Goal: Task Accomplishment & Management: Complete application form

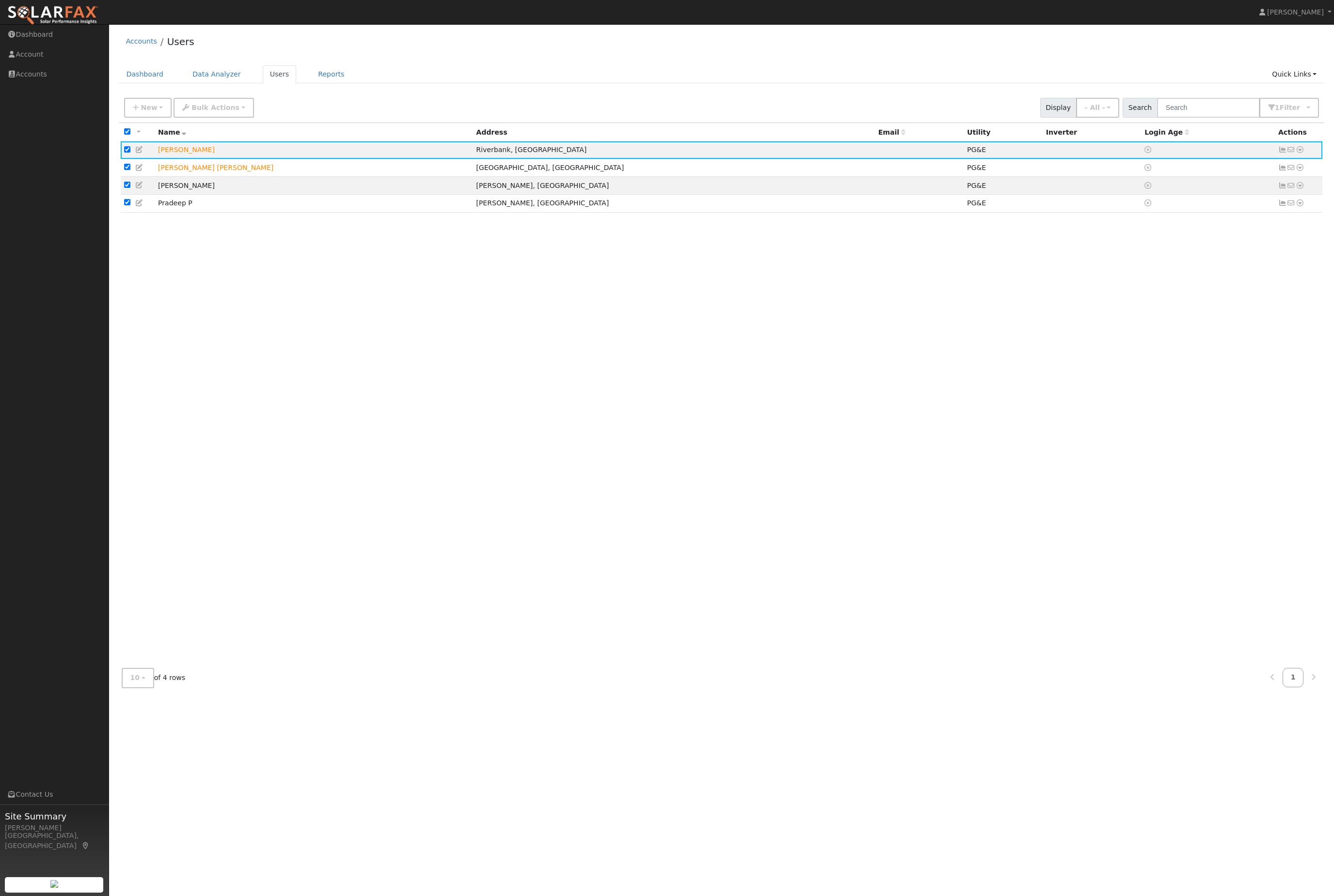
click at [1311, 74] on link "Quick Links" at bounding box center [1294, 74] width 59 height 18
click at [1264, 104] on link "Quick Add" at bounding box center [1275, 97] width 99 height 14
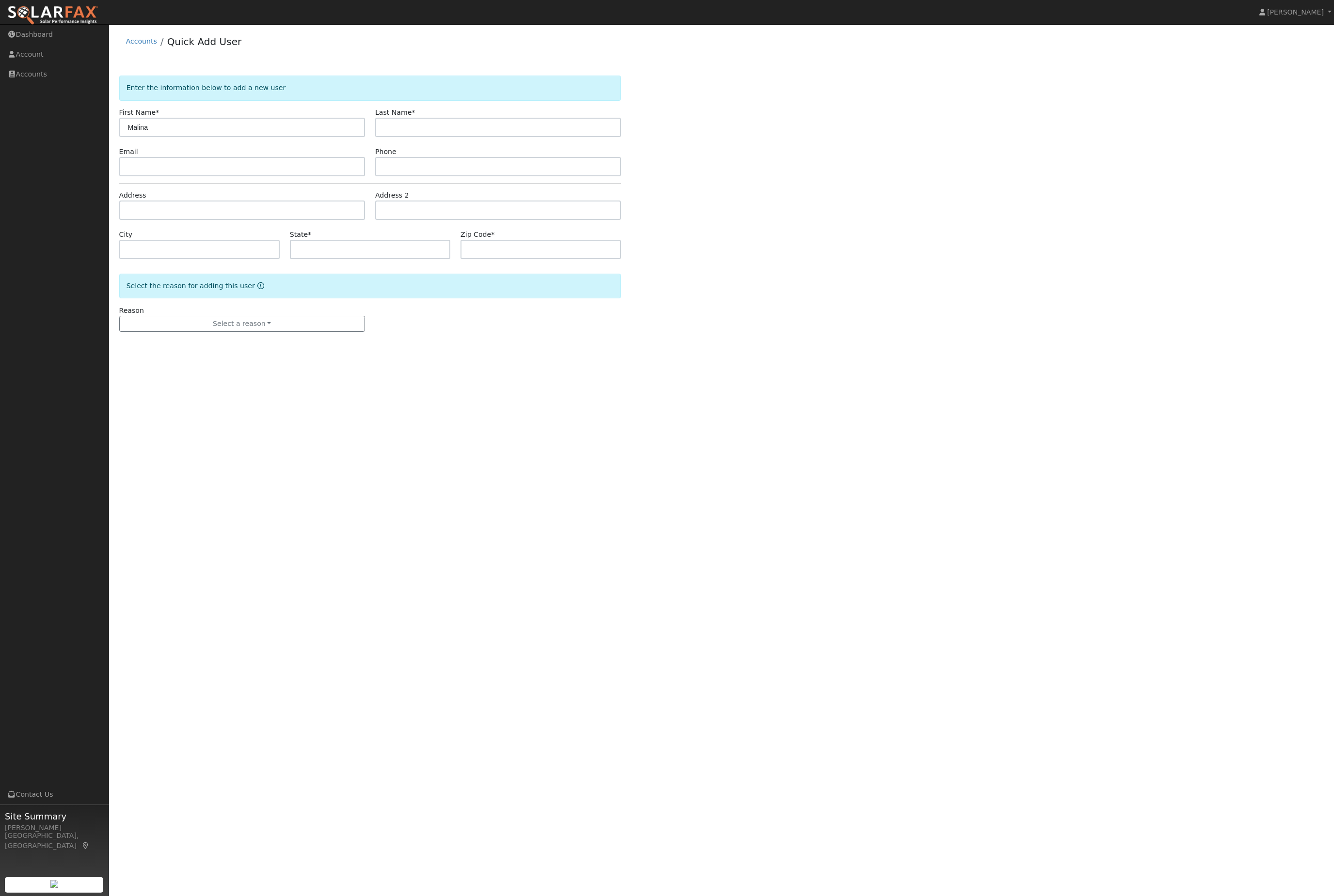
type input "Malina"
type input "Armstrong"
click at [236, 177] on input "text" at bounding box center [242, 166] width 246 height 19
click at [205, 220] on input "text" at bounding box center [242, 210] width 246 height 19
paste input "1537 Wickford Way, Manteca CA"
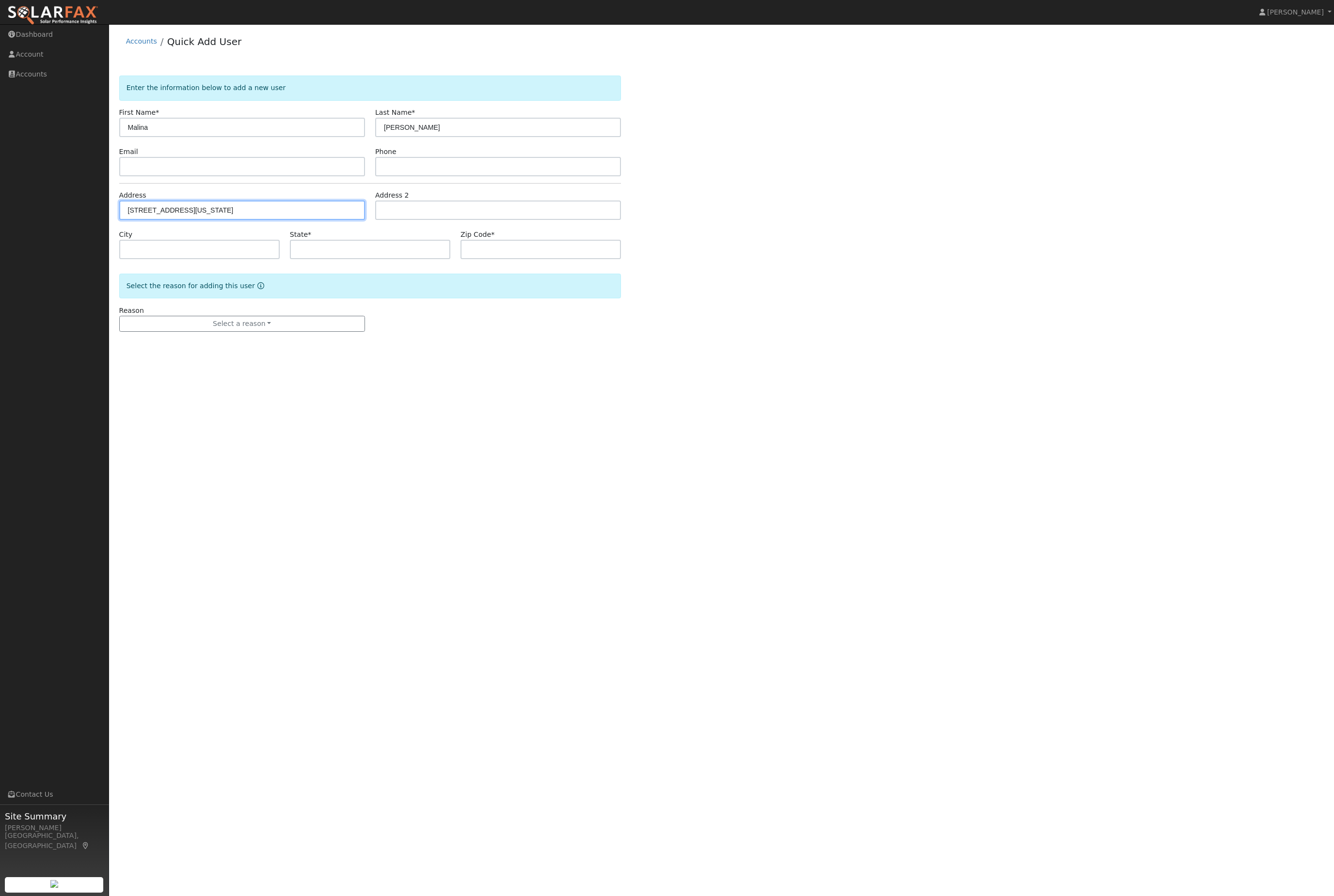
type input "1557 Wickford Way"
type input "Manteca"
type input "CA"
type input "95336"
click at [259, 332] on button "Select a reason" at bounding box center [242, 324] width 246 height 17
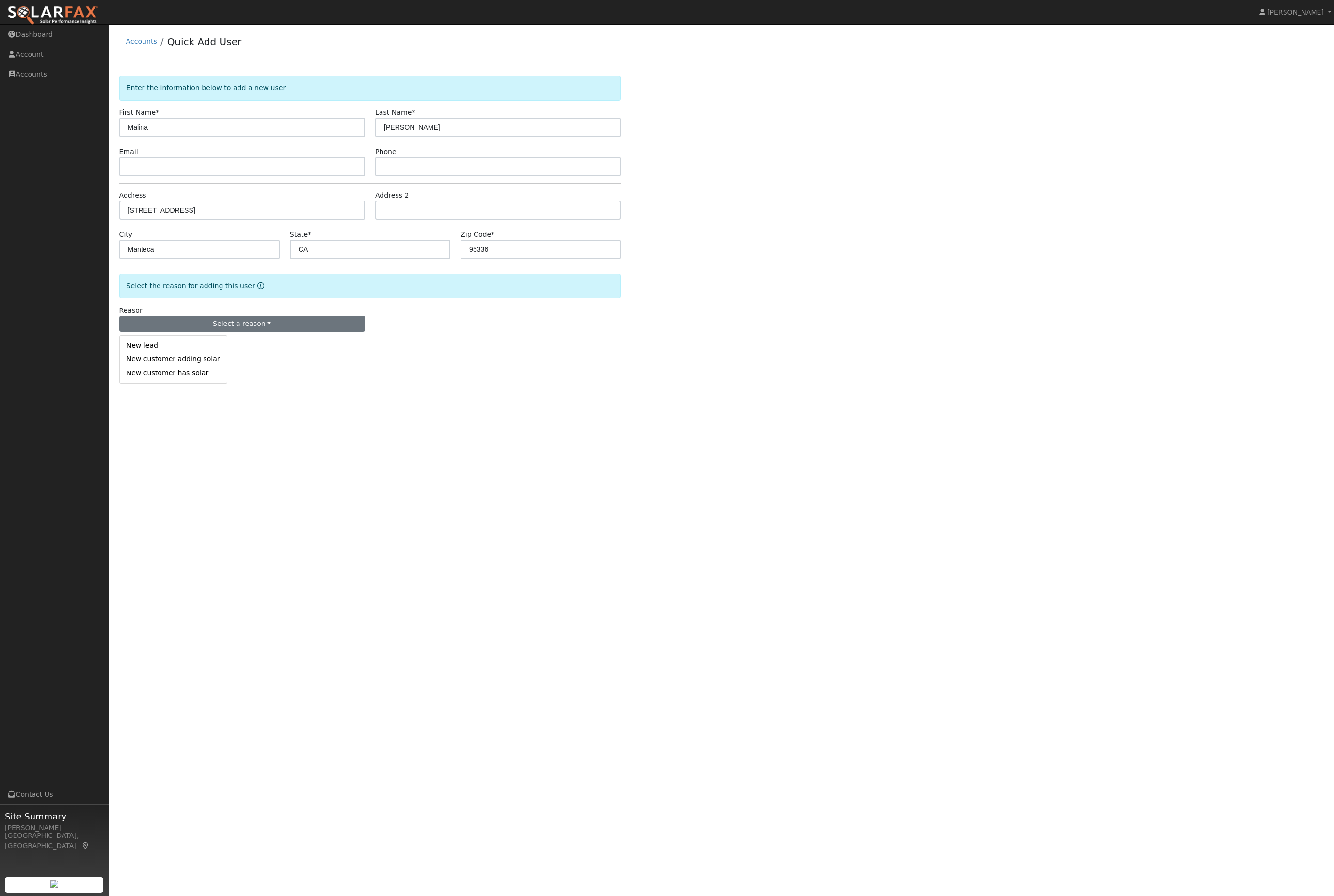
click at [162, 353] on link "New lead" at bounding box center [173, 346] width 107 height 14
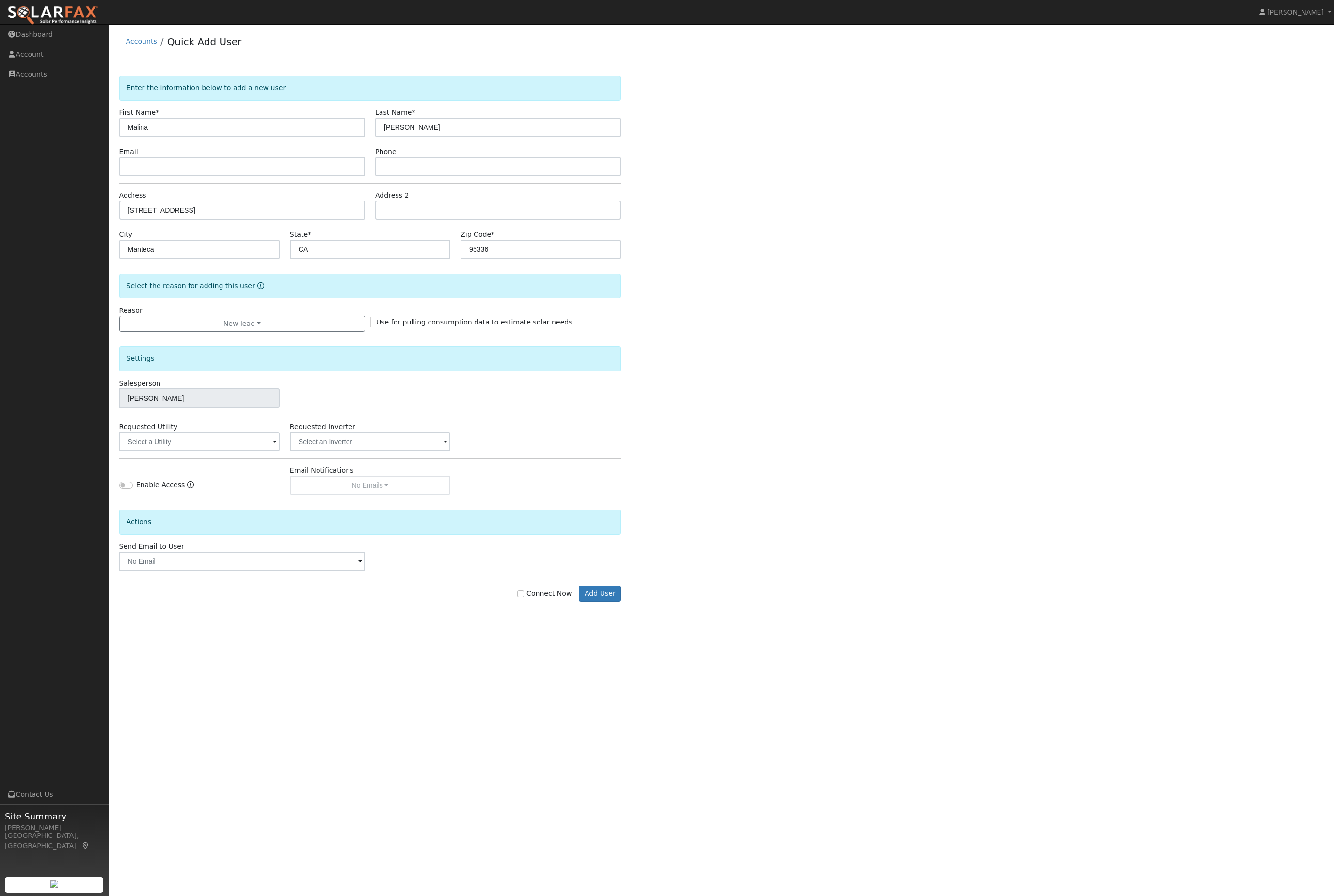
click at [518, 598] on input "Connect Now" at bounding box center [520, 594] width 7 height 7
checkbox input "true"
click at [610, 602] on button "Add User" at bounding box center [600, 594] width 42 height 17
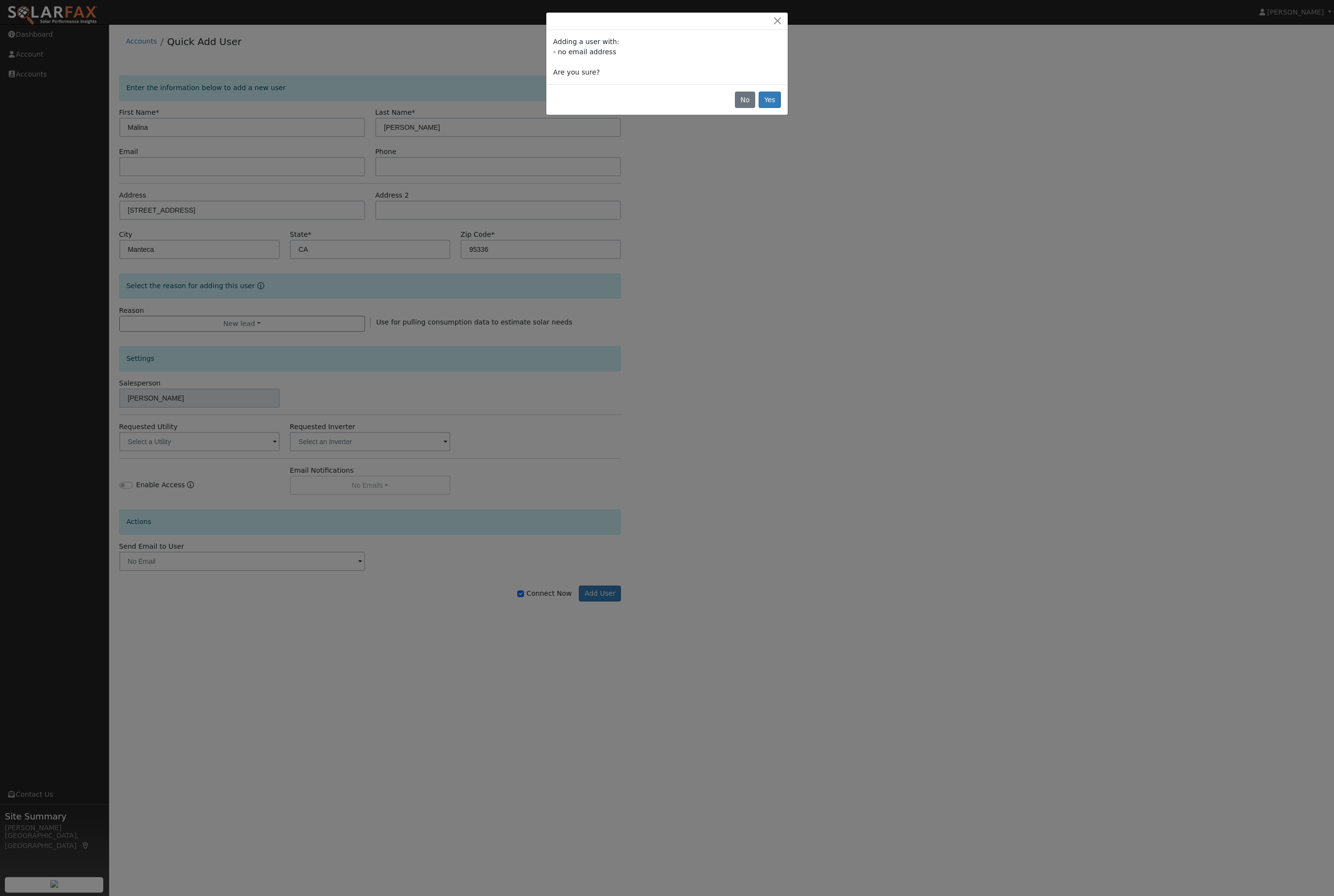
click at [767, 108] on button "Yes" at bounding box center [770, 99] width 23 height 17
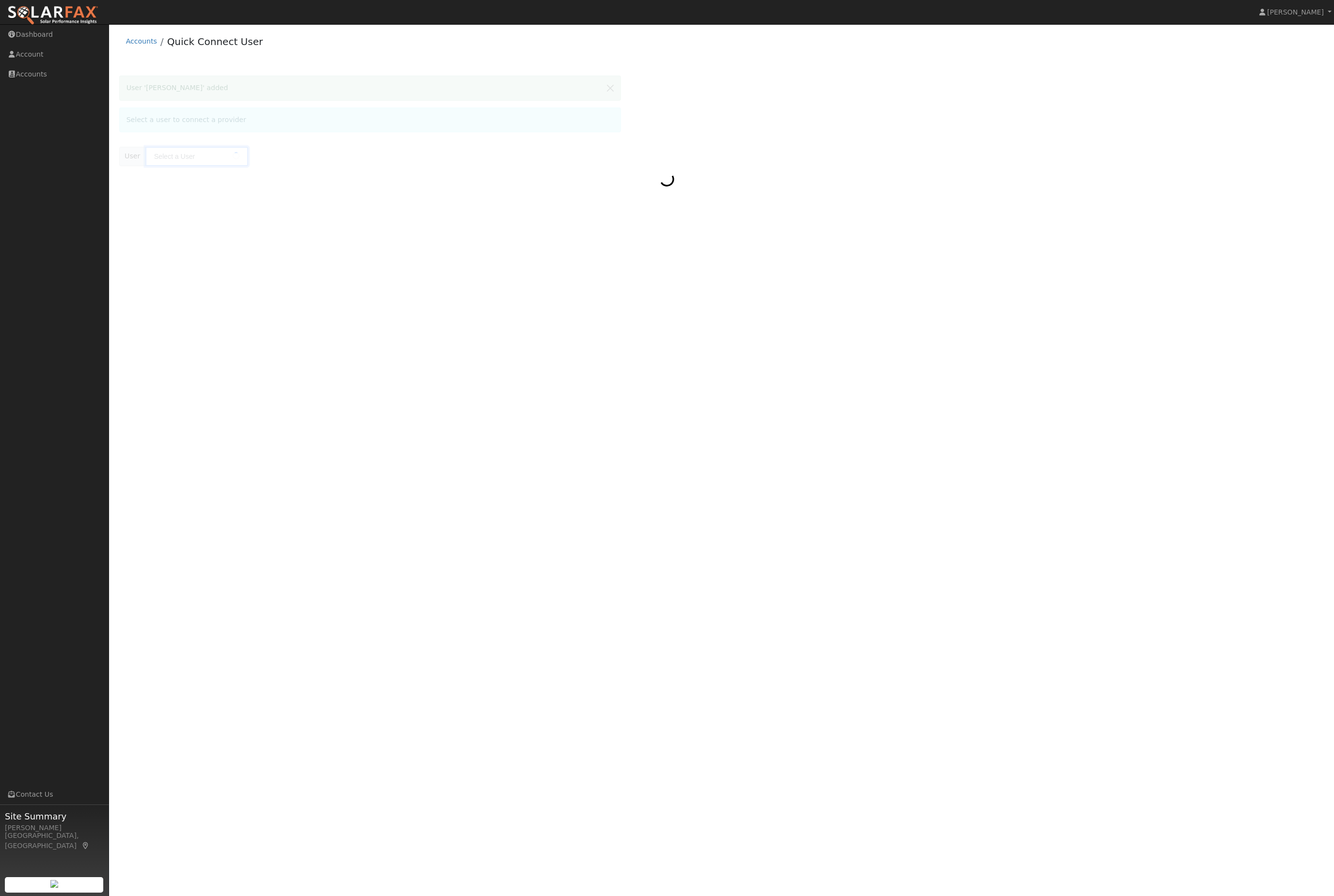
type input "Malina Armstrong"
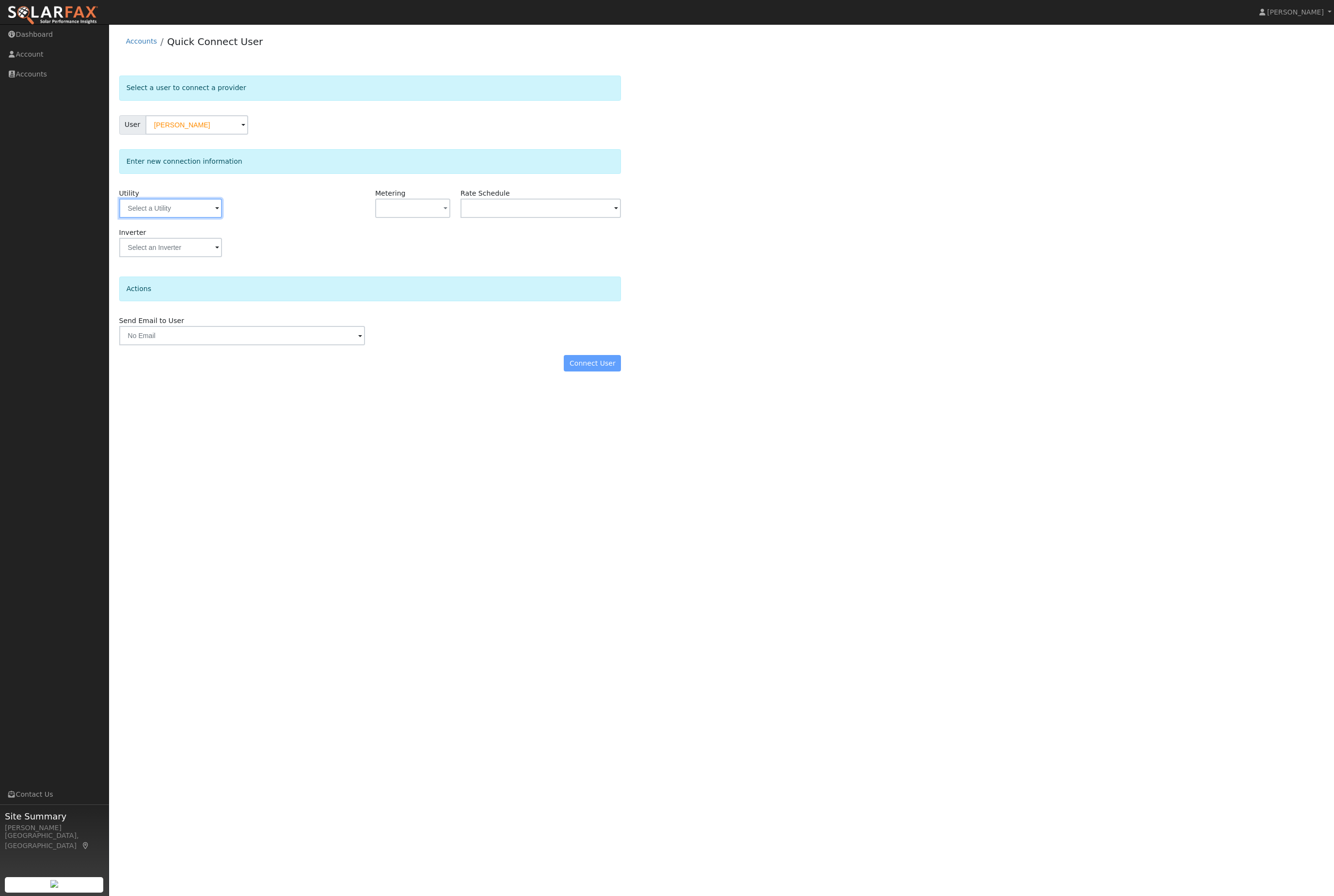
click at [185, 216] on input "text" at bounding box center [170, 208] width 103 height 19
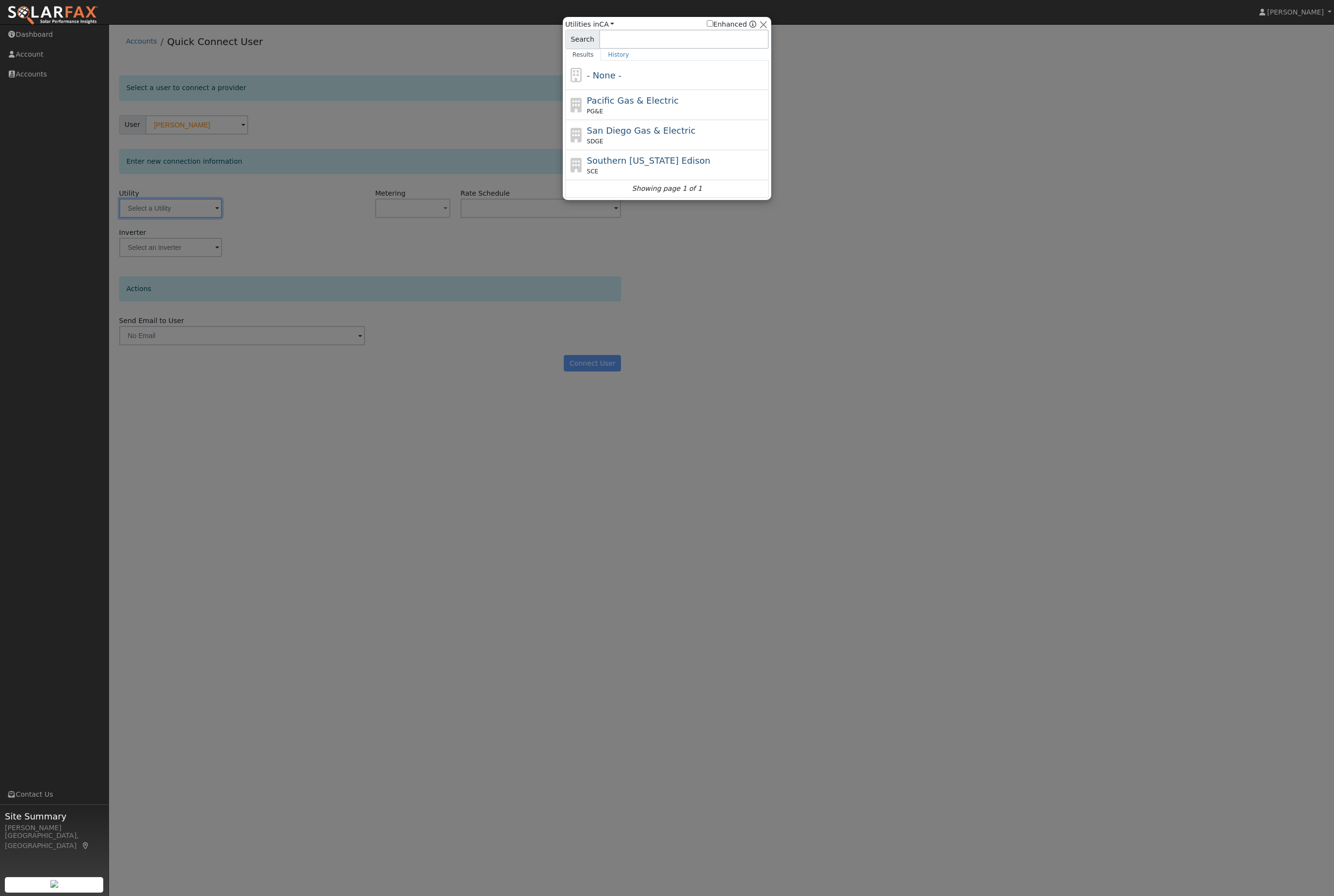
click at [684, 103] on div "Pacific Gas & Electric PG&E" at bounding box center [677, 105] width 180 height 22
type input "PG&E"
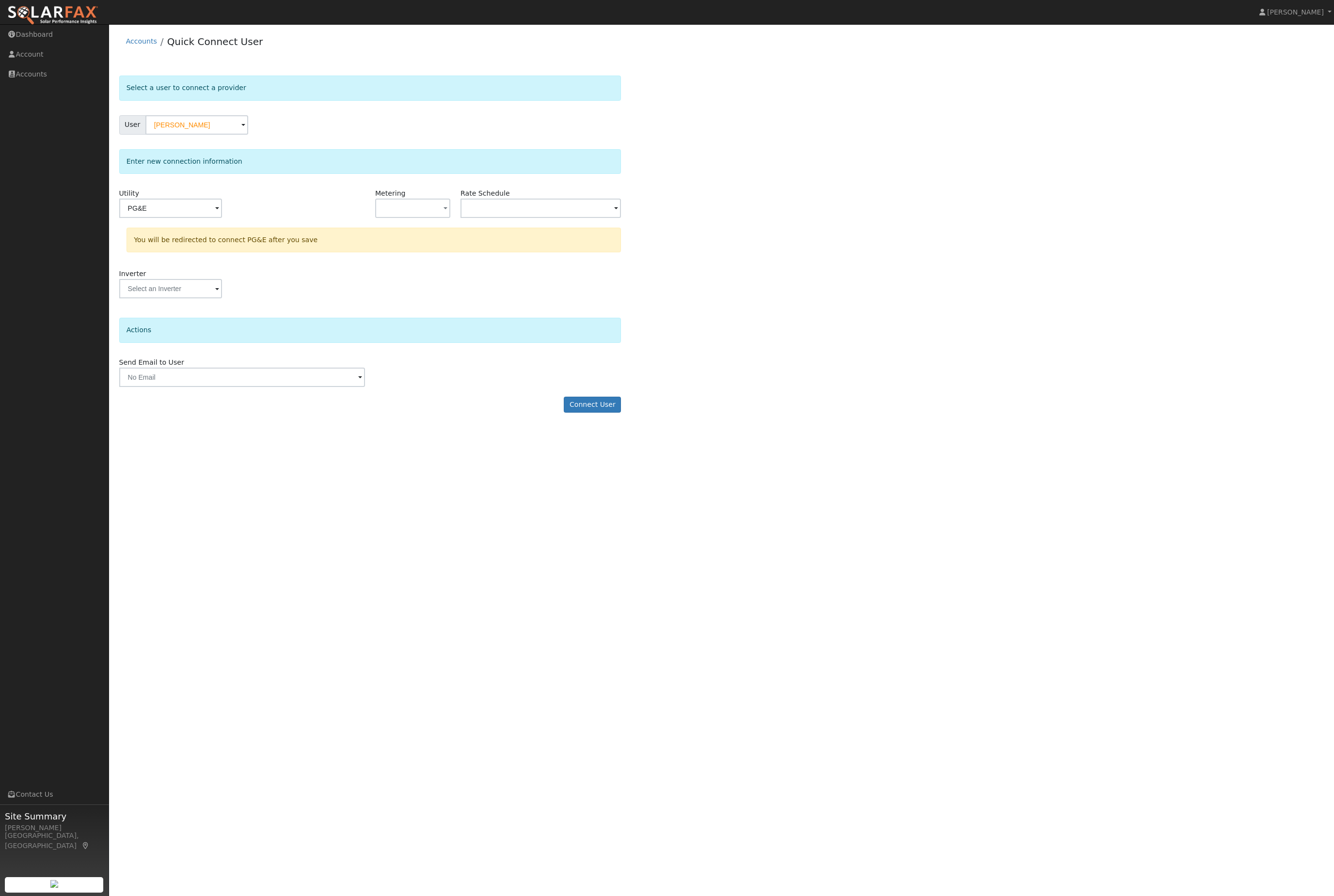
click at [598, 414] on button "Connect User" at bounding box center [593, 405] width 57 height 17
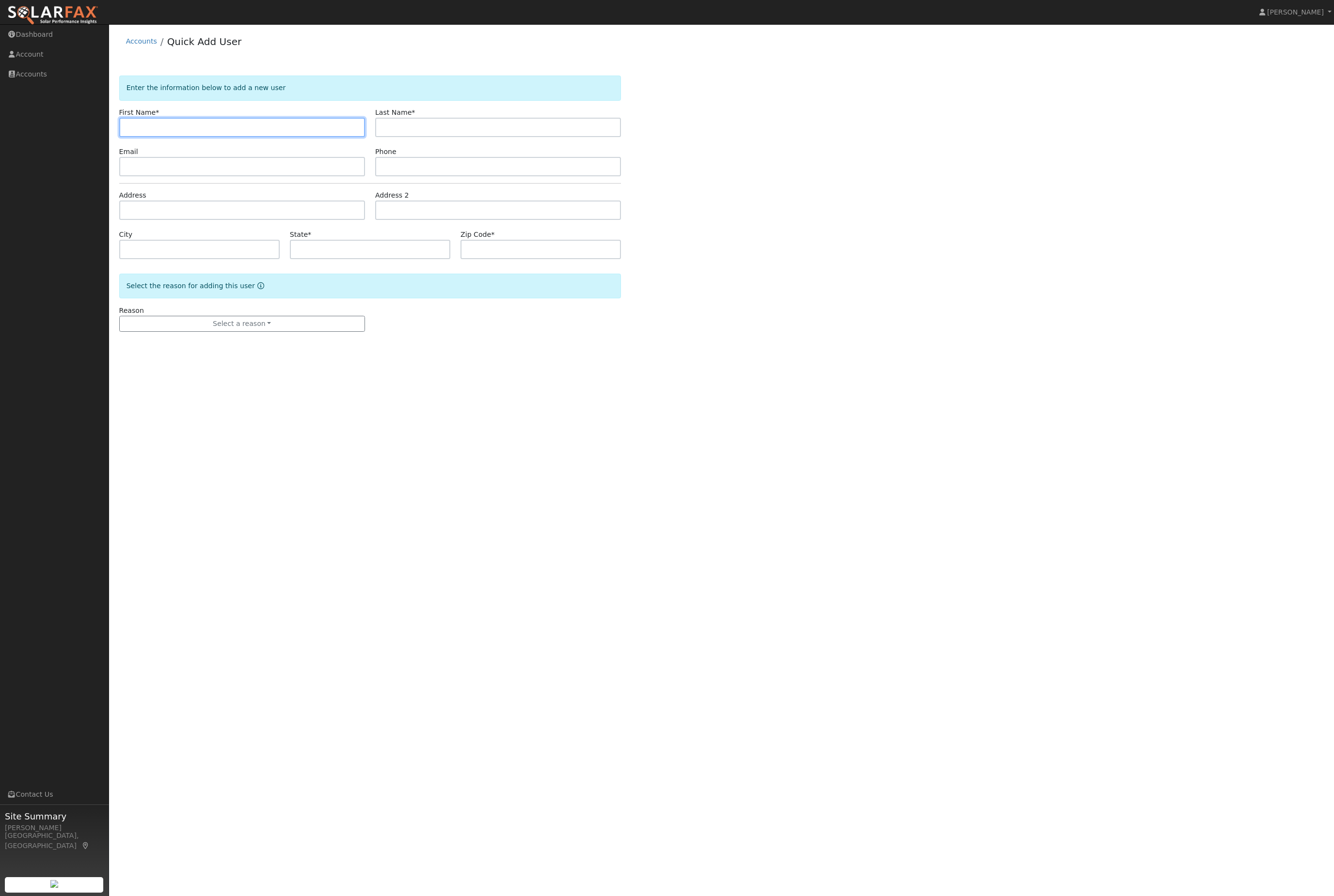
click at [42, 38] on link "Dashboard" at bounding box center [54, 34] width 109 height 20
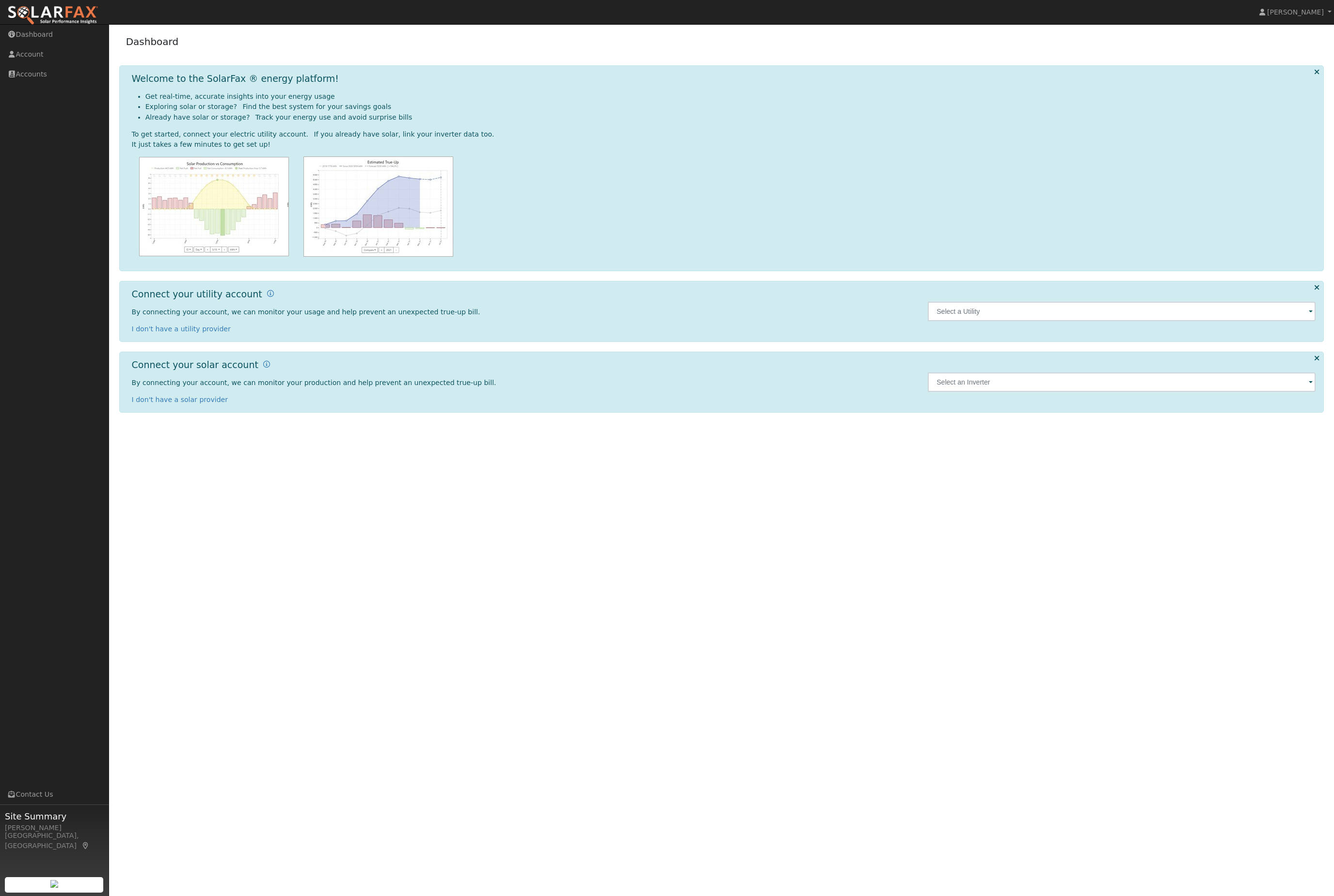
click at [1311, 83] on div "Welcome to the SolarFax ® energy platform! Get real-time, accurate insights int…" at bounding box center [724, 169] width 1194 height 191
click at [1316, 75] on icon at bounding box center [1317, 71] width 5 height 7
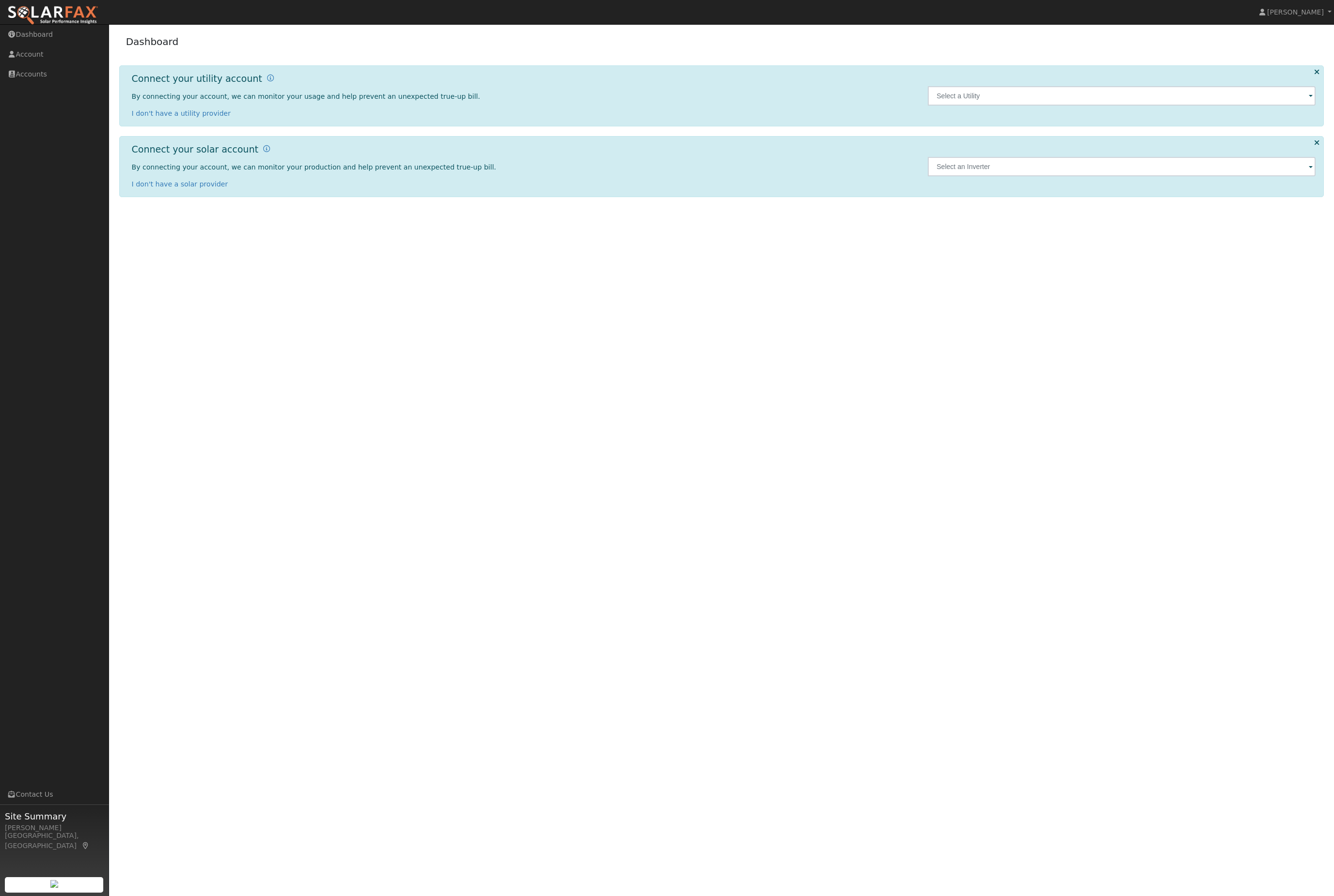
click at [1306, 79] on div "Connect your utility account By connecting your account, we can monitor your us…" at bounding box center [722, 96] width 1205 height 61
click at [1317, 75] on icon at bounding box center [1317, 71] width 5 height 7
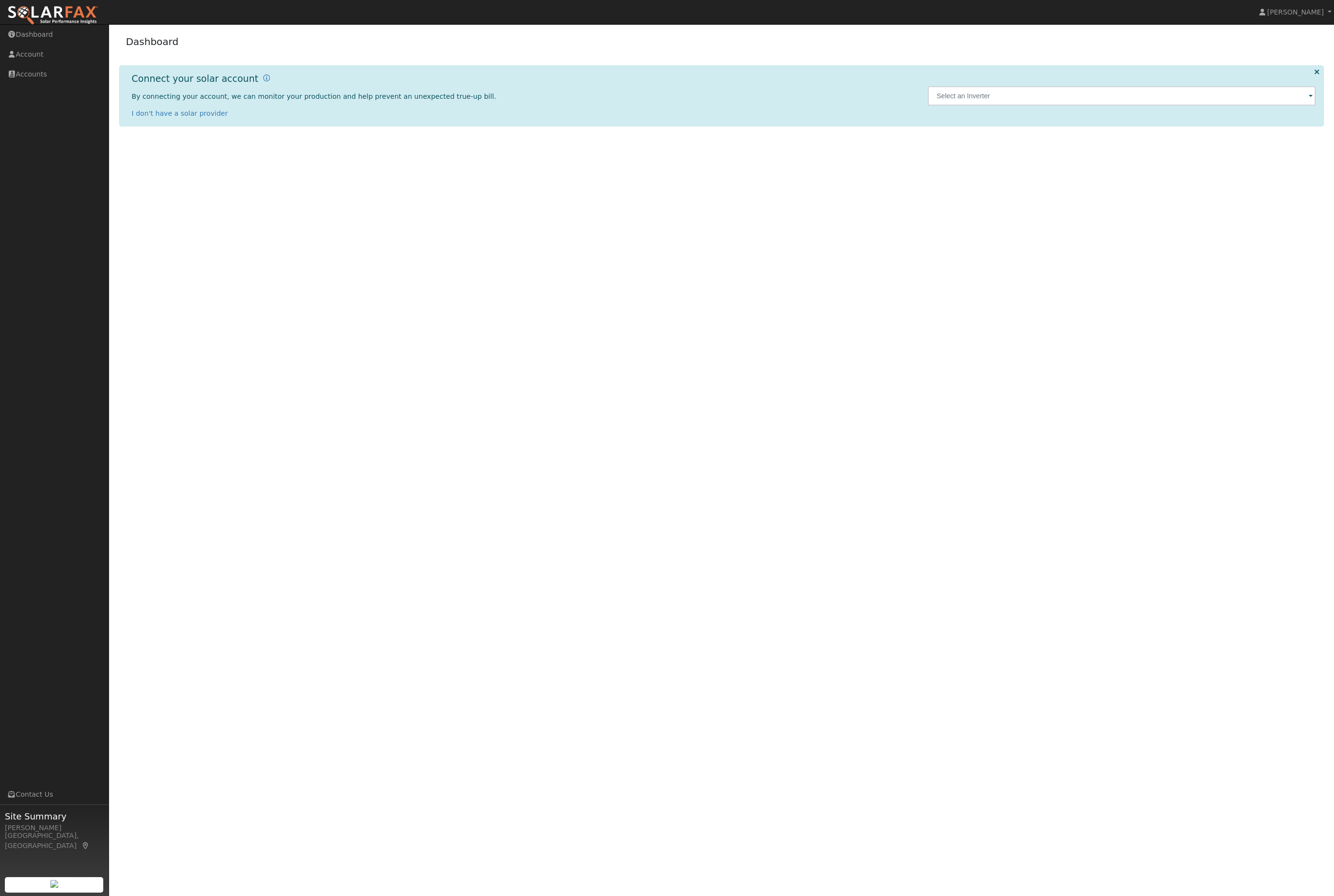
click at [1319, 73] on div "Connect your solar account By connecting your account, we can monitor your prod…" at bounding box center [722, 96] width 1205 height 61
click at [1311, 86] on div at bounding box center [1121, 96] width 398 height 46
click at [37, 51] on link "Account" at bounding box center [54, 54] width 109 height 20
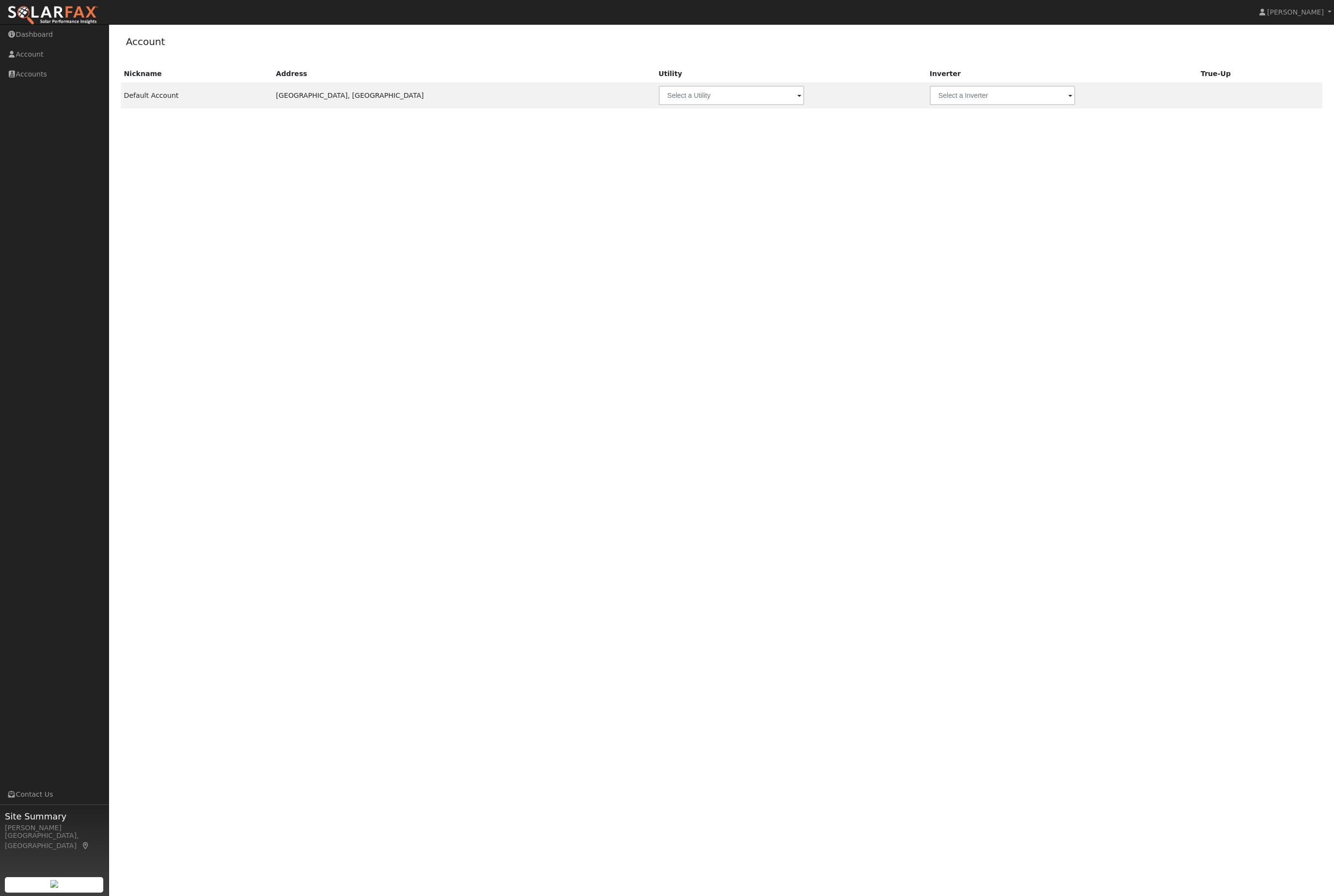
click at [33, 77] on link "Accounts" at bounding box center [54, 74] width 109 height 20
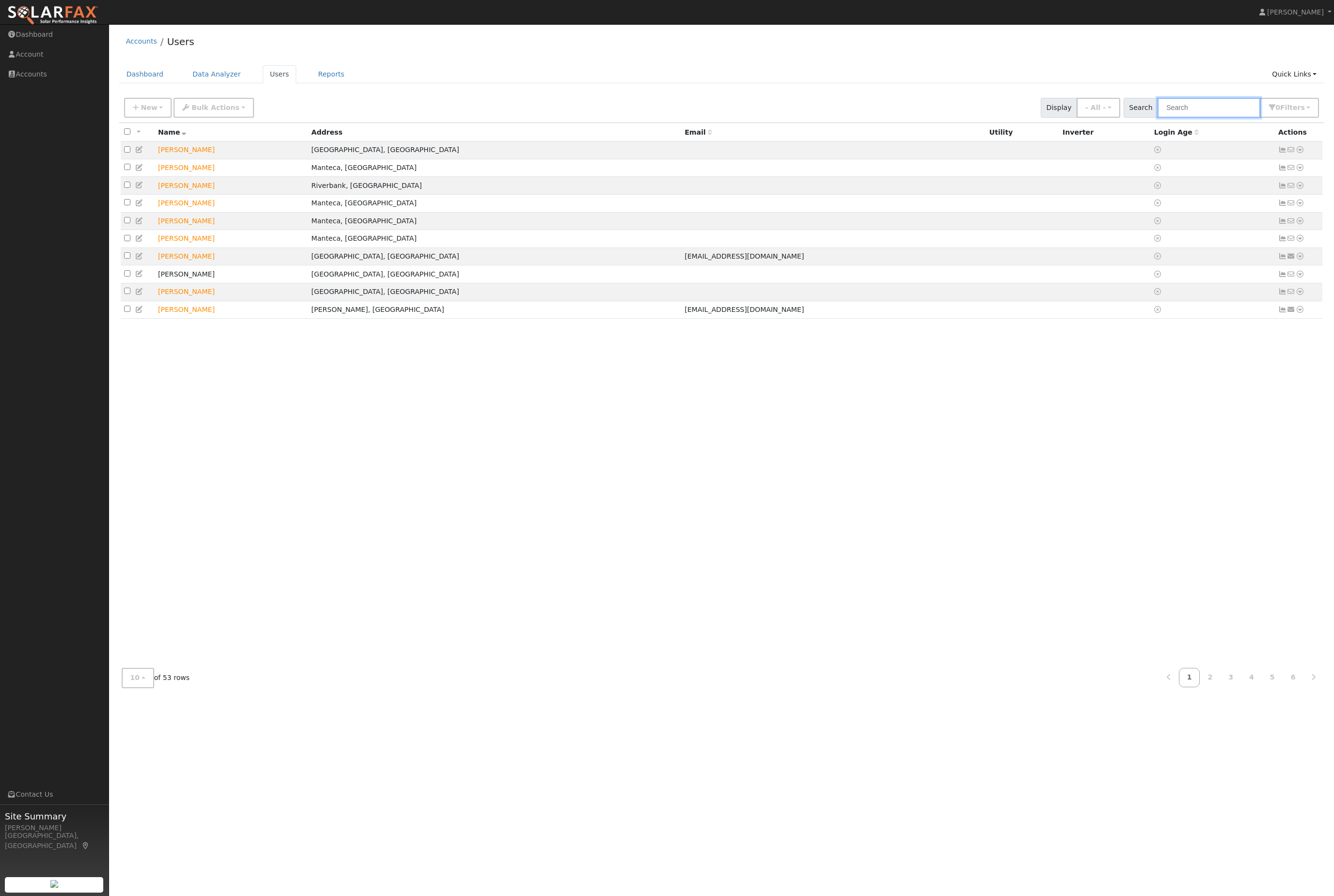
click at [1220, 107] on input "text" at bounding box center [1208, 108] width 103 height 20
type input "malina"
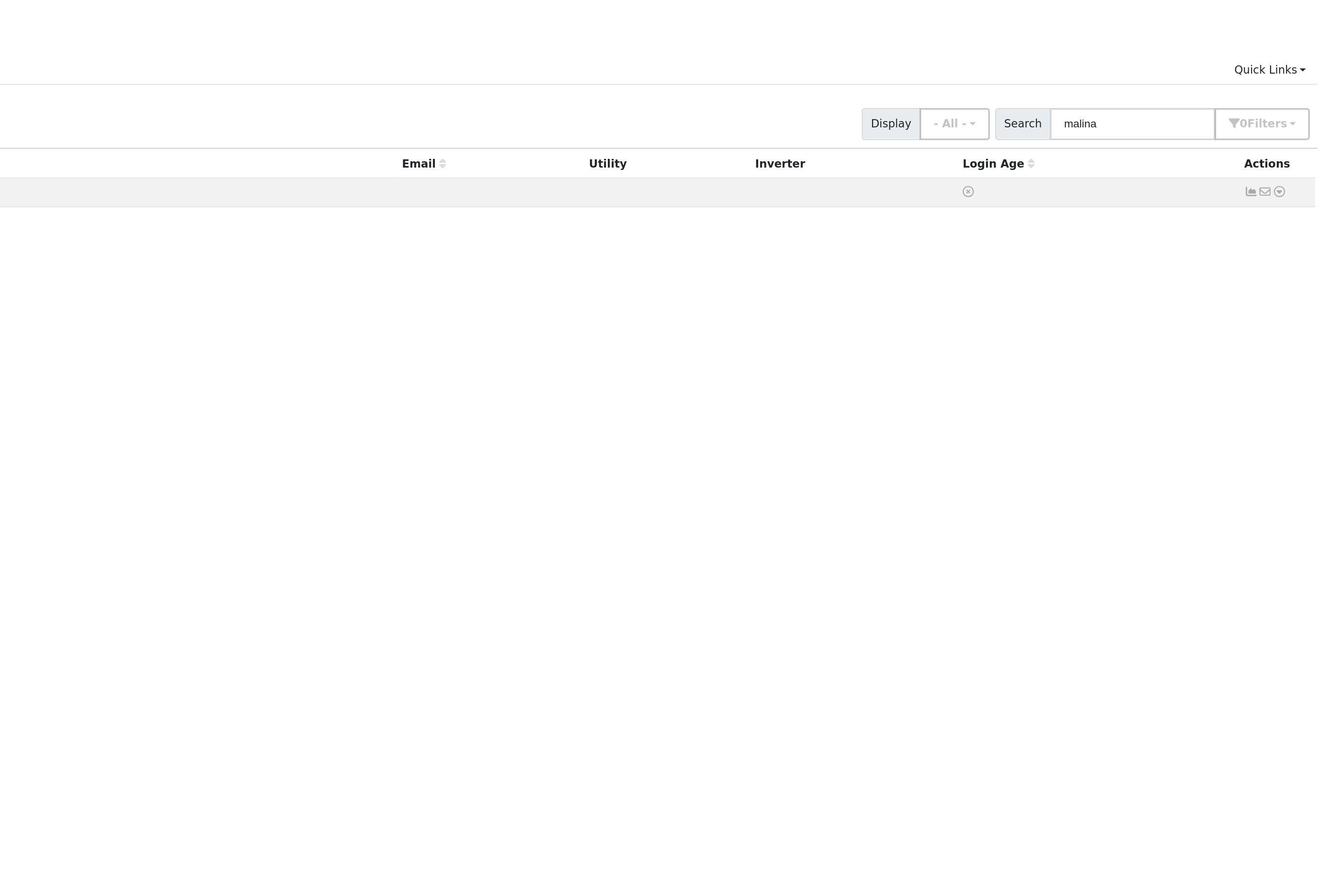
click at [1296, 146] on icon at bounding box center [1300, 150] width 9 height 7
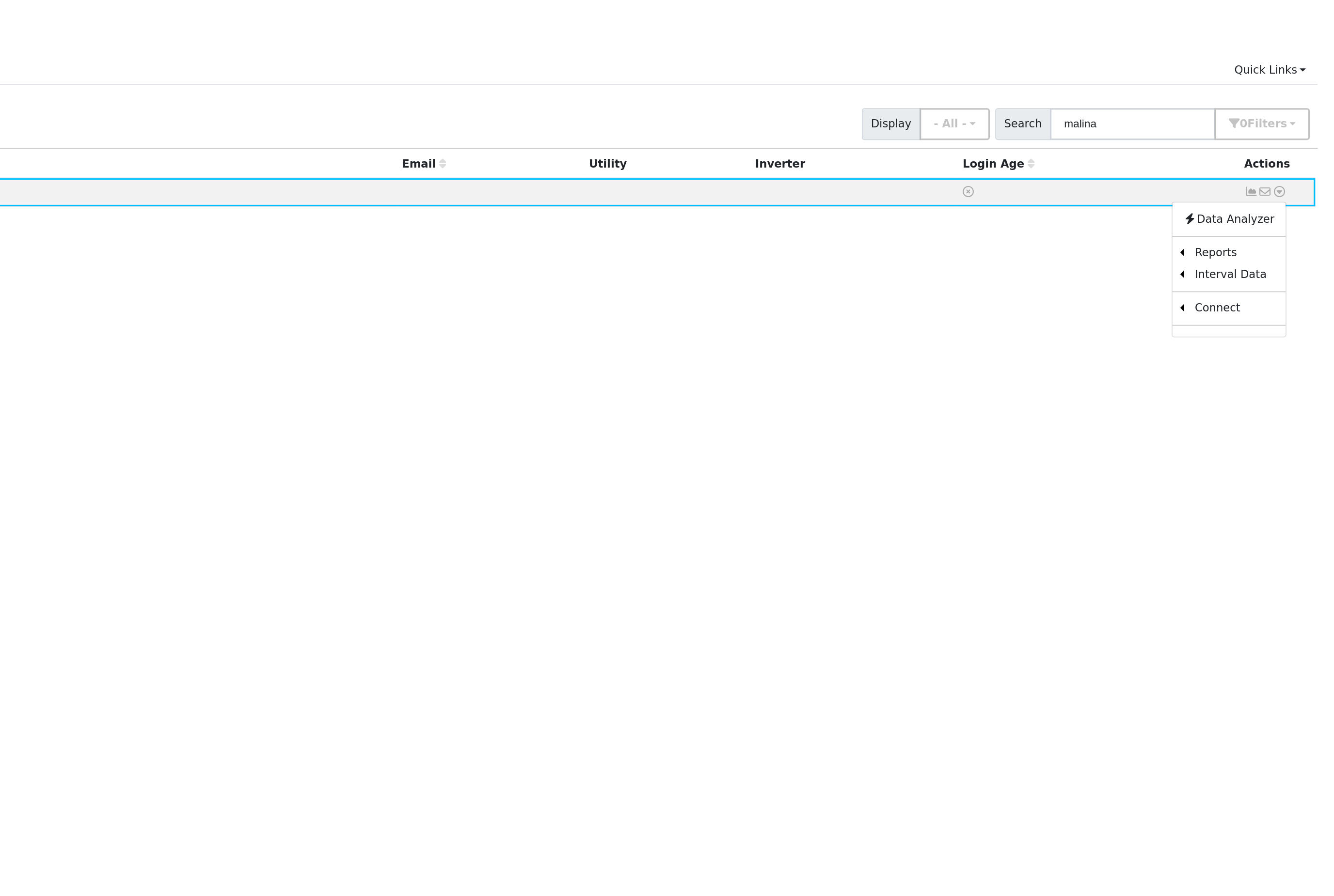
click at [0, 0] on link "Utility" at bounding box center [0, 0] width 0 height 0
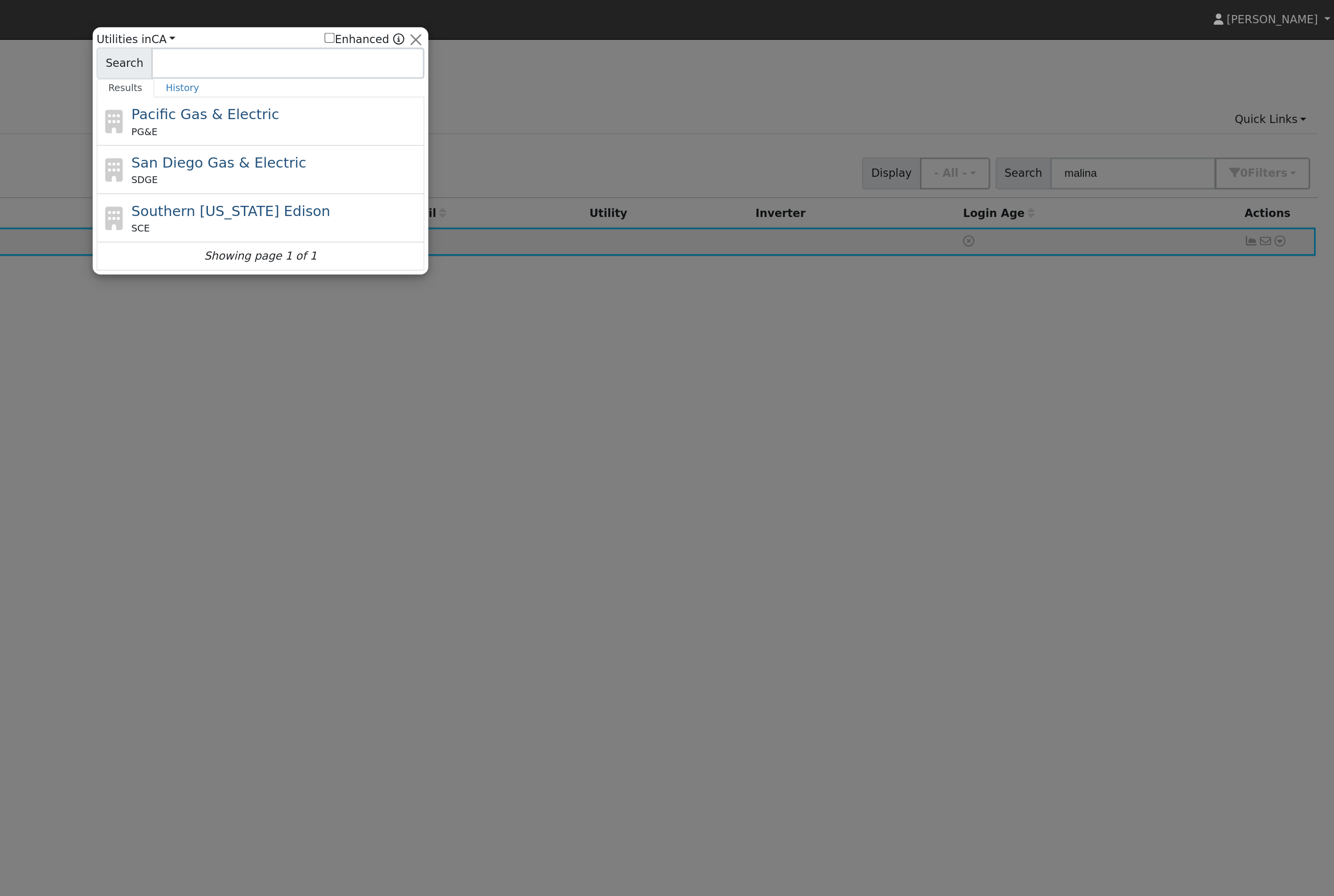
click at [587, 69] on div "Pacific Gas & Electric PG&E" at bounding box center [677, 75] width 180 height 22
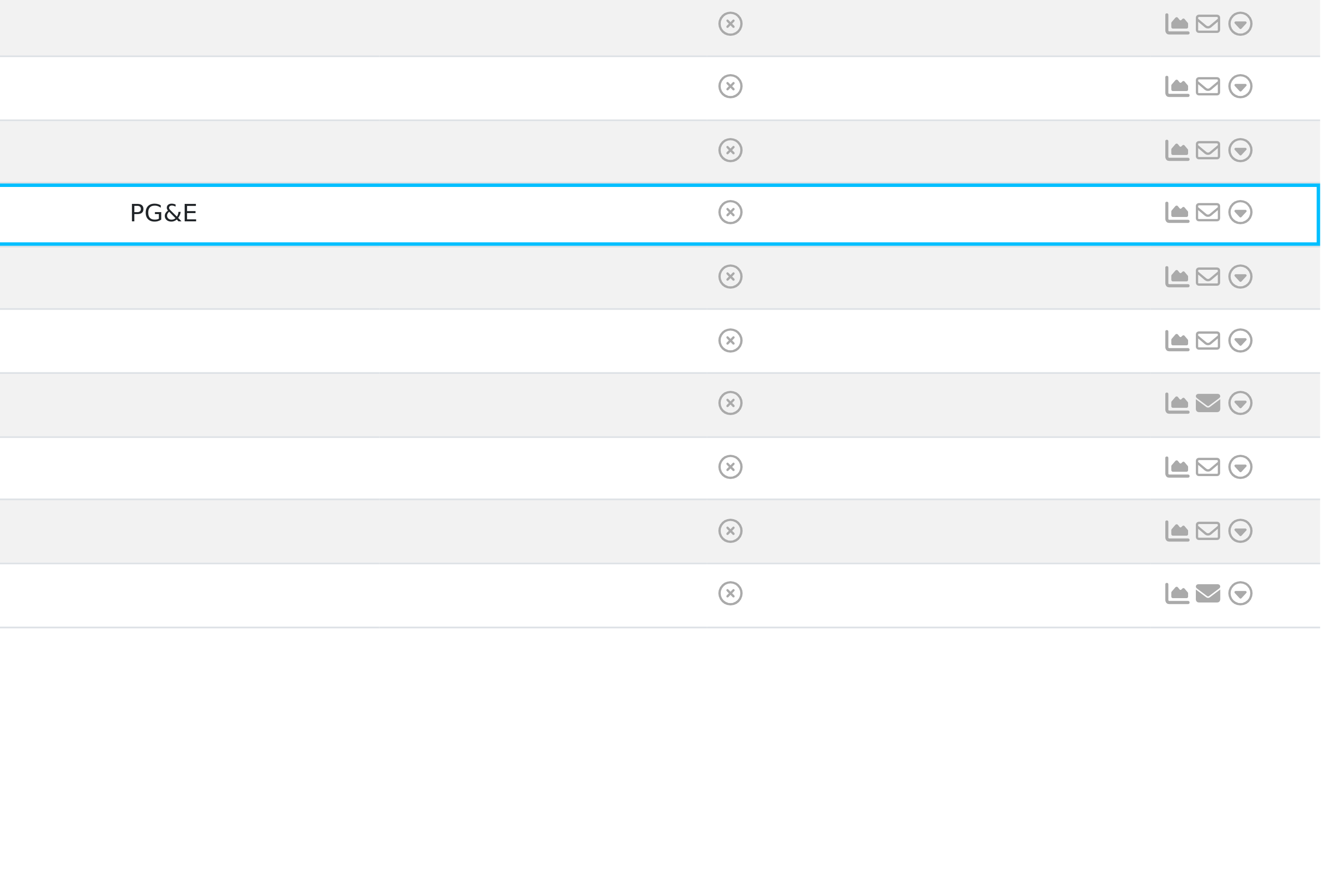
click at [1296, 231] on icon at bounding box center [1300, 234] width 9 height 7
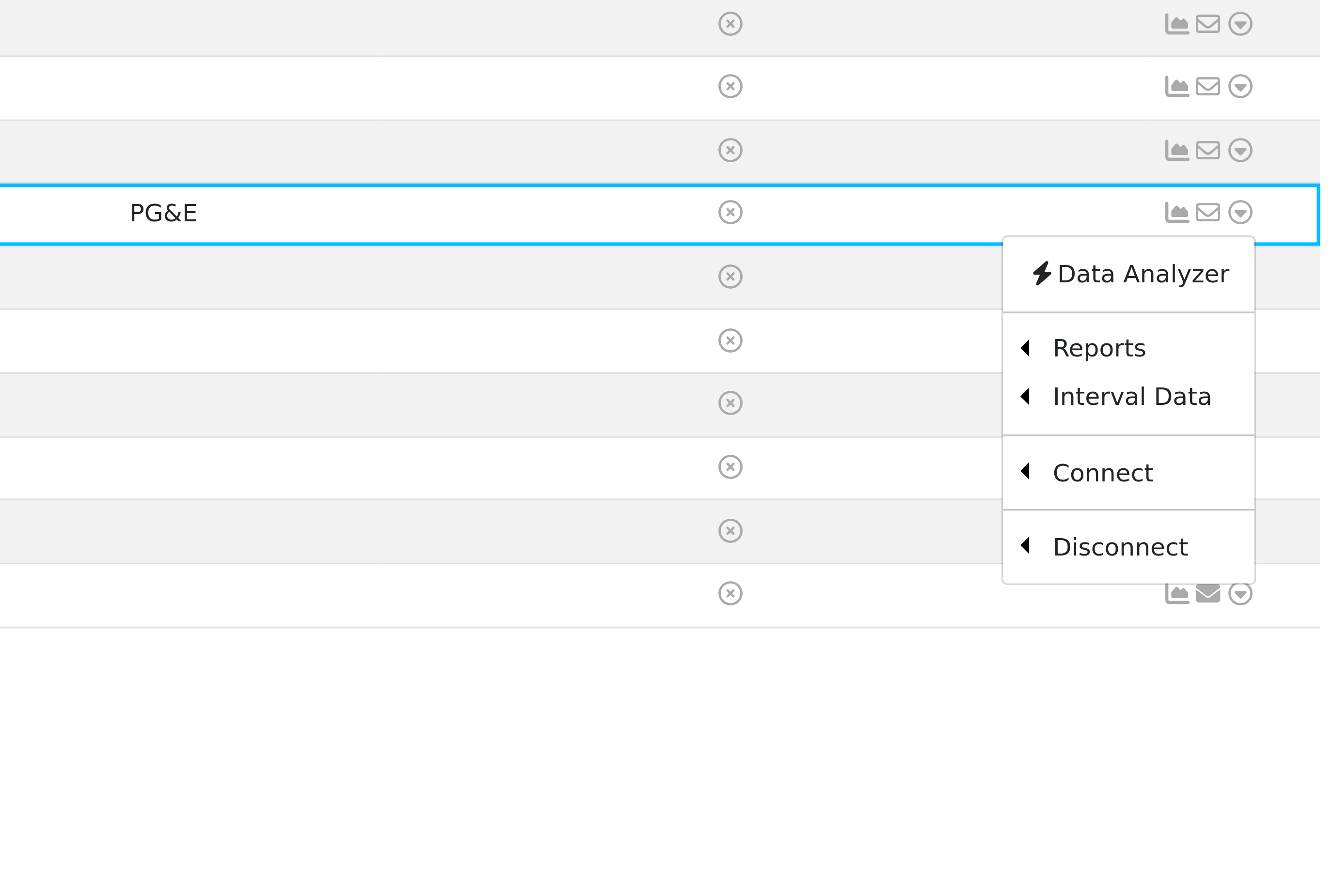
click at [0, 0] on link "Scenario" at bounding box center [0, 0] width 0 height 0
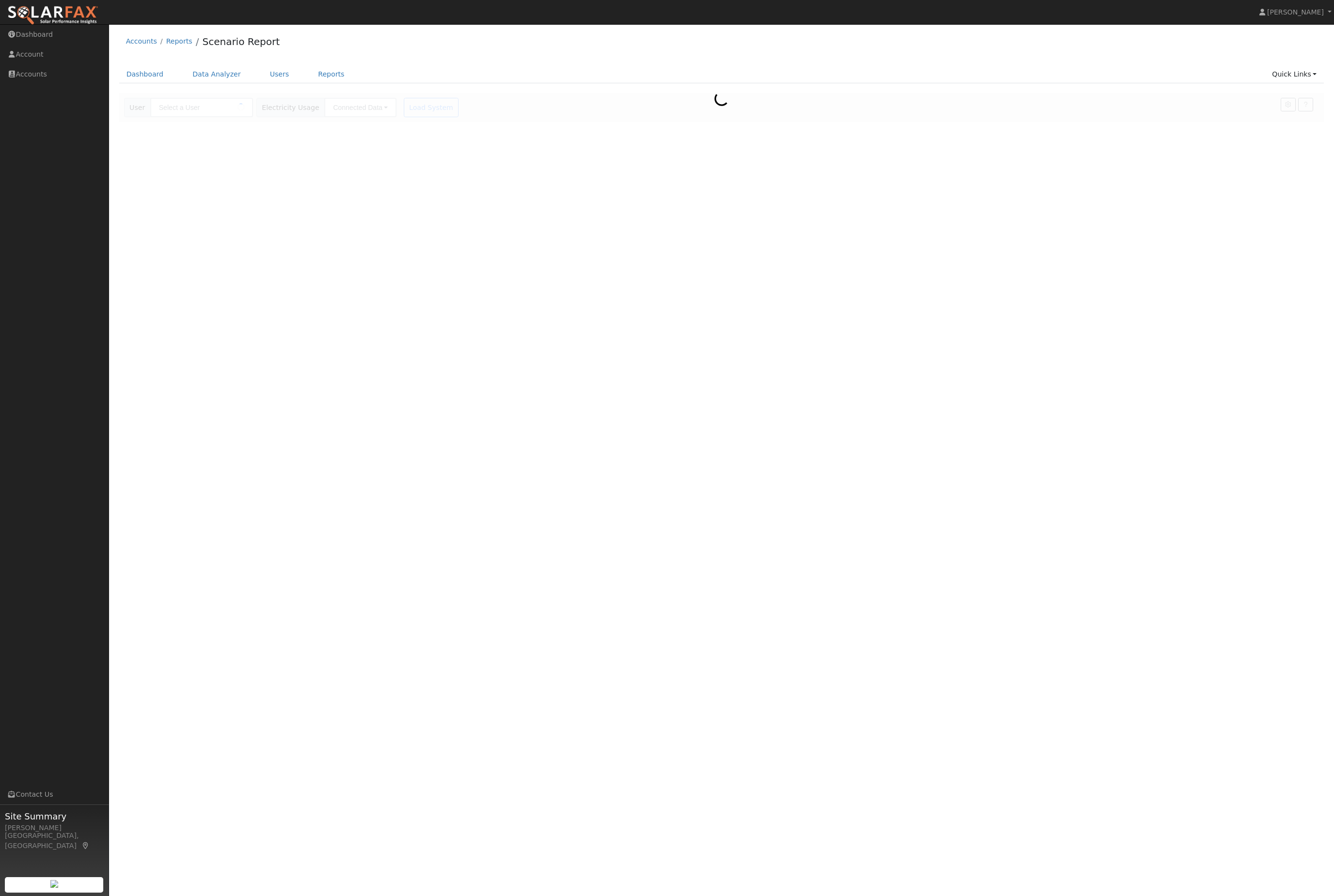
type input "[PERSON_NAME]"
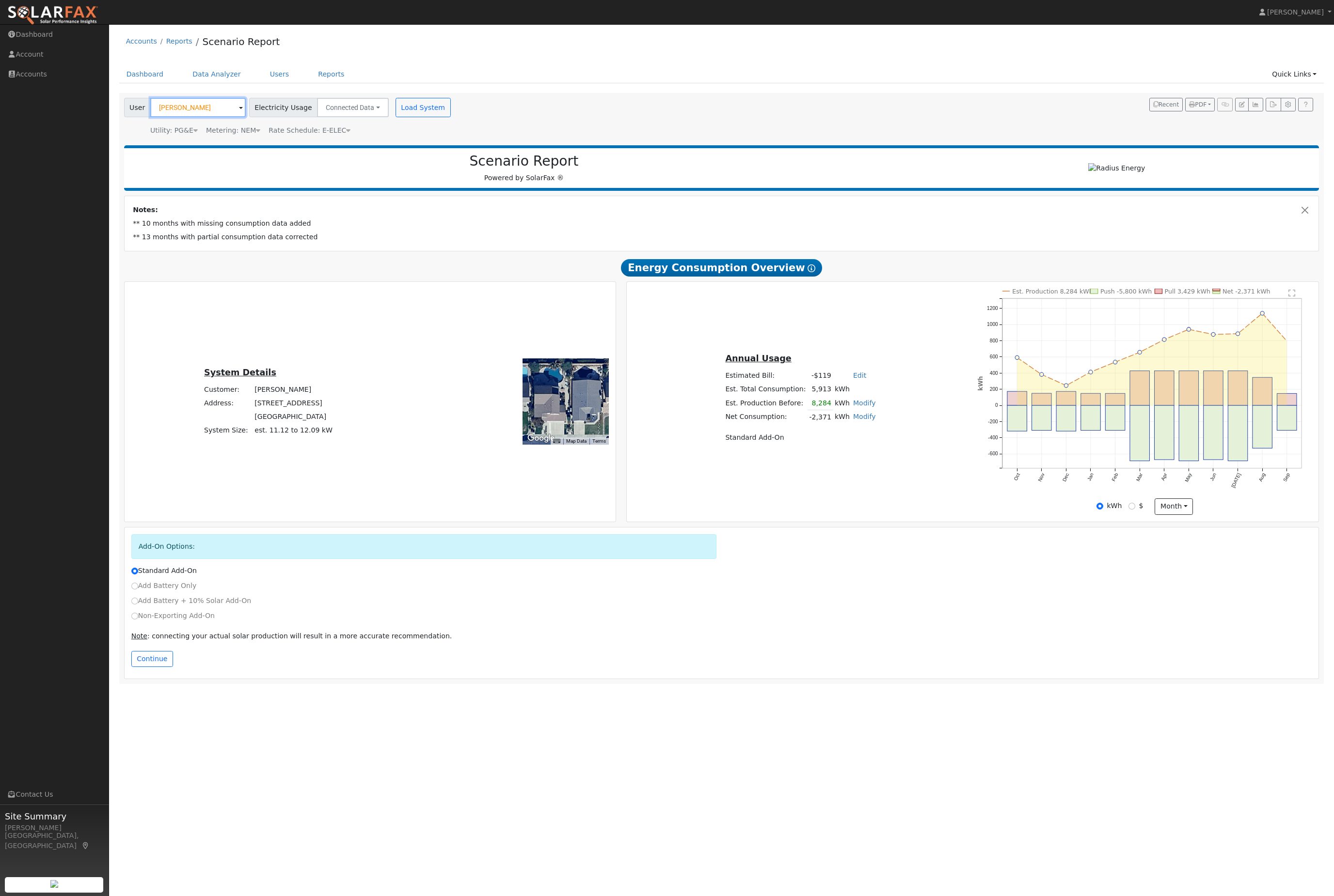
click at [240, 117] on input "[PERSON_NAME]" at bounding box center [198, 107] width 95 height 19
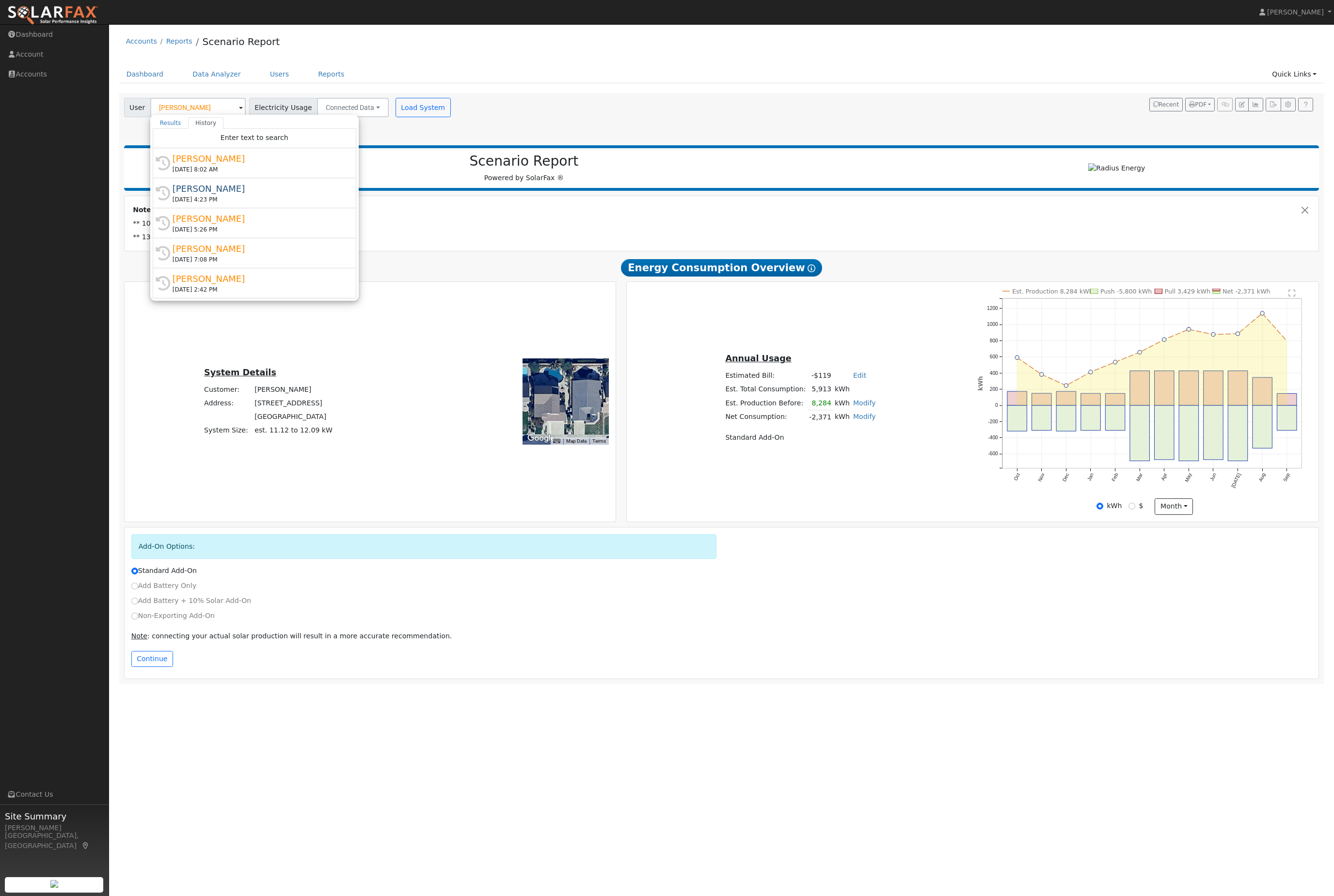
click at [511, 165] on h2 "Scenario Report" at bounding box center [524, 161] width 781 height 17
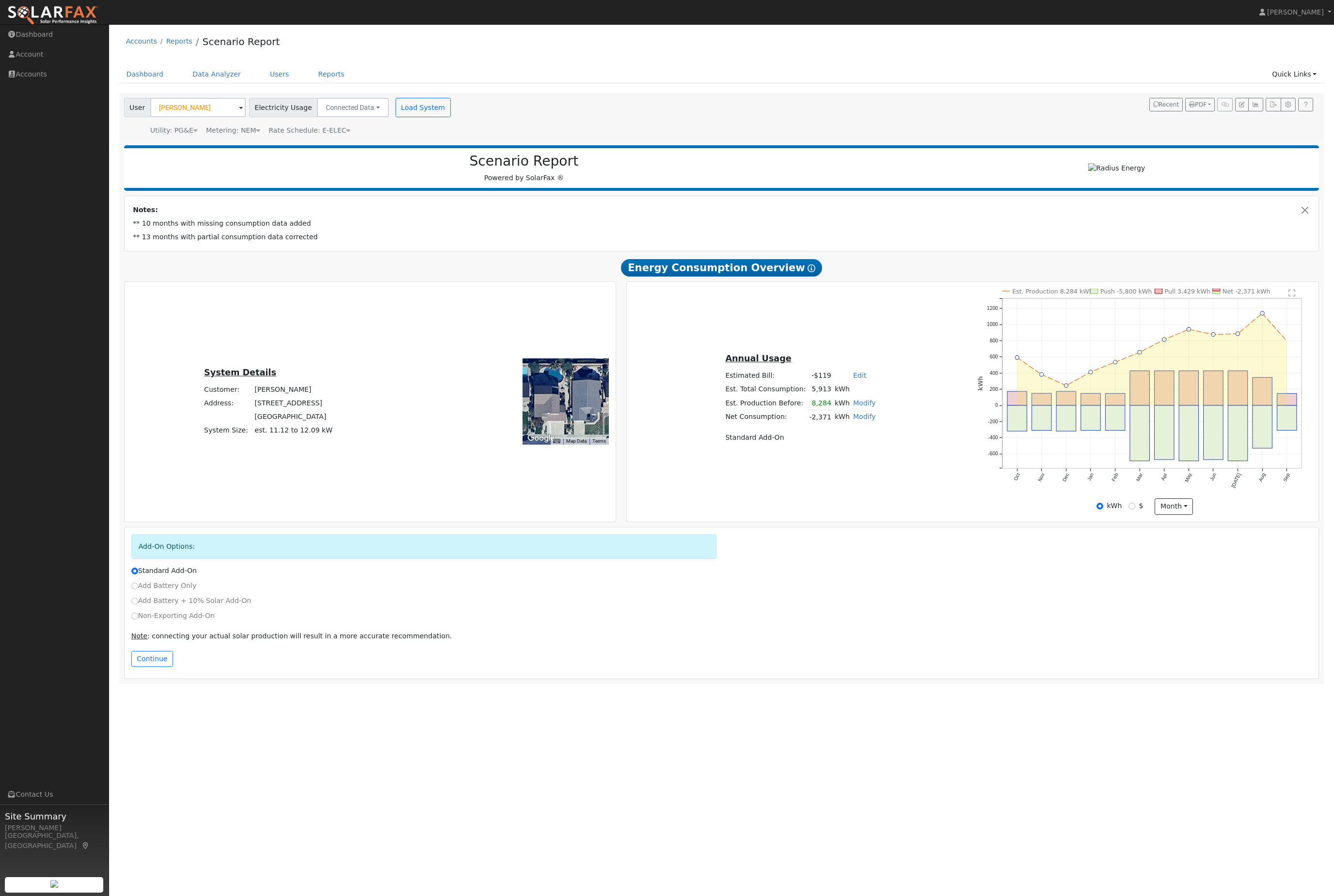
click at [255, 136] on div "Metering: NEM" at bounding box center [233, 130] width 54 height 10
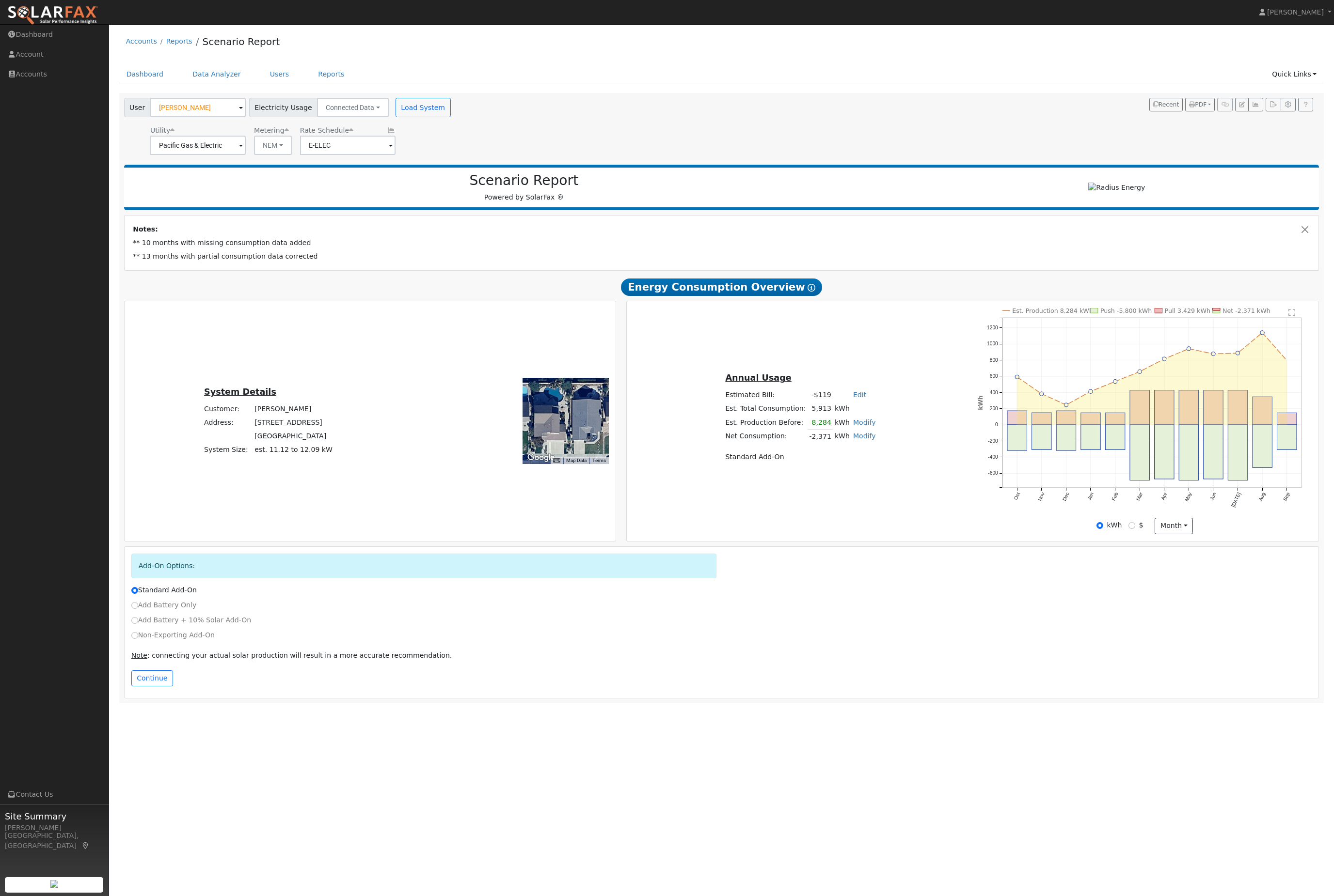
click at [277, 155] on button "NEM" at bounding box center [273, 145] width 38 height 19
click at [281, 189] on link "NBT" at bounding box center [280, 182] width 68 height 14
click at [451, 117] on button "Load System" at bounding box center [422, 107] width 55 height 19
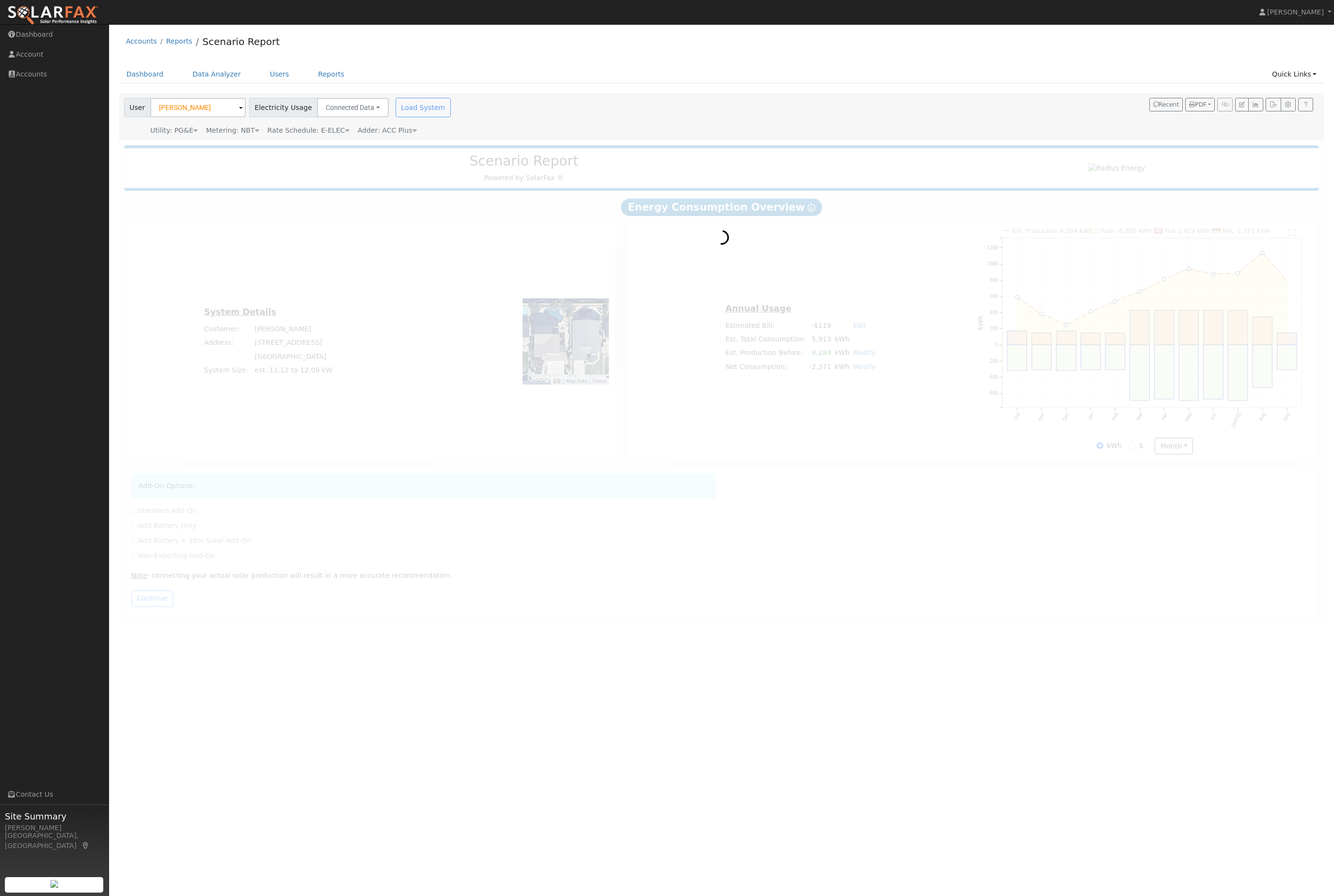
radio input "true"
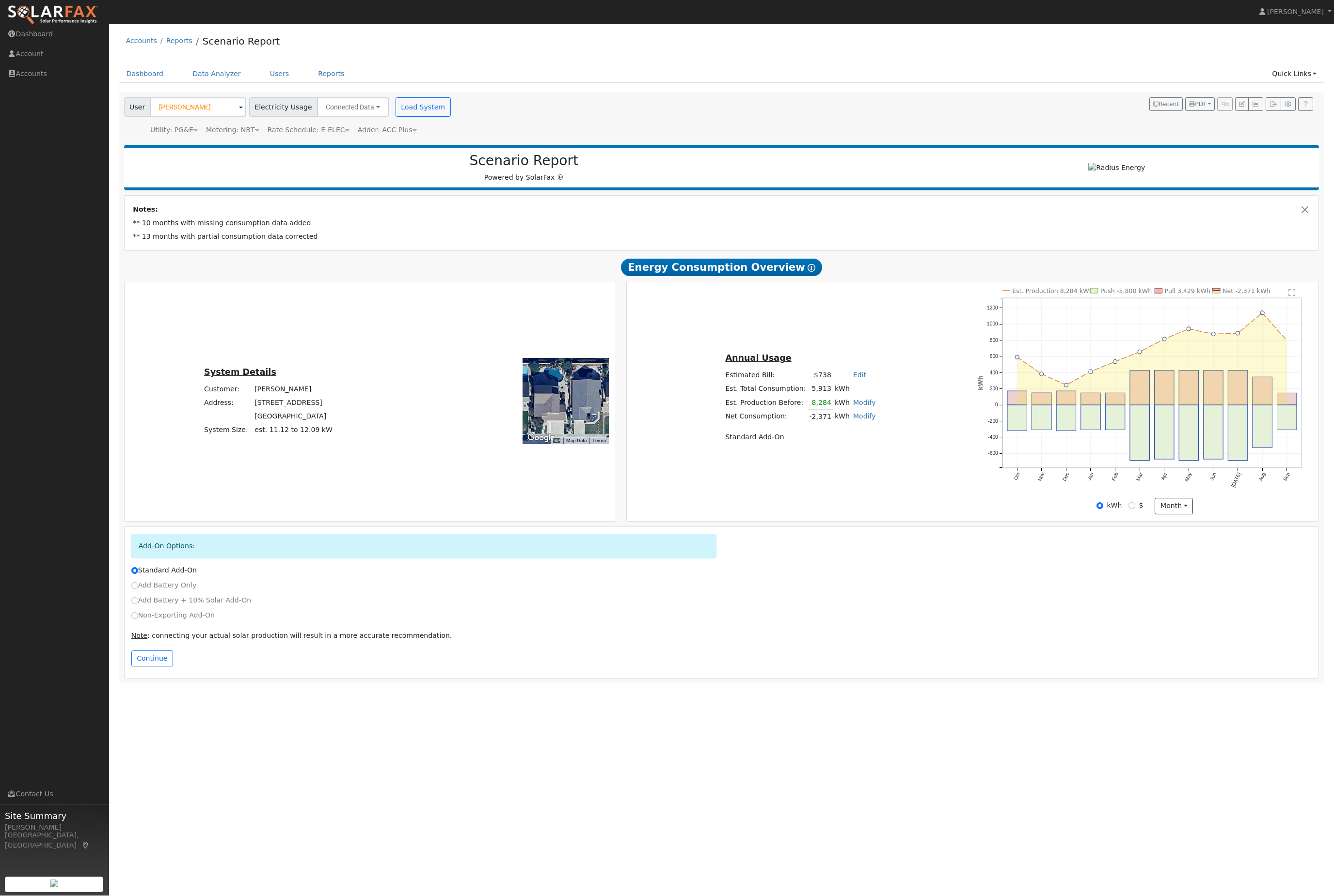
click at [160, 668] on button "Continue" at bounding box center [152, 659] width 42 height 17
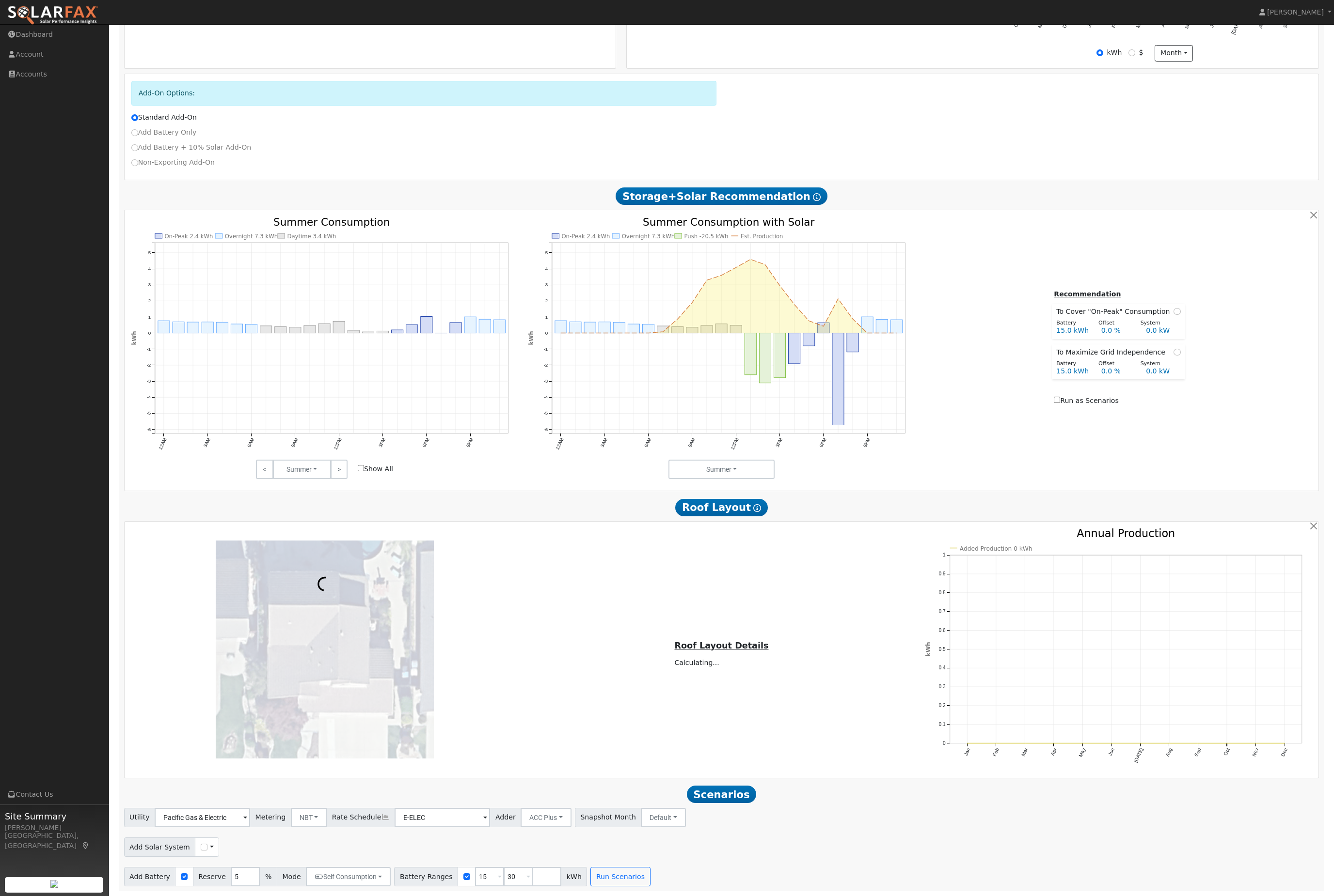
scroll to position [500, 0]
click at [533, 883] on input "30" at bounding box center [518, 877] width 29 height 19
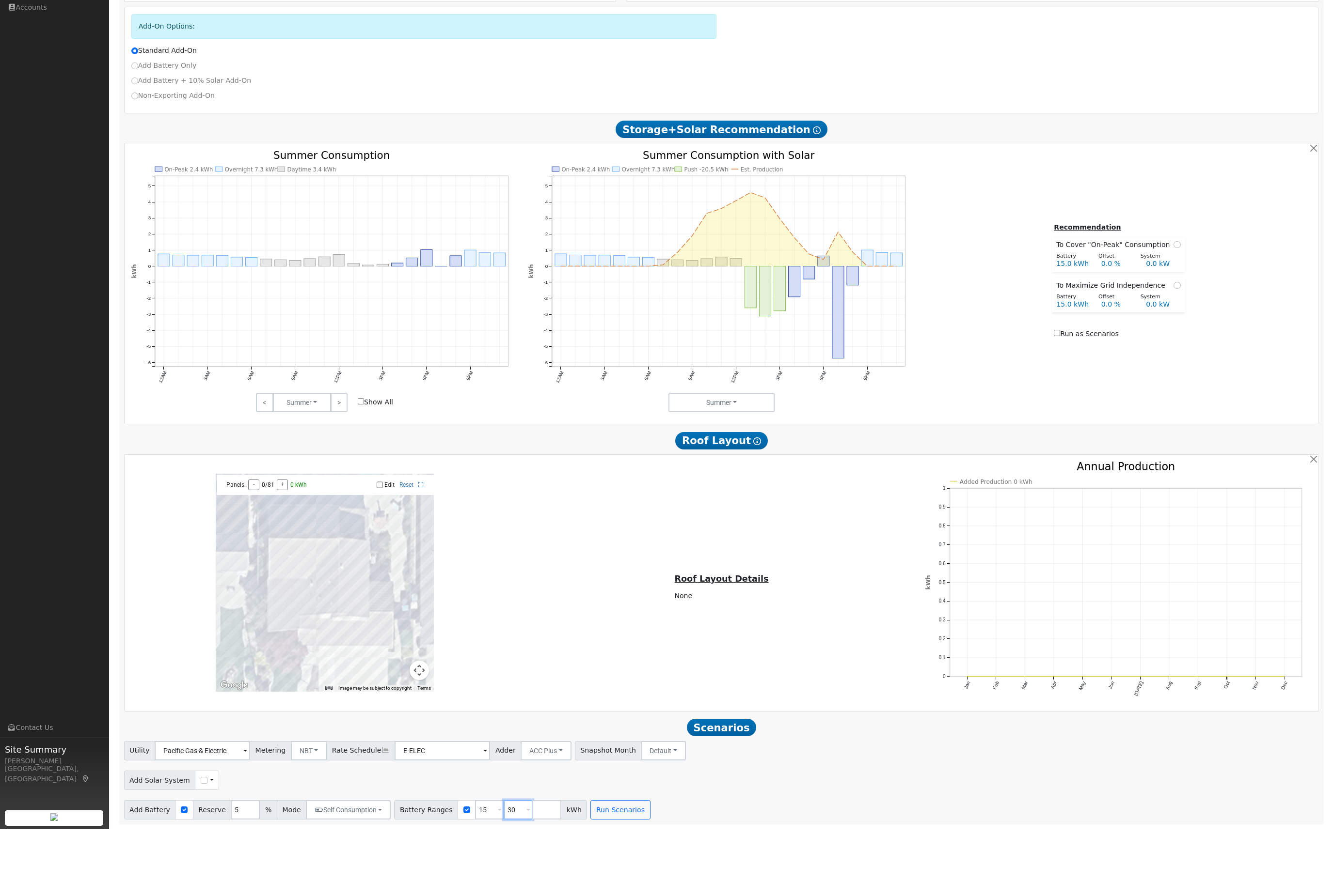
type input "3"
click at [504, 868] on input "15" at bounding box center [490, 877] width 29 height 19
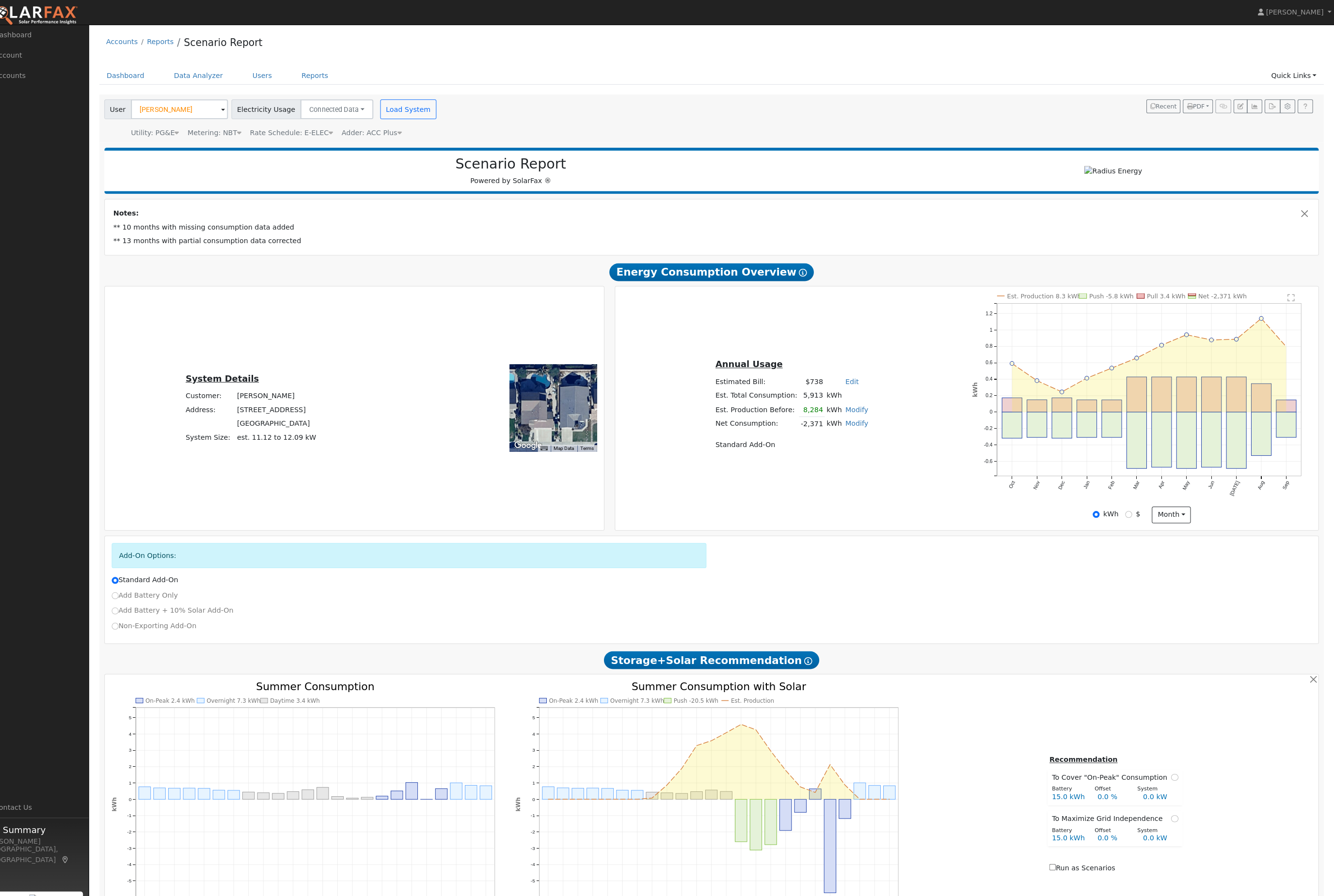
scroll to position [0, 0]
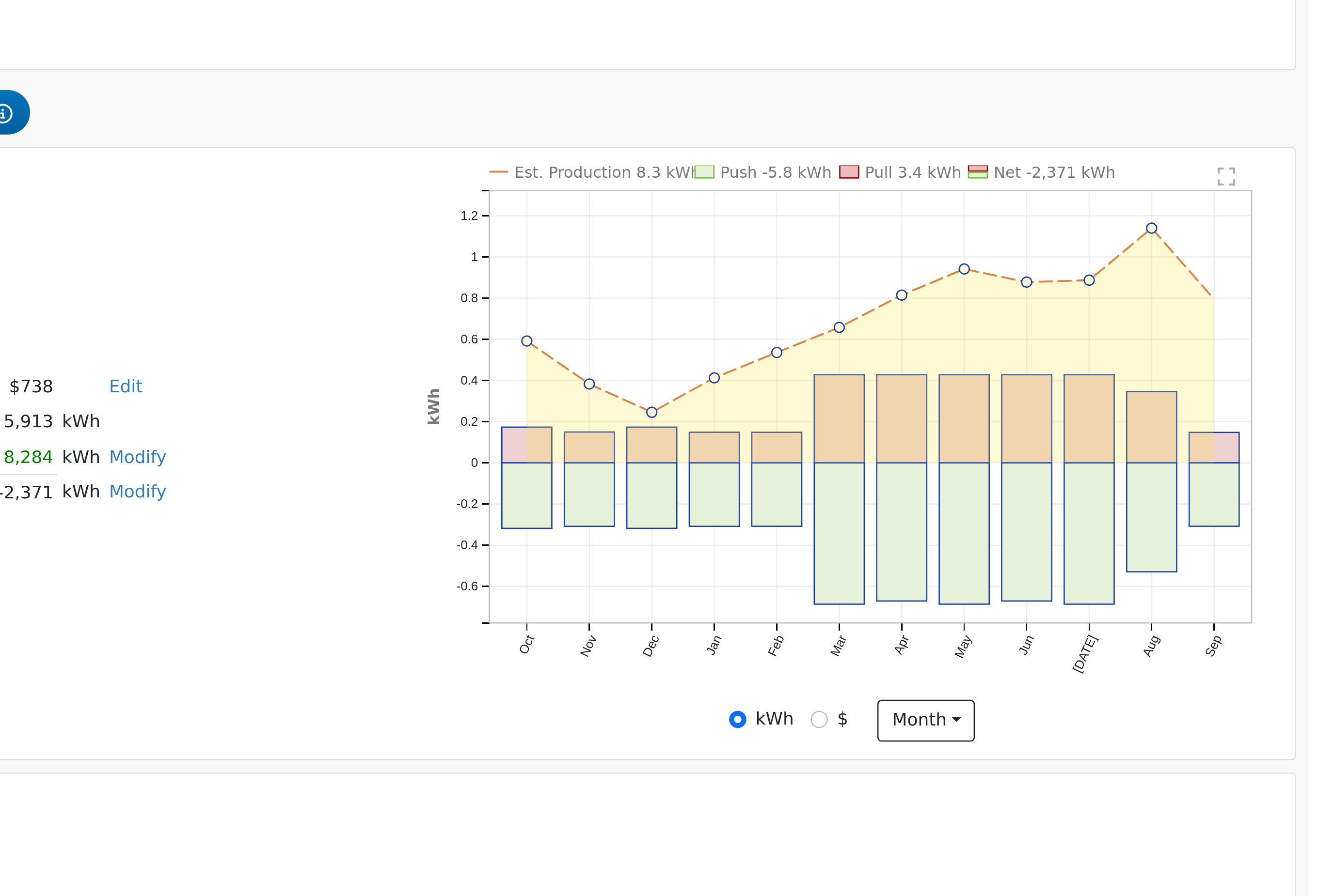
click at [1128, 503] on input "$" at bounding box center [1131, 506] width 7 height 7
radio input "true"
radio input "false"
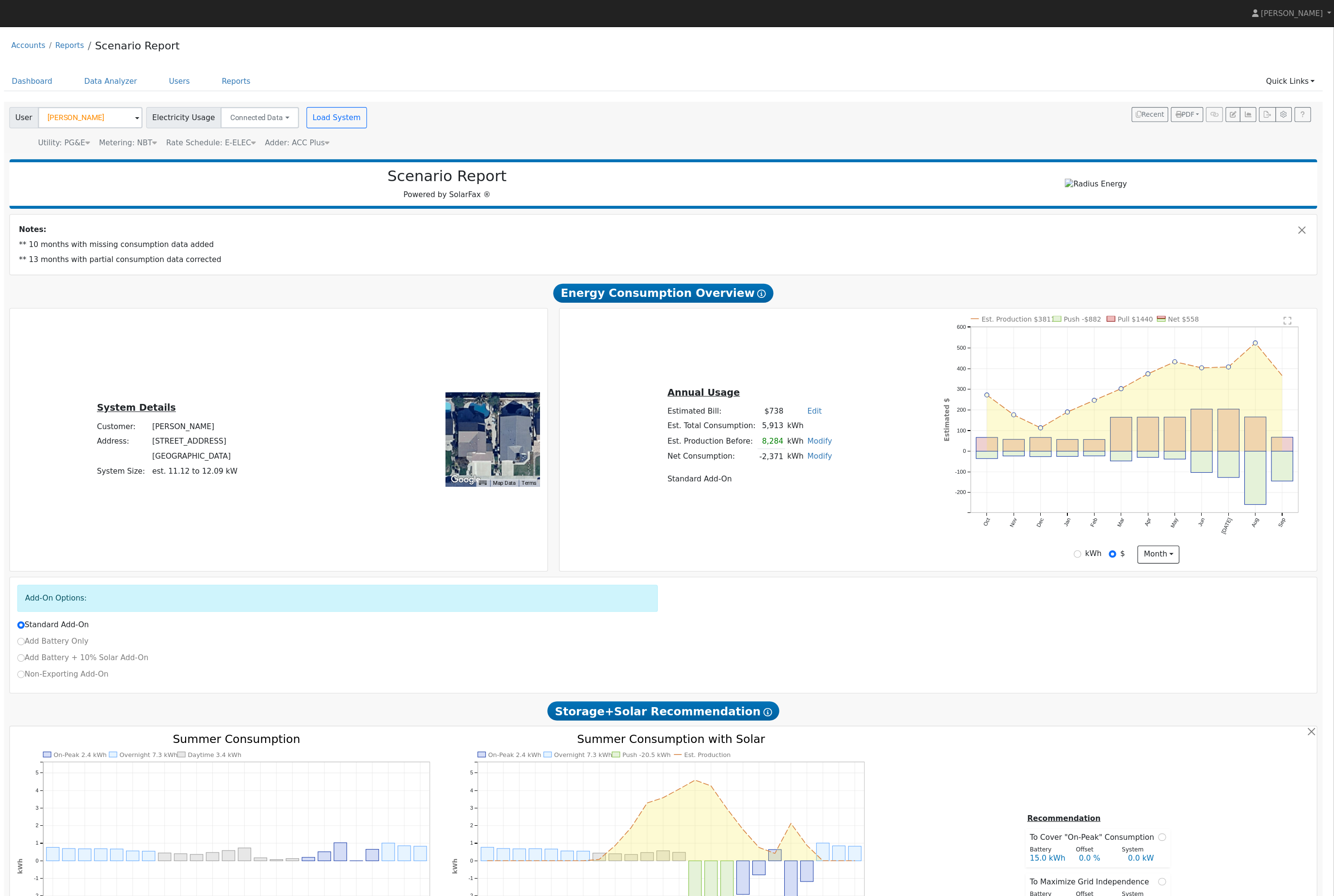
click at [357, 136] on div "Adder: ACC Plus" at bounding box center [387, 130] width 59 height 10
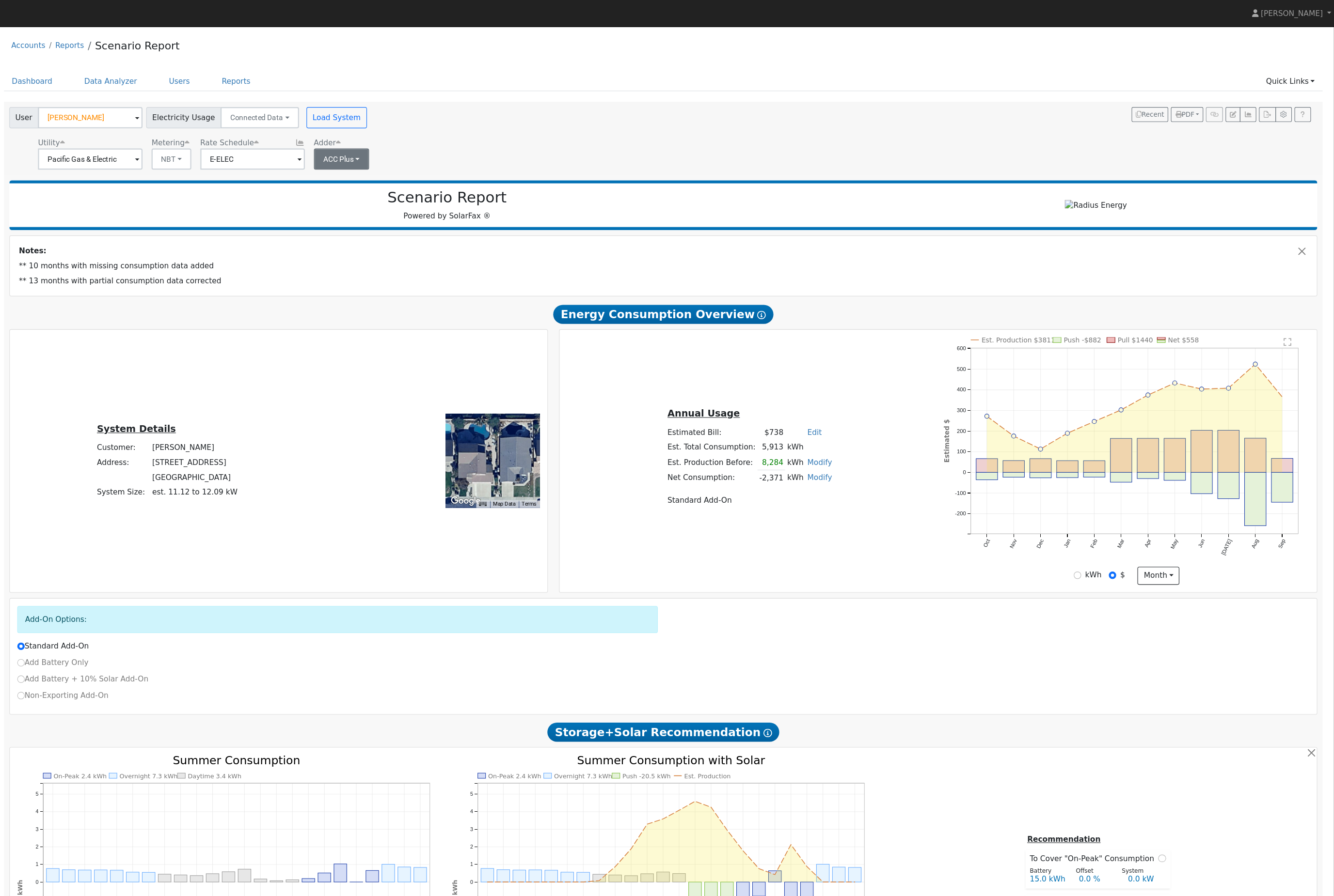
click at [403, 152] on button "ACC Plus" at bounding box center [428, 145] width 51 height 19
click at [394, 175] on link "- None -" at bounding box center [428, 168] width 68 height 14
click at [395, 117] on button "Load System" at bounding box center [422, 107] width 55 height 19
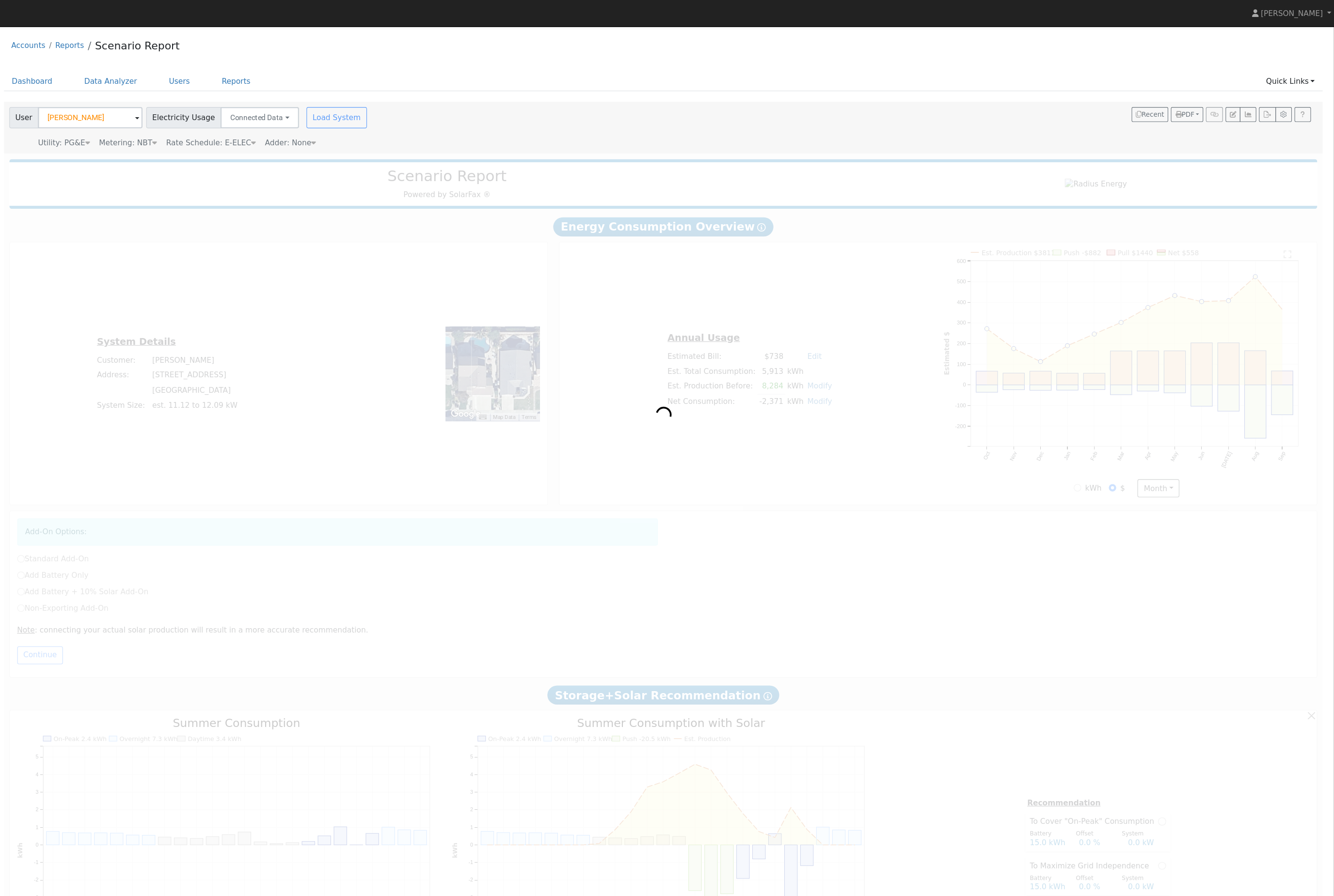
radio input "true"
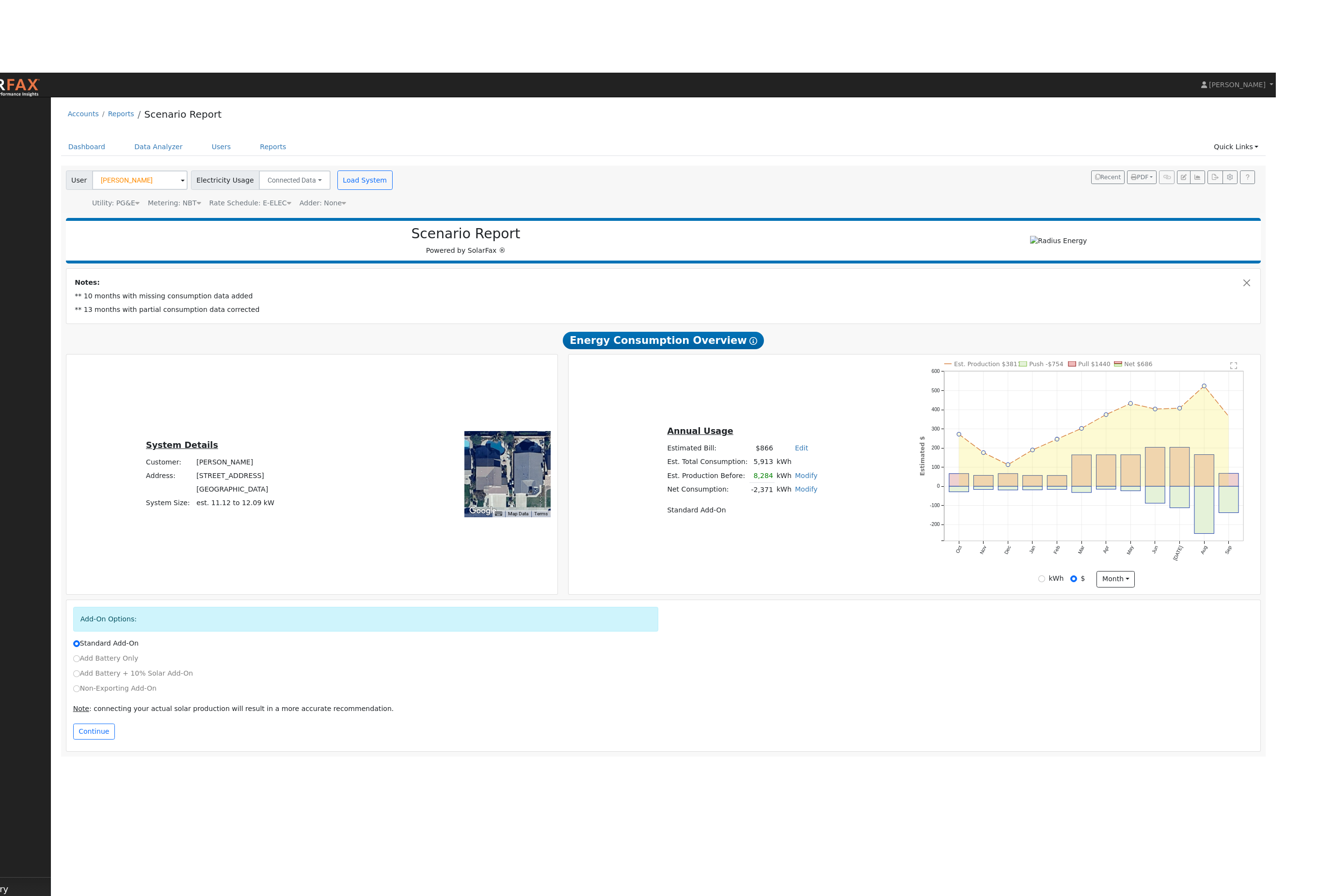
scroll to position [1, 0]
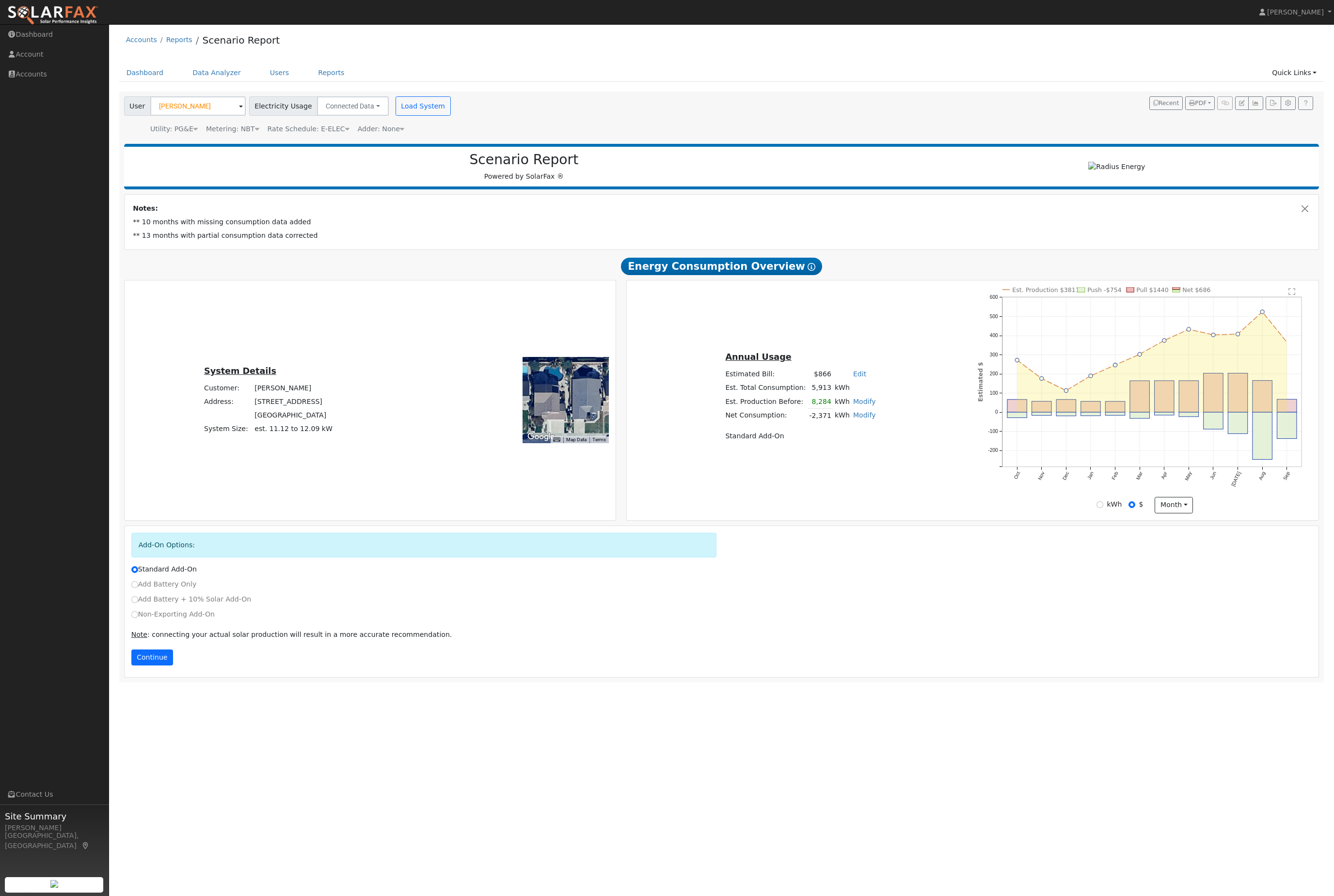
click at [160, 666] on button "Continue" at bounding box center [152, 658] width 42 height 17
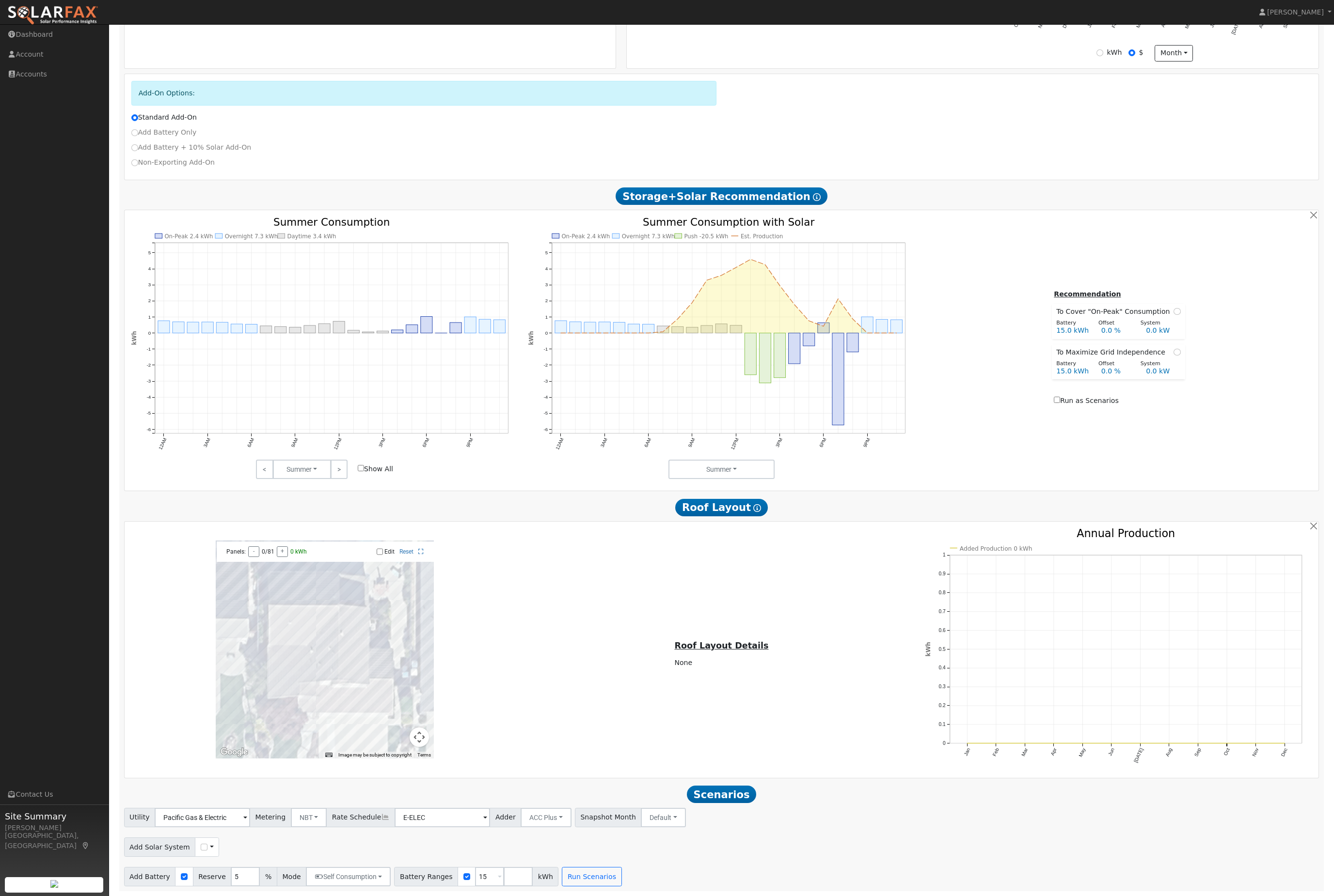
scroll to position [500, 0]
click at [198, 838] on div "Use CSV Data" at bounding box center [207, 847] width 24 height 19
click at [207, 844] on input "checkbox" at bounding box center [204, 847] width 7 height 7
checkbox input "true"
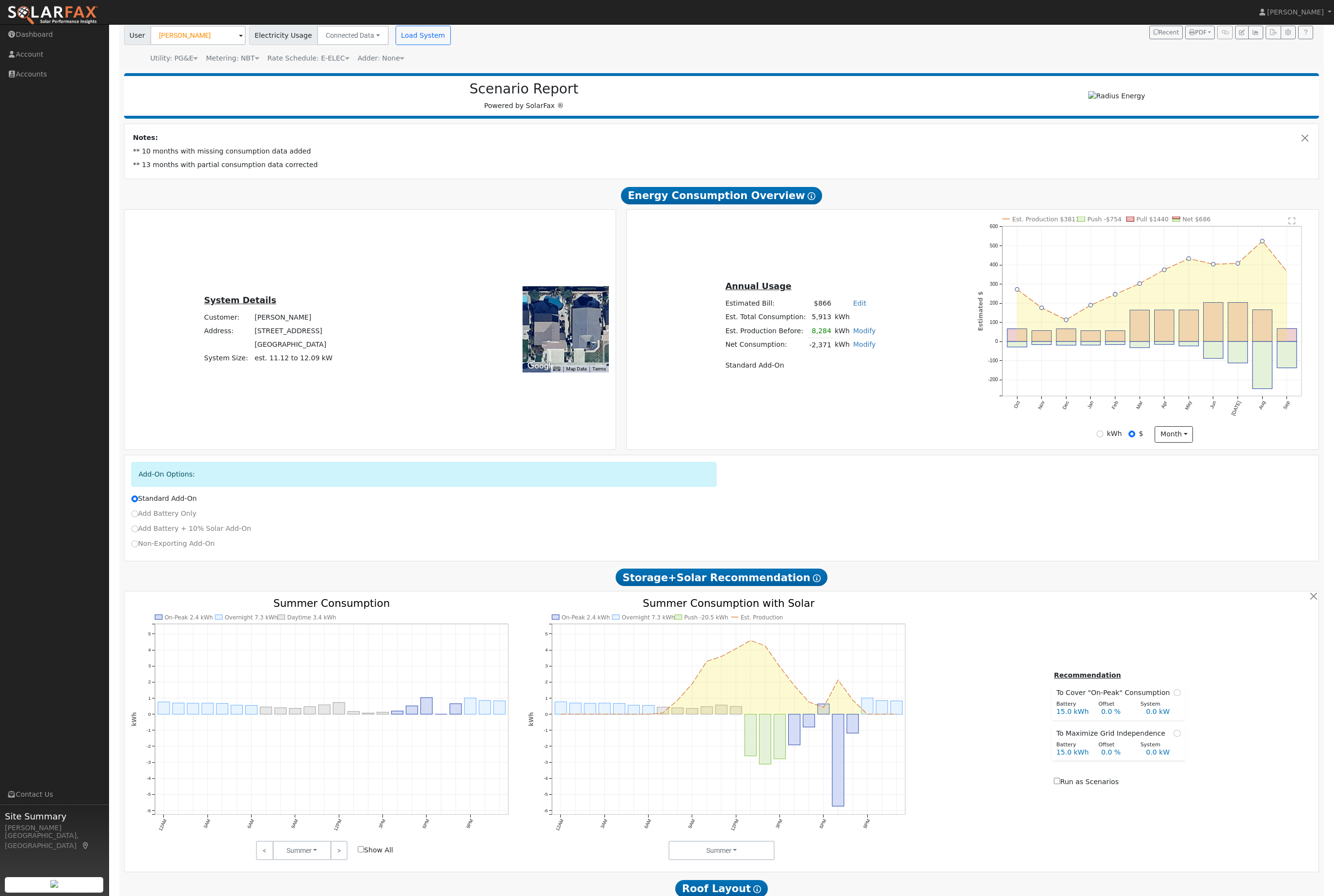
scroll to position [0, 0]
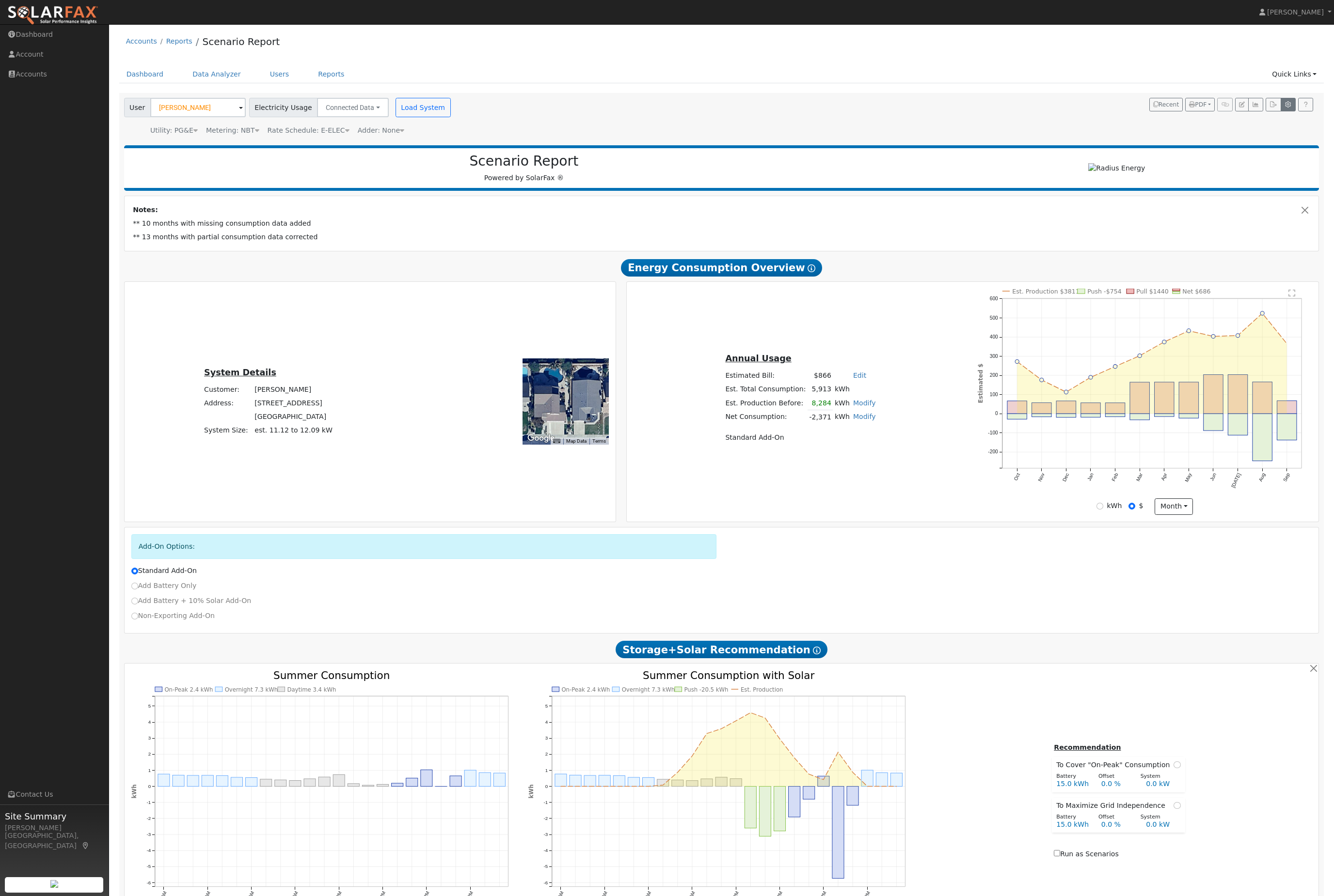
click at [1280, 111] on button "button" at bounding box center [1288, 105] width 15 height 14
type input "130"
type input "150"
type input "200"
type input "15"
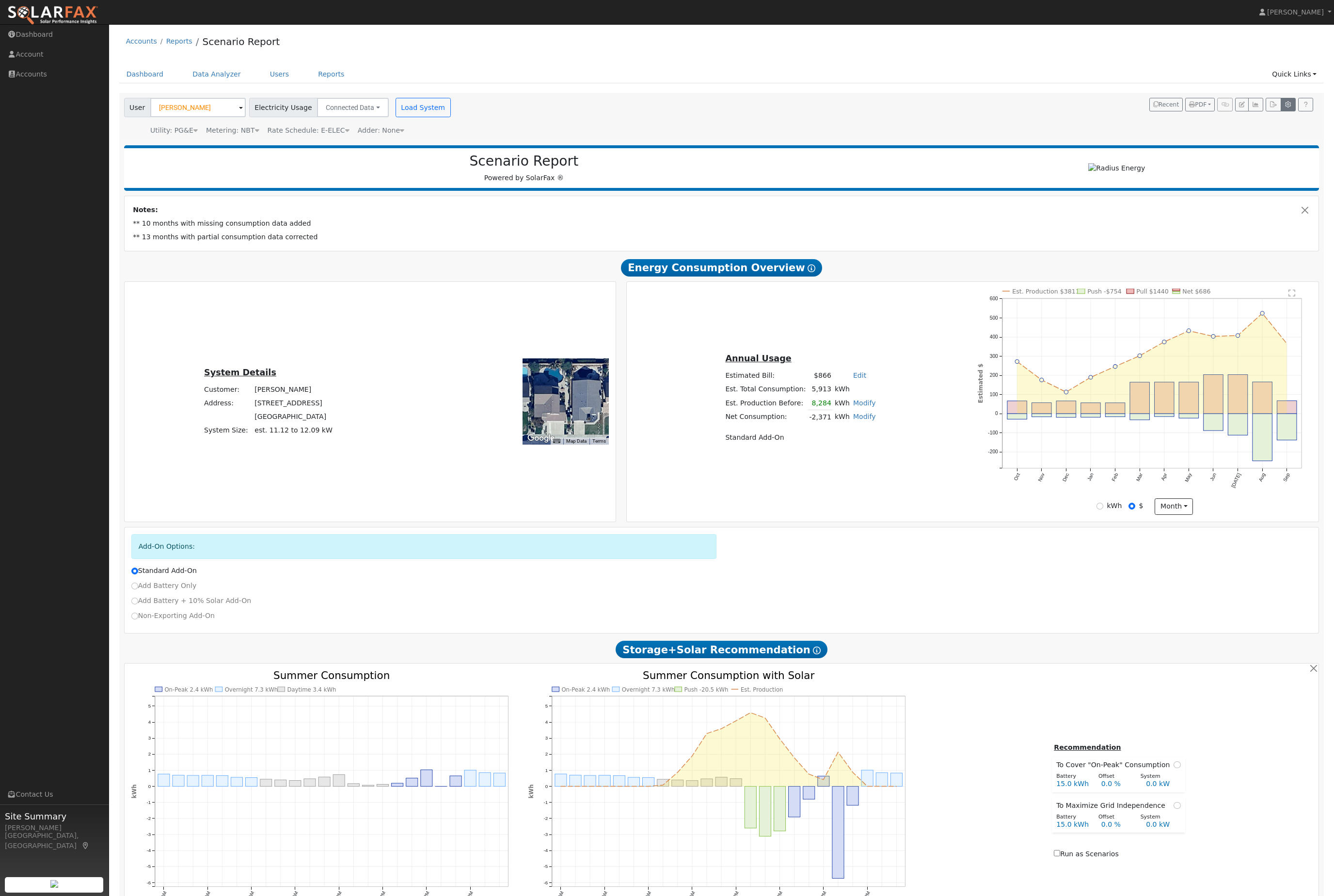
type input "30"
type input "5"
type input "6.6"
type input "3.7"
type input "15500"
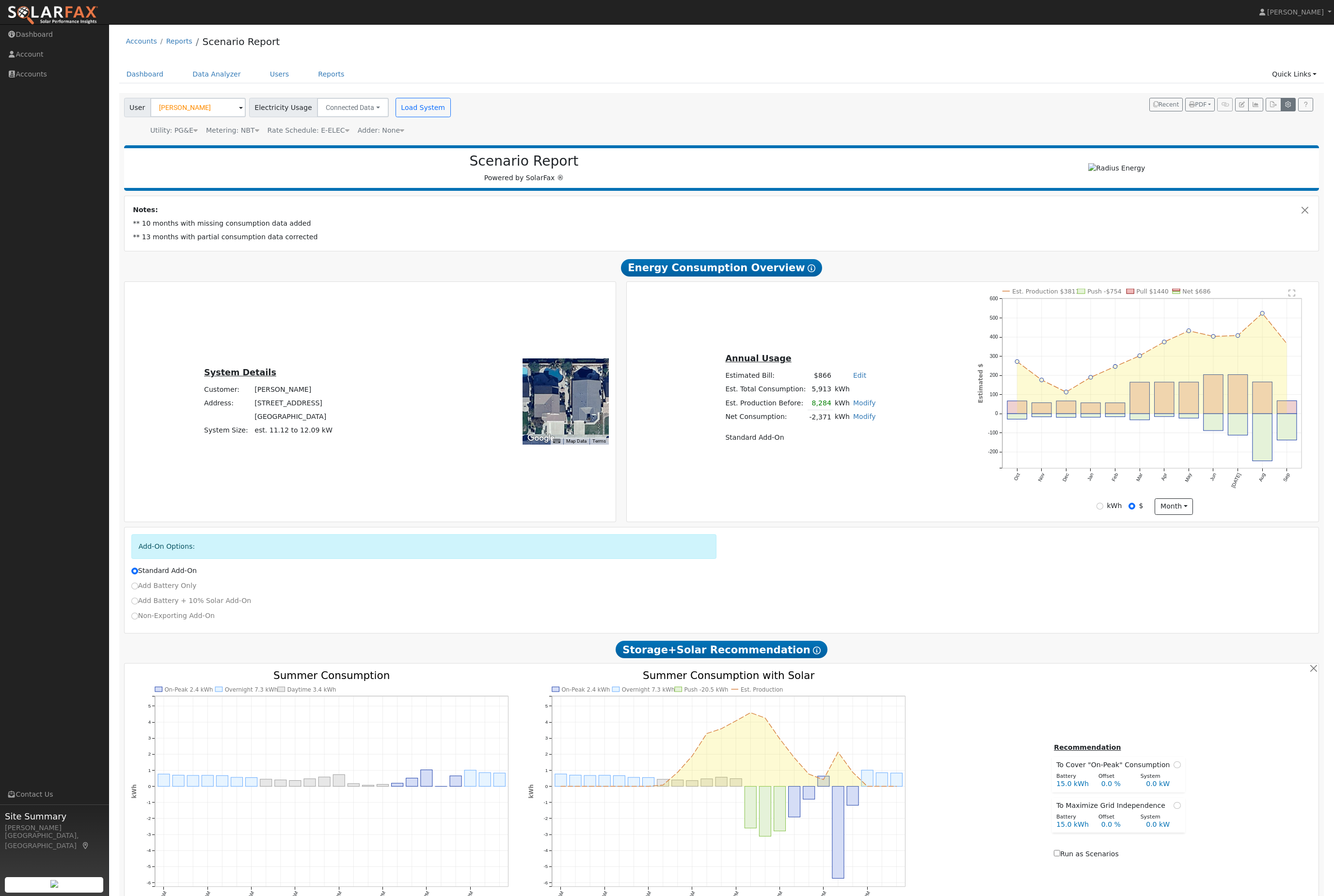
type input "15"
type input "0"
type input "350"
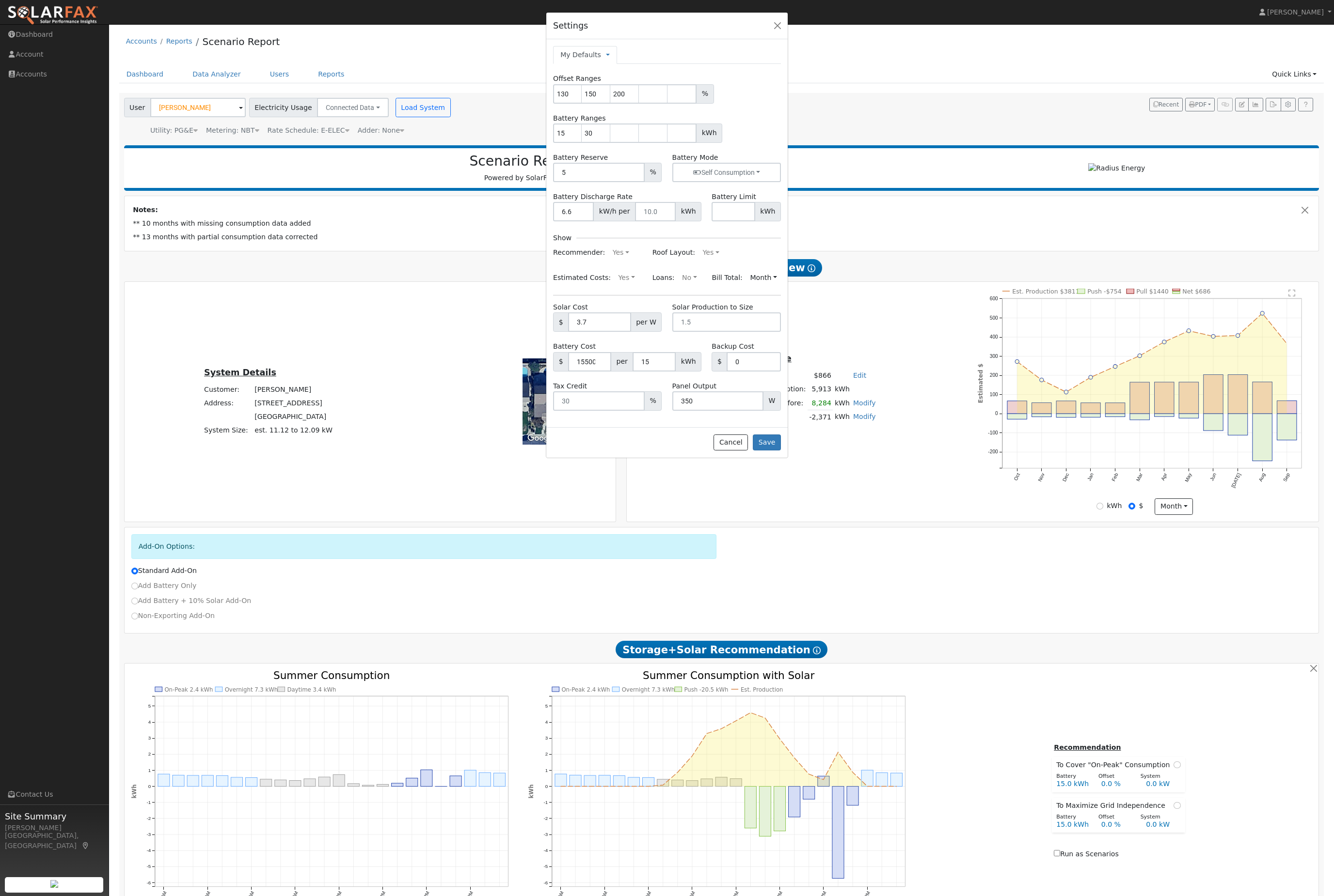
click at [1056, 127] on div "Settings My Defaults Temporary My Defaults Company Defaults System Defaults Off…" at bounding box center [667, 448] width 1334 height 896
click at [204, 224] on div "Settings My Defaults Temporary My Defaults Company Defaults System Defaults Off…" at bounding box center [667, 448] width 1334 height 896
click at [781, 32] on button "button" at bounding box center [777, 26] width 14 height 14
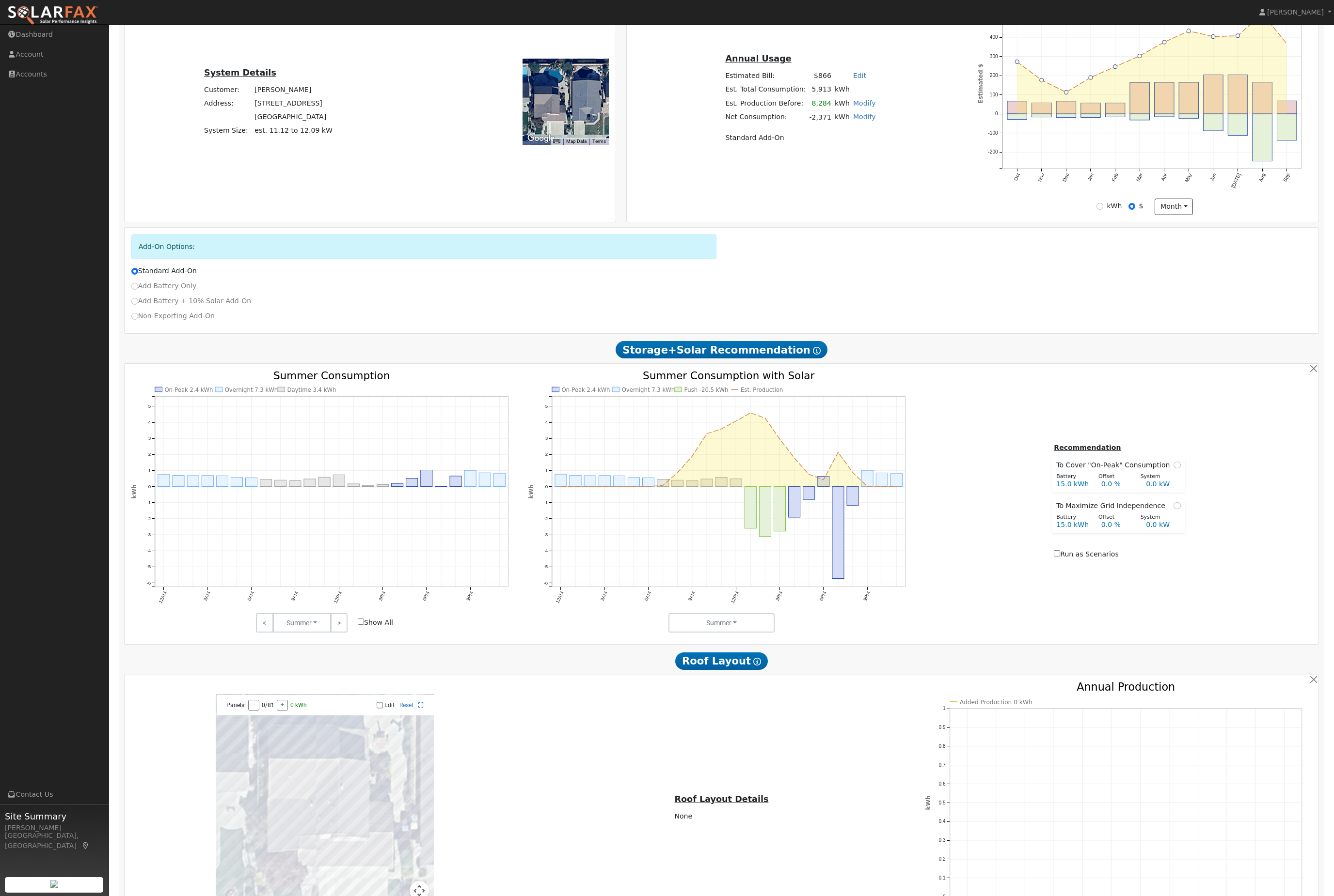
scroll to position [439, 0]
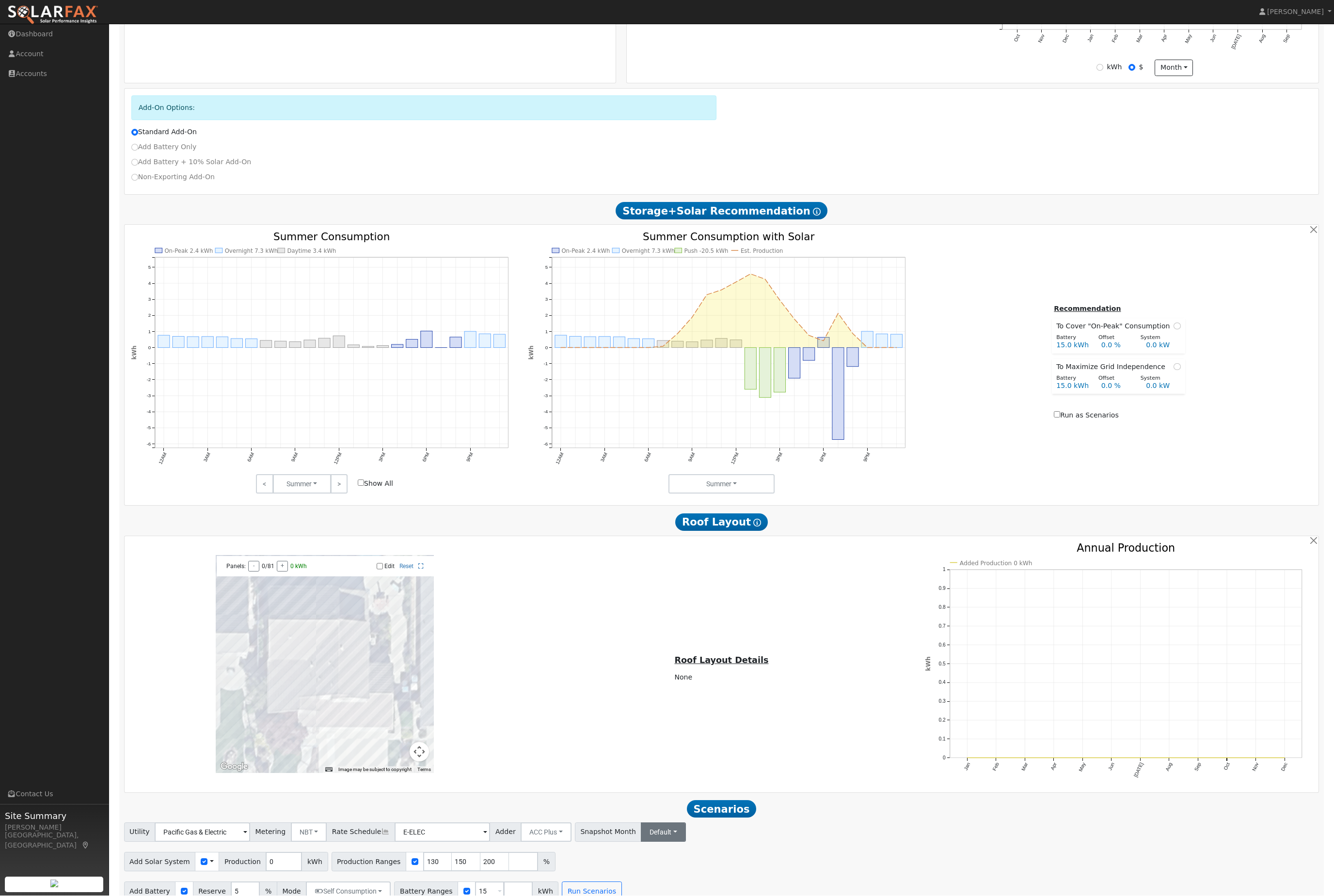
click at [683, 842] on button "Default" at bounding box center [663, 832] width 45 height 19
click at [853, 842] on div "Utility Pacific Gas & Electric Metering NBT NEM NBT Rate Schedule E-ELEC Adder …" at bounding box center [722, 831] width 1199 height 22
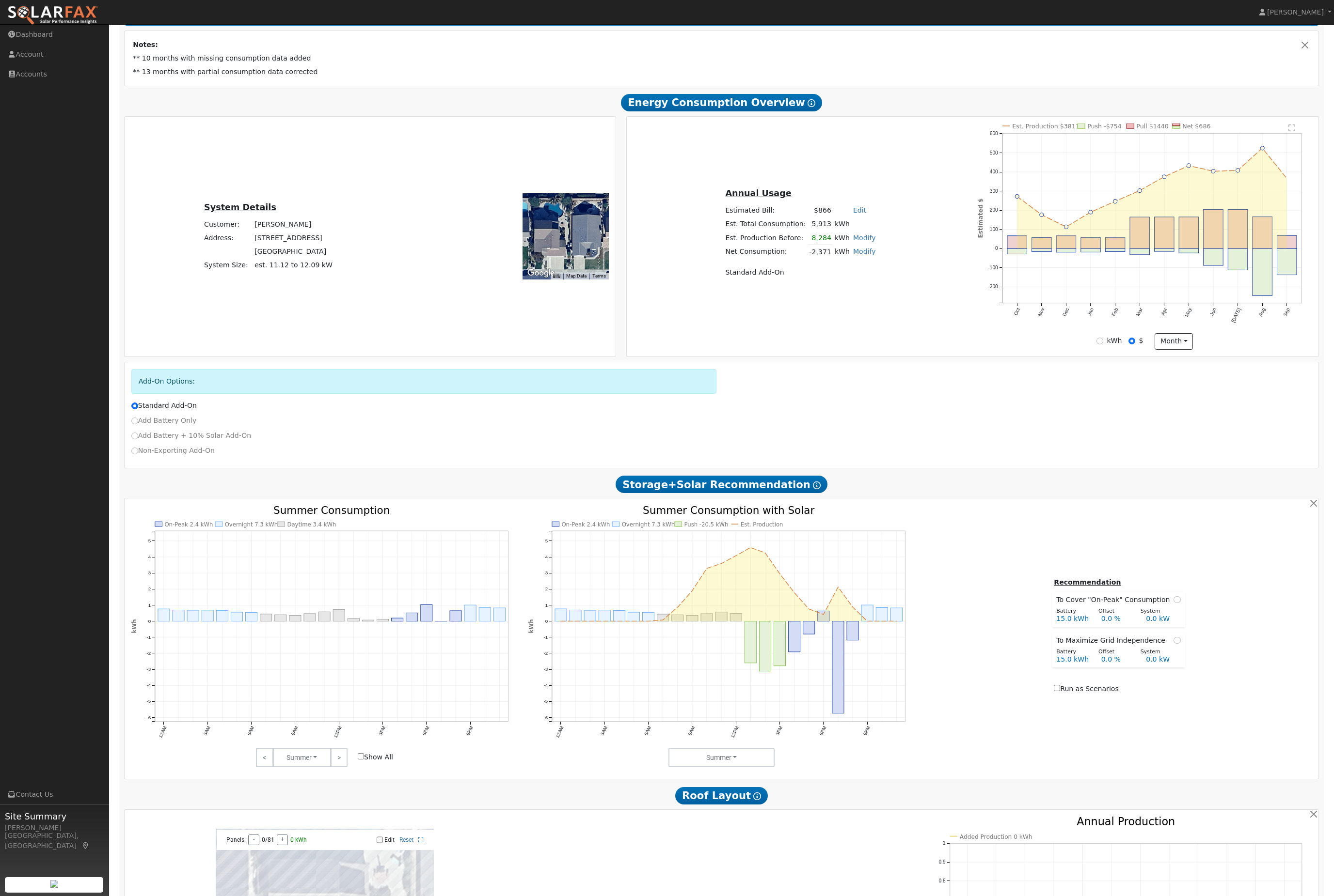
scroll to position [161, 0]
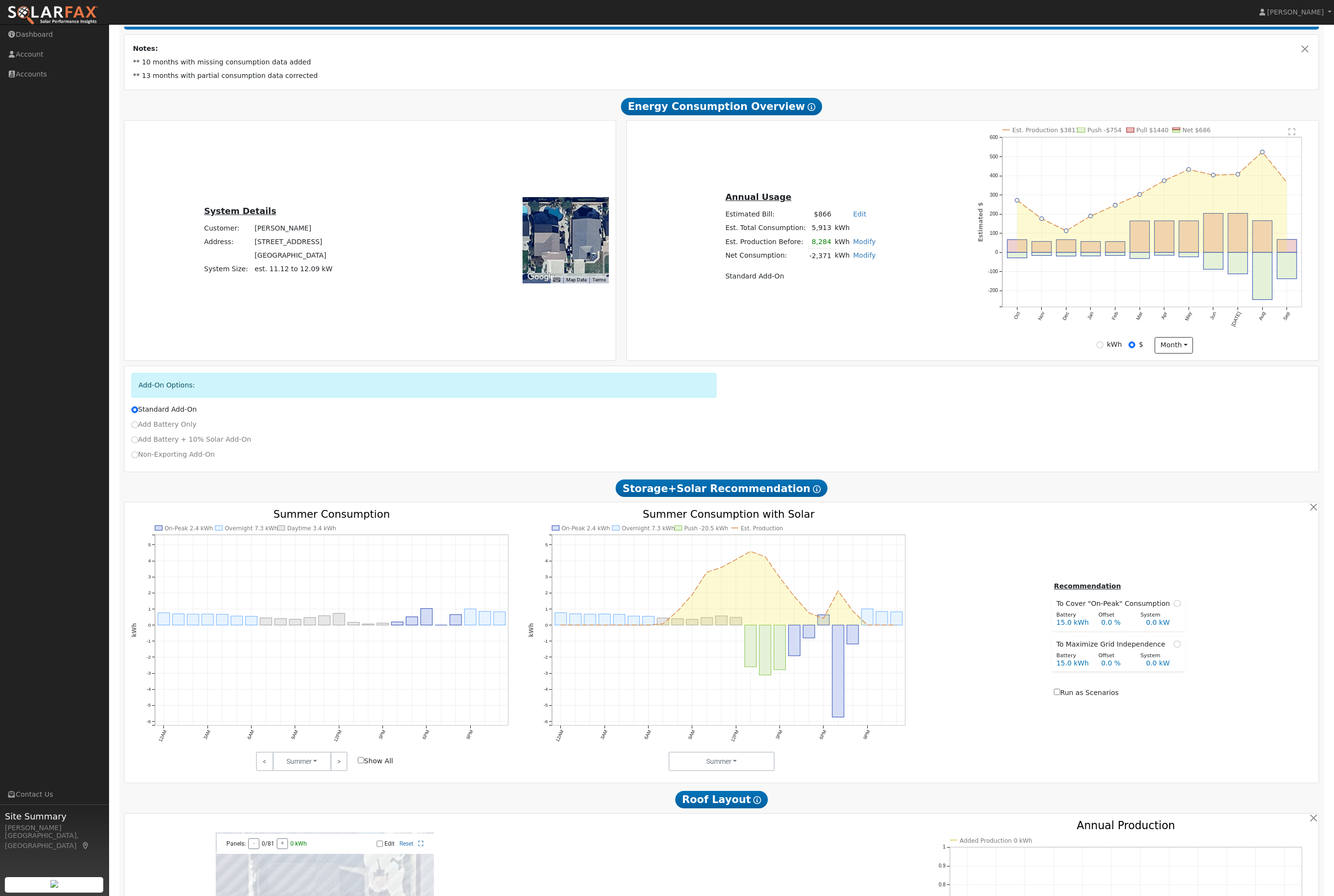
click at [375, 766] on label "Show All" at bounding box center [375, 761] width 35 height 10
click at [364, 764] on input "Show All" at bounding box center [361, 760] width 7 height 7
click at [383, 766] on label "Show All" at bounding box center [375, 761] width 35 height 10
click at [364, 764] on input "Show All" at bounding box center [361, 760] width 7 height 7
checkbox input "false"
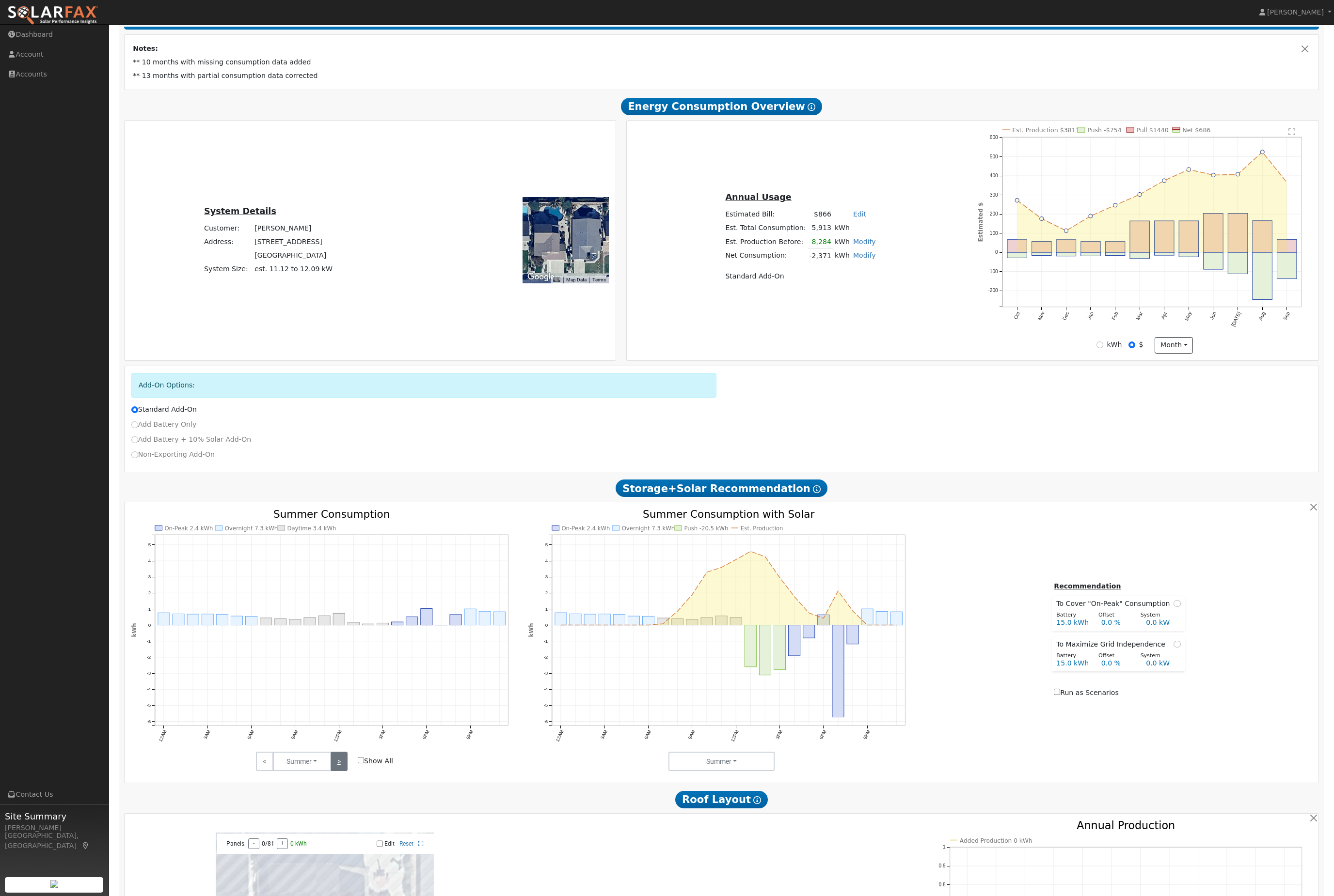
click at [336, 772] on link ">" at bounding box center [339, 761] width 17 height 19
click at [353, 766] on span "Show All" at bounding box center [375, 761] width 46 height 10
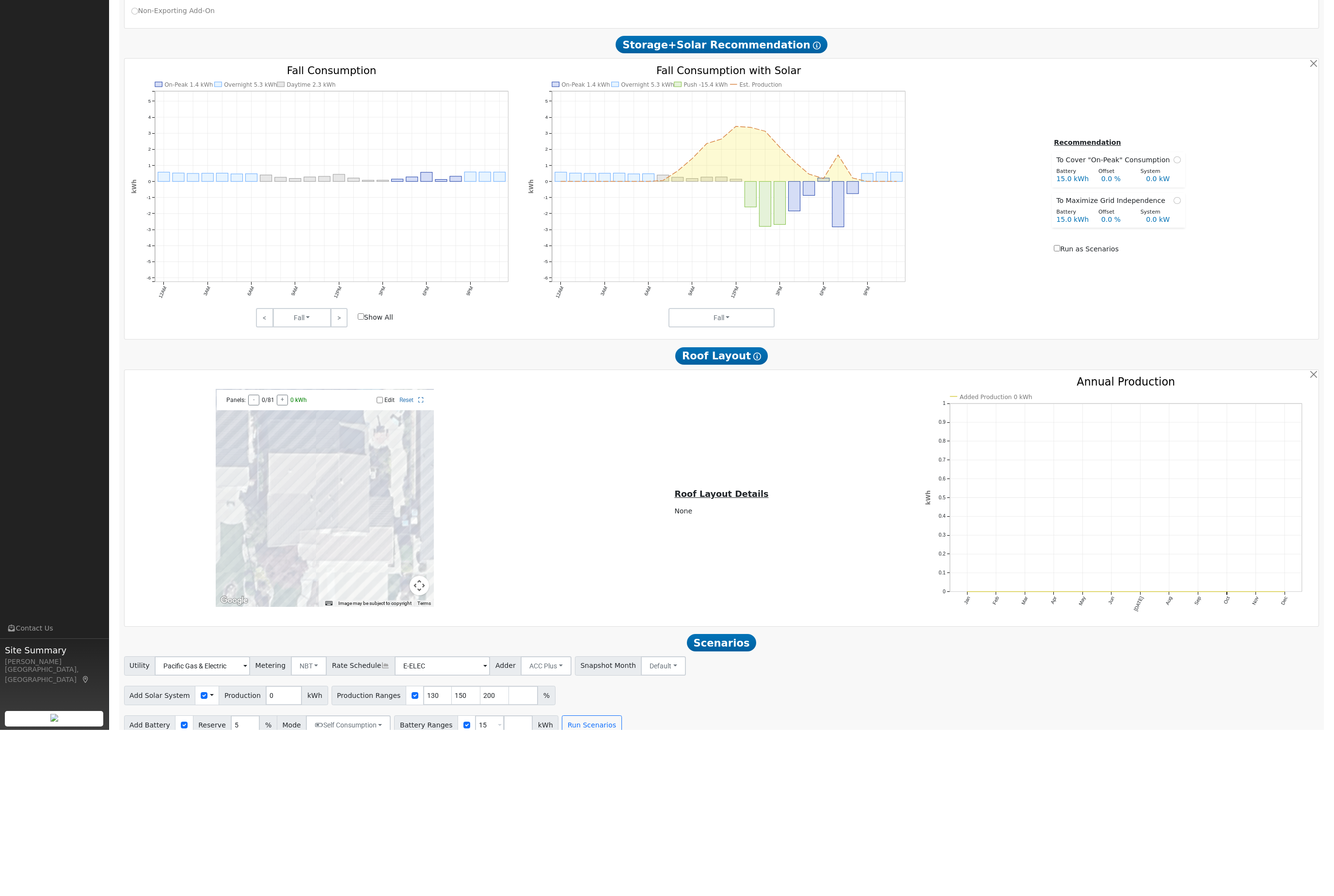
scroll to position [439, 0]
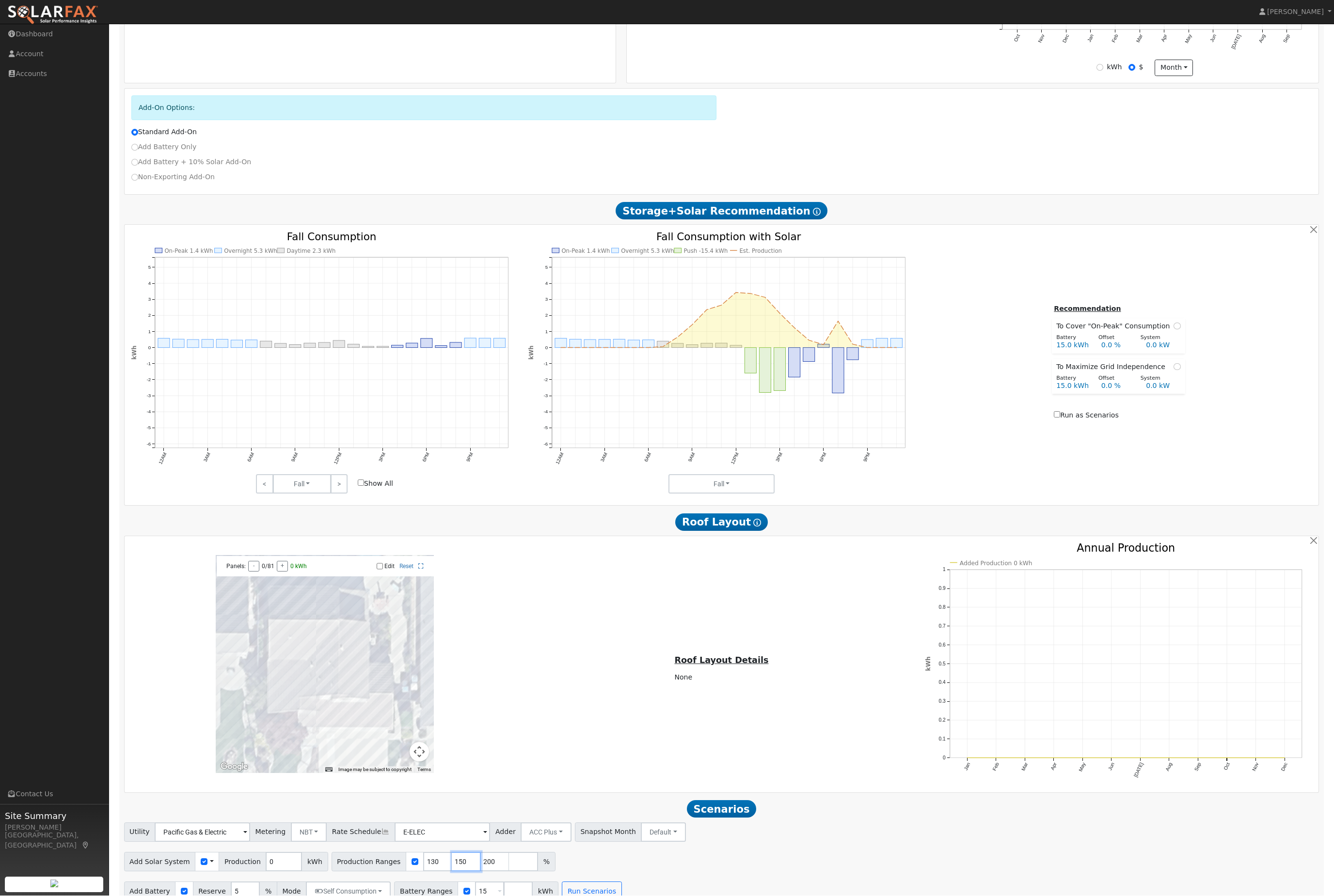
click at [481, 872] on input "150" at bounding box center [466, 862] width 29 height 19
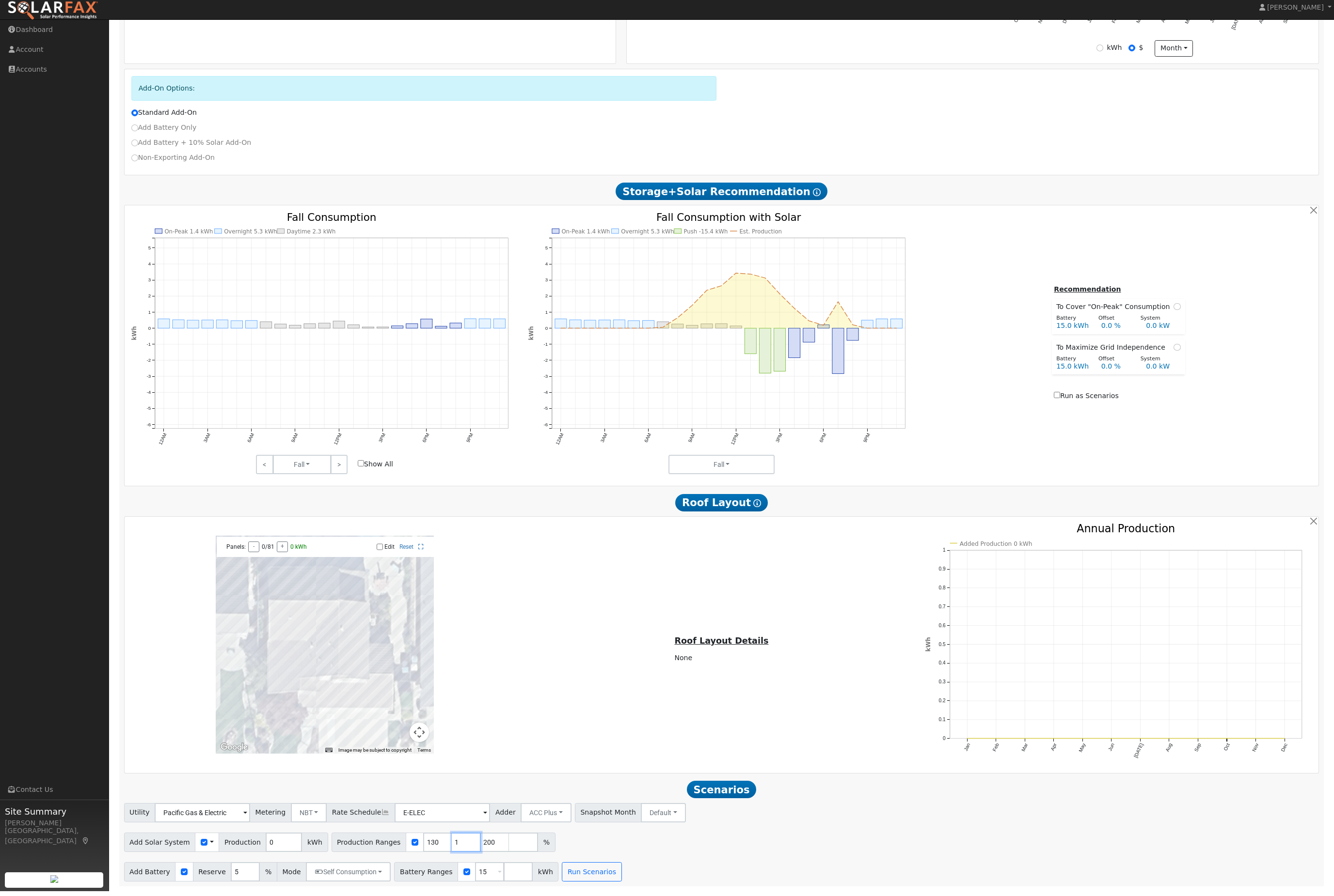
type input "200"
type input "2"
click at [504, 872] on input "15" at bounding box center [490, 877] width 29 height 19
click at [622, 880] on button "Run Scenarios" at bounding box center [592, 877] width 60 height 19
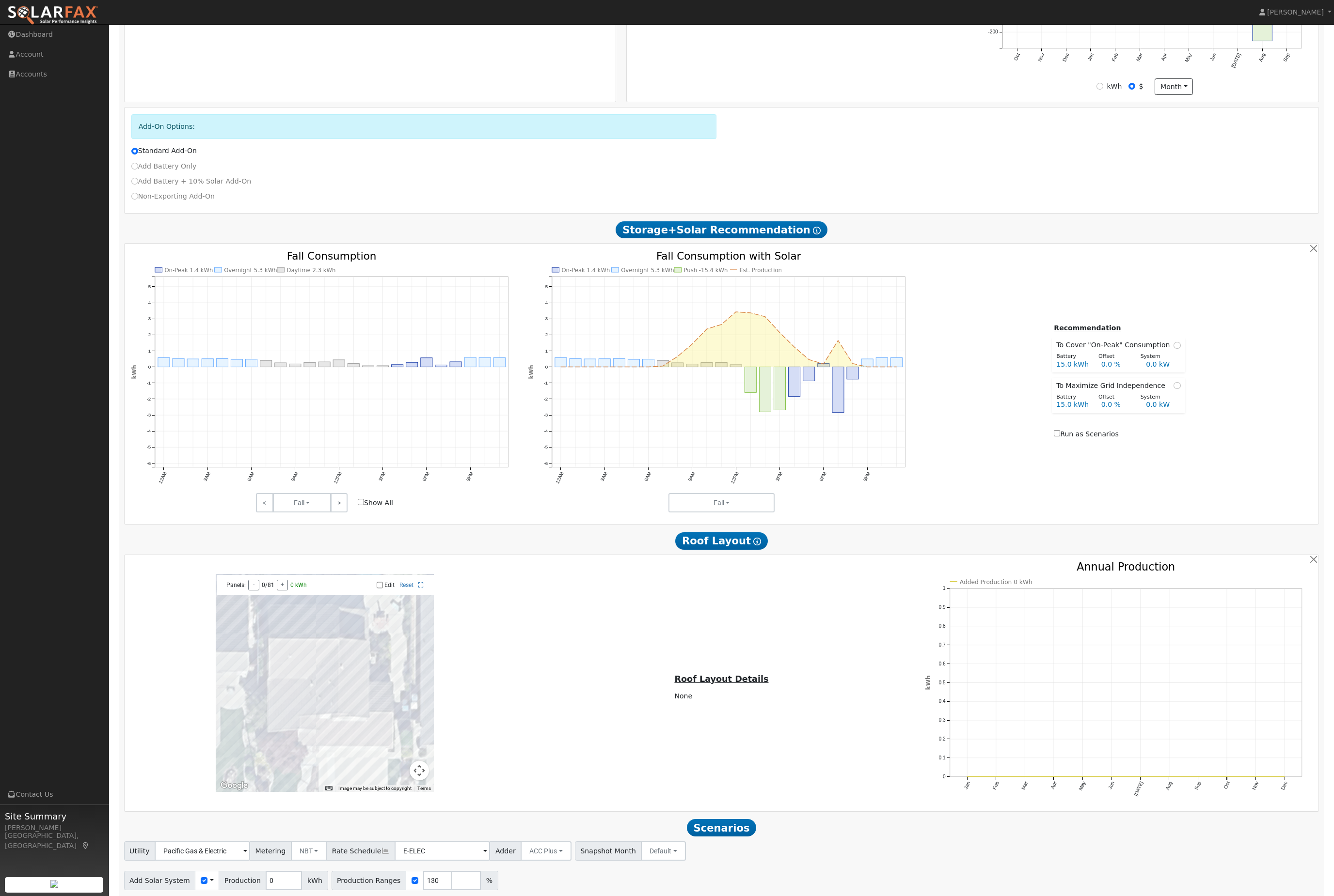
scroll to position [475, 0]
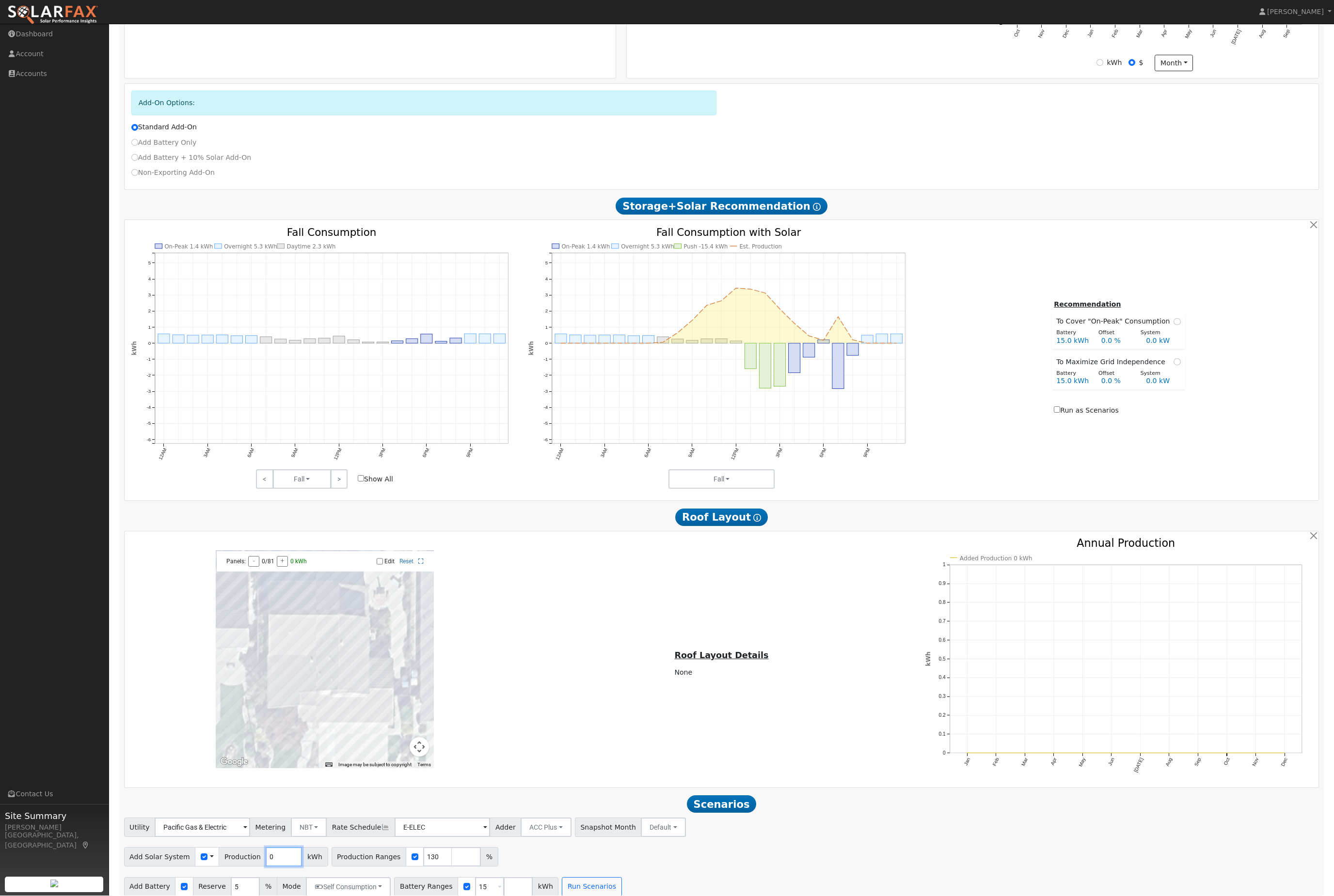
click at [289, 868] on input "0" at bounding box center [283, 857] width 36 height 19
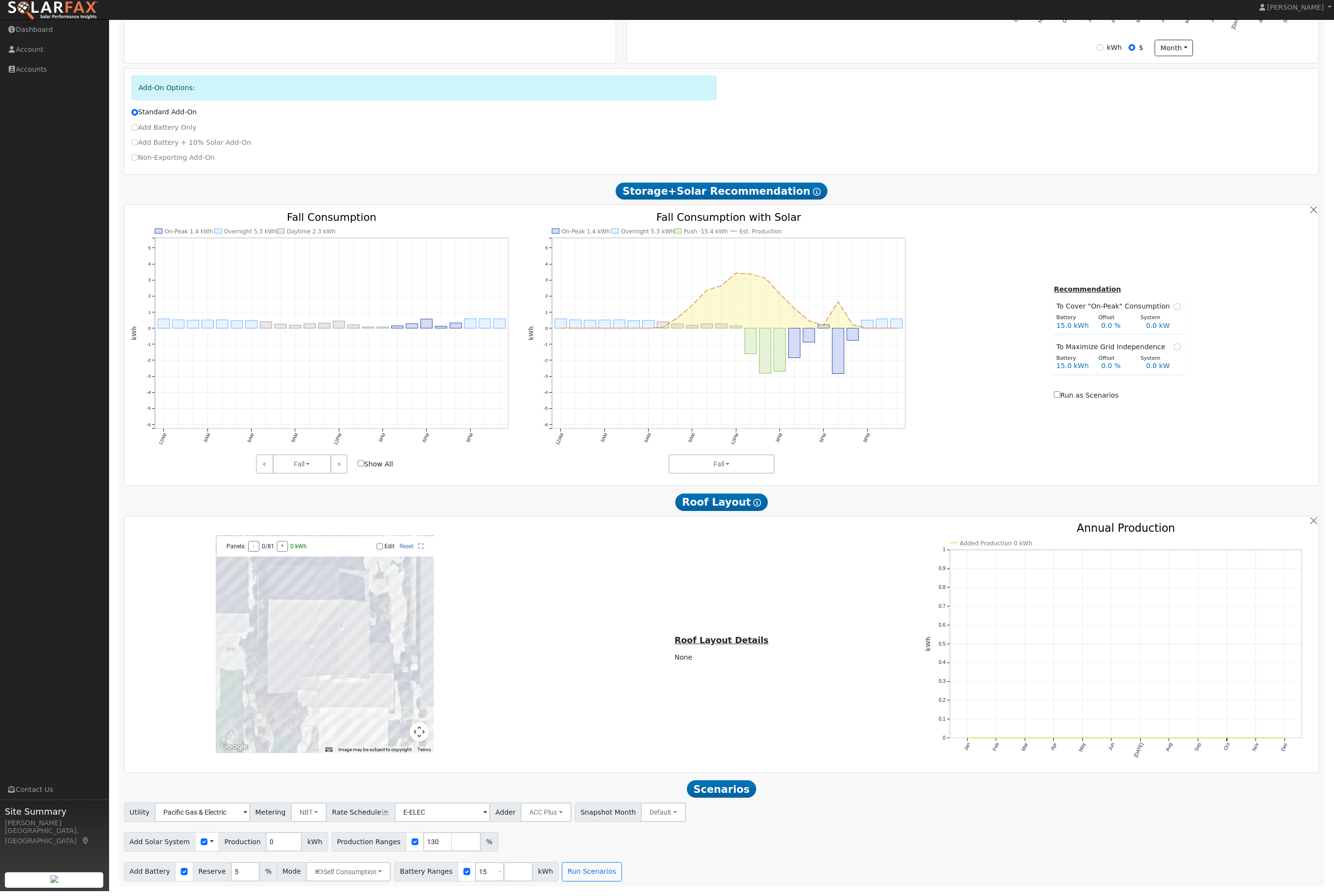
click at [226, 837] on span "Production" at bounding box center [242, 846] width 48 height 19
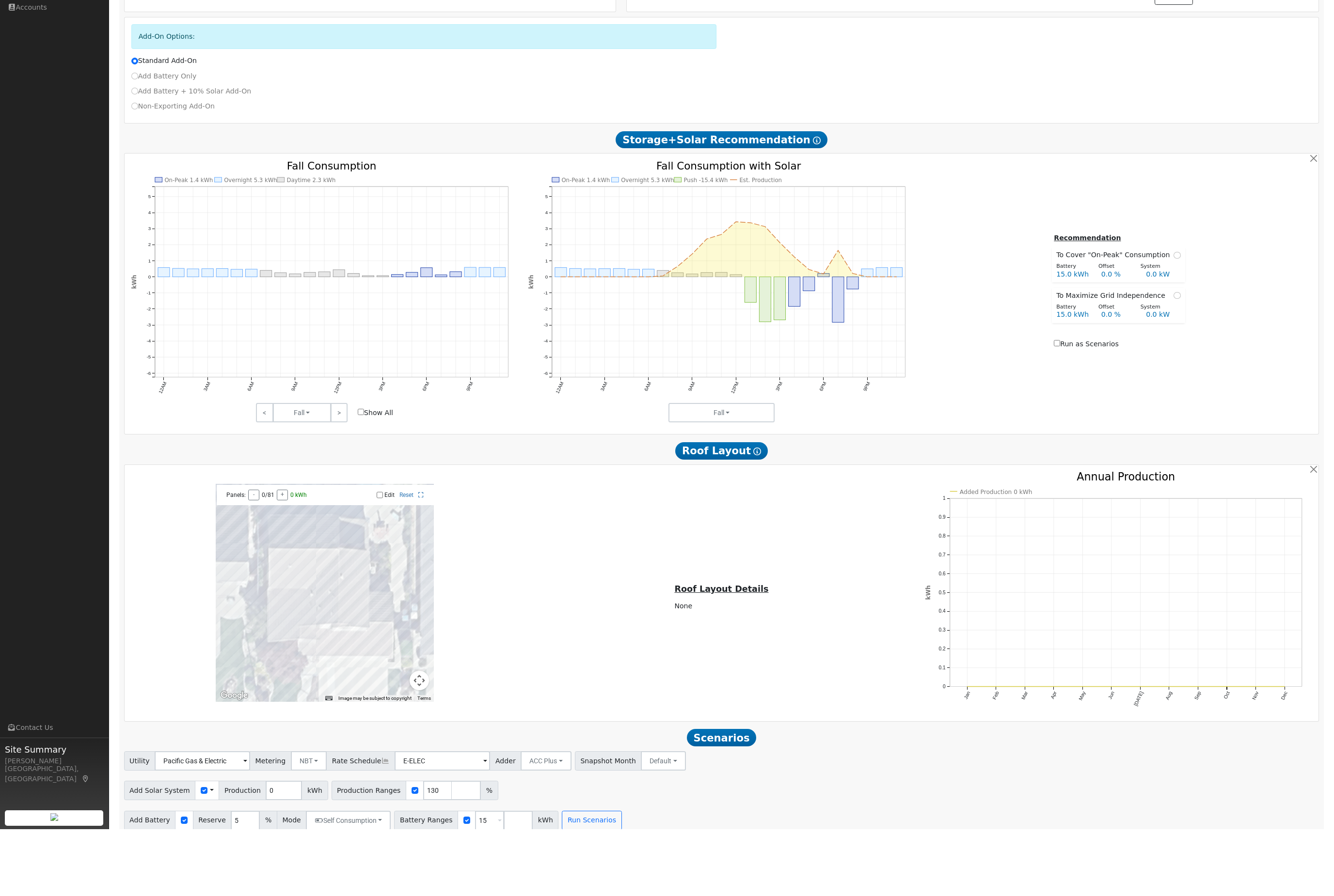
click at [213, 848] on div "Use CSV Data" at bounding box center [207, 857] width 24 height 19
click at [211, 850] on div "Utility Pacific Gas & Electric Metering NBT NEM NBT Rate Schedule E-ELEC Adder …" at bounding box center [721, 858] width 1206 height 79
click at [217, 848] on div "Use CSV Data" at bounding box center [207, 857] width 24 height 19
click at [204, 854] on input "checkbox" at bounding box center [204, 858] width 7 height 7
click at [218, 848] on div "Use CSV Data" at bounding box center [207, 857] width 24 height 19
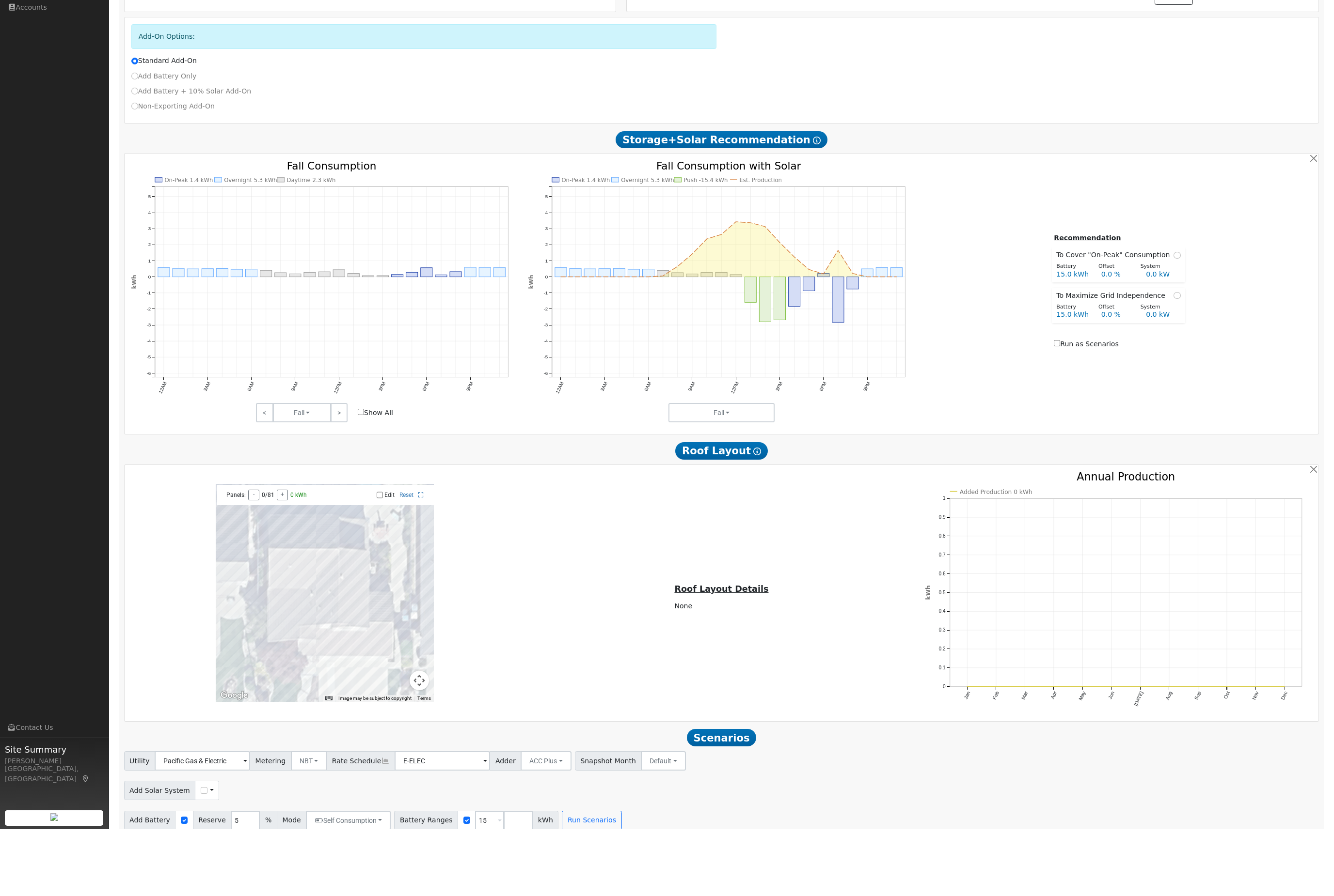
click at [207, 854] on input "checkbox" at bounding box center [204, 858] width 7 height 7
checkbox input "true"
click at [418, 854] on input "checkbox" at bounding box center [415, 858] width 7 height 7
click at [423, 848] on div at bounding box center [414, 857] width 18 height 19
click at [418, 854] on input "checkbox" at bounding box center [415, 858] width 7 height 7
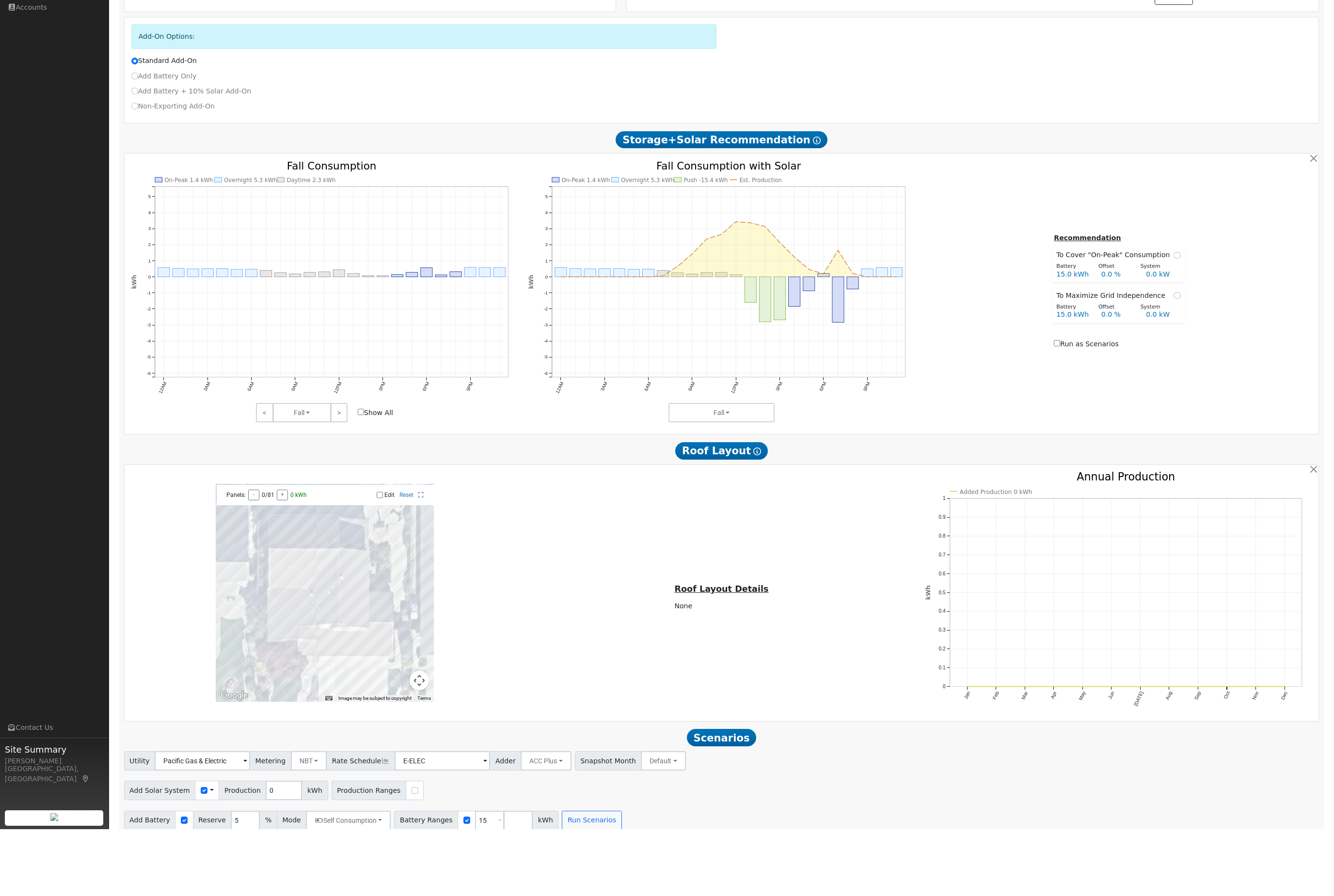
checkbox input "true"
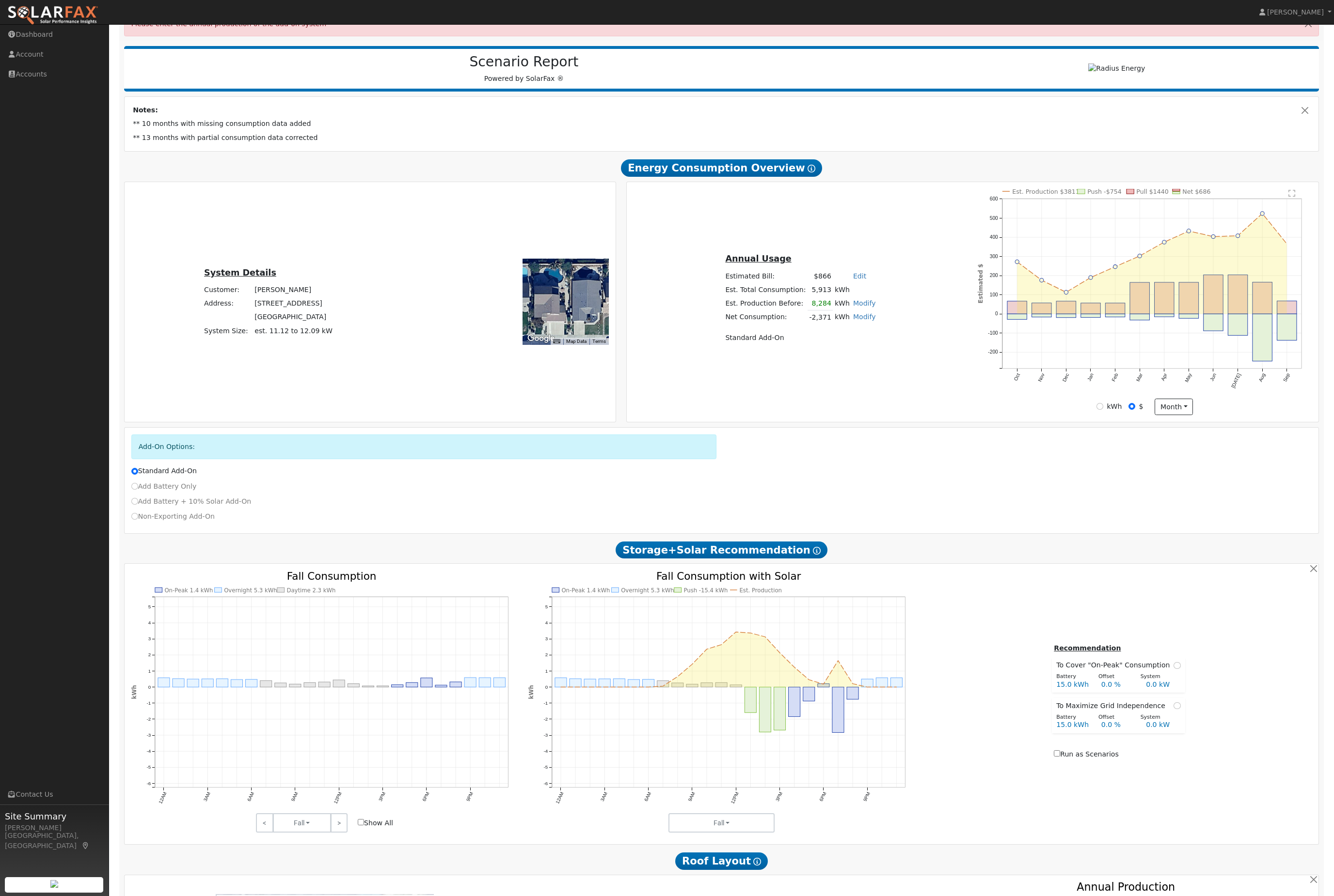
scroll to position [0, 0]
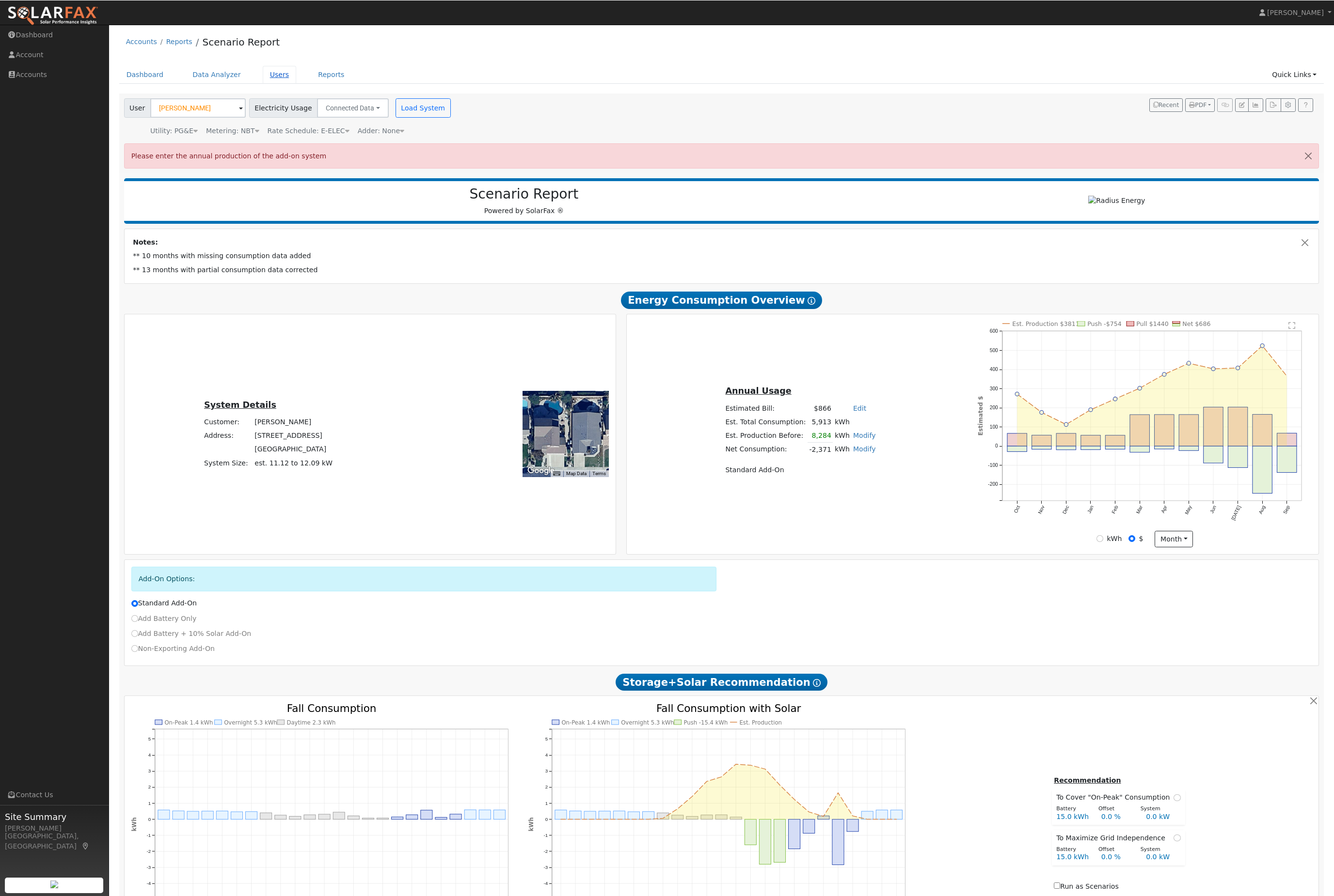
click at [283, 81] on link "Users" at bounding box center [279, 74] width 34 height 18
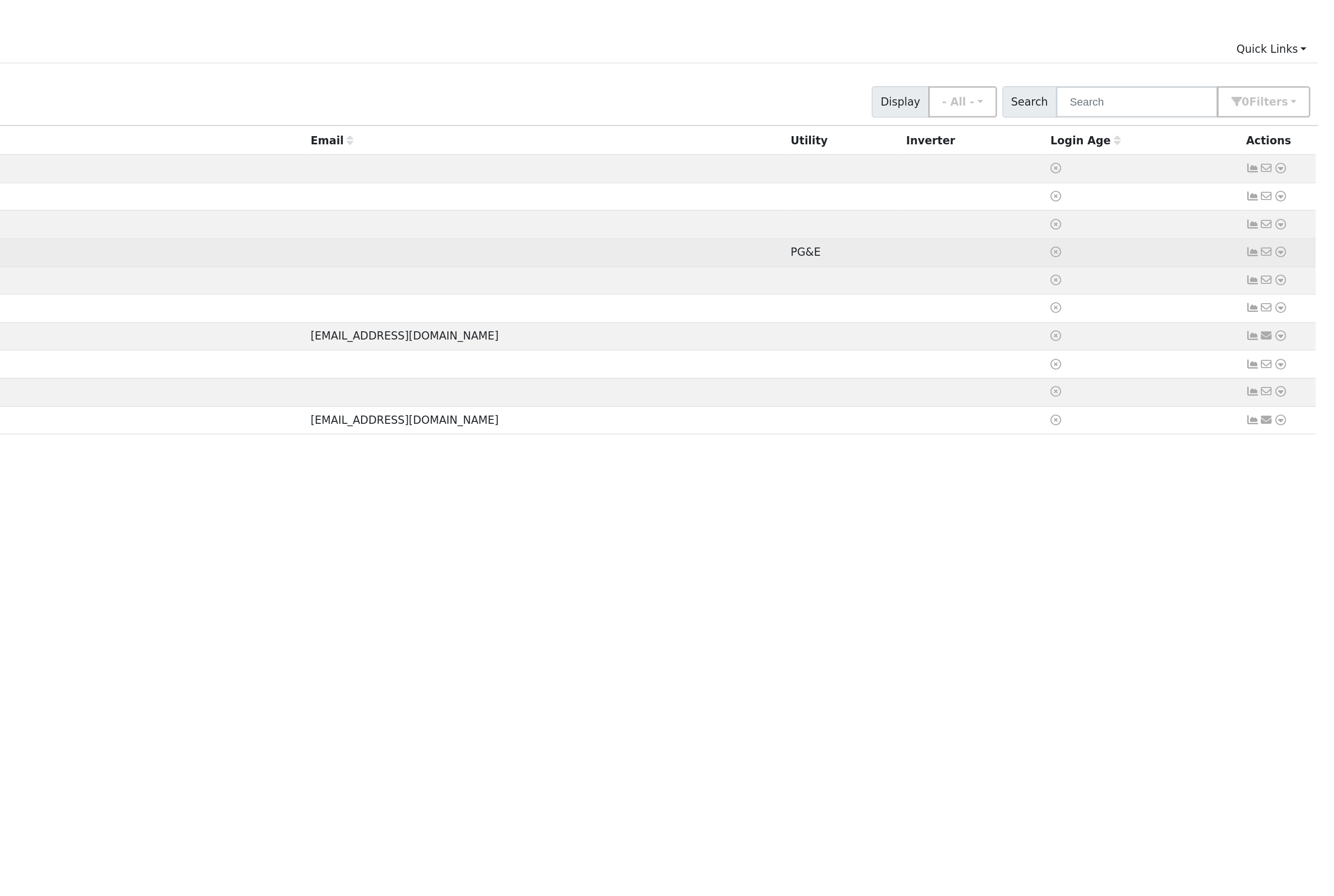
click at [1296, 200] on icon at bounding box center [1300, 203] width 9 height 7
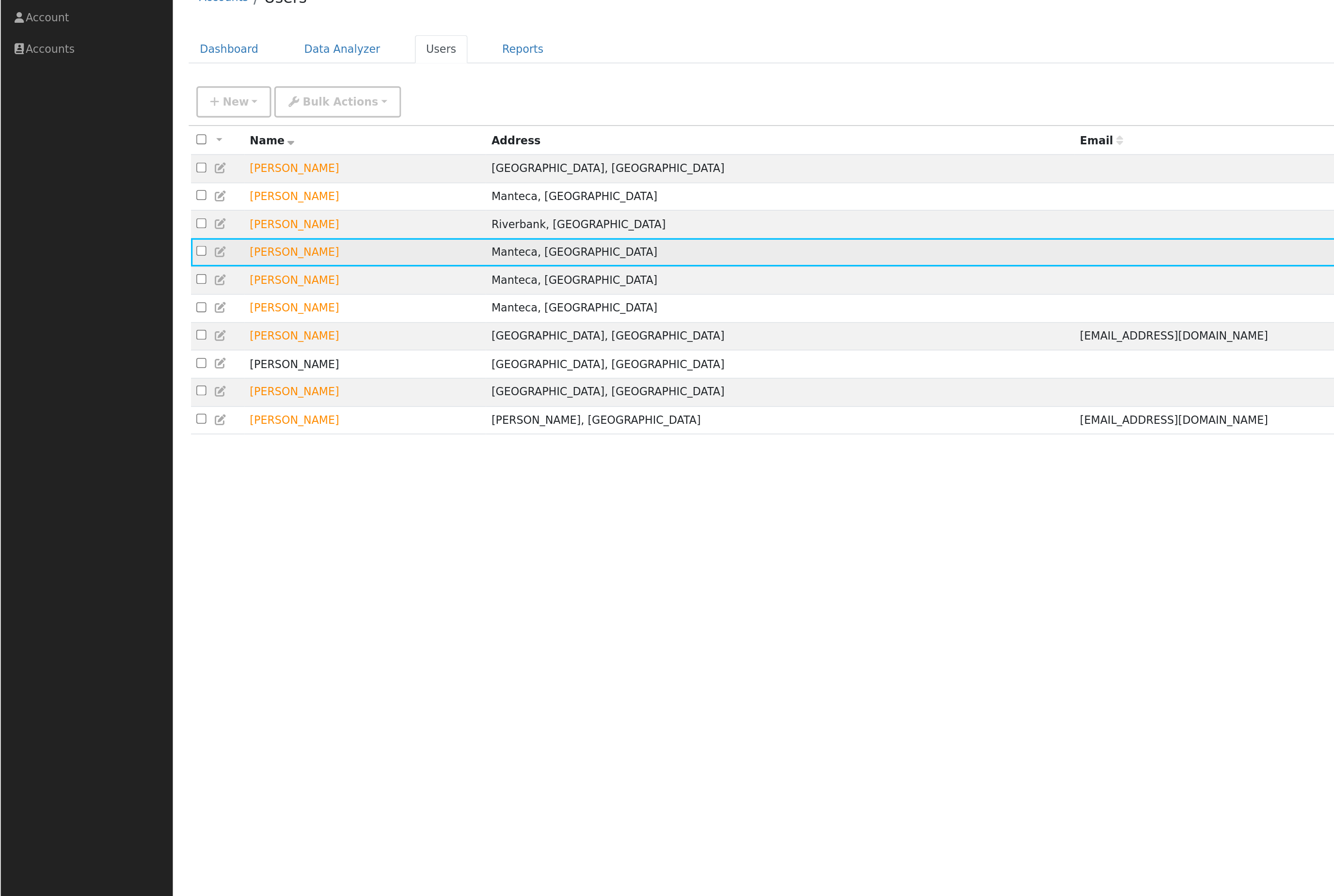
click at [144, 200] on icon at bounding box center [139, 203] width 9 height 7
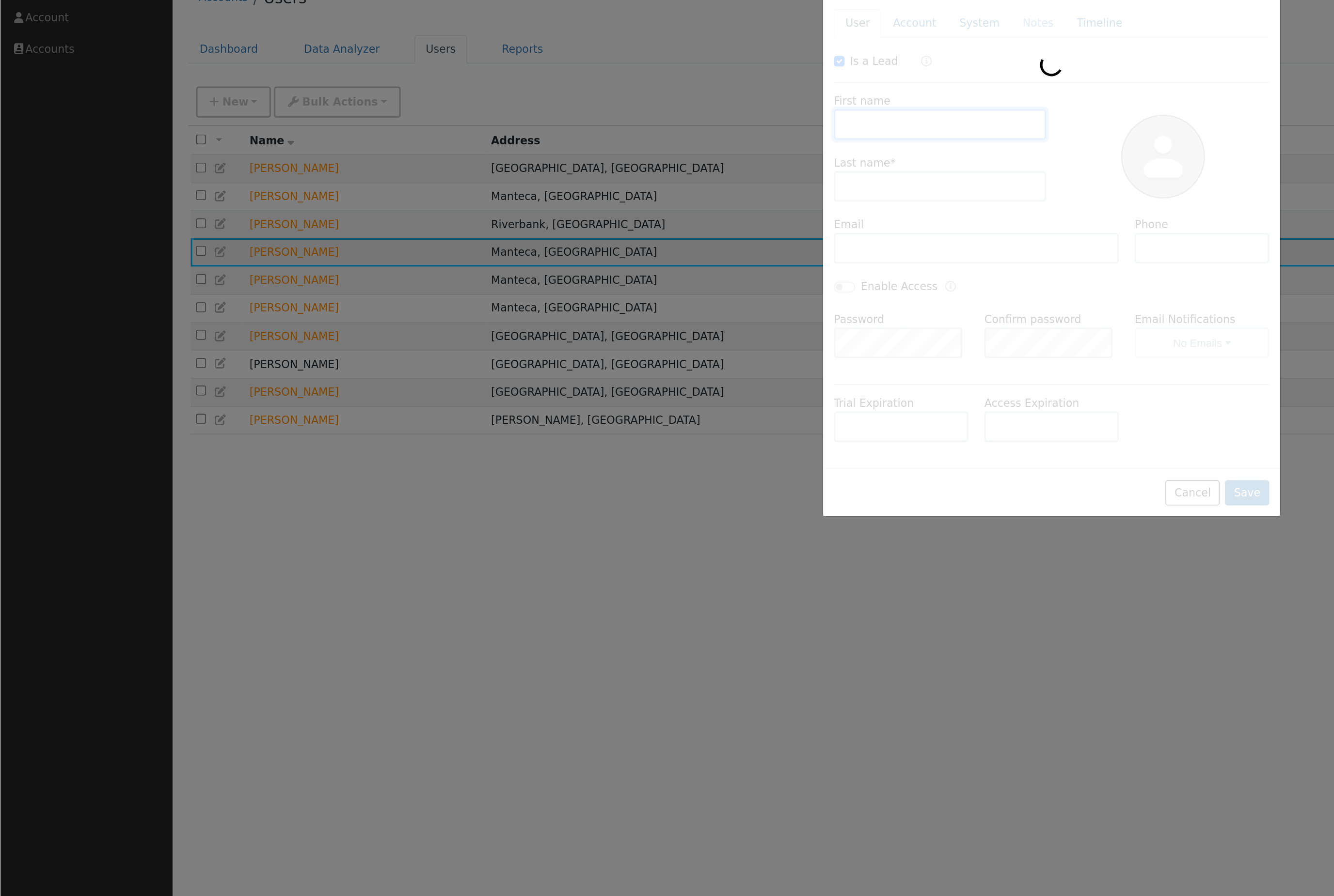
checkbox input "true"
type input "Malina"
type input "[PERSON_NAME]"
type input "Pacific Gas & Electric"
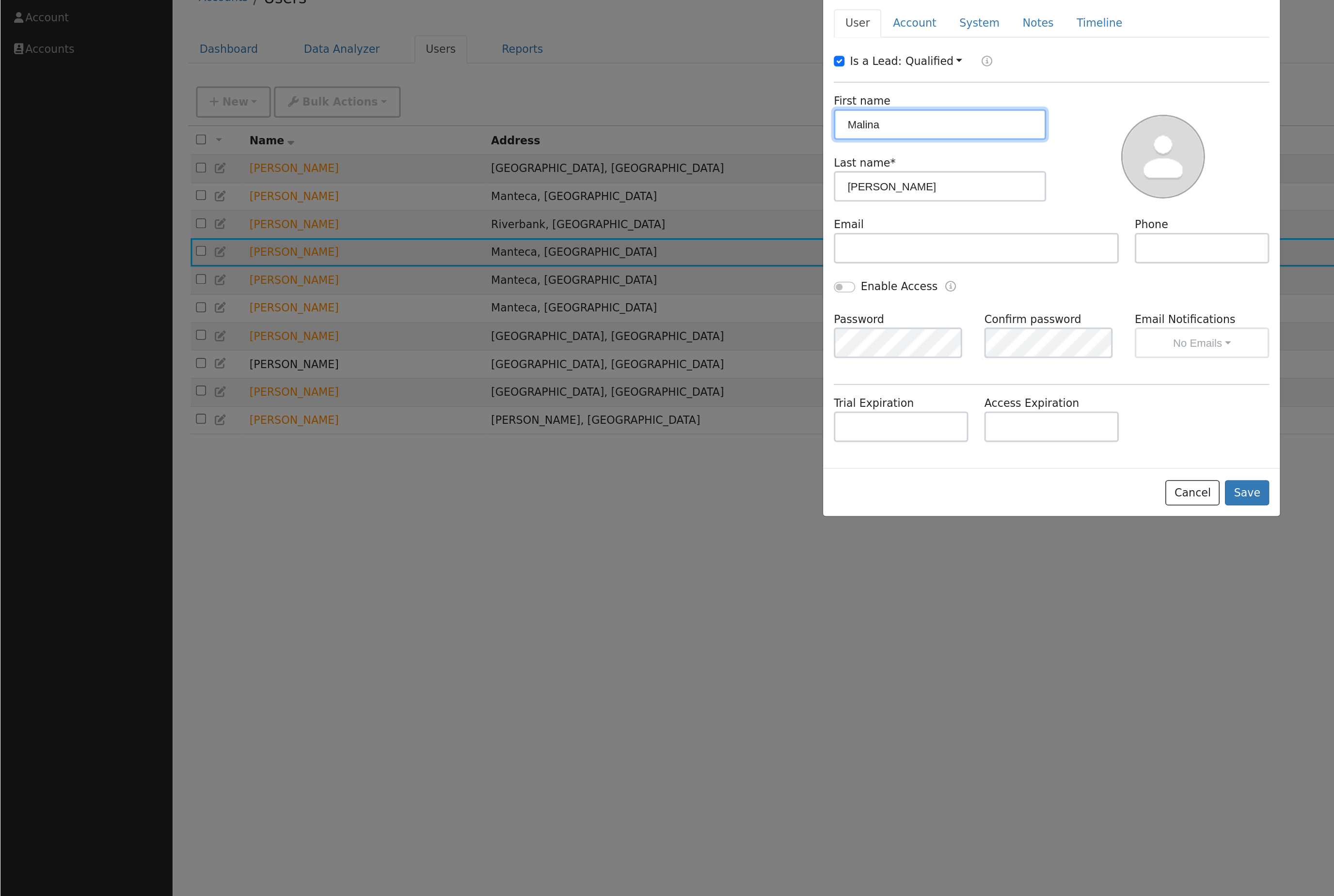
type input "PG&E"
click at [585, 49] on link "Account" at bounding box center [580, 58] width 42 height 18
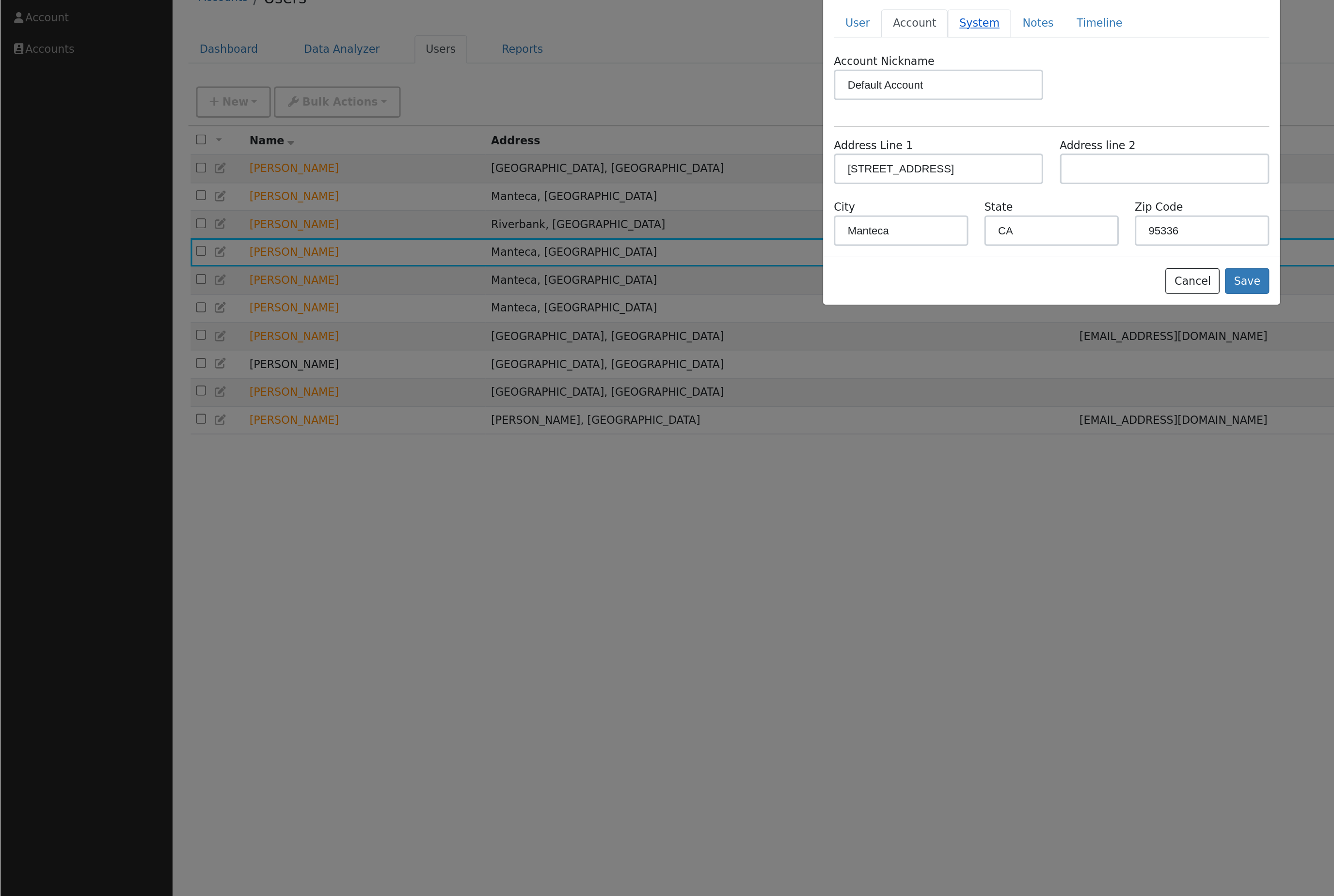
click at [634, 49] on link "System" at bounding box center [621, 58] width 40 height 18
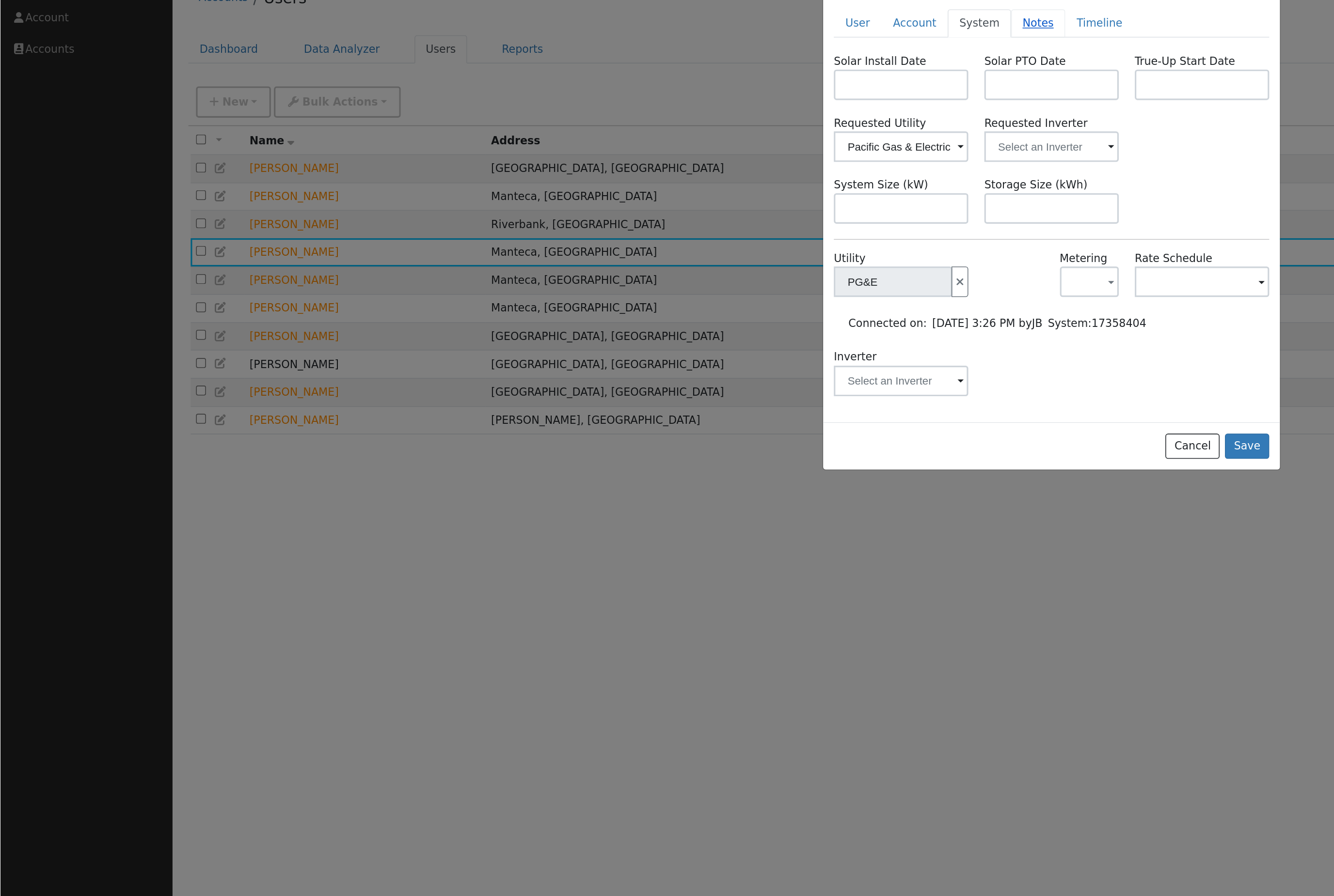
click at [676, 49] on link "Notes" at bounding box center [659, 58] width 34 height 18
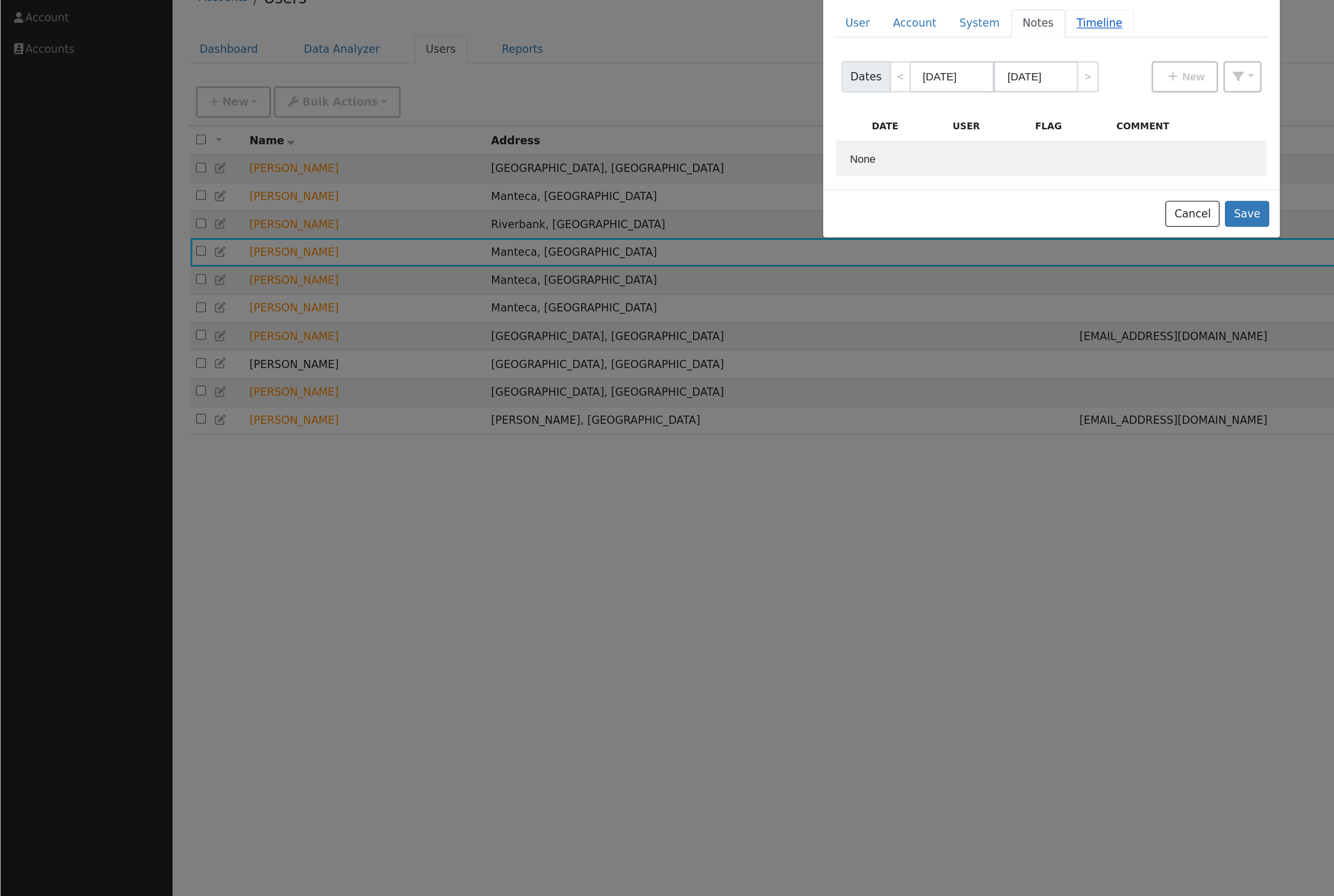
click at [716, 49] on link "Timeline" at bounding box center [698, 58] width 44 height 18
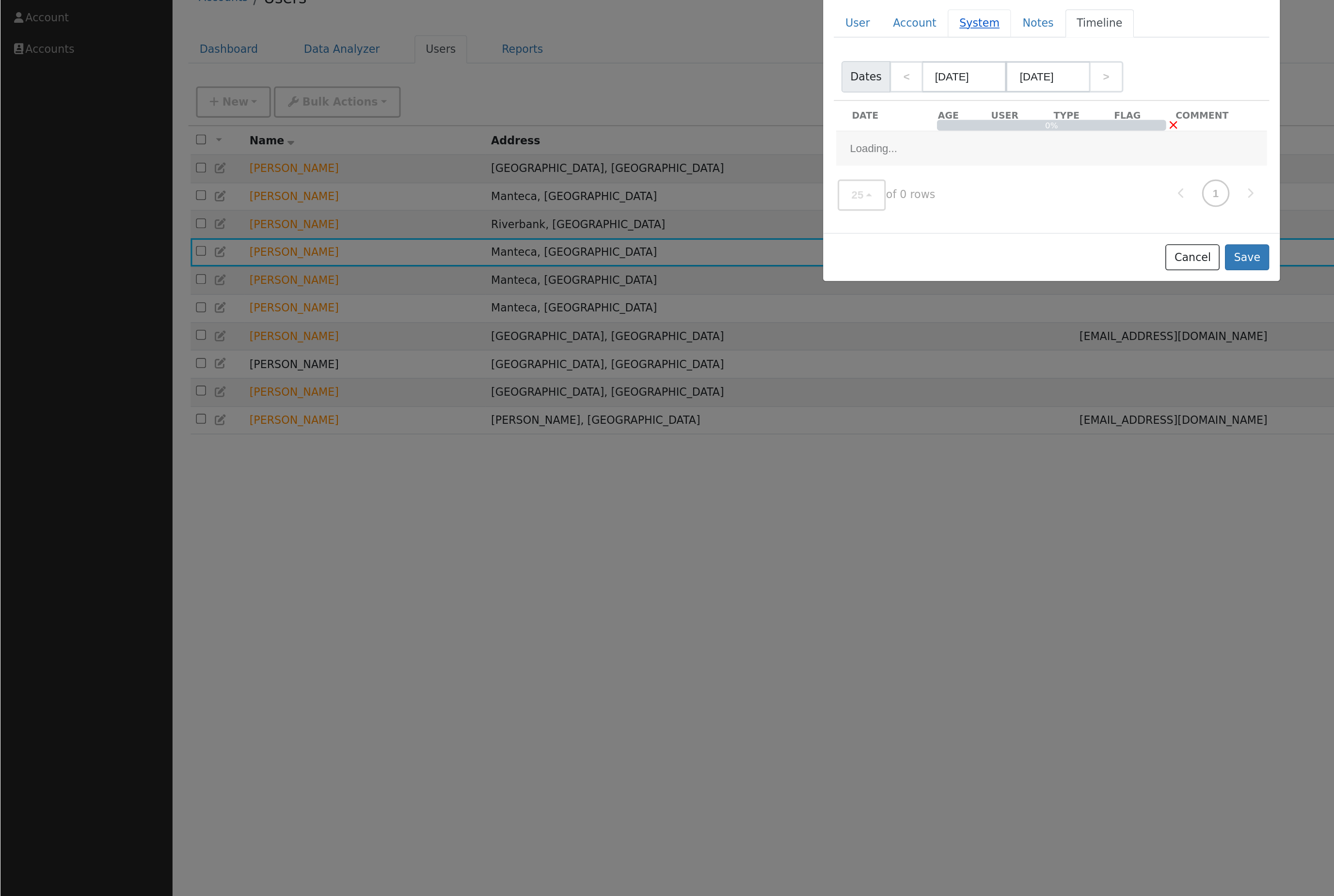
click at [632, 49] on link "System" at bounding box center [621, 58] width 40 height 18
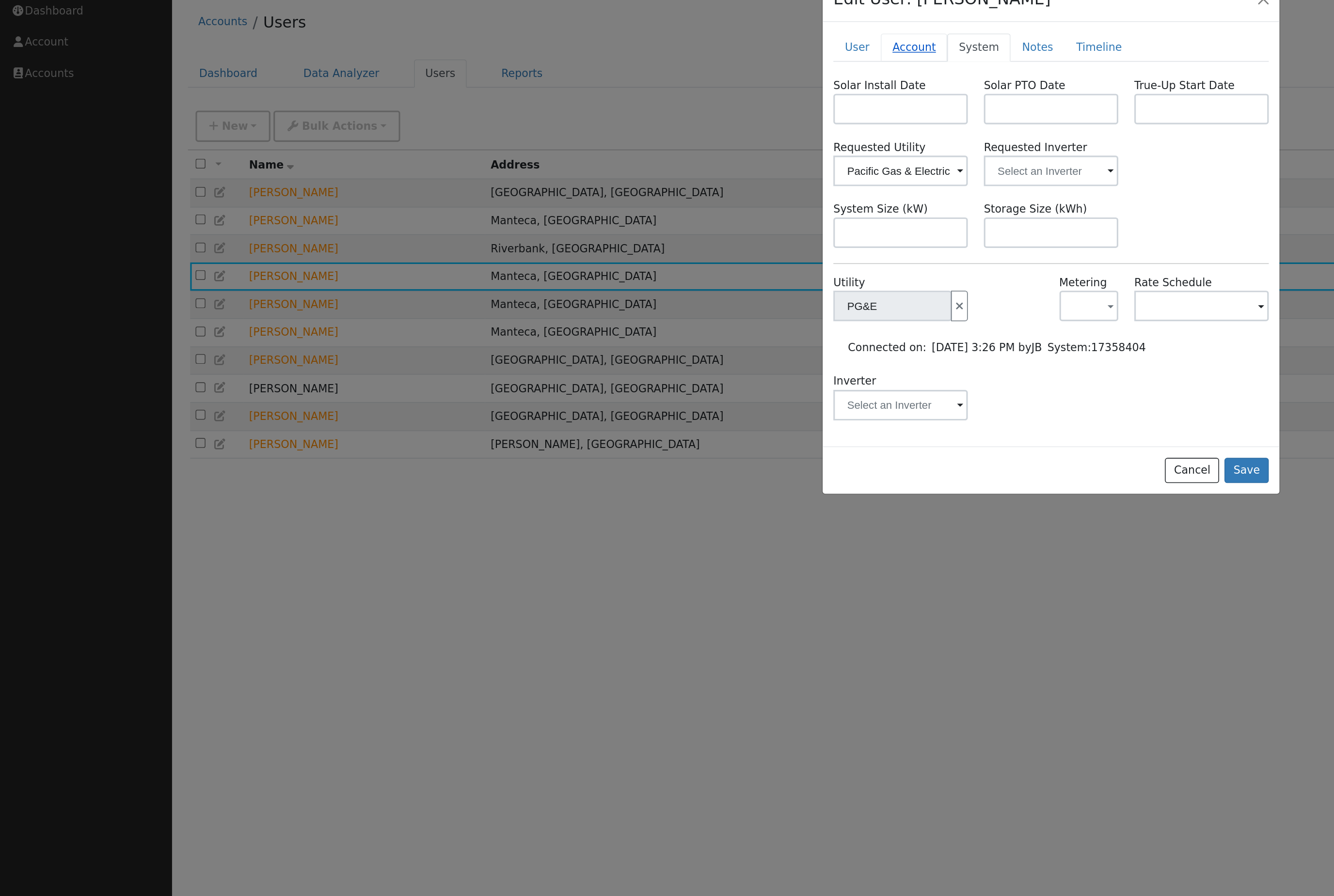
click at [589, 49] on link "Account" at bounding box center [580, 58] width 42 height 18
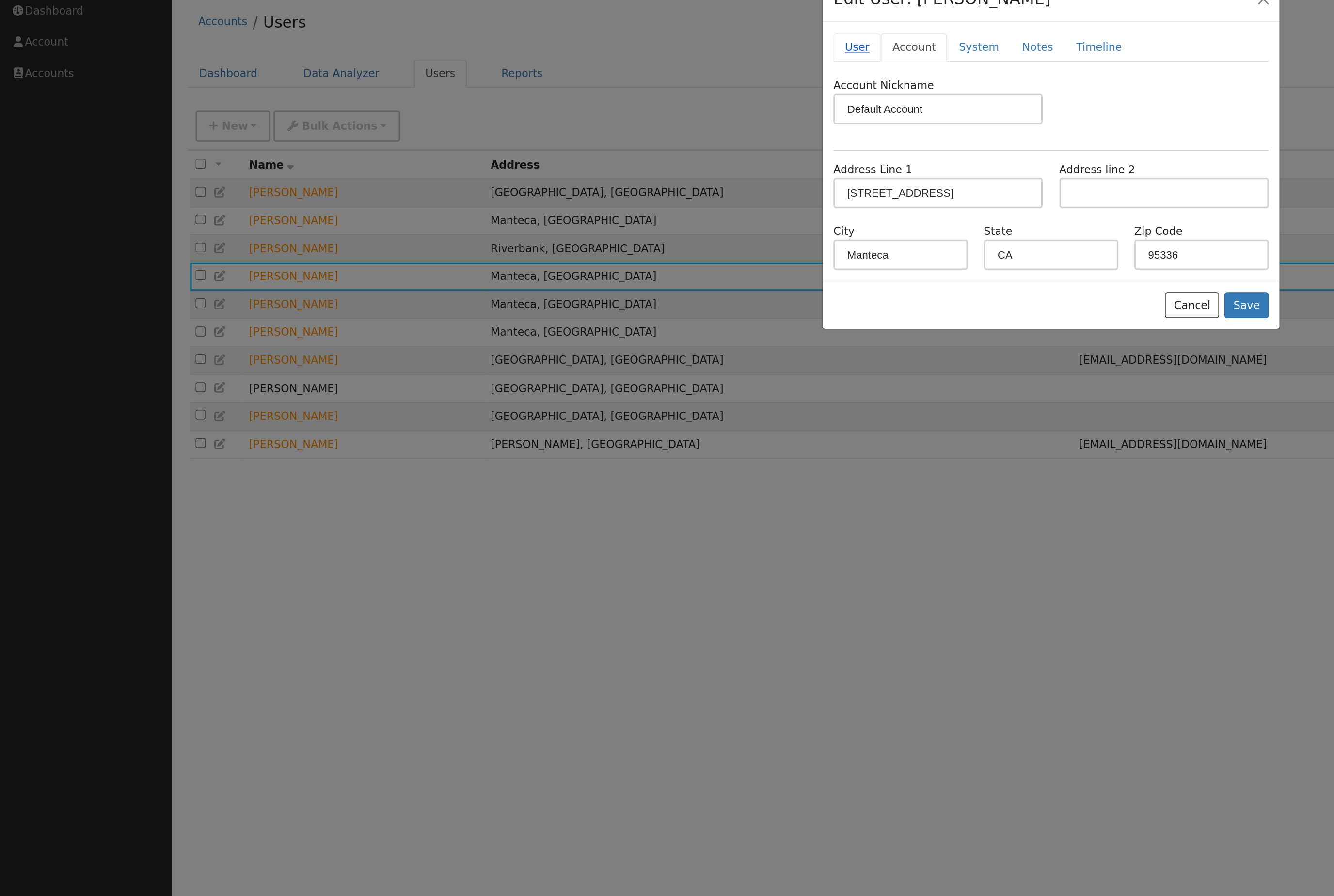
click at [548, 49] on link "User" at bounding box center [544, 58] width 30 height 18
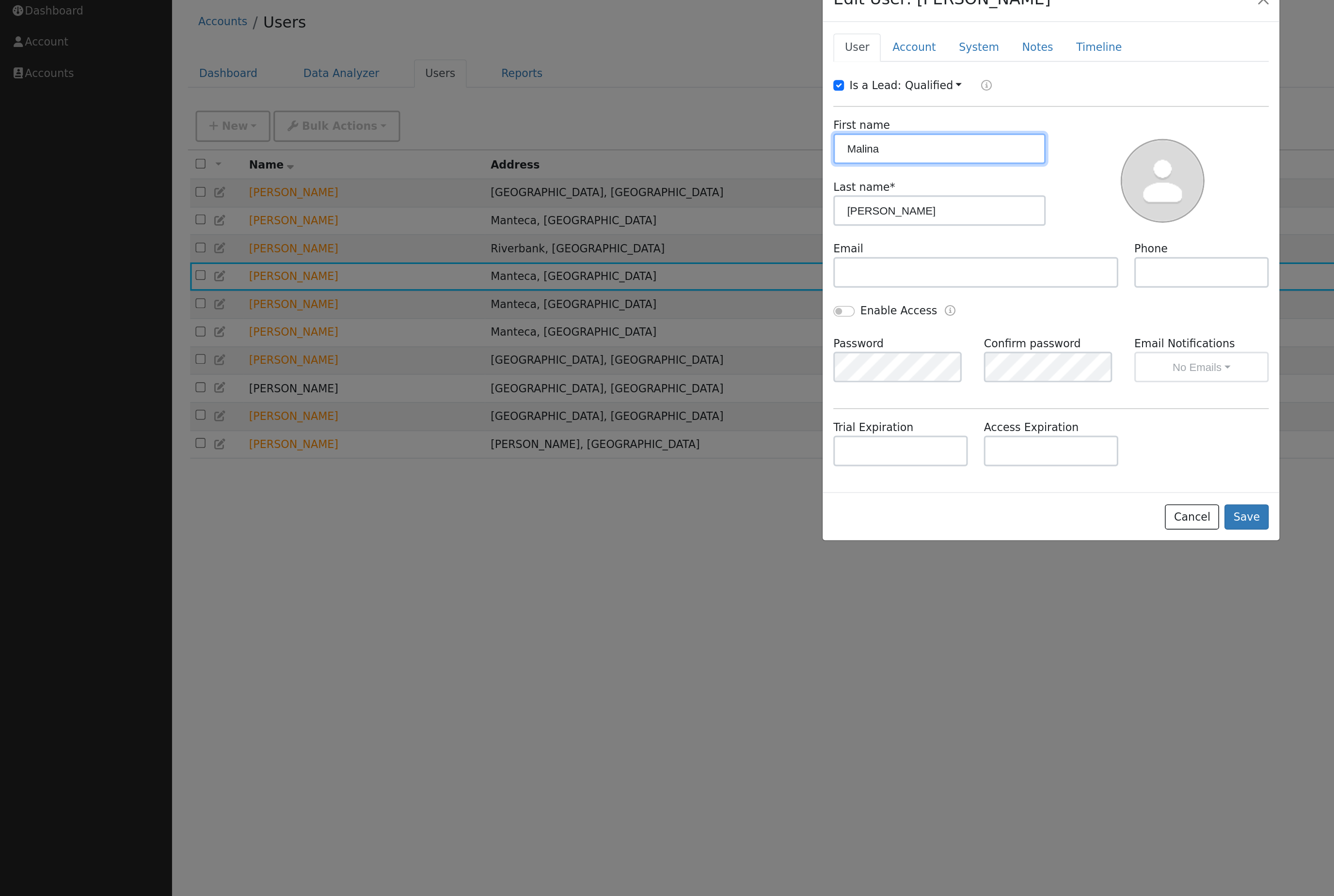
click at [593, 125] on input "Malina" at bounding box center [596, 122] width 135 height 19
click at [453, 448] on div at bounding box center [667, 448] width 1334 height 896
click at [755, 355] on button "Cancel" at bounding box center [757, 356] width 34 height 17
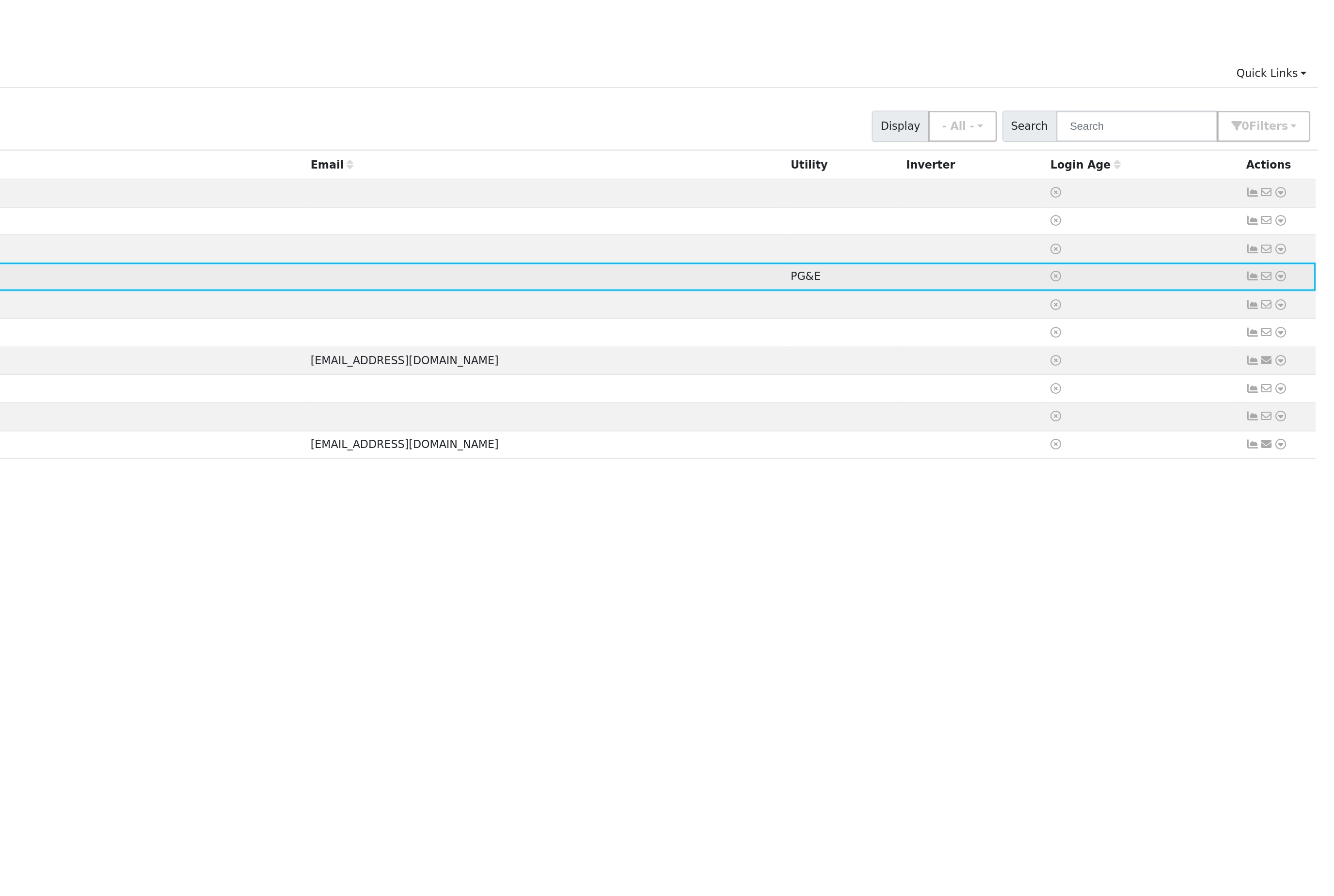
click at [1296, 200] on icon at bounding box center [1300, 203] width 9 height 7
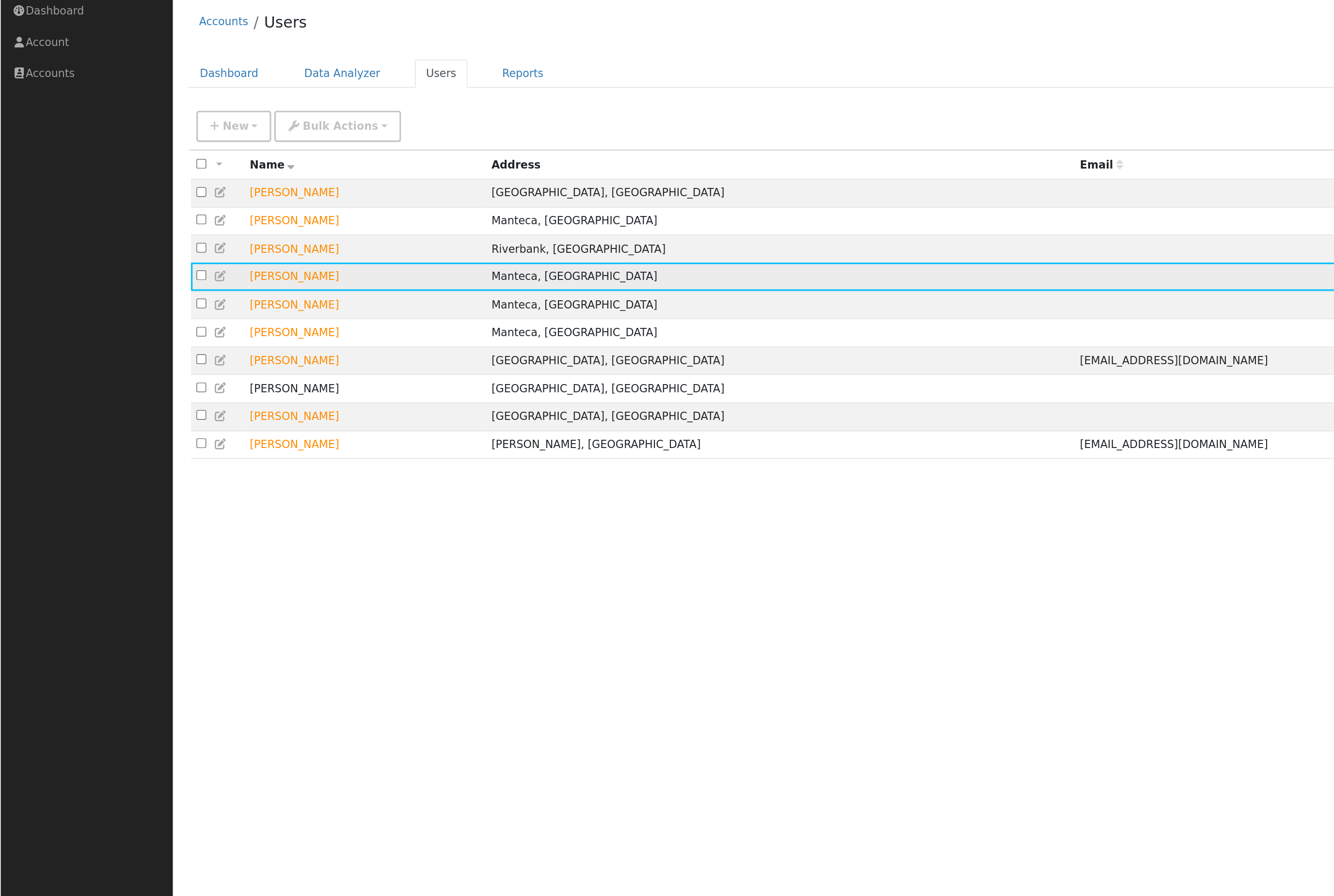
click at [130, 199] on input "checkbox" at bounding box center [127, 202] width 7 height 7
checkbox input "true"
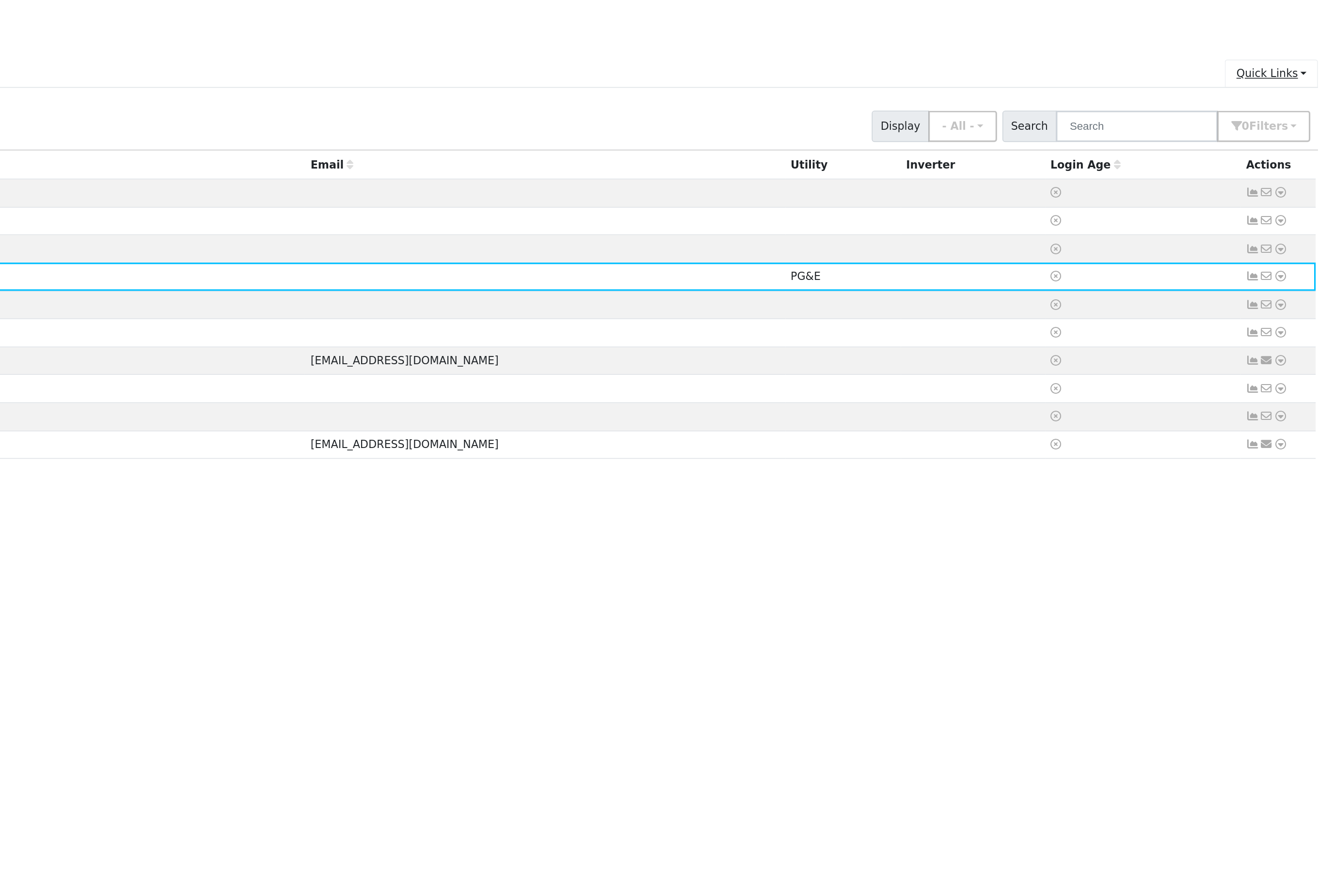
click at [1264, 66] on link "Quick Links" at bounding box center [1294, 74] width 59 height 18
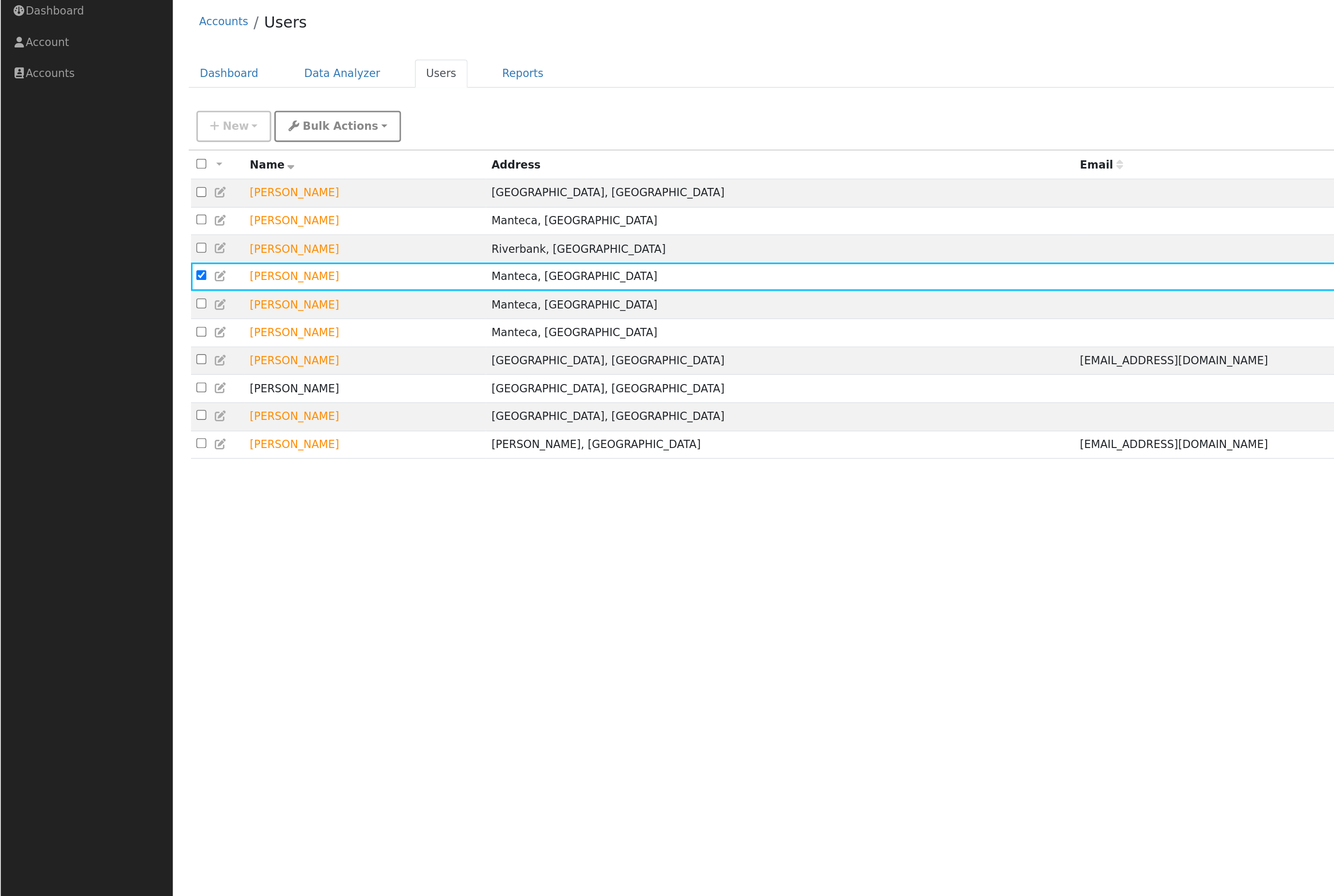
click at [221, 104] on span "Bulk Actions" at bounding box center [215, 108] width 48 height 8
click at [312, 95] on div "New Quick Add Quick Connect Quick Convert Lead Bulk Actions Send Email Disconne…" at bounding box center [722, 106] width 1199 height 23
click at [214, 66] on link "Data Analyzer" at bounding box center [216, 74] width 63 height 18
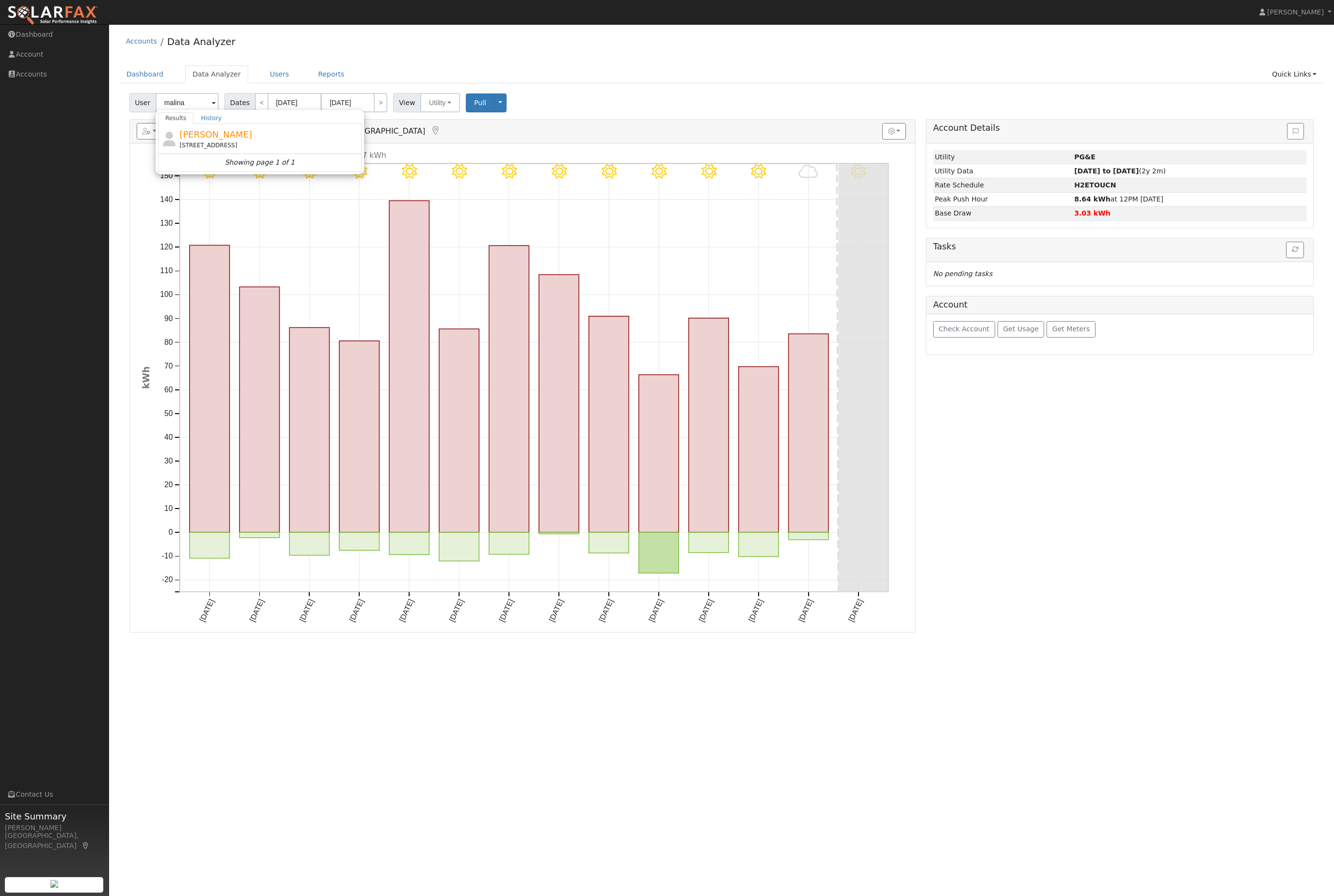
click at [663, 102] on div "User malina Results History [PERSON_NAME] [STREET_ADDRESS] Showing page 1 of 1 …" at bounding box center [722, 101] width 1188 height 22
type input "[PERSON_NAME]"
click at [162, 140] on button "button" at bounding box center [149, 131] width 26 height 17
click at [283, 157] on link "Scenario" at bounding box center [256, 152] width 72 height 12
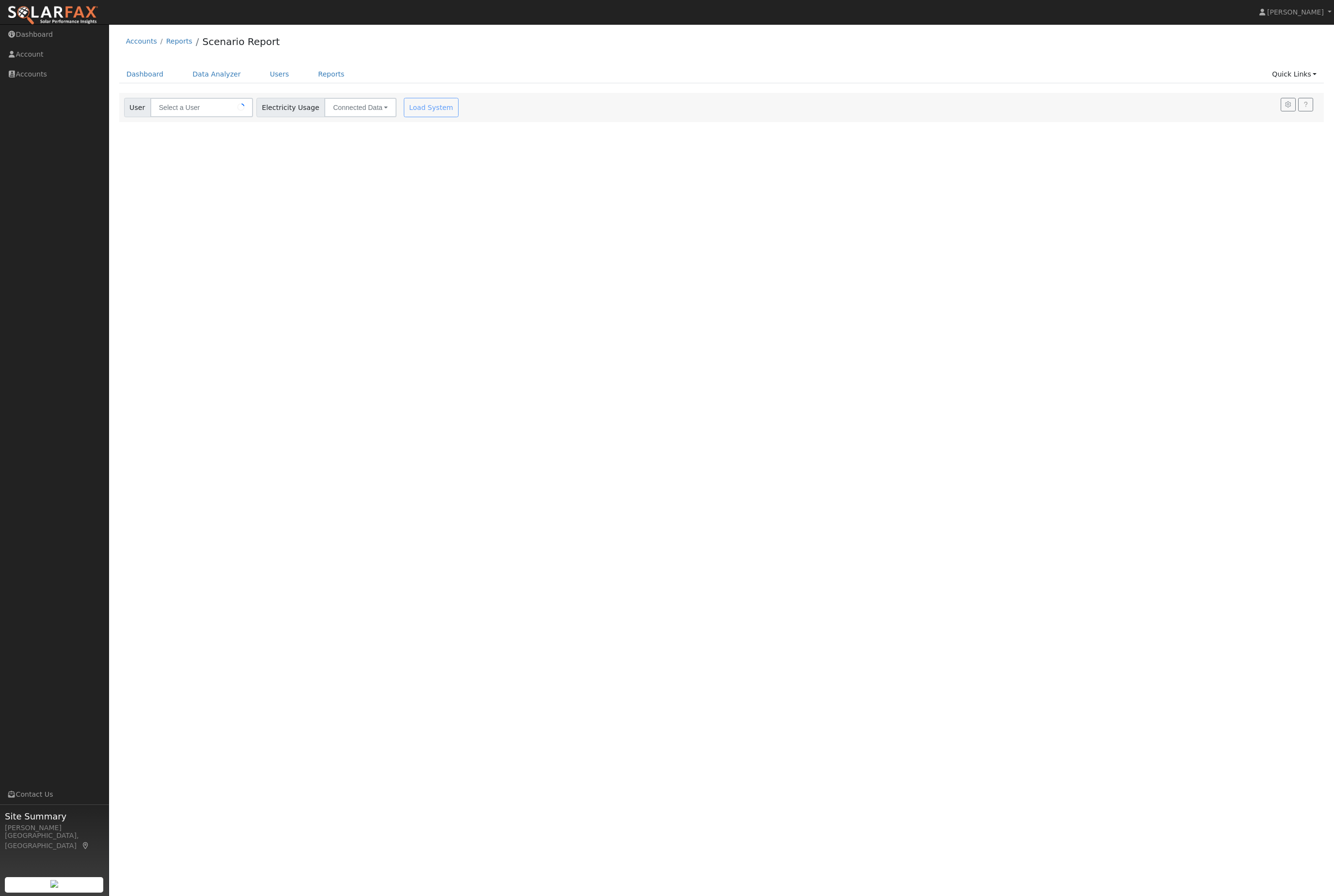
type input "[PERSON_NAME]"
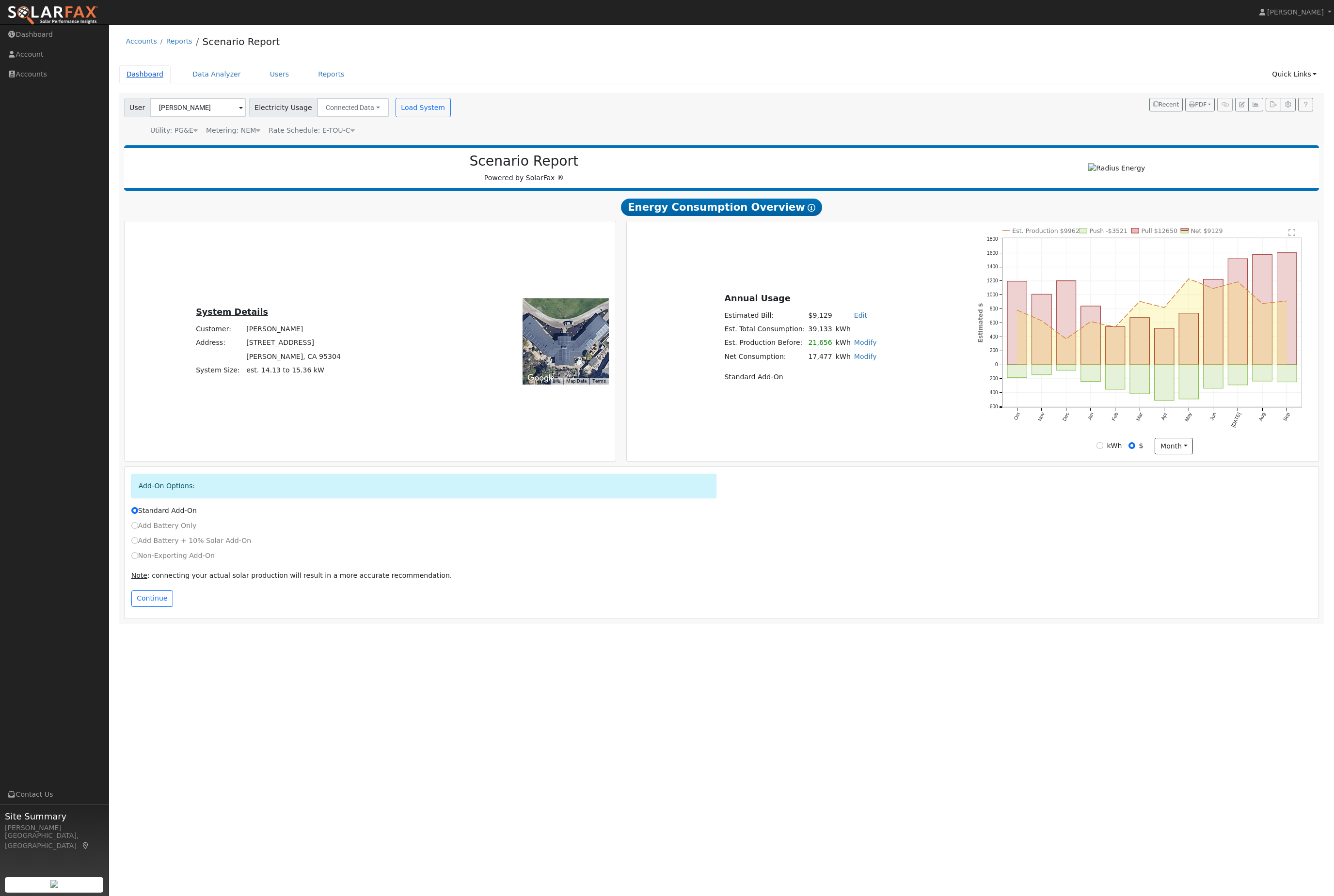
click at [138, 83] on link "Dashboard" at bounding box center [145, 74] width 52 height 18
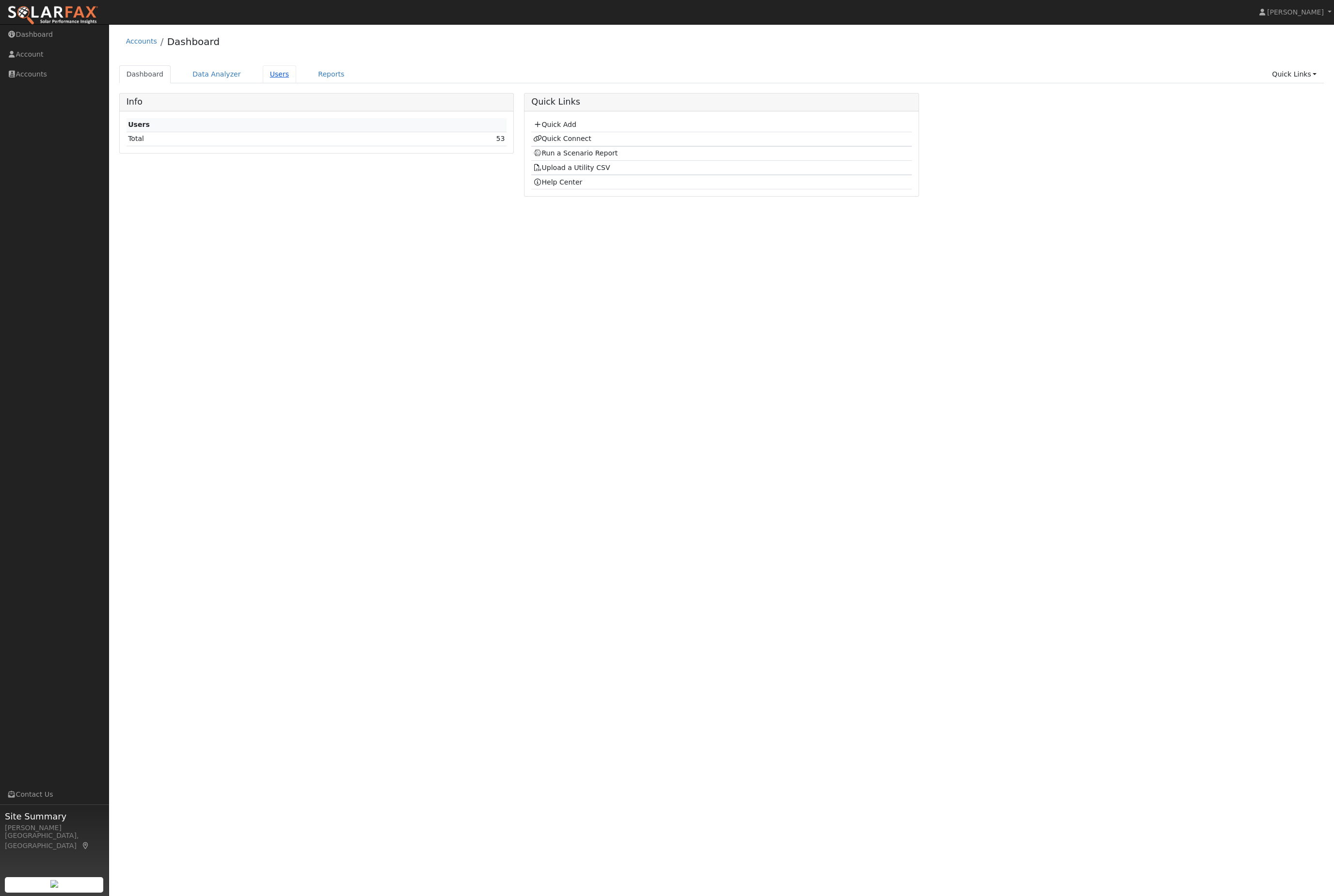
click at [285, 83] on link "Users" at bounding box center [279, 74] width 34 height 18
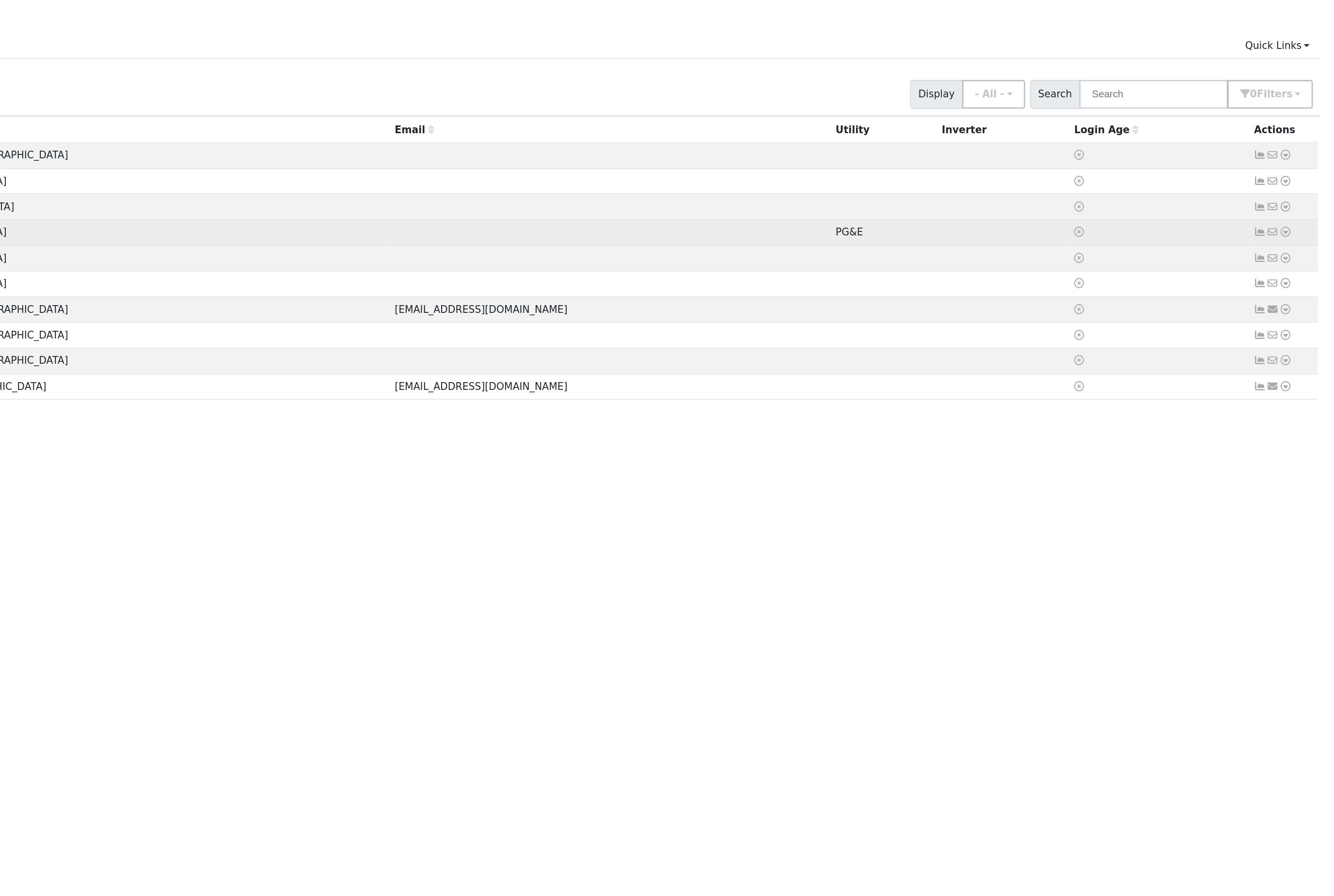
click at [1296, 200] on icon at bounding box center [1300, 203] width 9 height 7
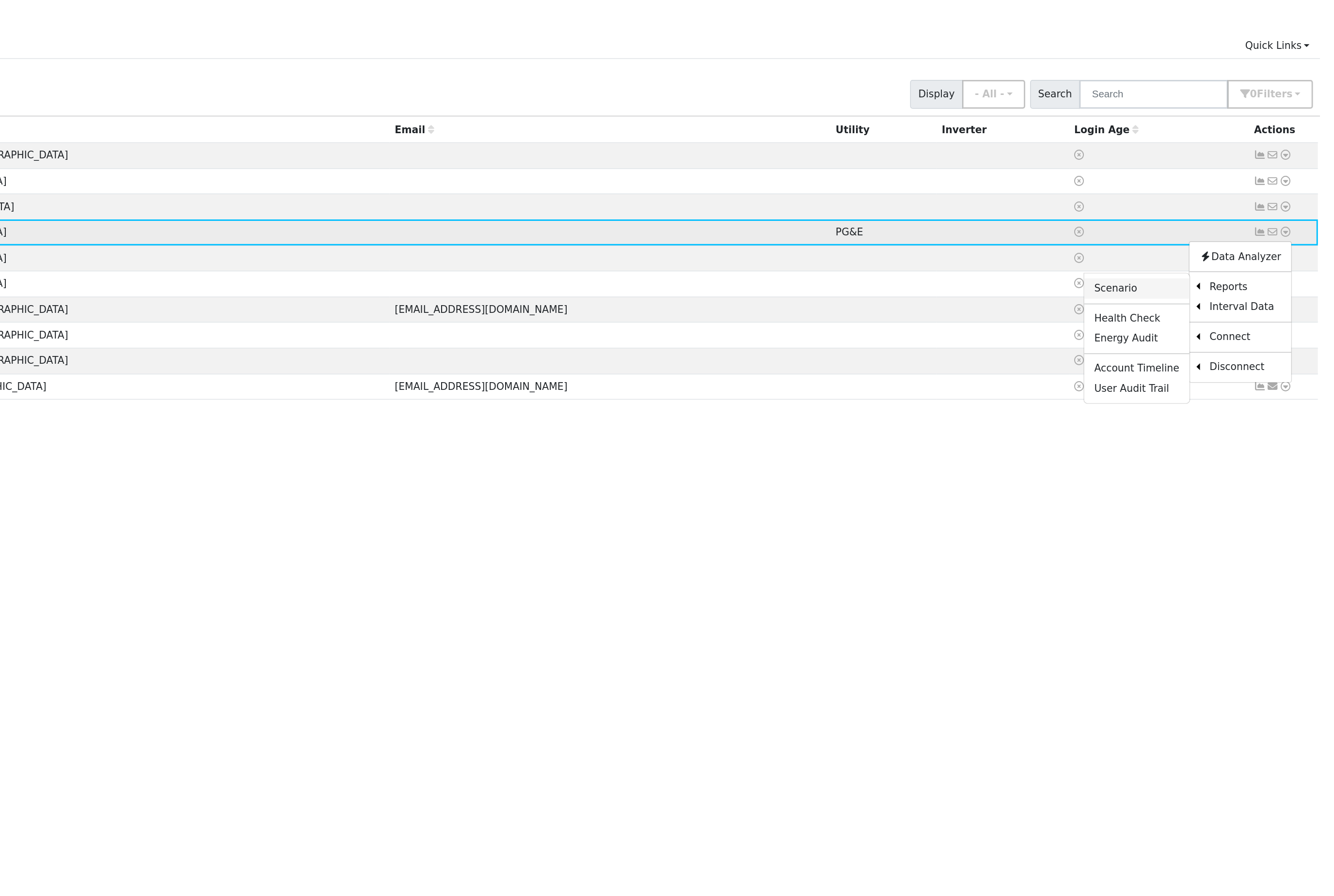
click at [1161, 235] on link "Scenario" at bounding box center [1197, 242] width 72 height 14
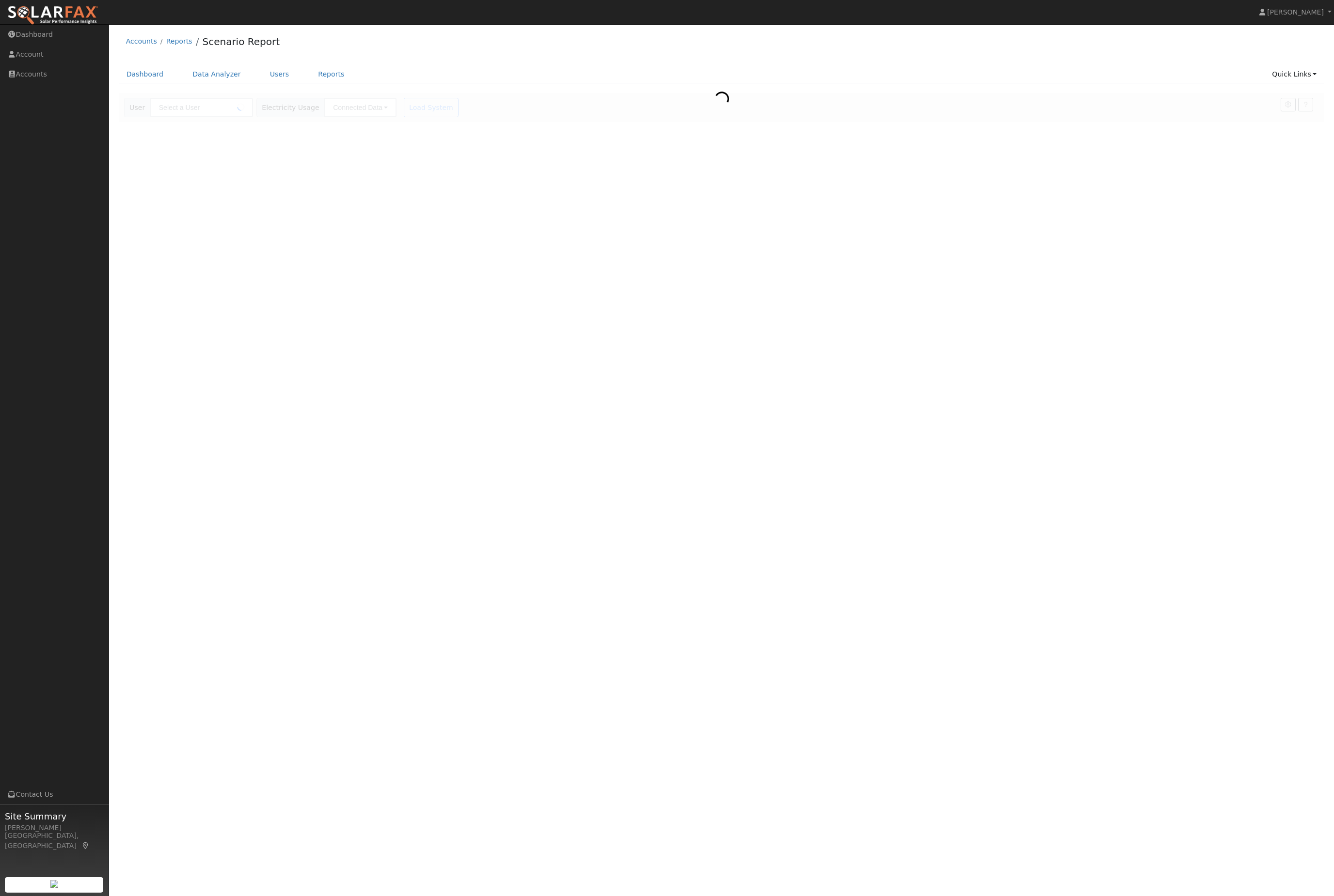
type input "[PERSON_NAME]"
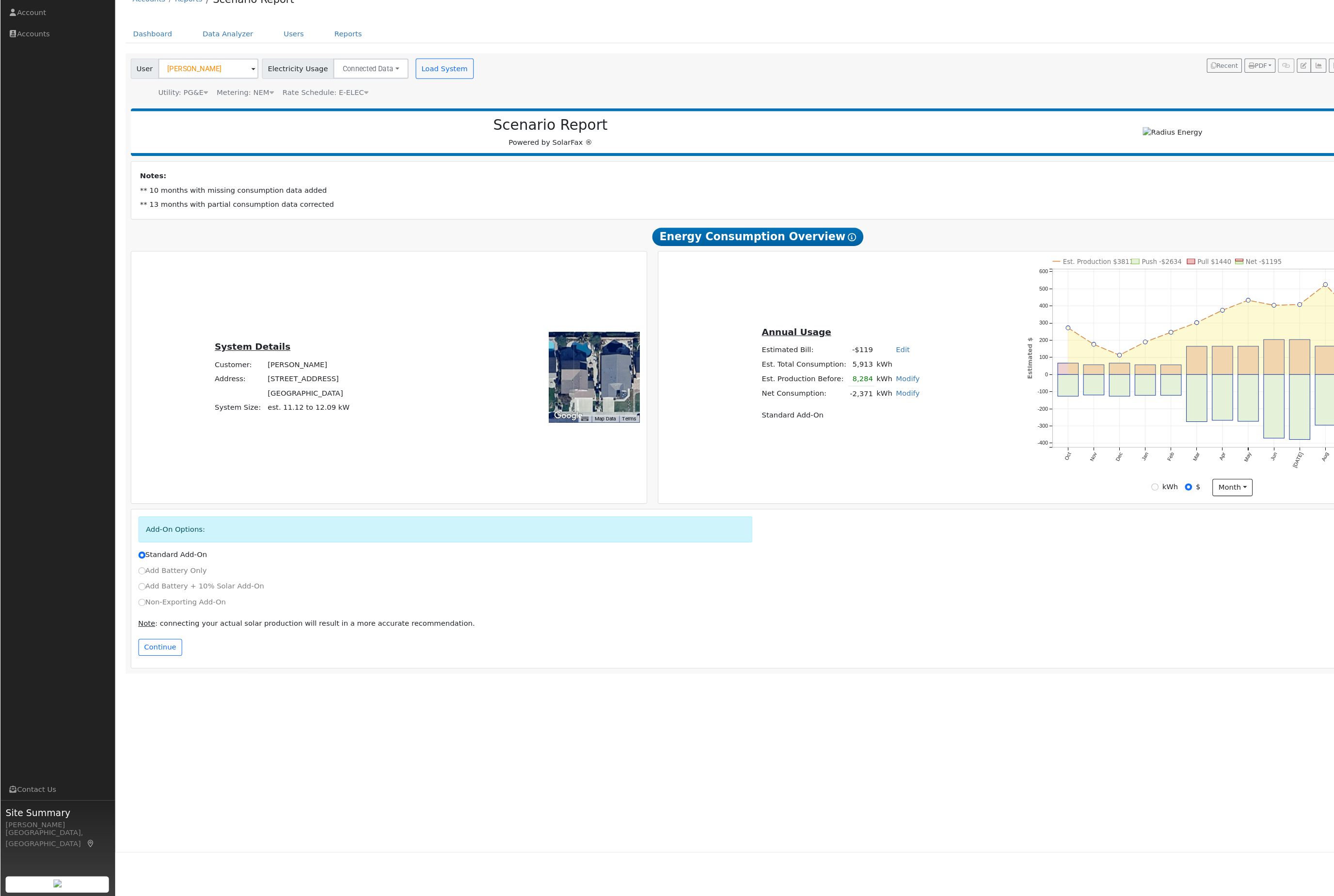
click at [253, 126] on div "Metering: NEM" at bounding box center [233, 130] width 54 height 10
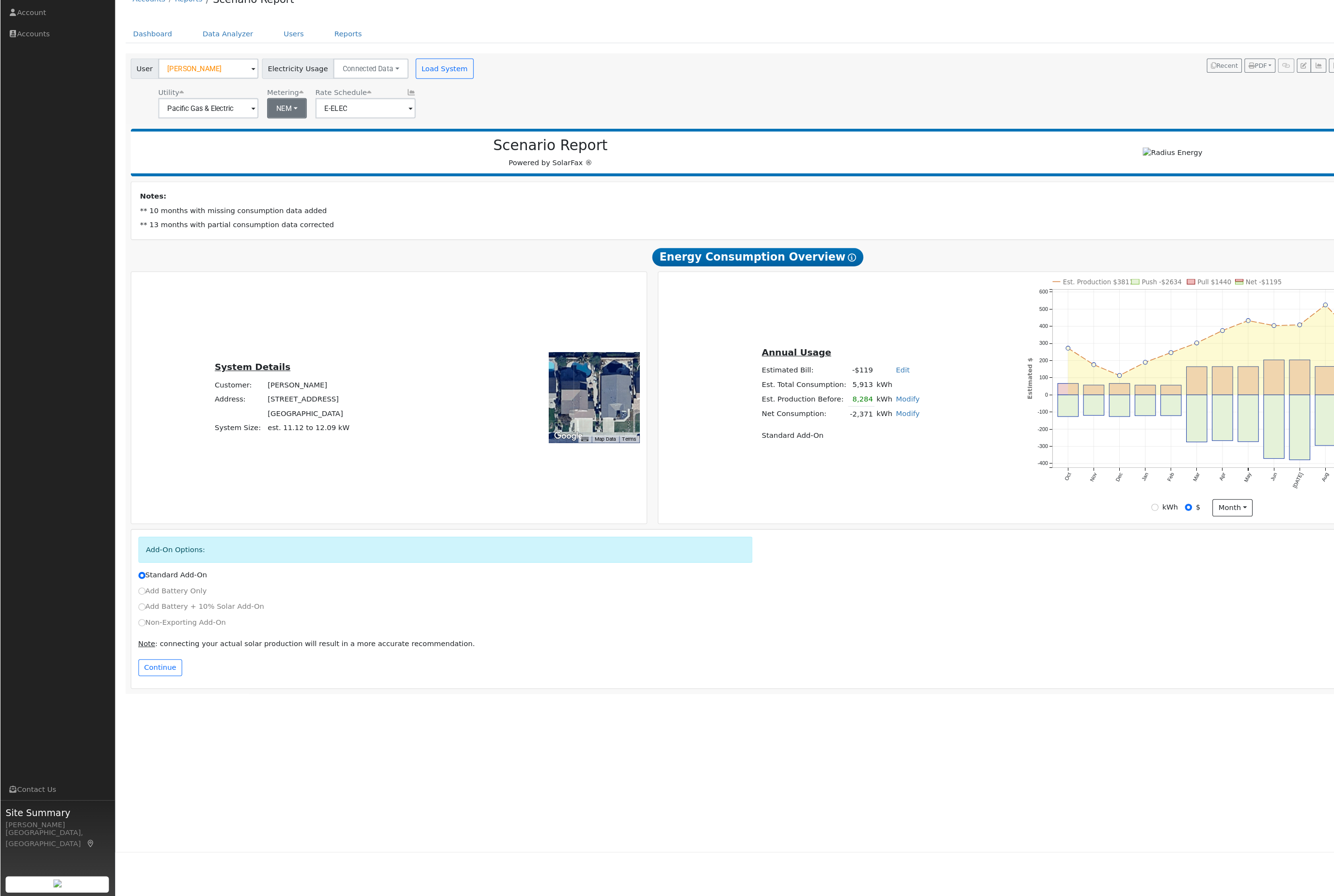
click at [277, 136] on button "NEM" at bounding box center [273, 145] width 38 height 19
click at [299, 175] on link "NBT" at bounding box center [280, 182] width 68 height 14
click at [426, 136] on button "ACC Plus" at bounding box center [428, 145] width 51 height 19
click at [446, 161] on link "- None -" at bounding box center [428, 168] width 68 height 14
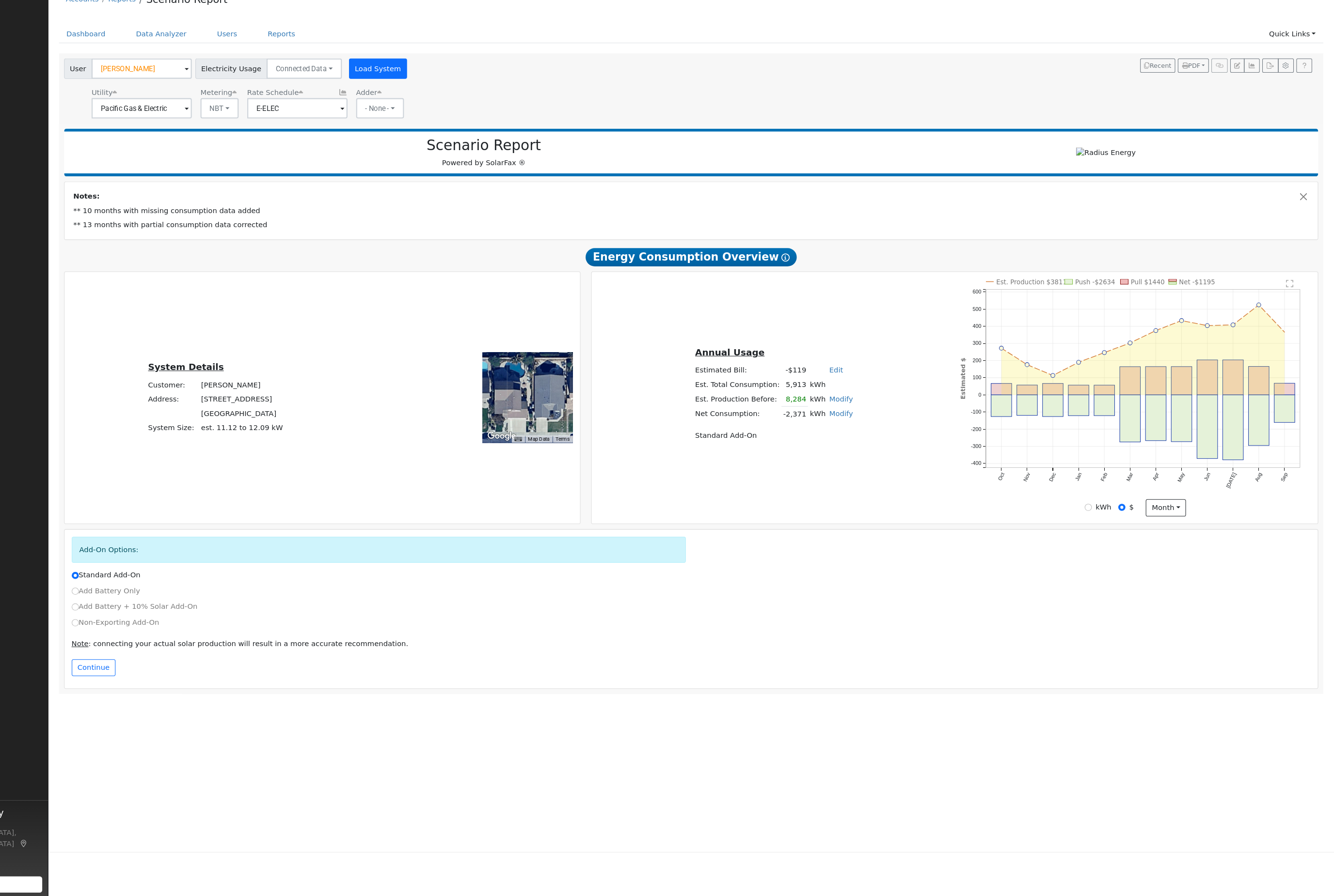
click at [413, 98] on button "Load System" at bounding box center [422, 107] width 55 height 19
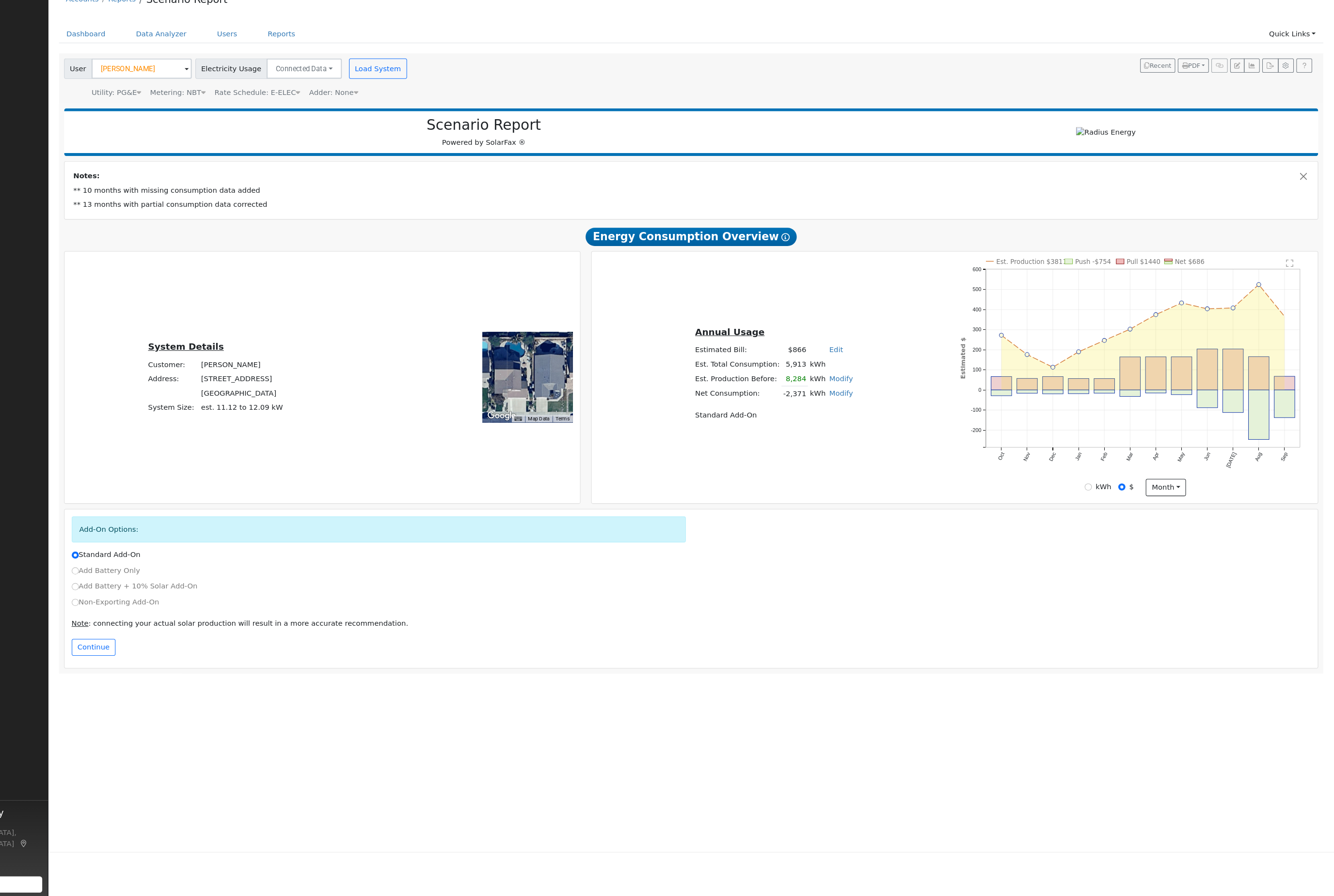
click at [357, 126] on div "Adder: None" at bounding box center [381, 130] width 46 height 10
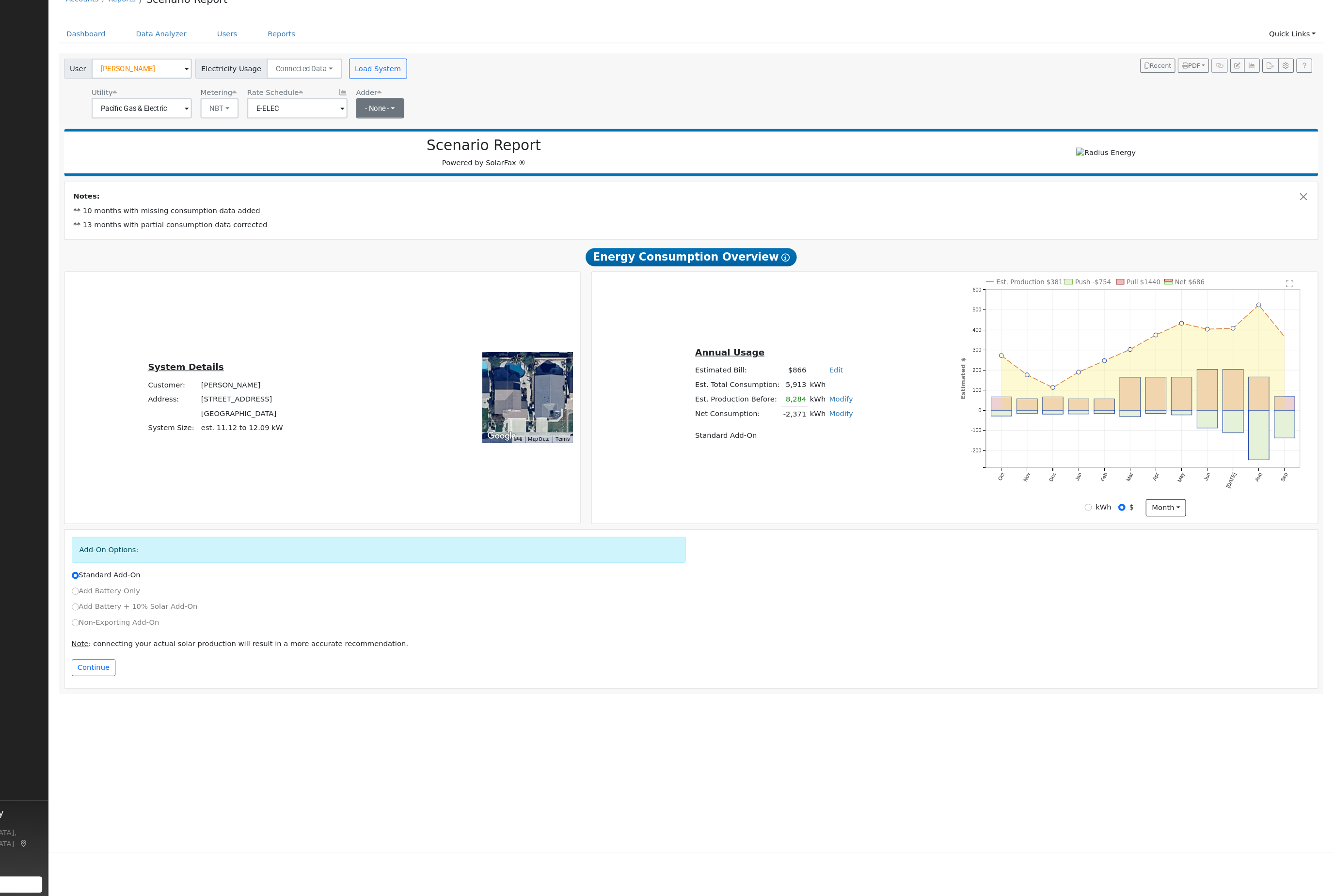
click at [403, 136] on button "- None -" at bounding box center [426, 145] width 46 height 19
click at [401, 175] on link "ACC Plus" at bounding box center [428, 182] width 68 height 14
click at [418, 98] on button "Load System" at bounding box center [422, 107] width 55 height 19
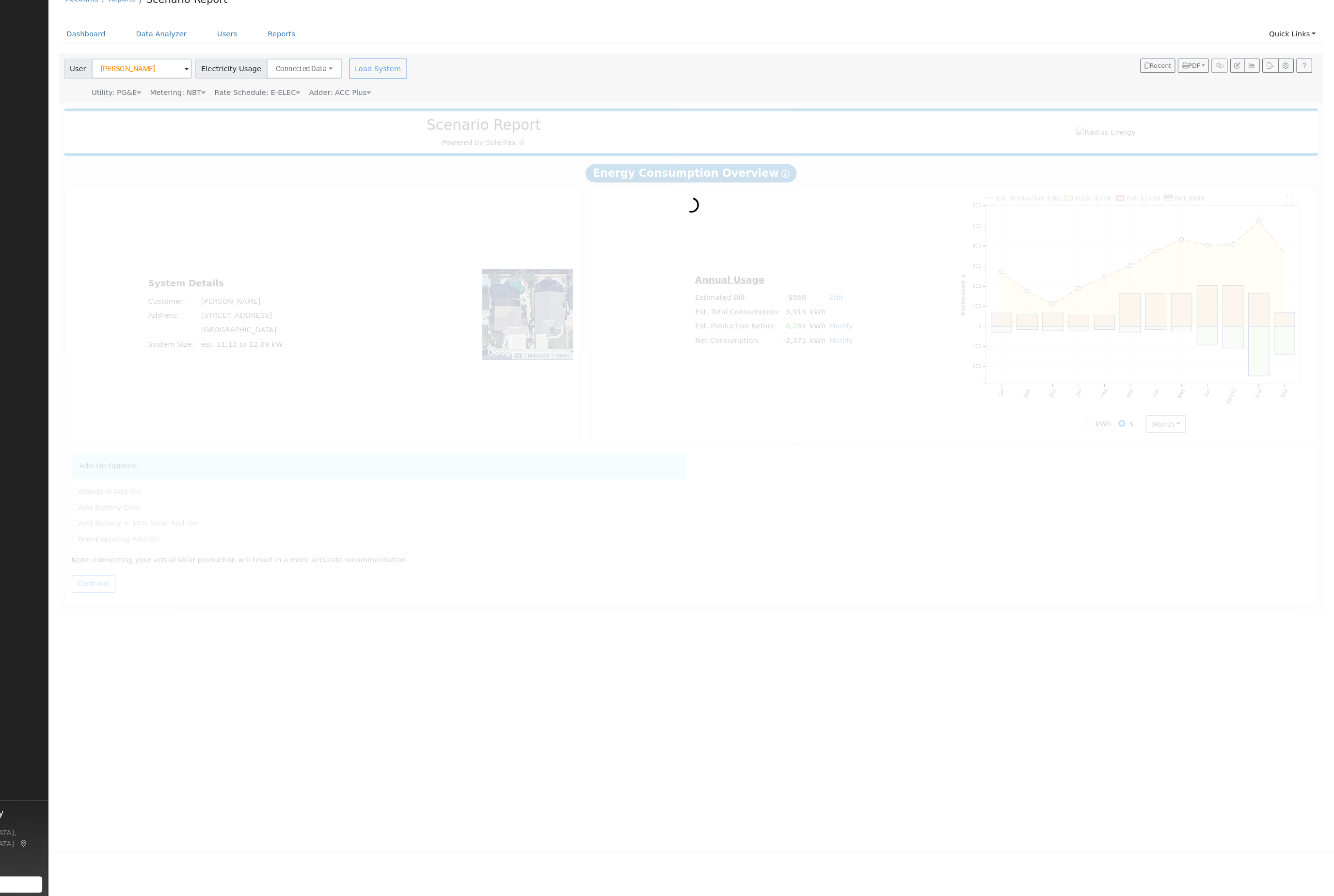
radio input "true"
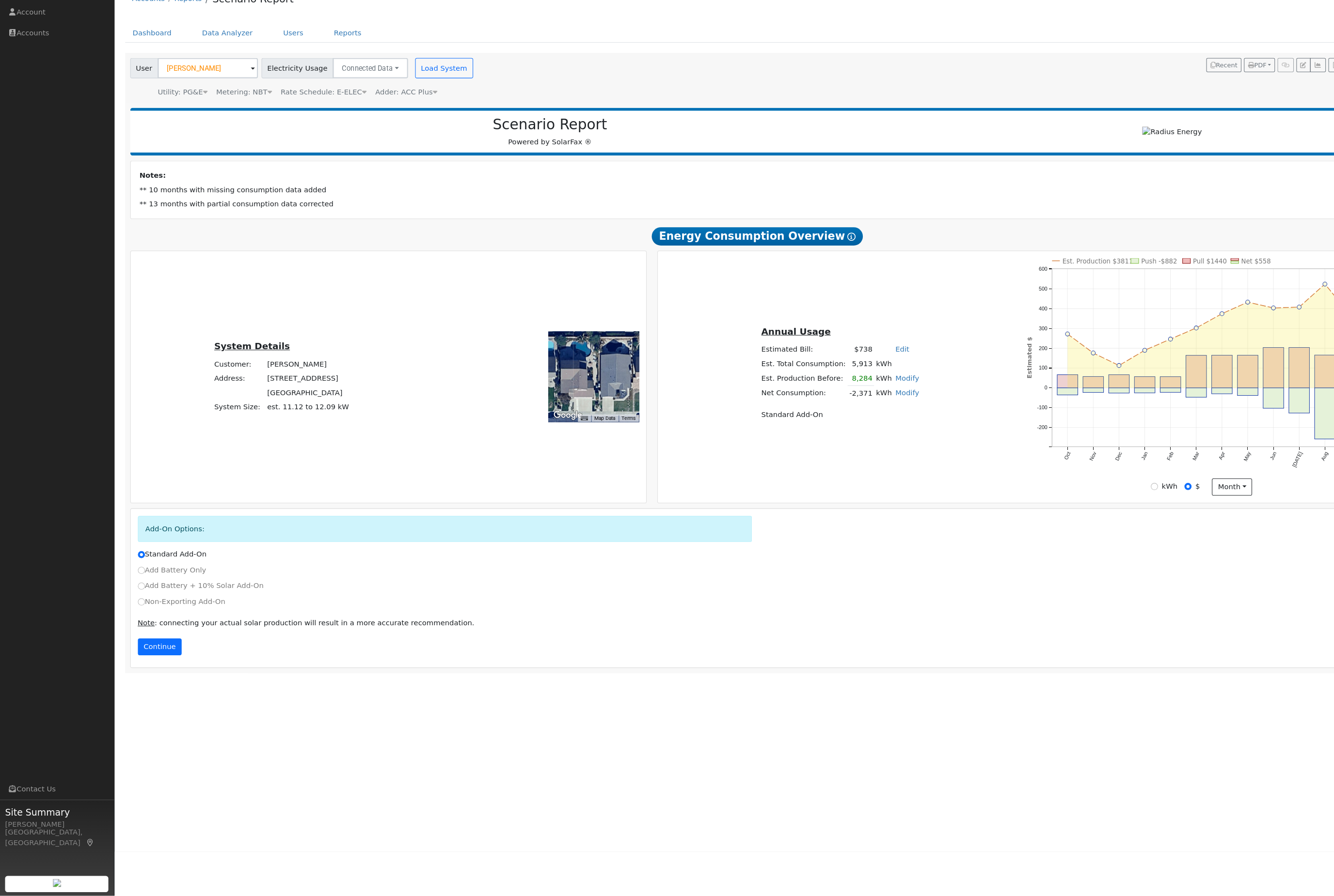
click at [160, 651] on button "Continue" at bounding box center [152, 659] width 42 height 17
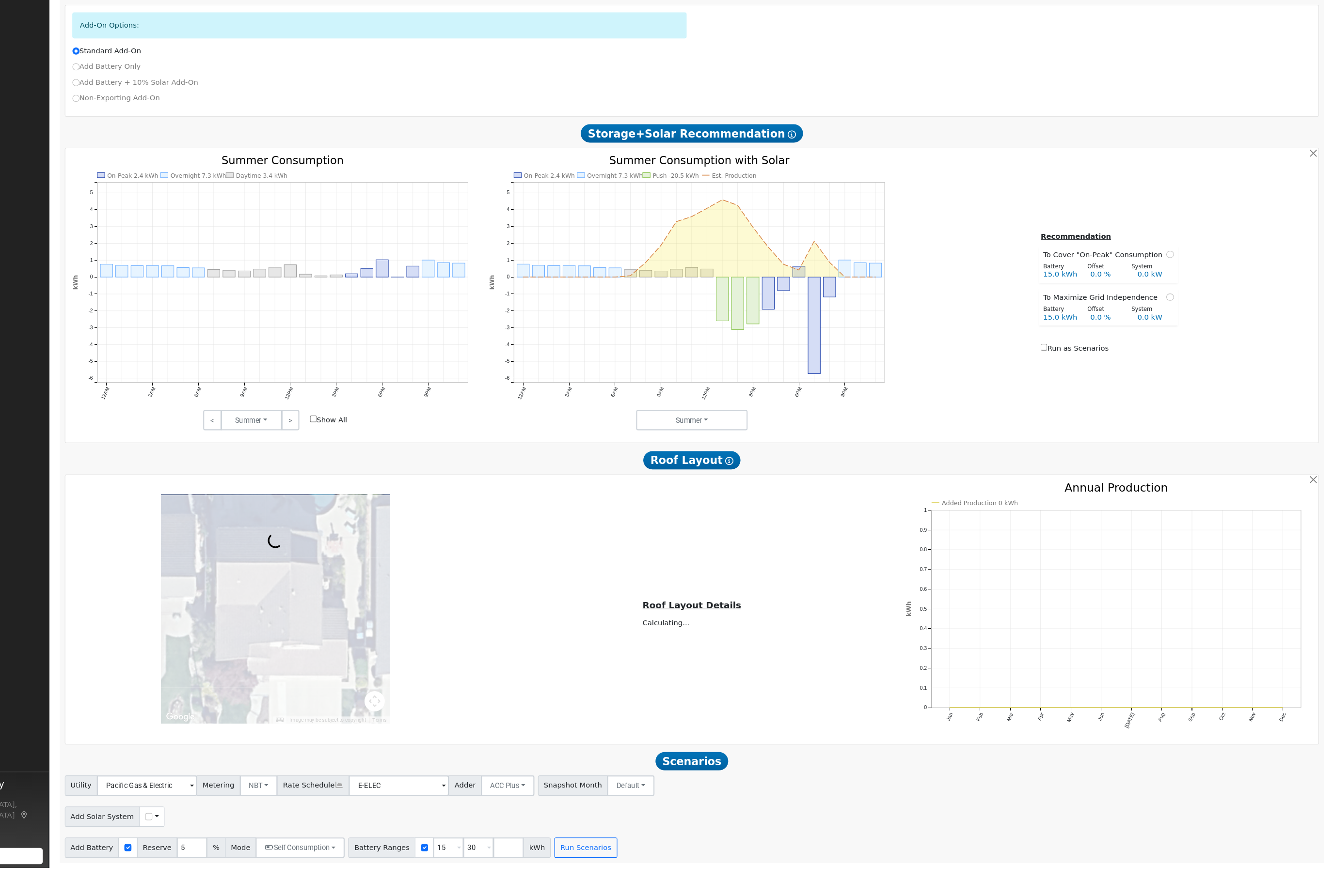
scroll to position [500, 0]
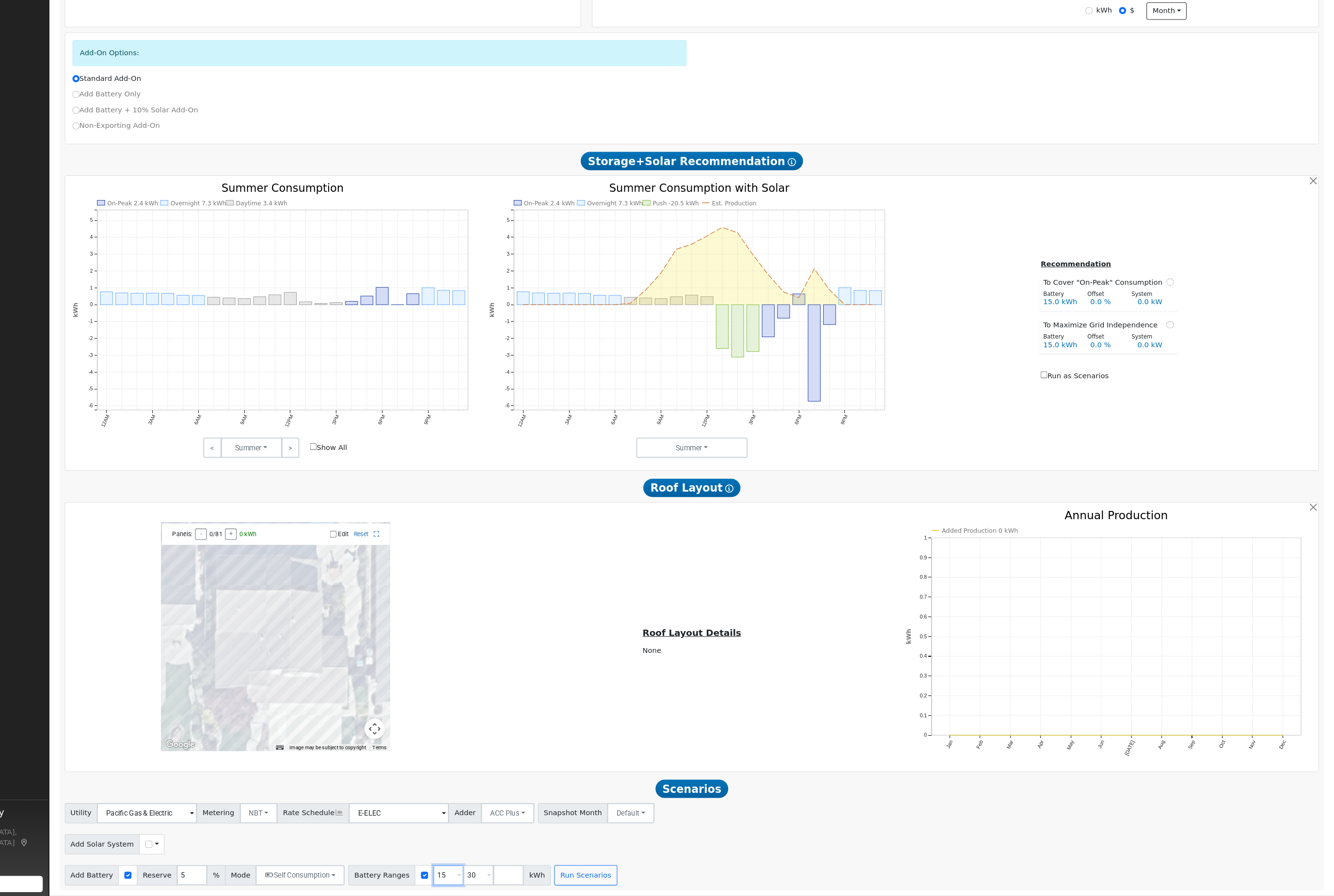
click at [475, 868] on input "15" at bounding box center [490, 877] width 29 height 19
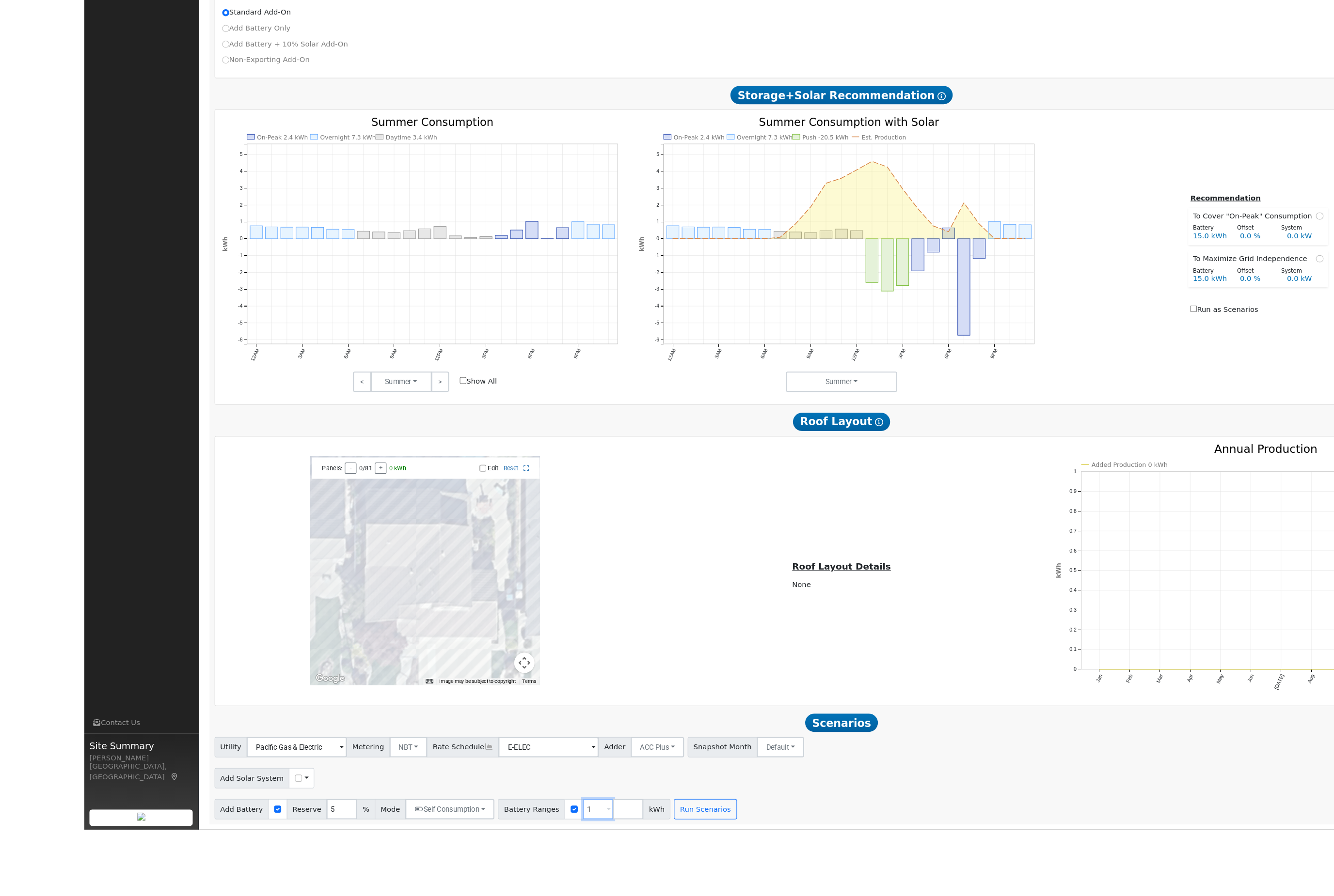
type input "30"
type input "3"
type input "2"
click at [622, 868] on button "Run Scenarios" at bounding box center [592, 877] width 60 height 19
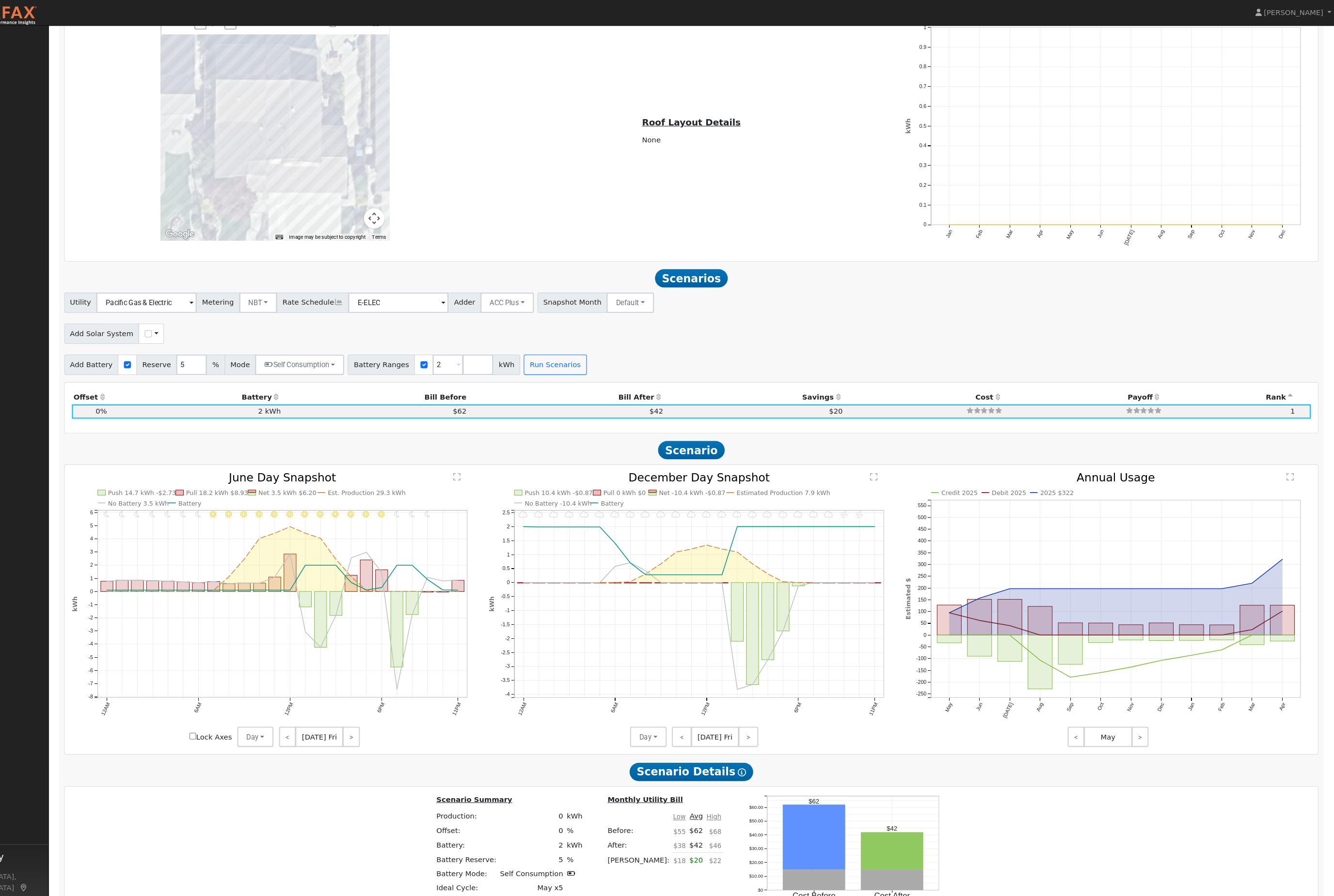
scroll to position [974, 0]
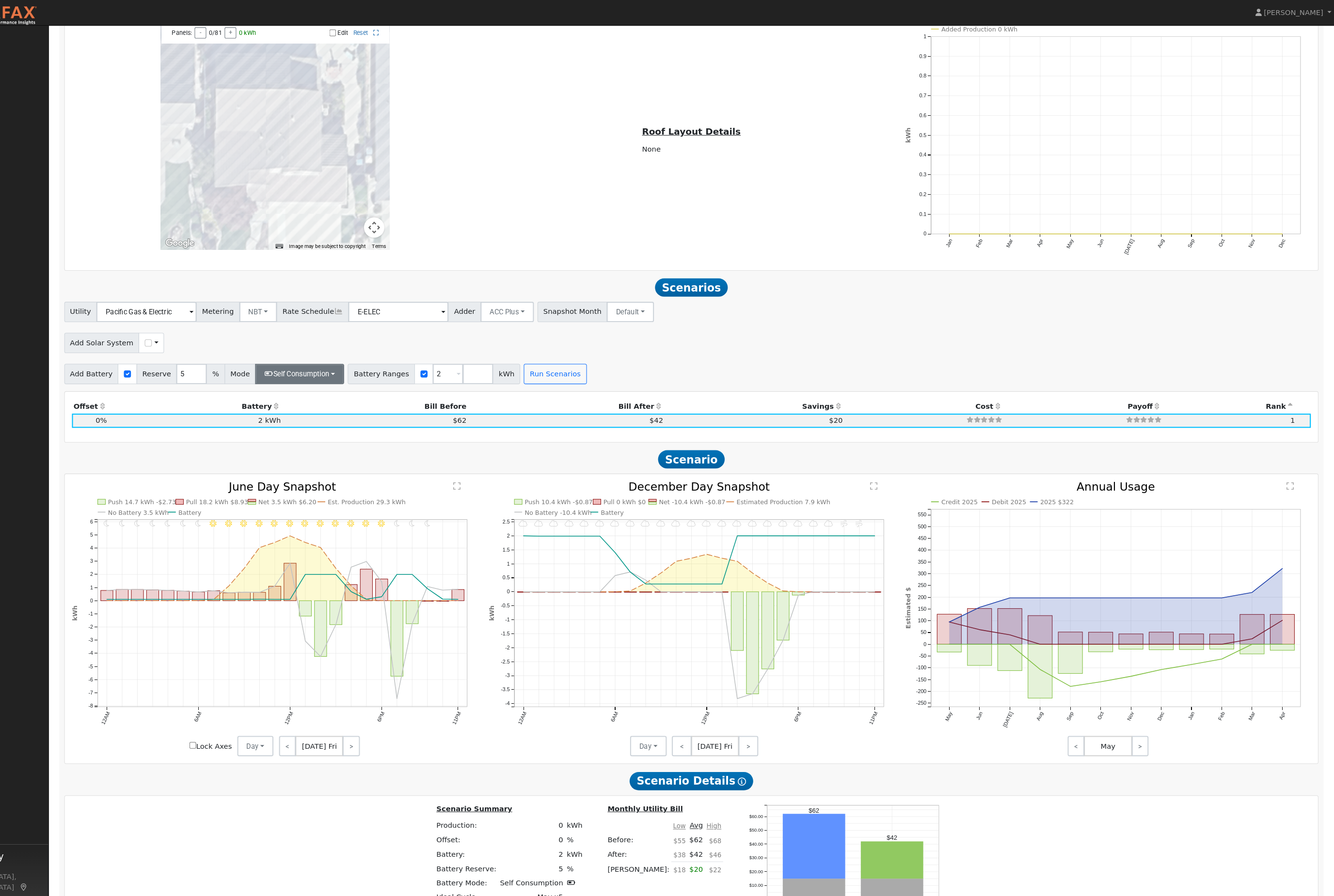
click at [334, 367] on button "Self Consumption" at bounding box center [348, 356] width 85 height 19
click at [755, 306] on div "Utility Pacific Gas & Electric Metering NBT NEM NBT Rate Schedule E-ELEC Adder …" at bounding box center [722, 295] width 1199 height 22
click at [498, 363] on span at bounding box center [500, 357] width 4 height 11
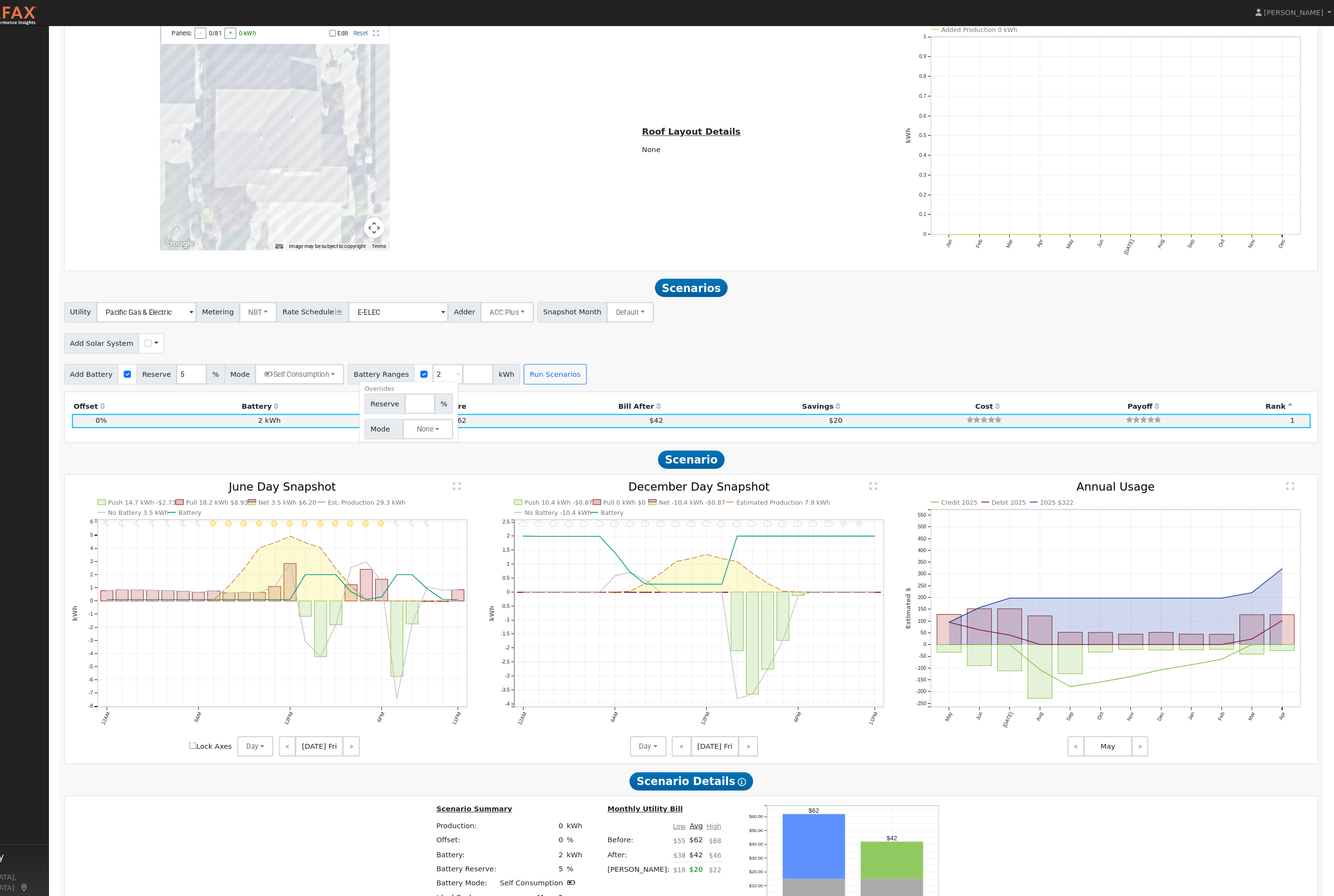
click at [784, 367] on div "Utility Pacific Gas & Electric Metering NBT NEM NBT Rate Schedule E-ELEC Adder …" at bounding box center [721, 327] width 1206 height 79
click at [475, 367] on input "2" at bounding box center [490, 356] width 29 height 19
type input ".6"
type input ".5"
click at [587, 367] on button "Run Scenarios" at bounding box center [592, 356] width 60 height 19
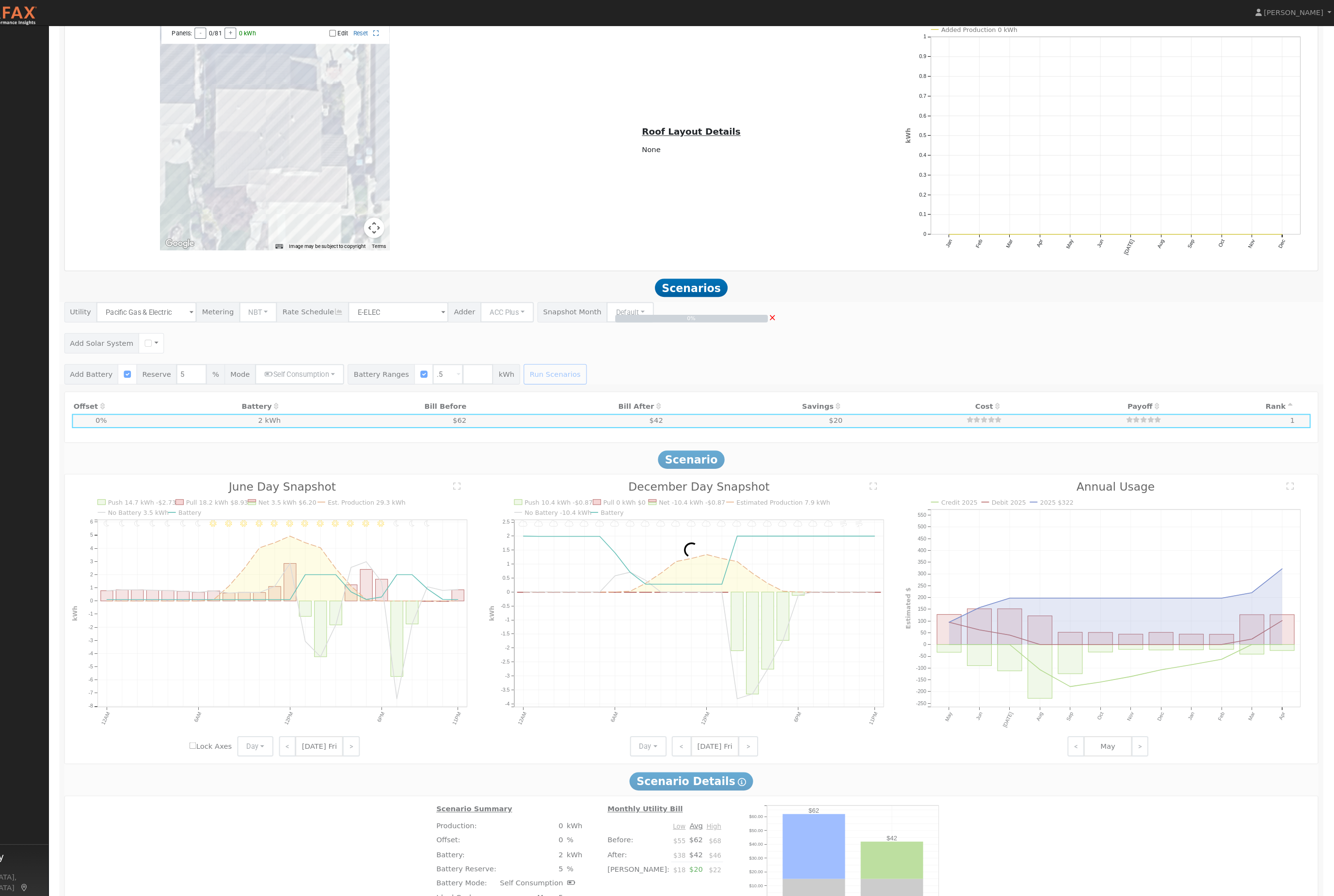
scroll to position [974, 0]
type input "$517"
type input "$155"
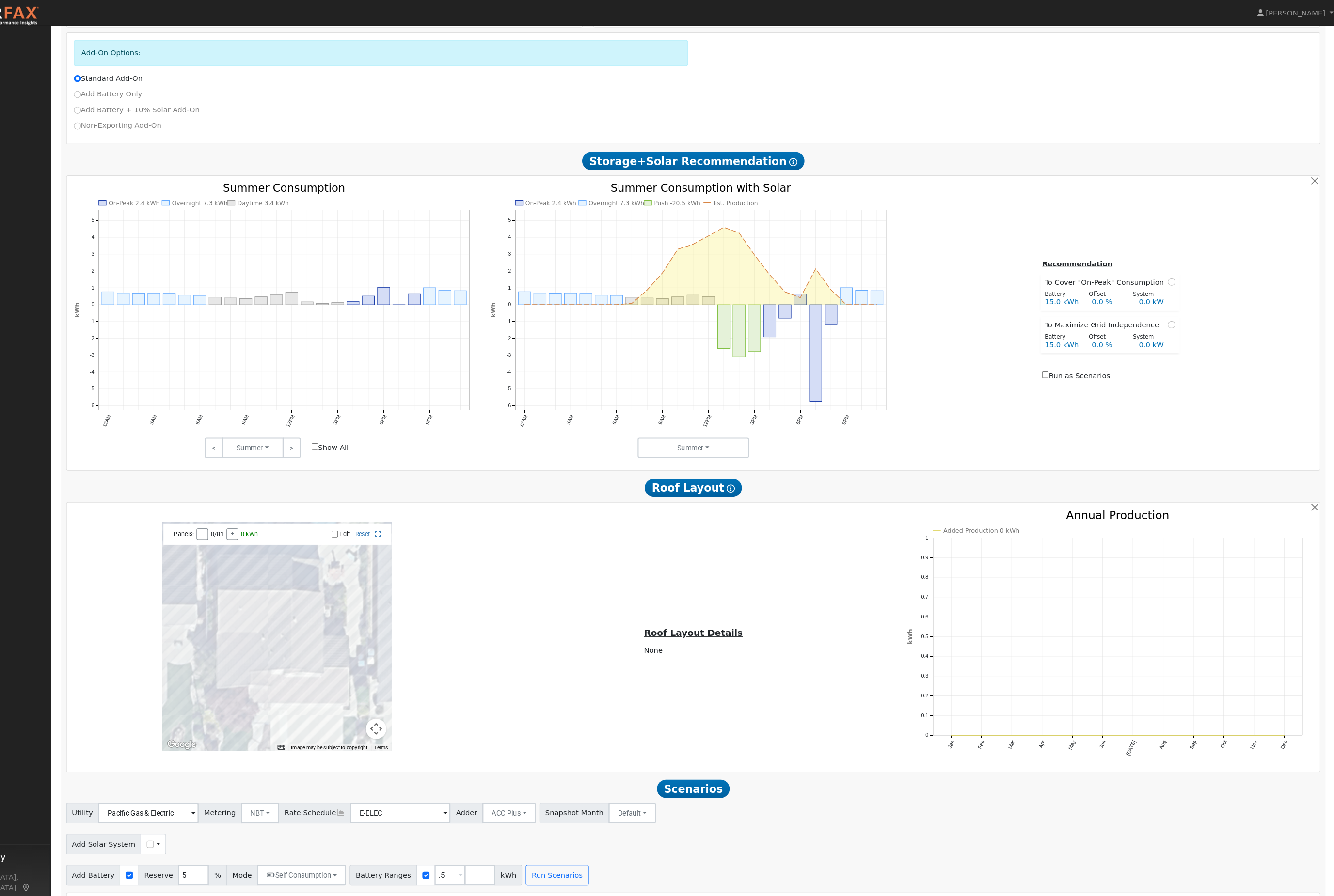
scroll to position [0, 0]
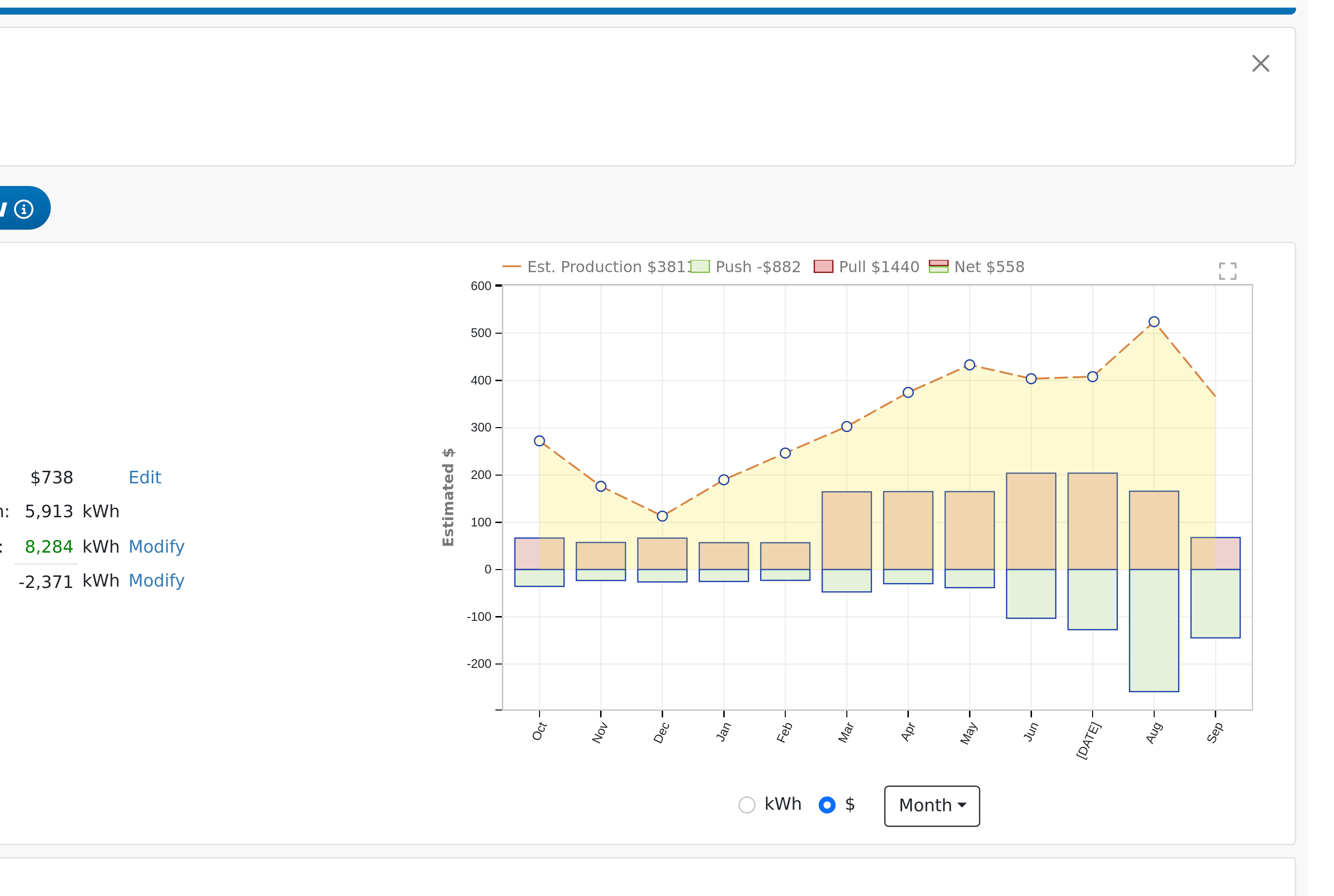
click at [1096, 503] on input "kWh" at bounding box center [1100, 506] width 7 height 7
radio input "true"
radio input "false"
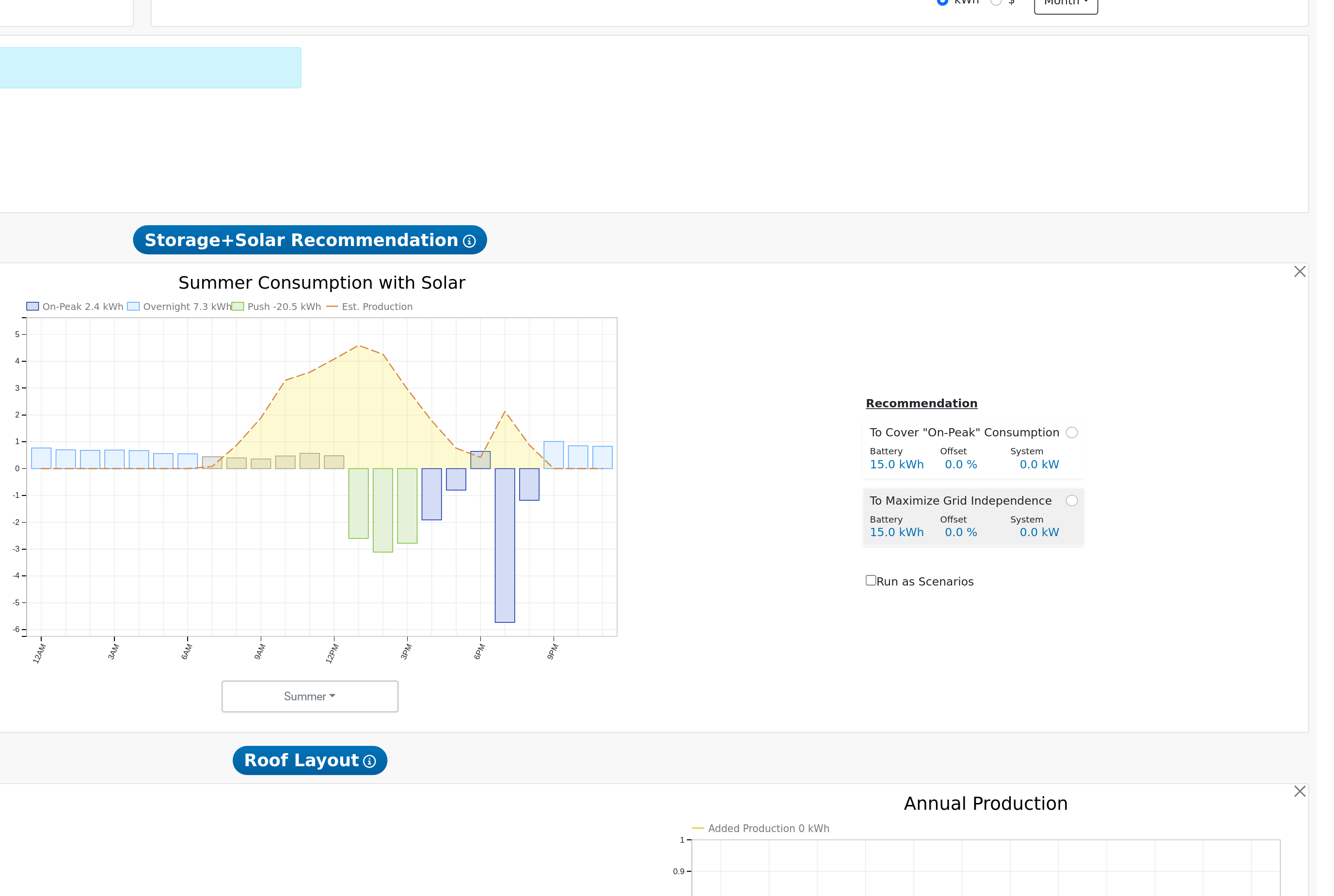
scroll to position [183, 0]
click at [1135, 630] on div "System" at bounding box center [1157, 634] width 42 height 8
radio input "true"
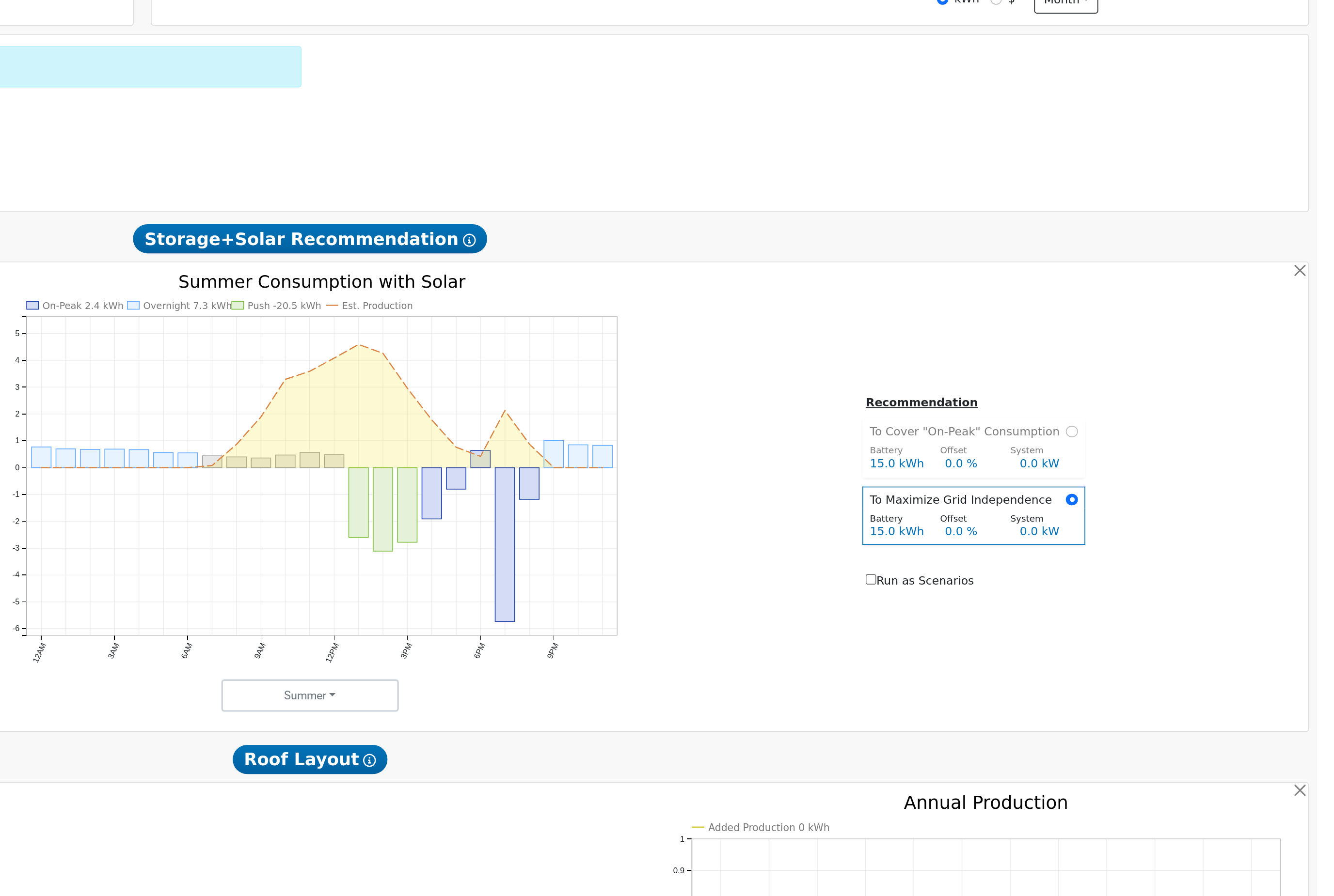
click at [920, 559] on div "Recommendation To Cover "On-Peak" Consumption Battery Offset System 15.0 kWh 0.…" at bounding box center [1119, 618] width 397 height 119
click at [1174, 619] on input "radio" at bounding box center [1177, 622] width 7 height 7
click at [1174, 578] on input "radio" at bounding box center [1177, 581] width 7 height 7
radio input "true"
radio input "false"
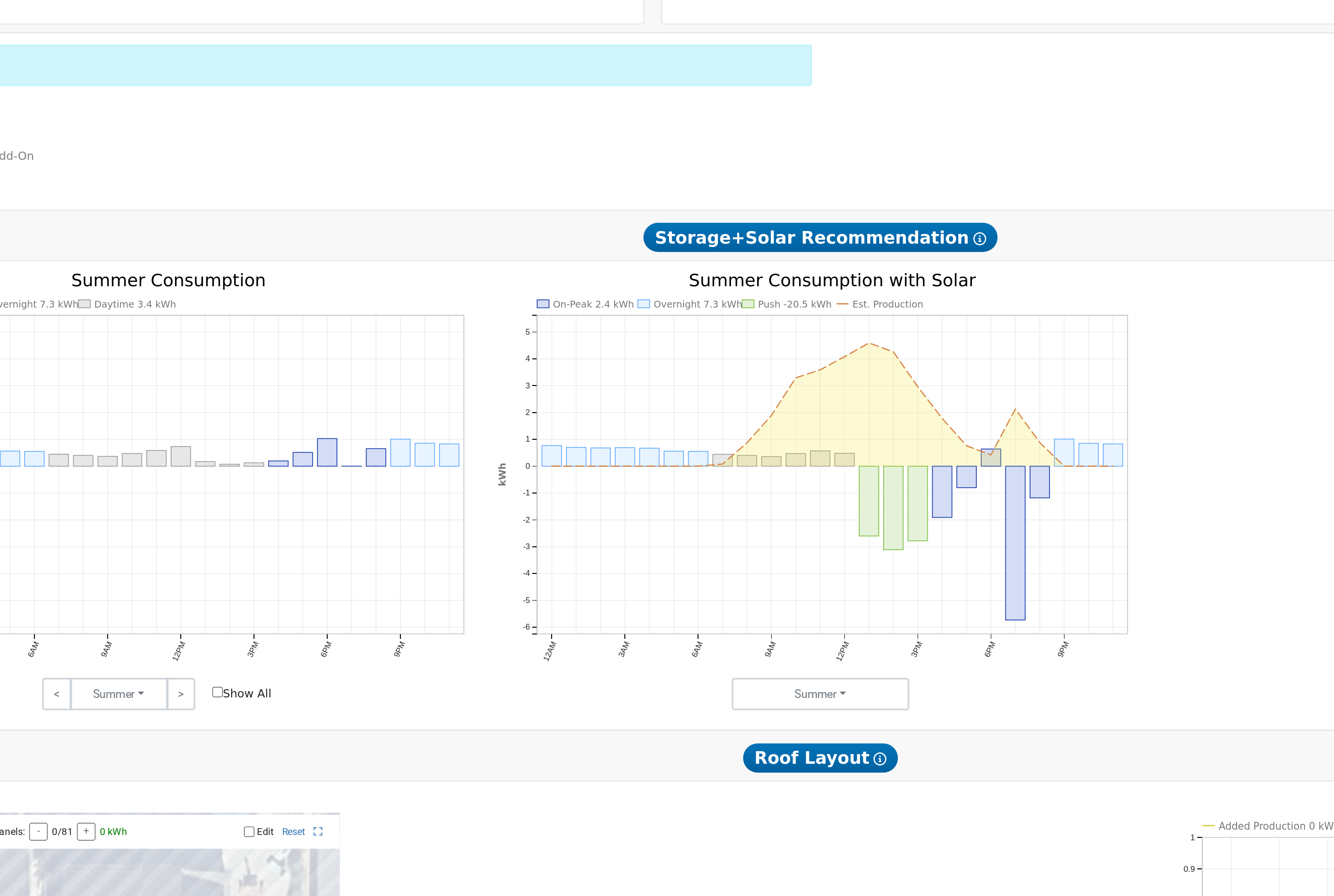
scroll to position [191, 0]
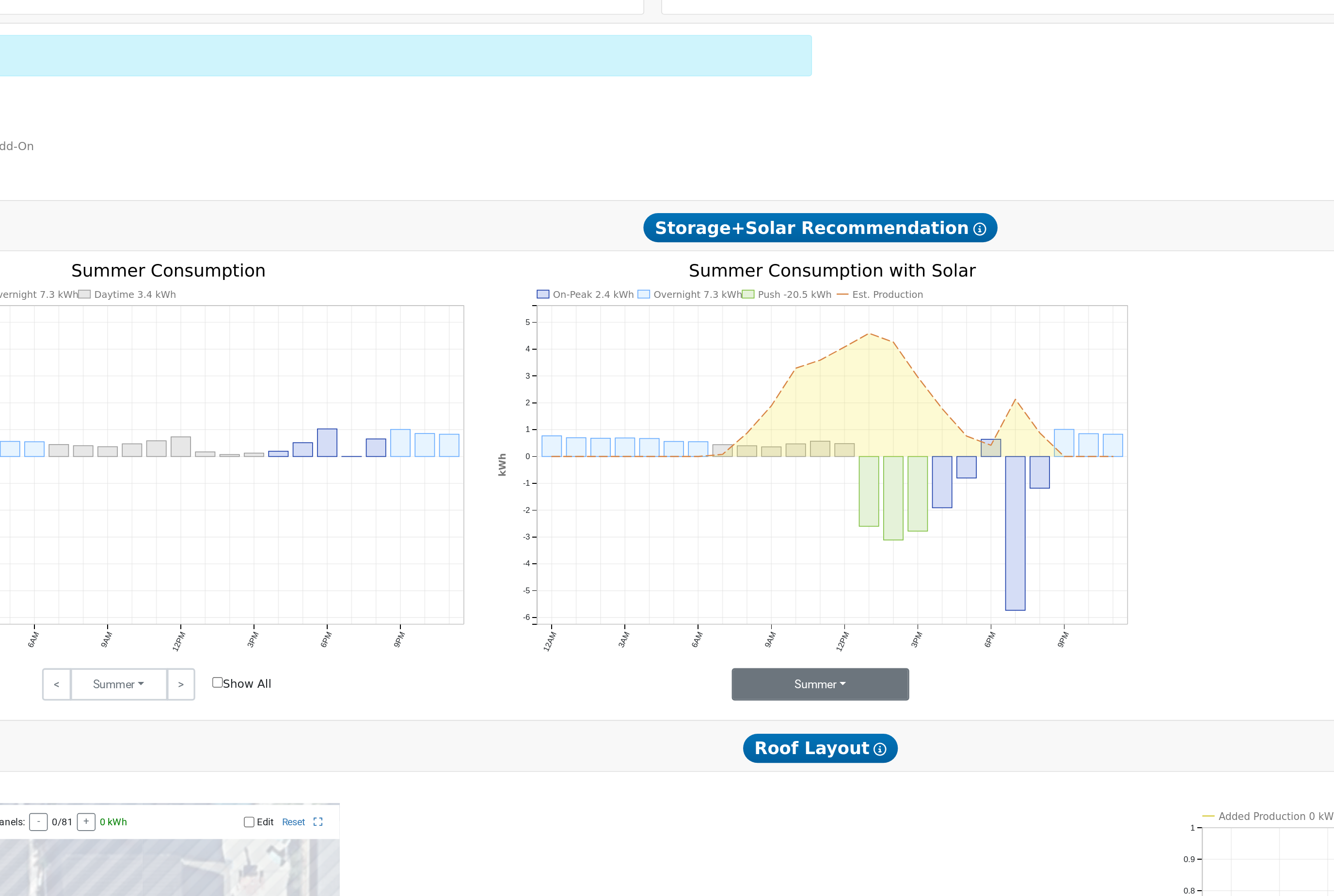
click at [669, 723] on button "Summer" at bounding box center [722, 732] width 106 height 19
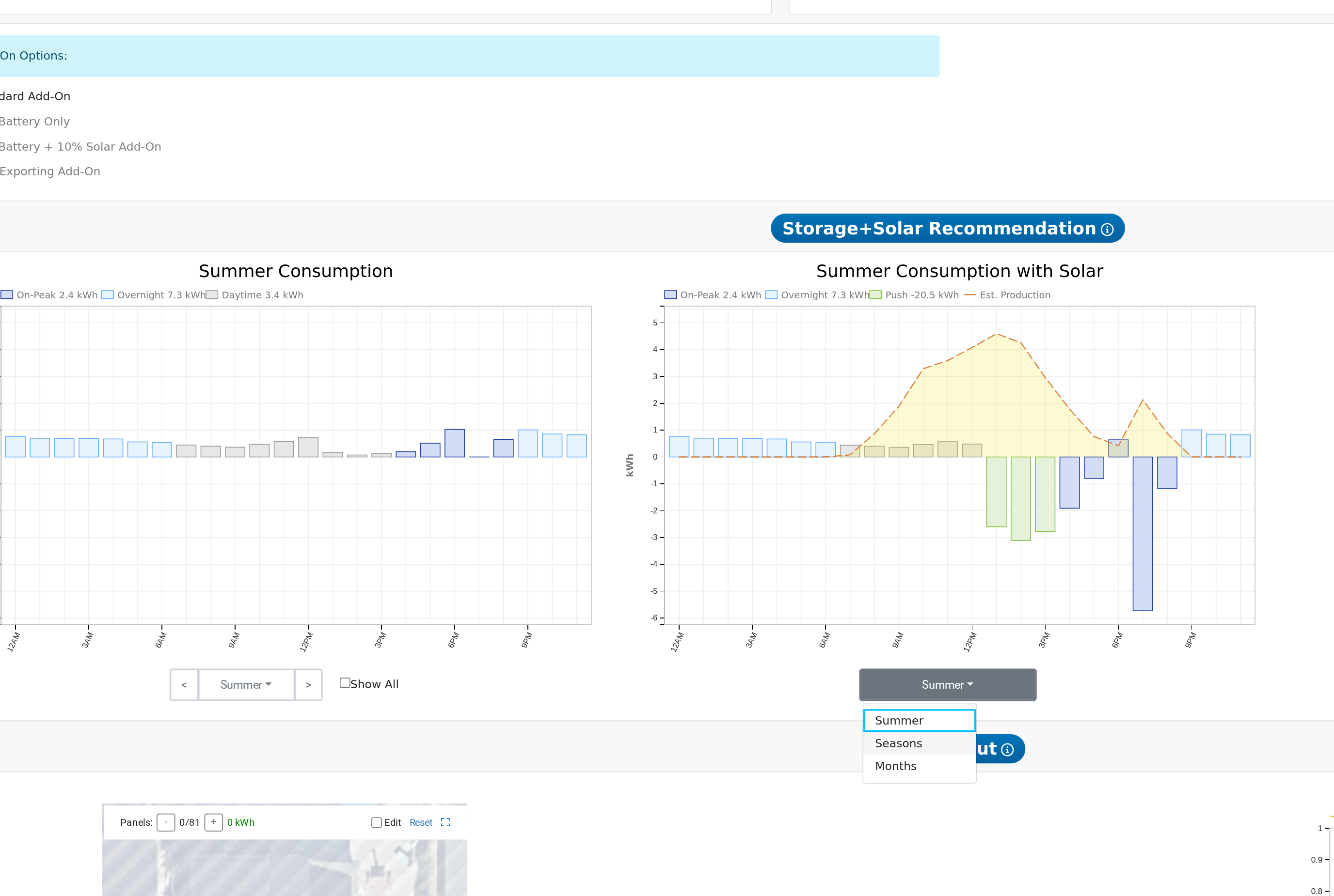
click at [671, 761] on link "Seasons" at bounding box center [704, 768] width 68 height 14
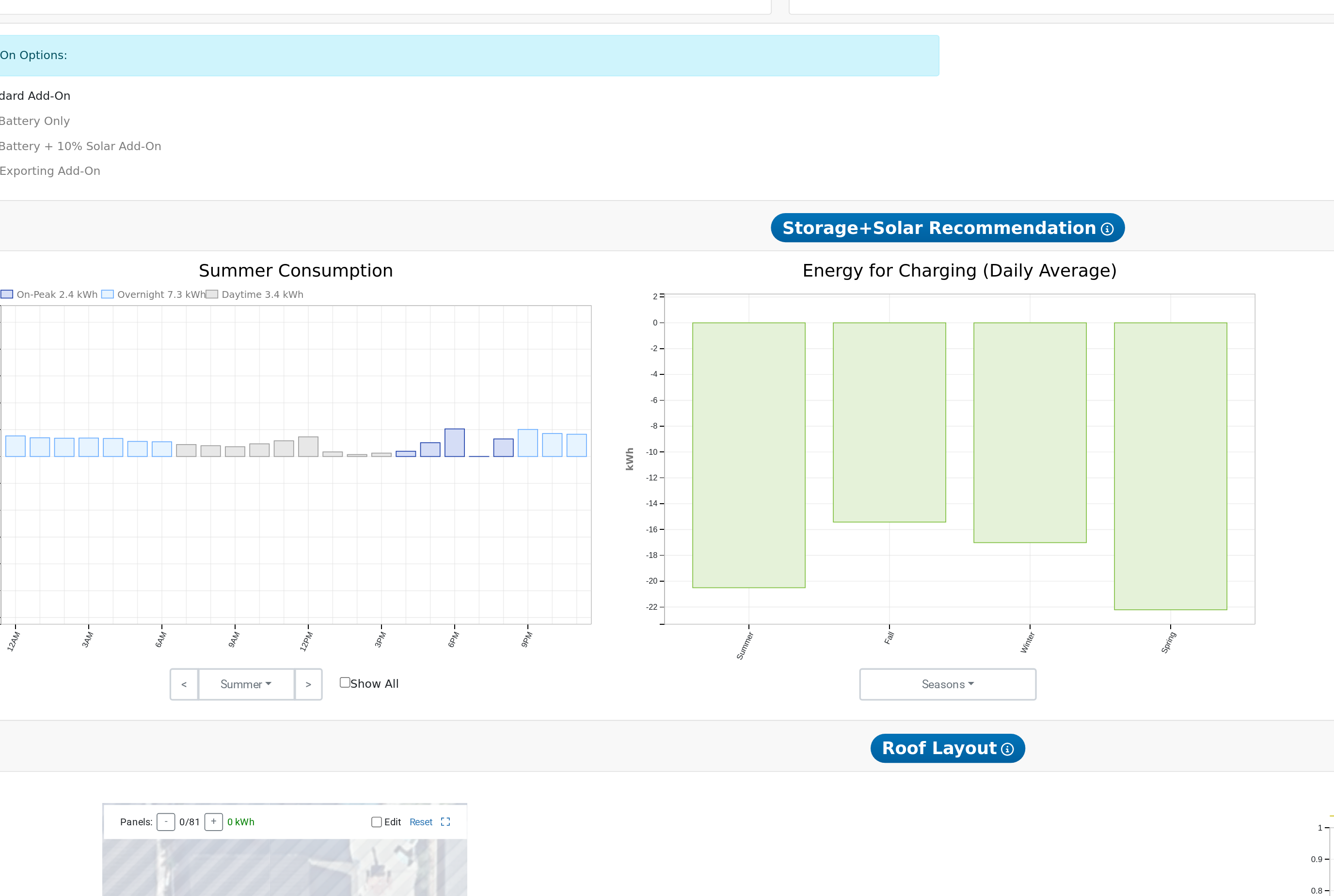
scroll to position [190, 0]
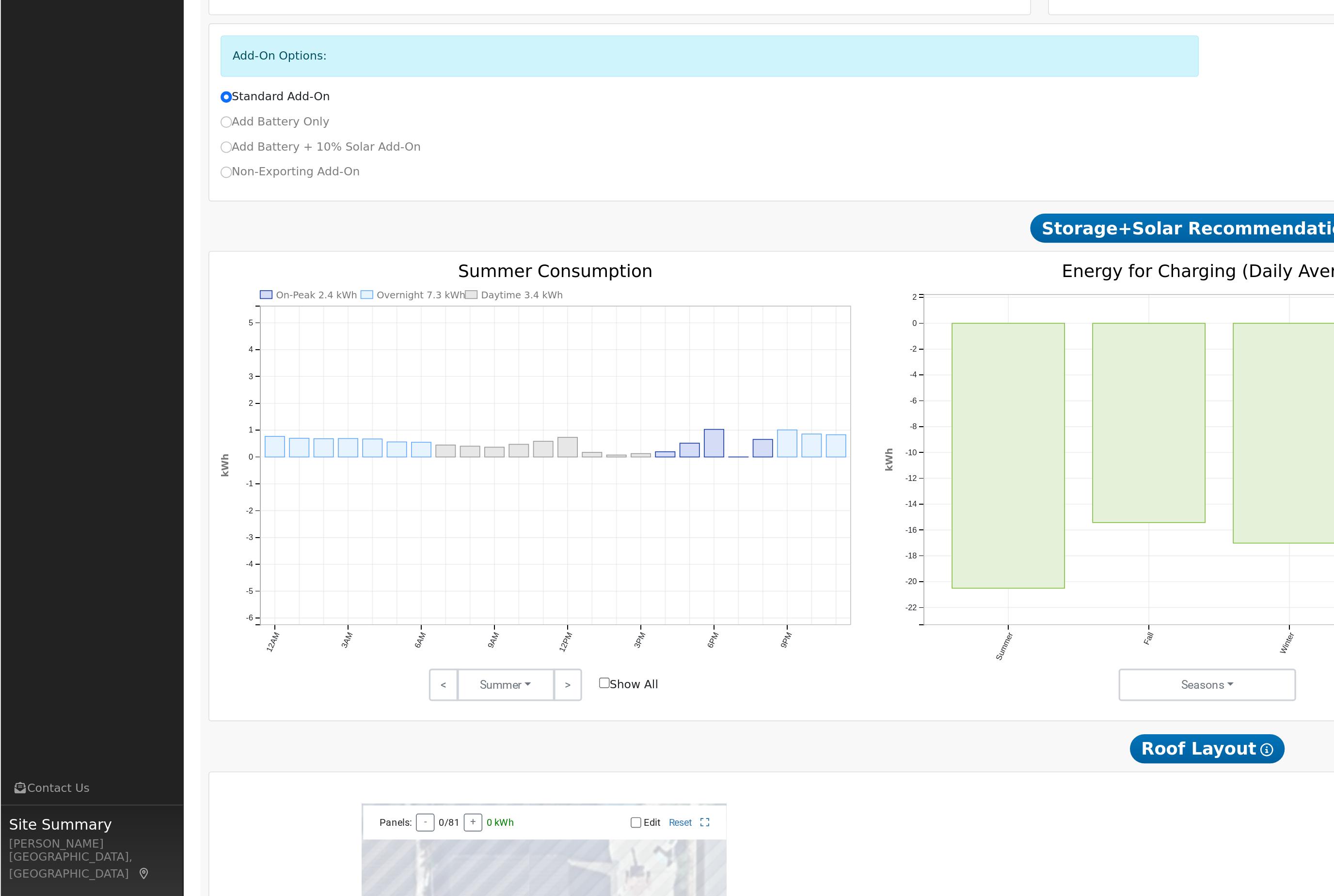
click at [363, 729] on input "Show All" at bounding box center [361, 732] width 7 height 7
click at [364, 728] on input "Show All" at bounding box center [361, 731] width 7 height 7
checkbox input "false"
click at [322, 723] on button "Summer" at bounding box center [302, 732] width 58 height 19
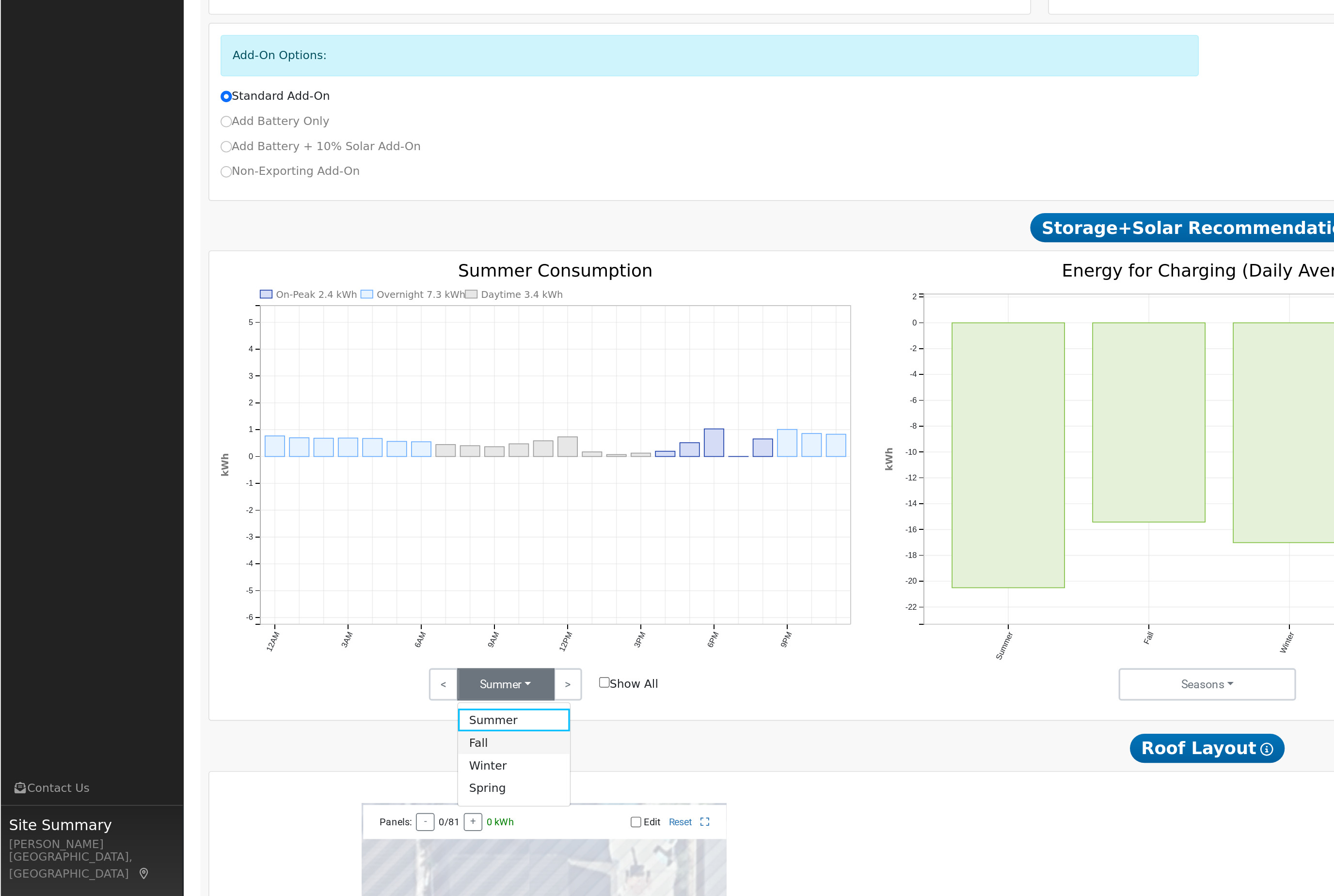
click at [322, 760] on link "Fall" at bounding box center [307, 767] width 68 height 14
click at [314, 723] on button "Fall" at bounding box center [302, 732] width 58 height 19
click at [316, 774] on link "Winter" at bounding box center [307, 781] width 68 height 14
click at [320, 723] on button "Winter" at bounding box center [302, 732] width 58 height 19
click at [321, 787] on link "Spring" at bounding box center [307, 794] width 68 height 14
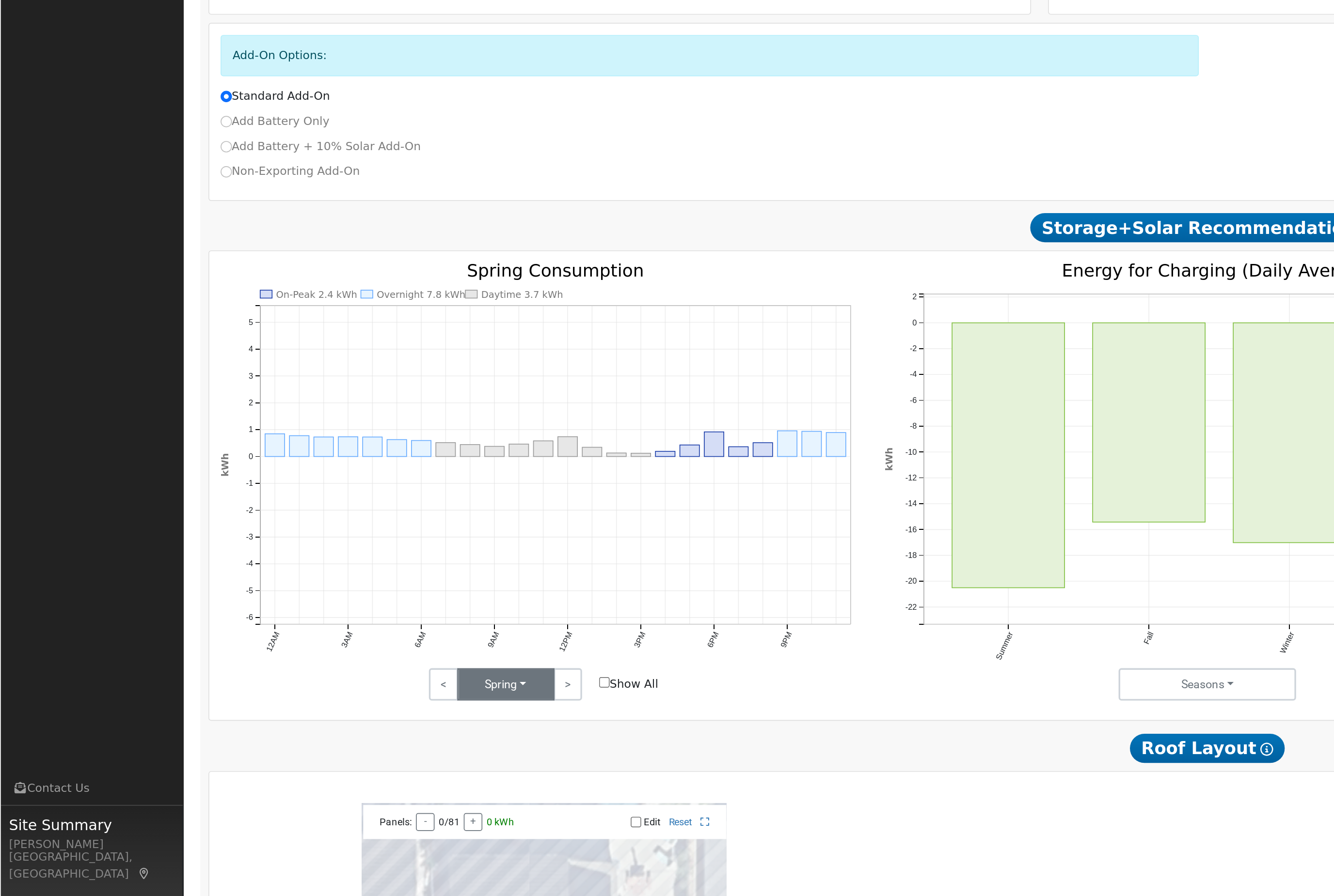
click at [313, 723] on button "Spring" at bounding box center [302, 732] width 58 height 19
click at [313, 747] on link "Summer" at bounding box center [307, 754] width 68 height 14
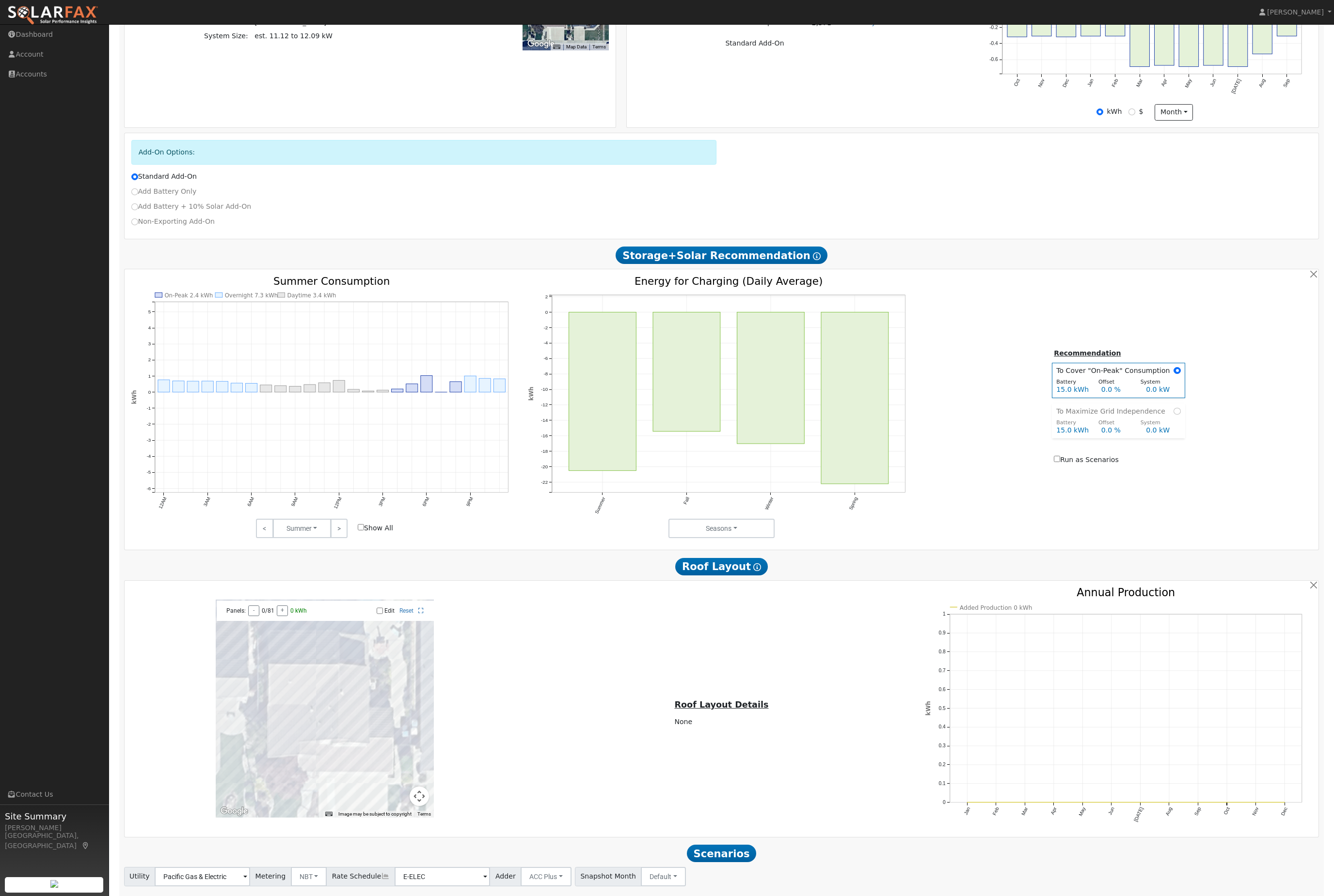
scroll to position [390, 0]
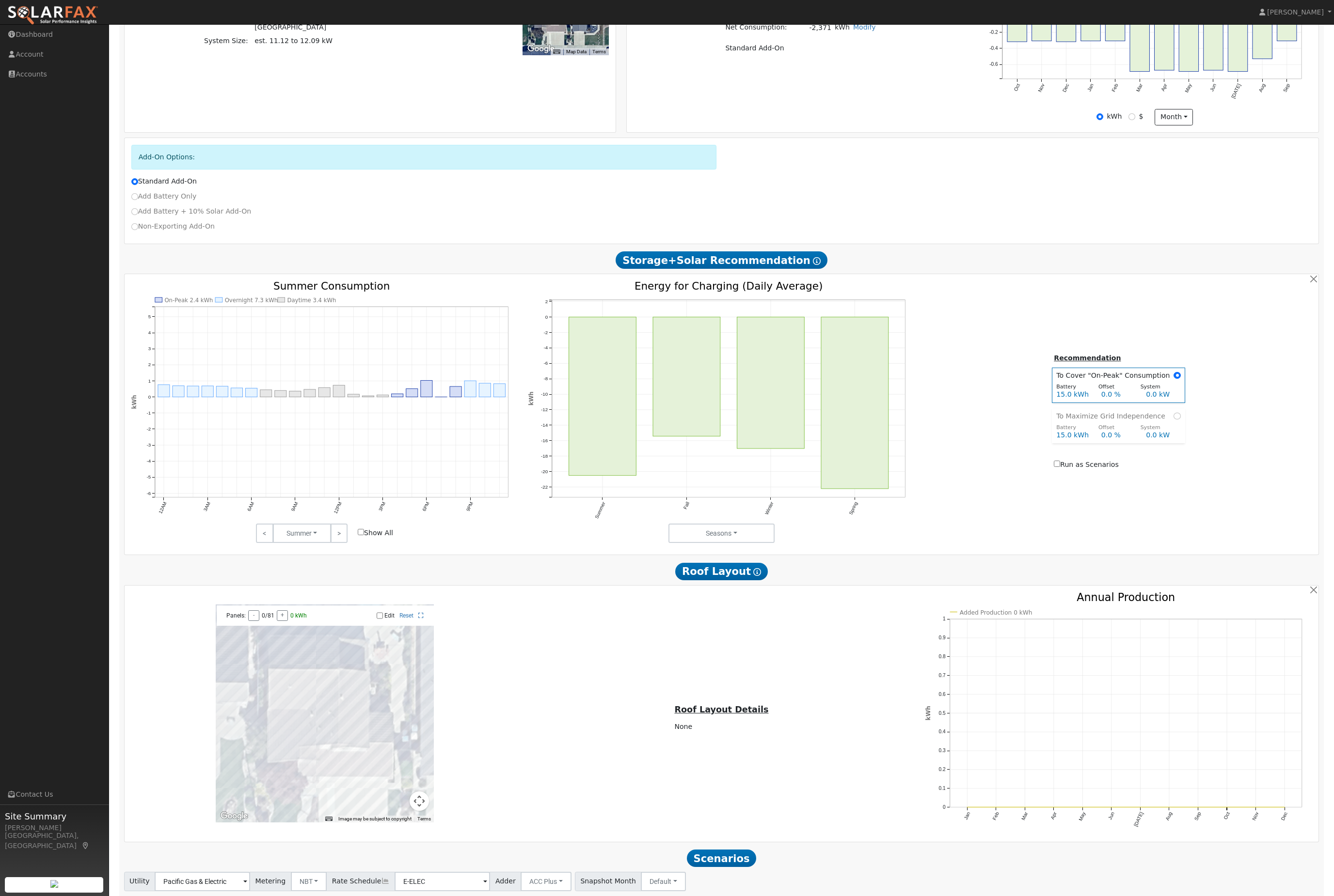
click at [618, 388] on rect "onclick=""" at bounding box center [602, 396] width 68 height 158
click at [685, 388] on rect "onclick=""" at bounding box center [687, 377] width 68 height 119
click at [768, 400] on rect "onclick=""" at bounding box center [771, 383] width 68 height 132
click at [863, 437] on rect "onclick=""" at bounding box center [855, 404] width 68 height 172
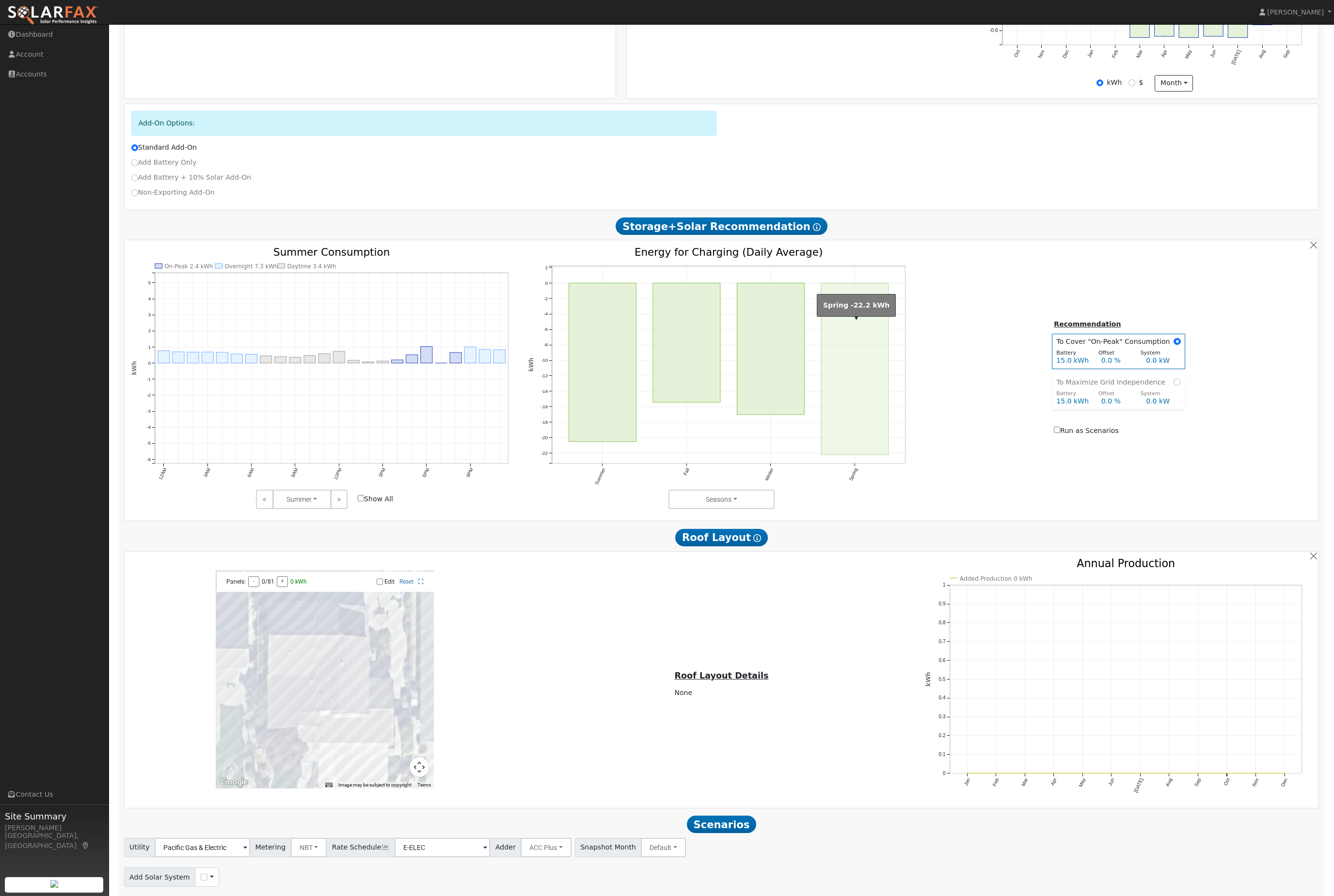
scroll to position [422, 0]
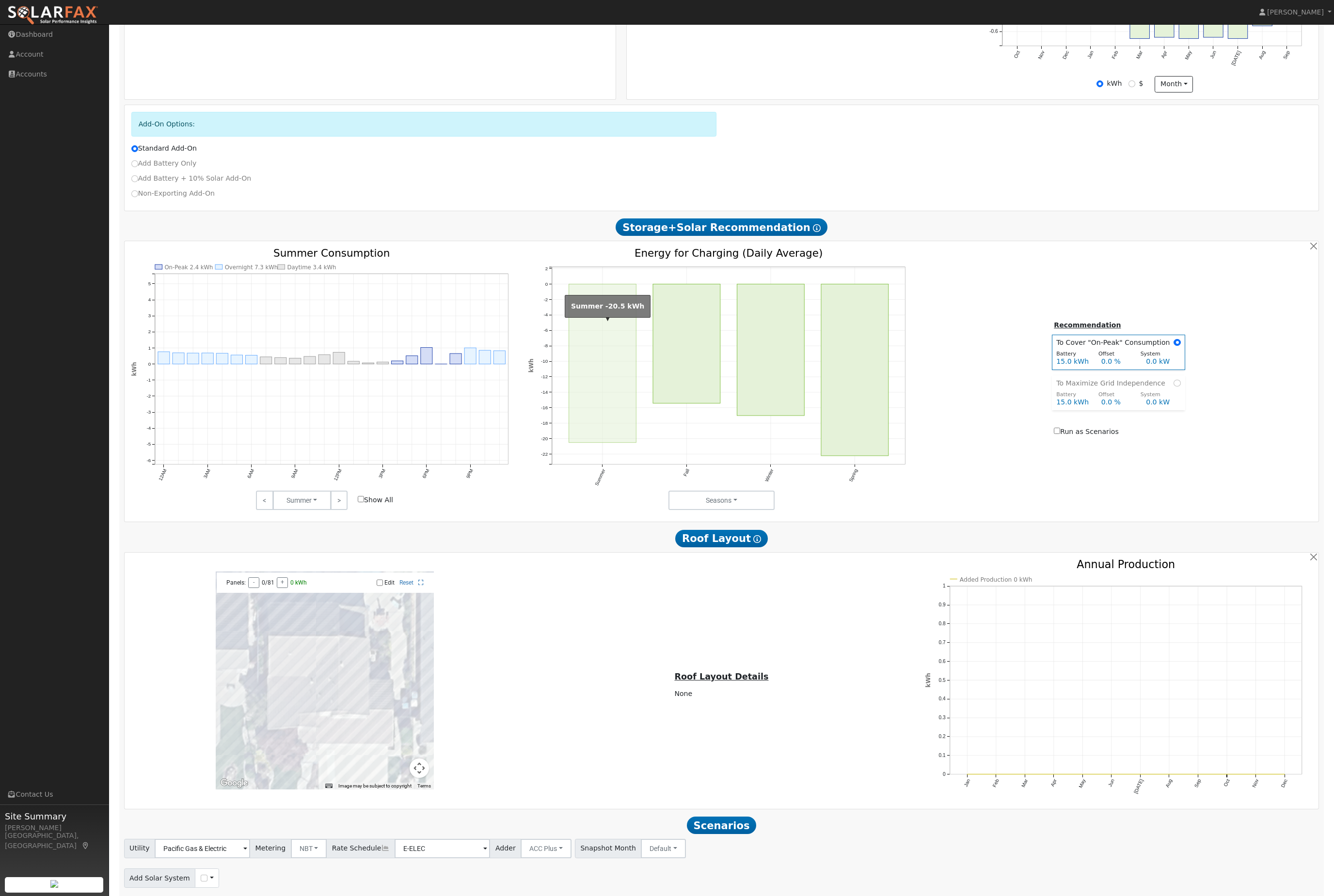
click at [599, 361] on rect "onclick=""" at bounding box center [602, 363] width 68 height 158
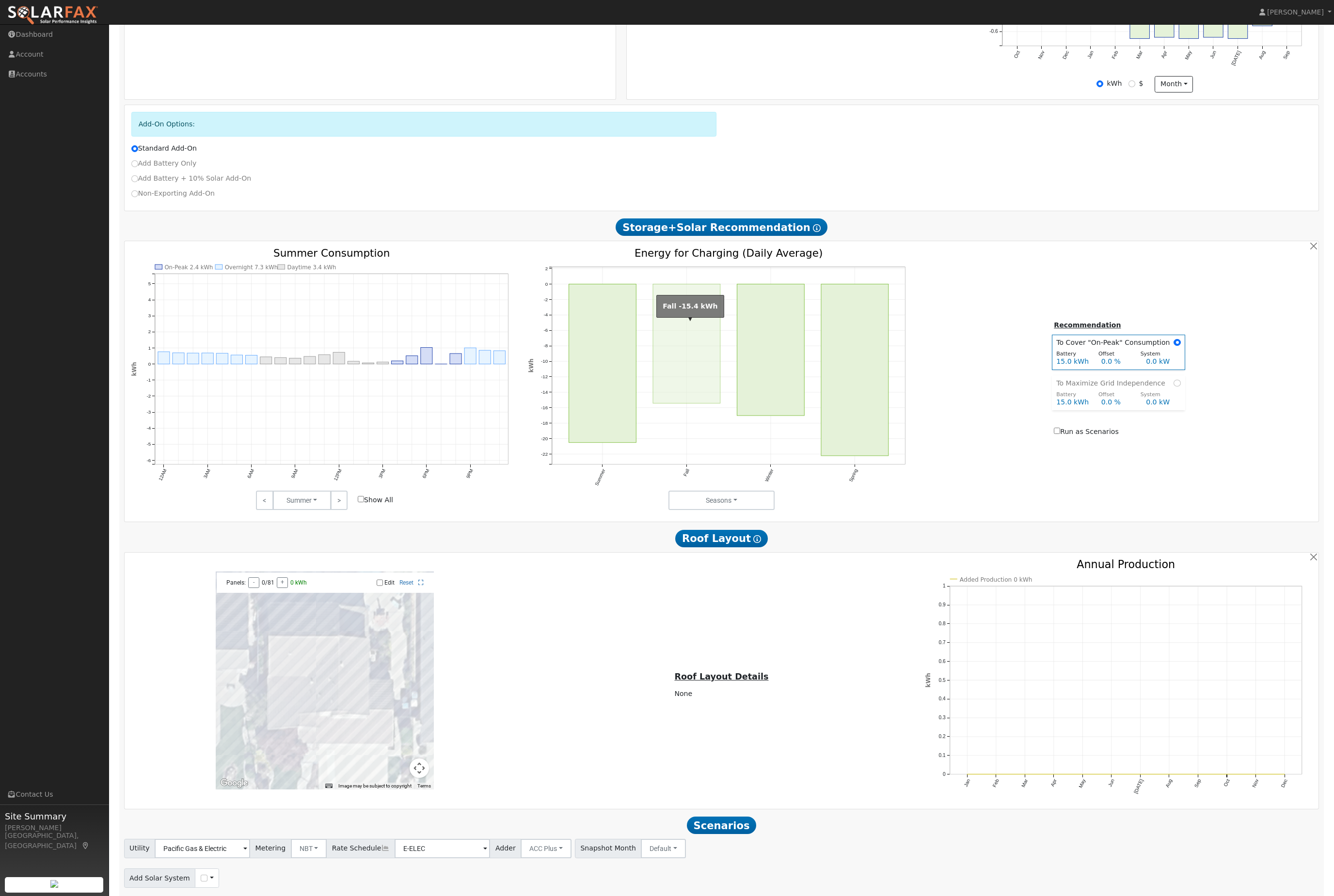
click at [694, 404] on rect "onclick=""" at bounding box center [687, 344] width 68 height 119
click at [788, 412] on rect "onclick=""" at bounding box center [771, 350] width 68 height 132
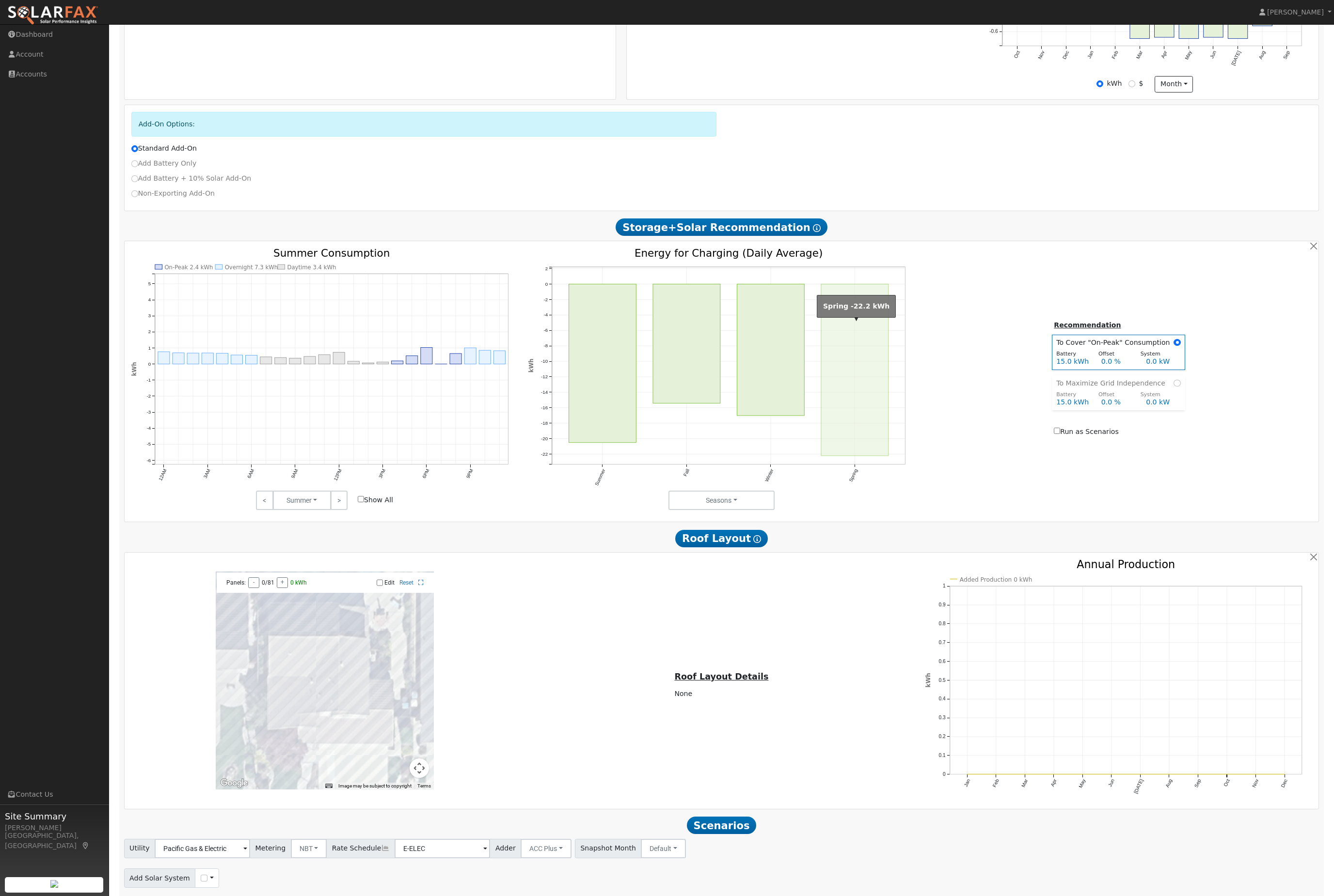
click at [868, 431] on rect "onclick=""" at bounding box center [855, 371] width 68 height 172
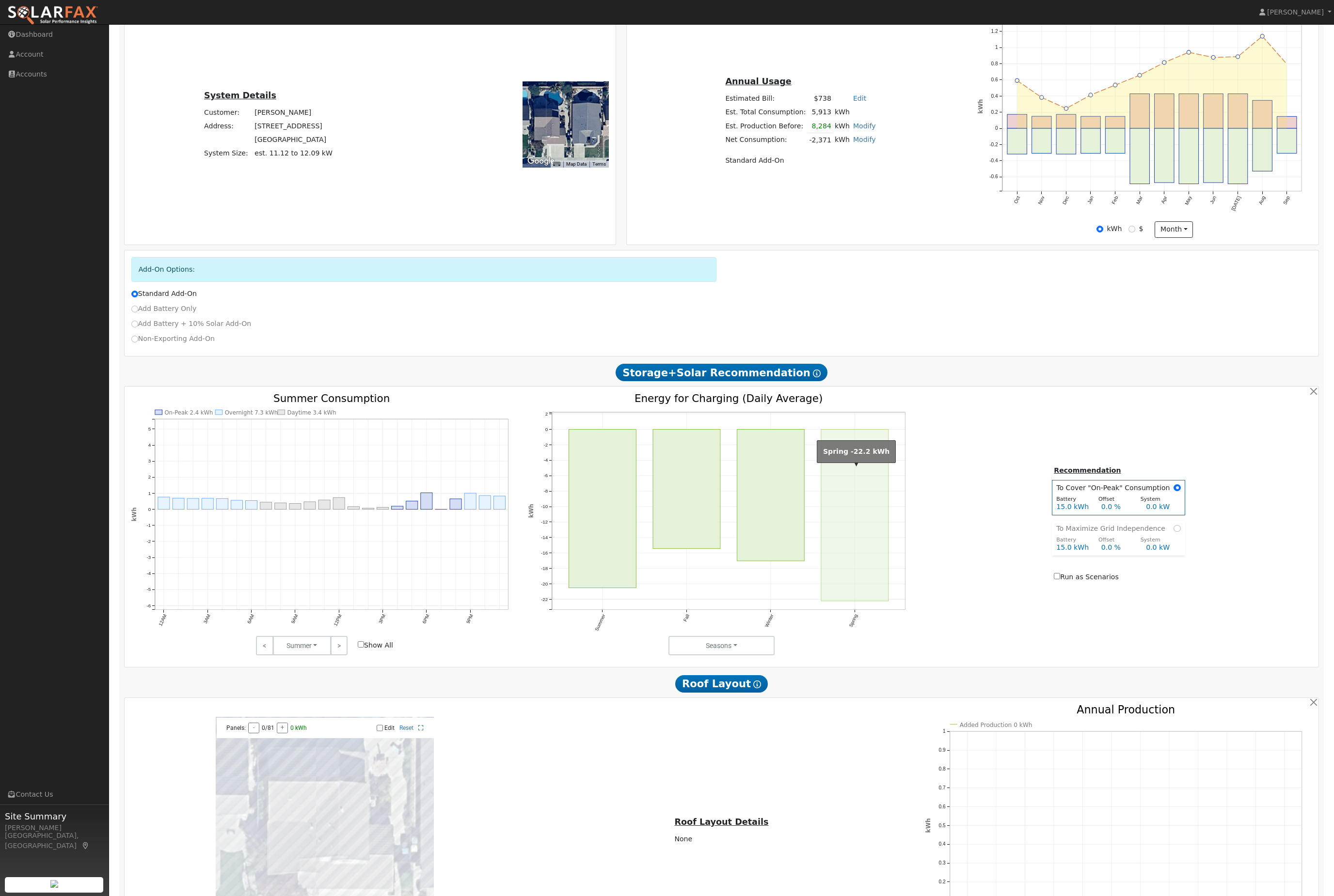
scroll to position [0, 0]
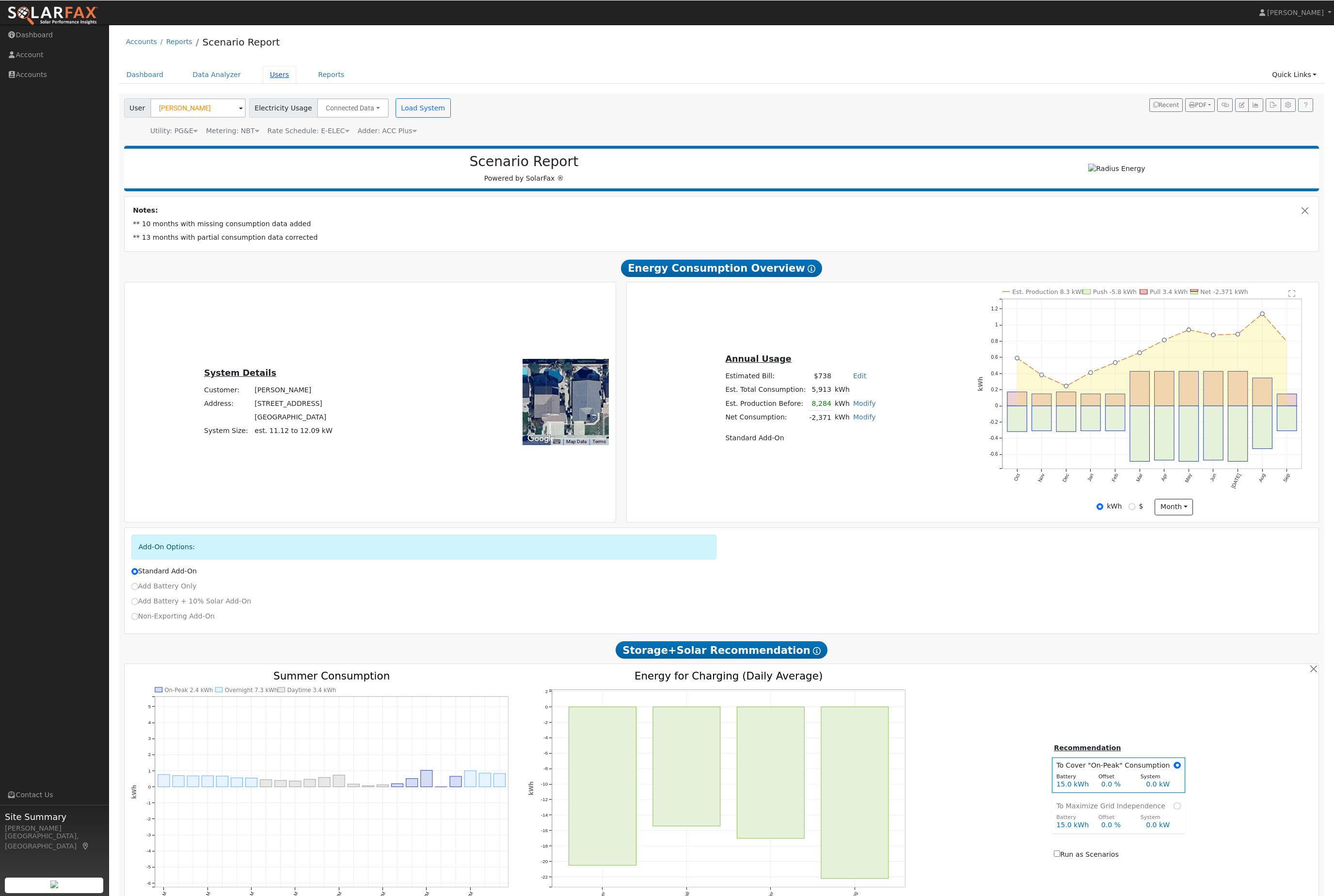
click at [293, 83] on link "Users" at bounding box center [279, 74] width 34 height 18
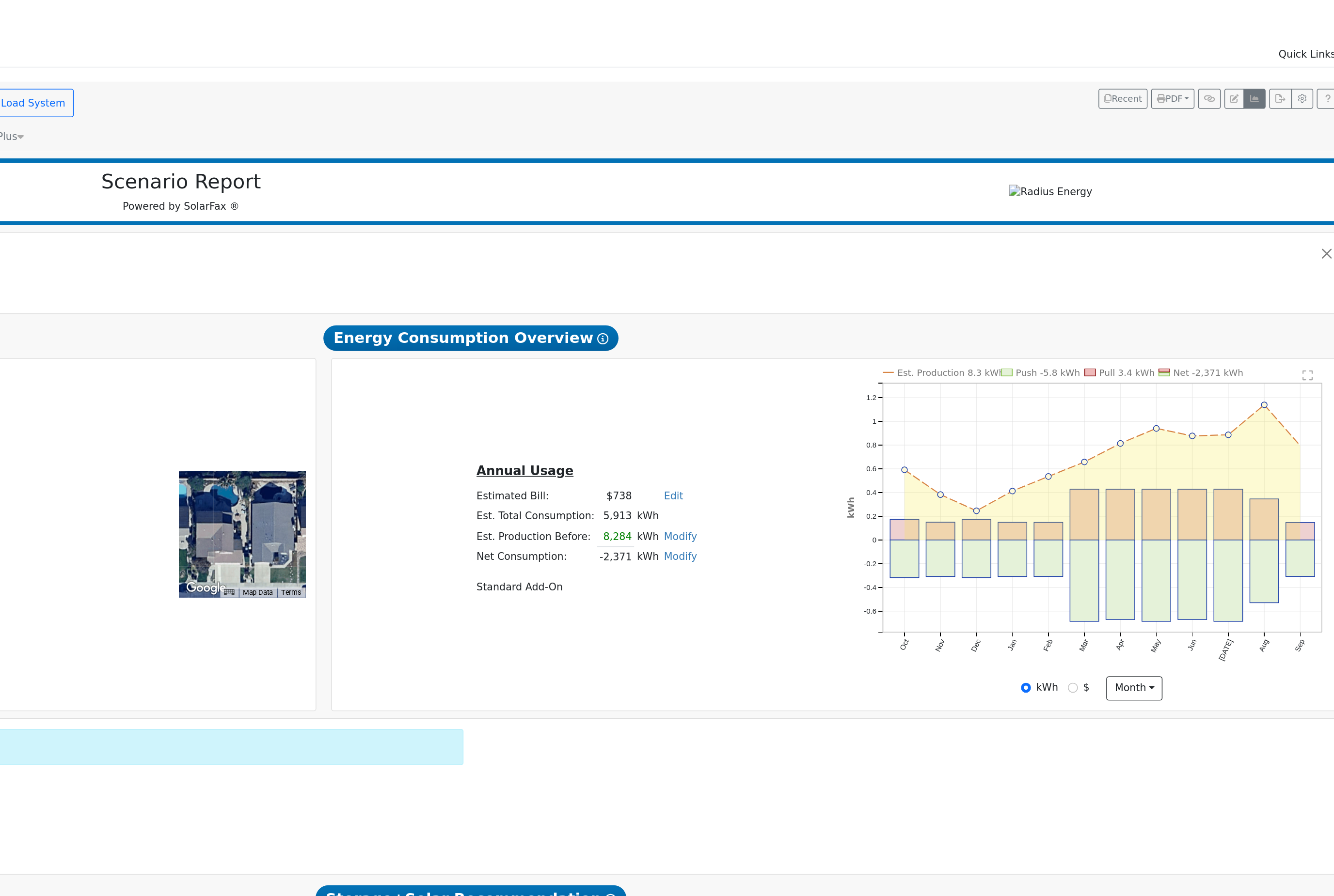
click at [1248, 98] on button "button" at bounding box center [1255, 105] width 15 height 14
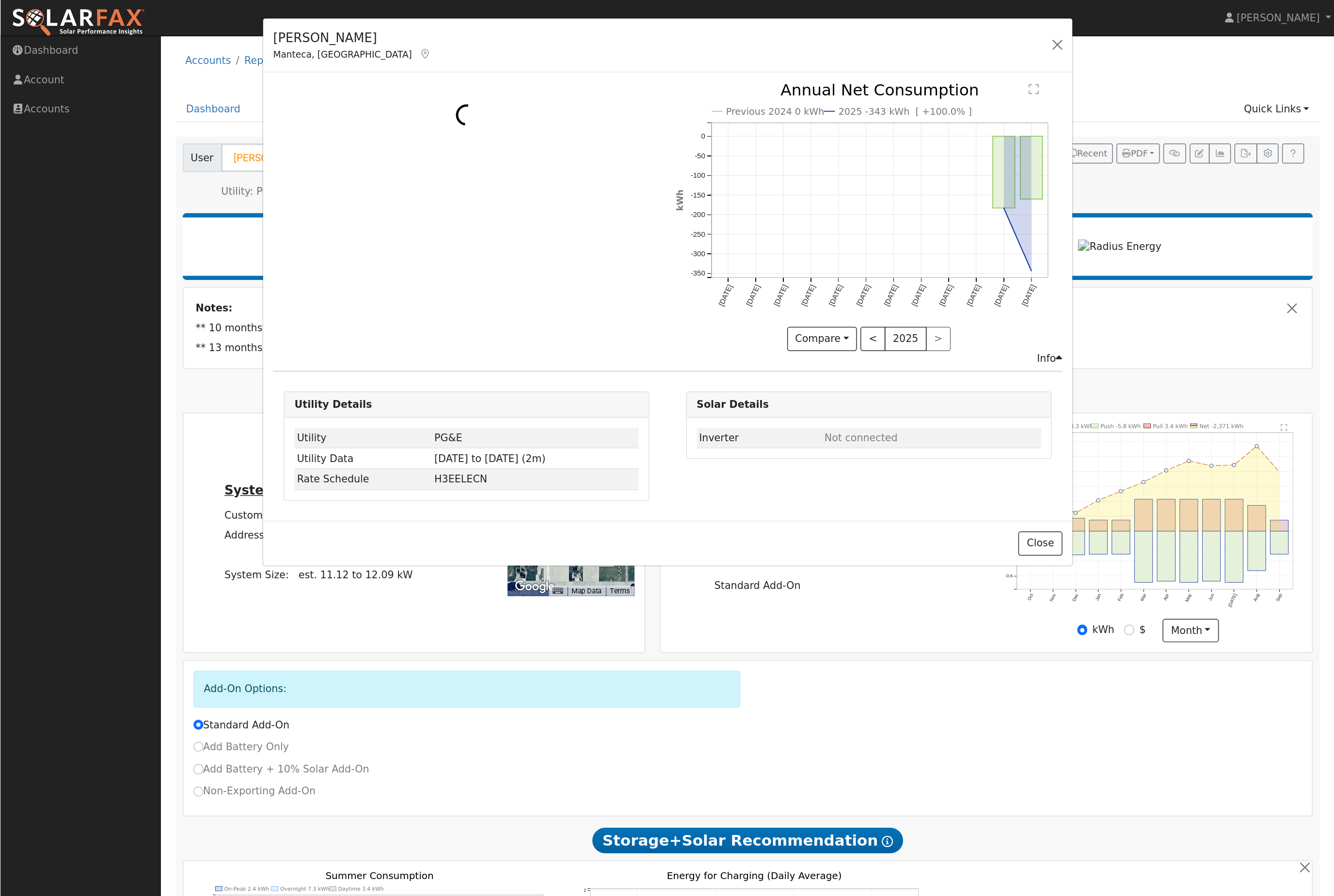
click at [708, 249] on div "Info" at bounding box center [715, 244] width 17 height 10
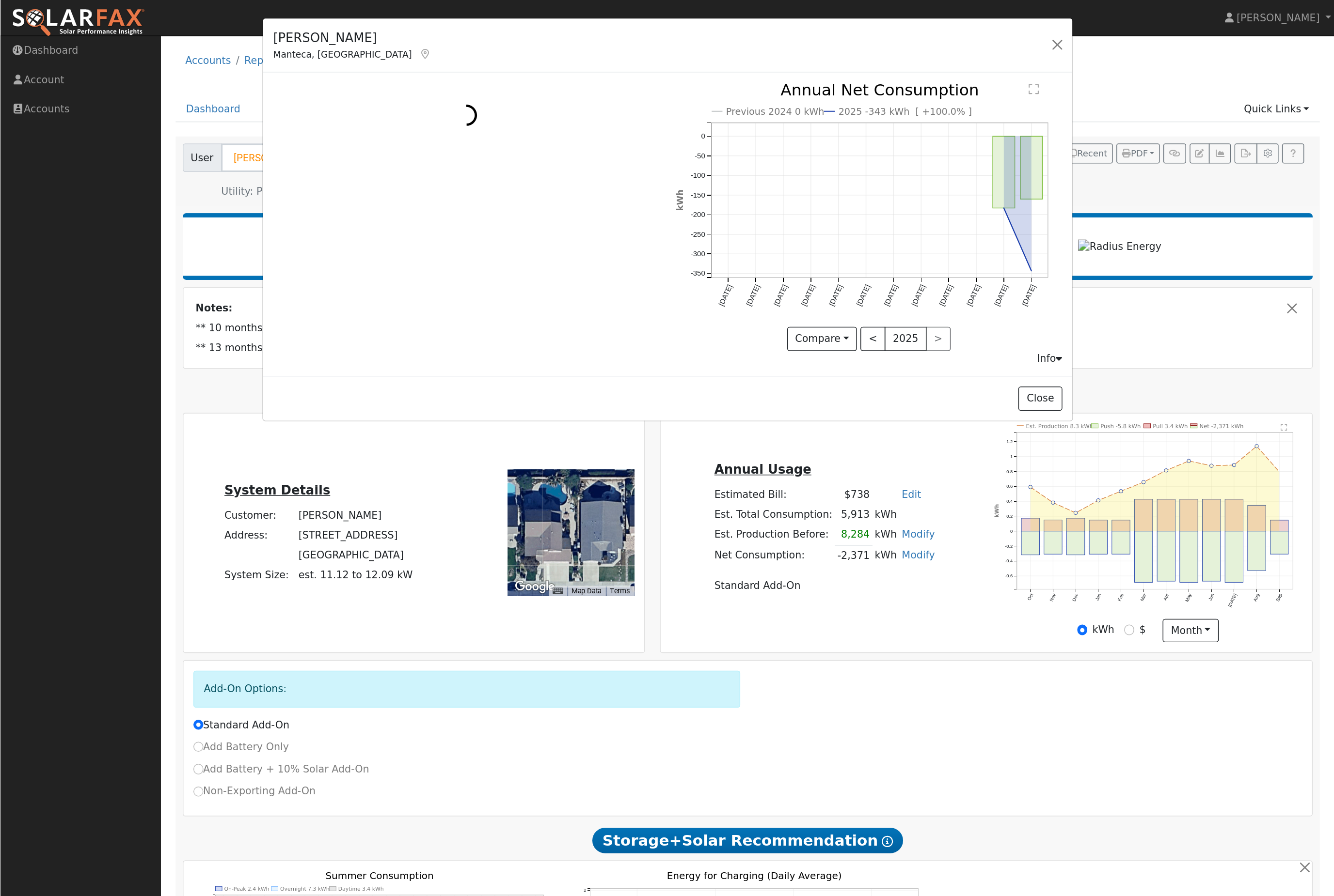
click at [708, 249] on div "Info" at bounding box center [715, 244] width 17 height 10
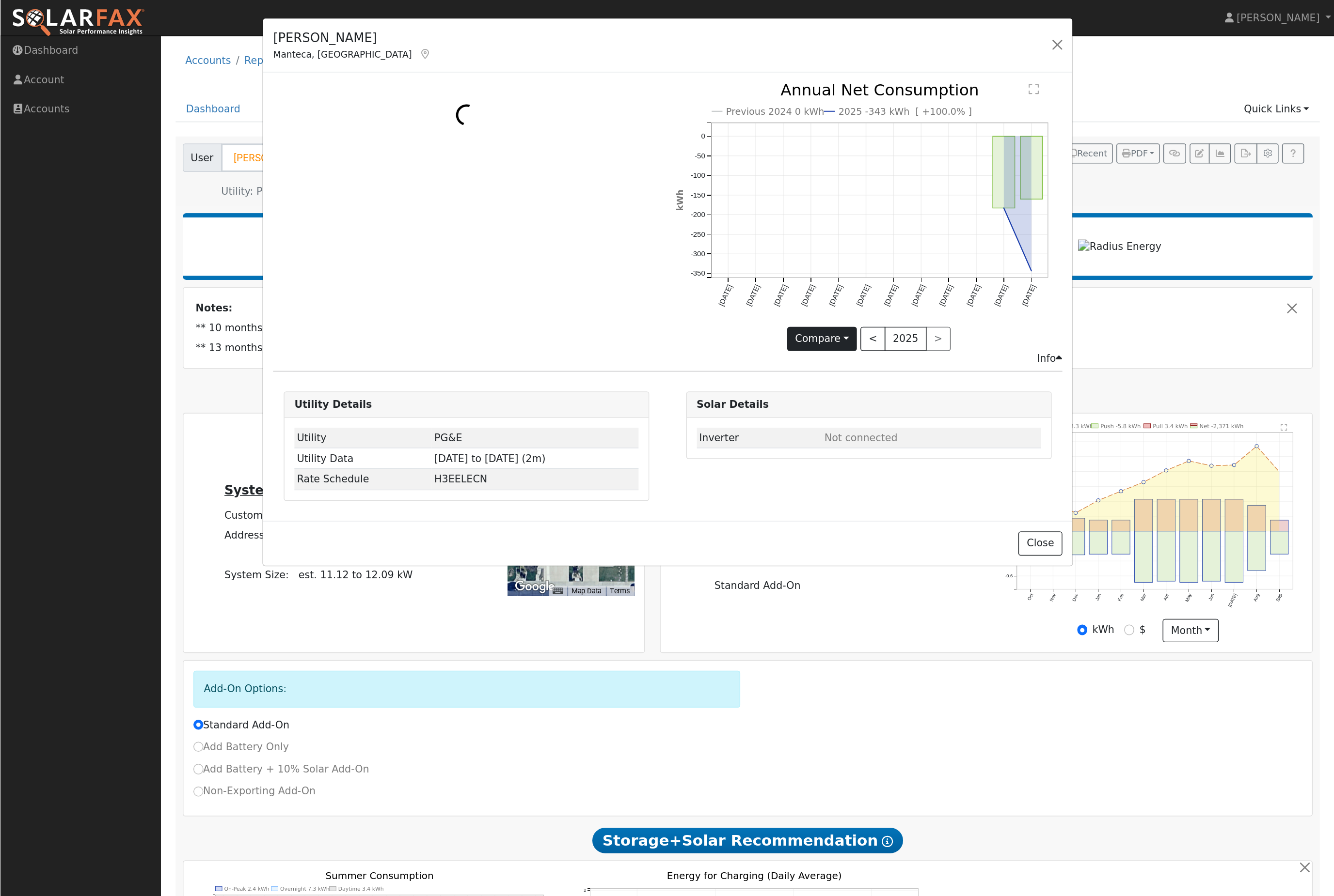
click at [549, 232] on button "Compare" at bounding box center [560, 231] width 48 height 17
click at [706, 34] on div "Malina Armstrong Manteca, CA Default Account Default Account 1557 Wickford Way,…" at bounding box center [454, 31] width 551 height 37
click at [716, 35] on button "button" at bounding box center [720, 30] width 14 height 14
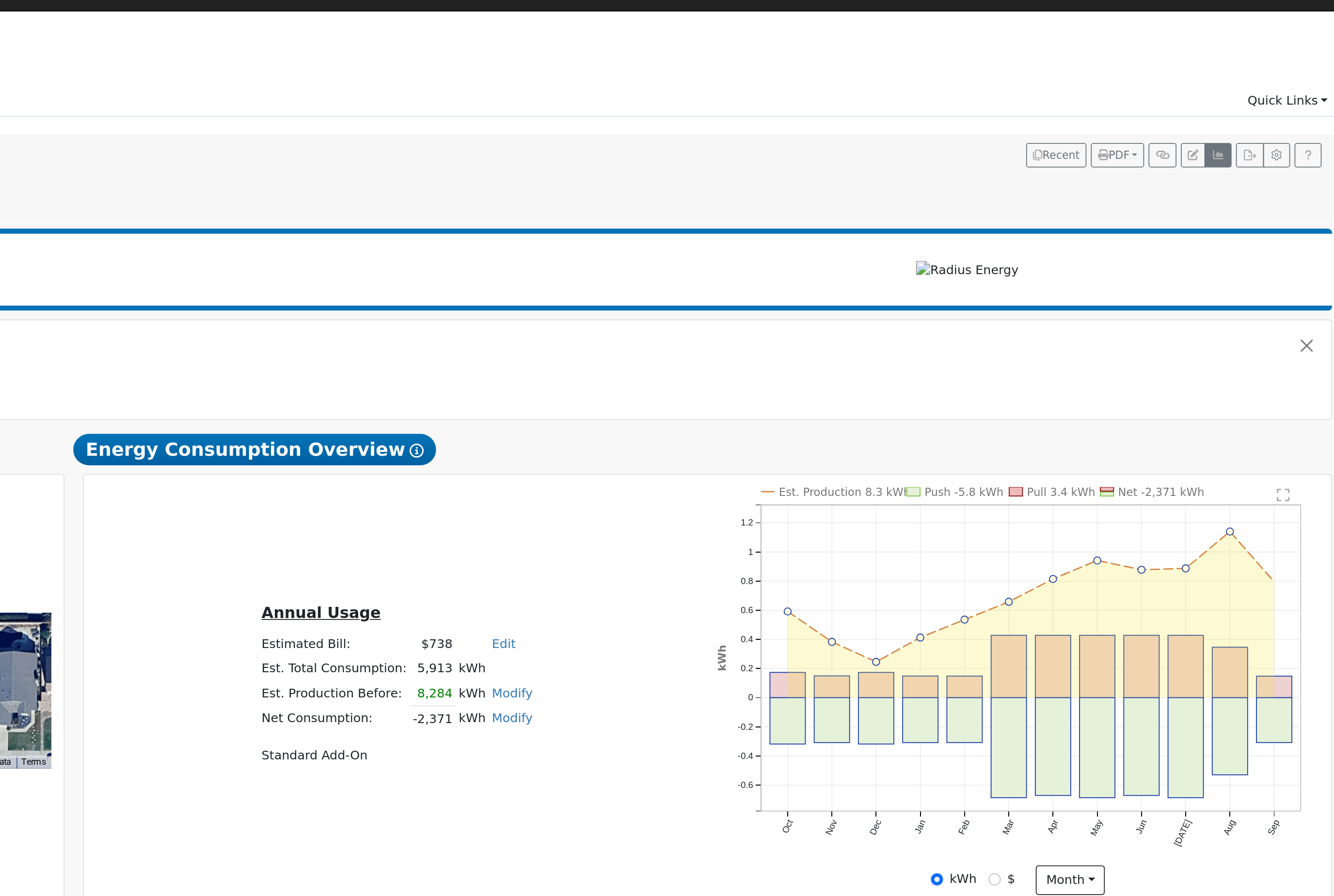
click at [1248, 100] on button "button" at bounding box center [1255, 105] width 15 height 14
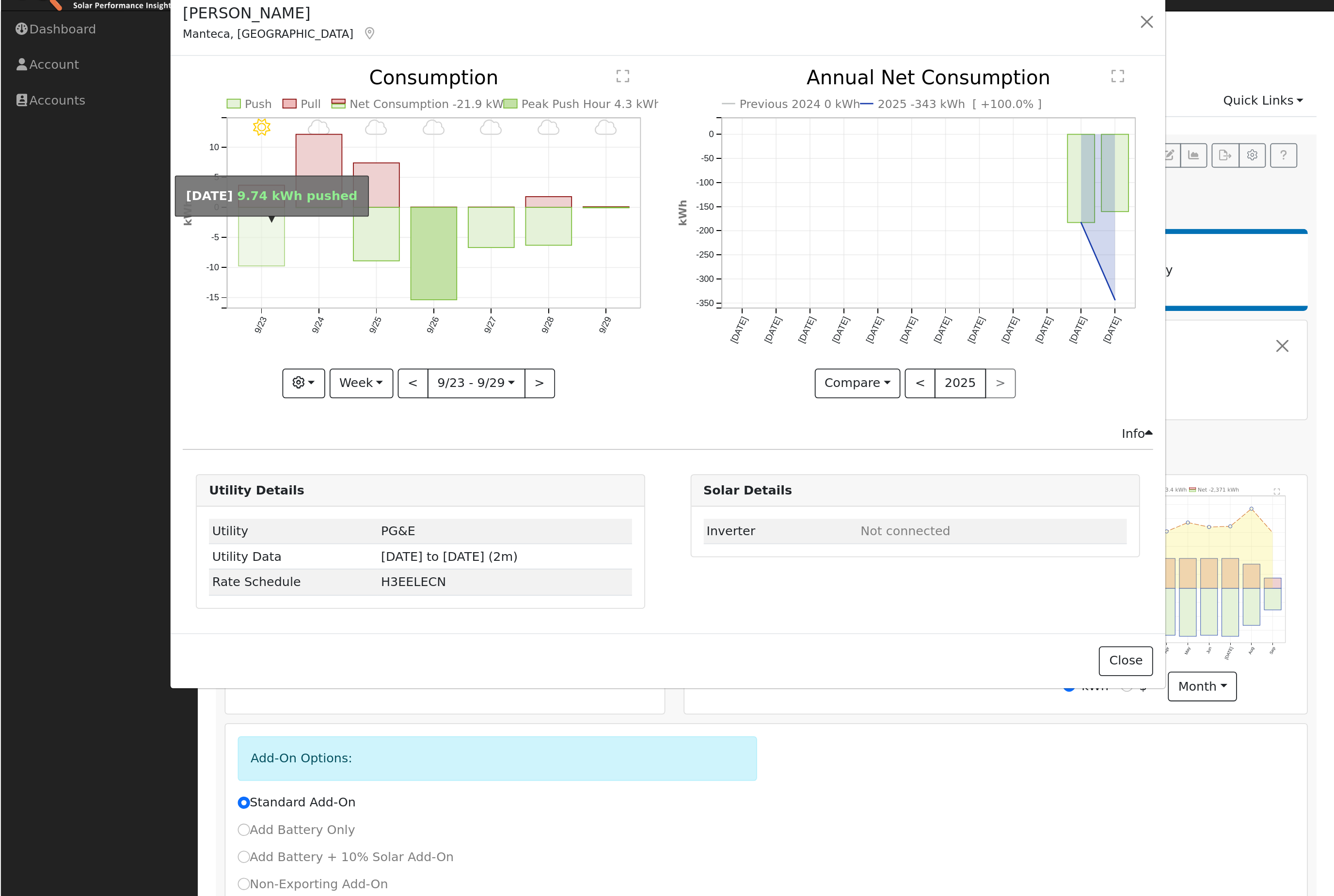
click at [138, 142] on rect "onclick=""" at bounding box center [144, 150] width 26 height 32
